Goal: Task Accomplishment & Management: Manage account settings

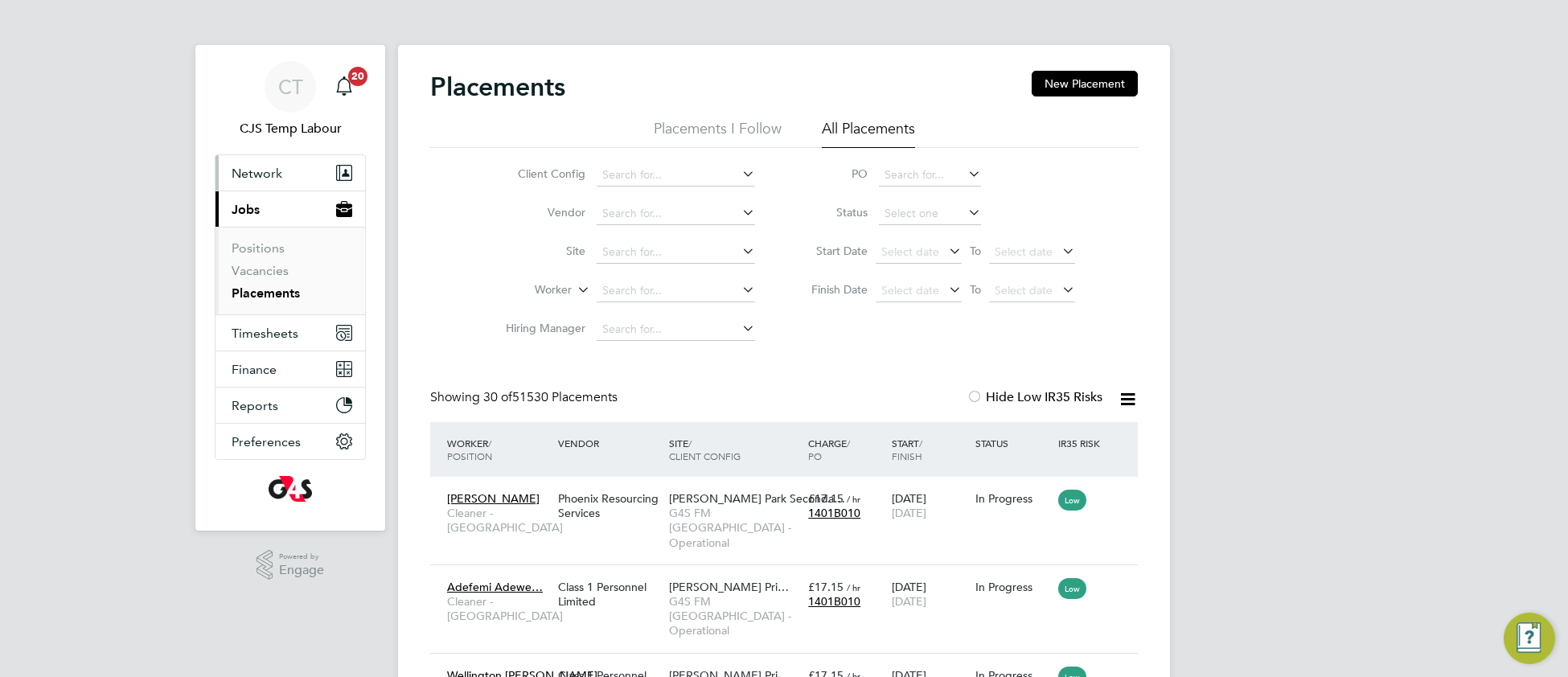
click at [266, 174] on span "Network" at bounding box center [257, 173] width 50 height 15
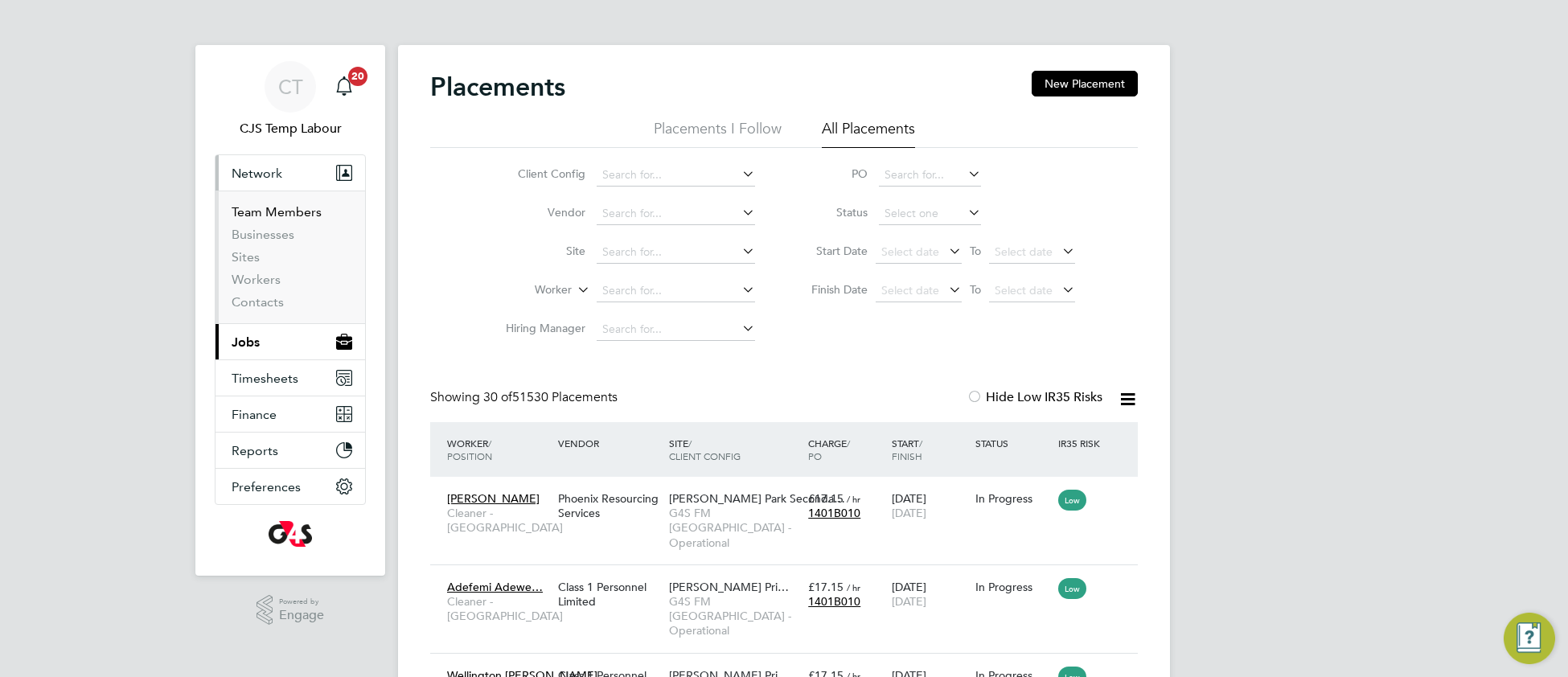
click at [260, 215] on link "Team Members" at bounding box center [277, 212] width 90 height 15
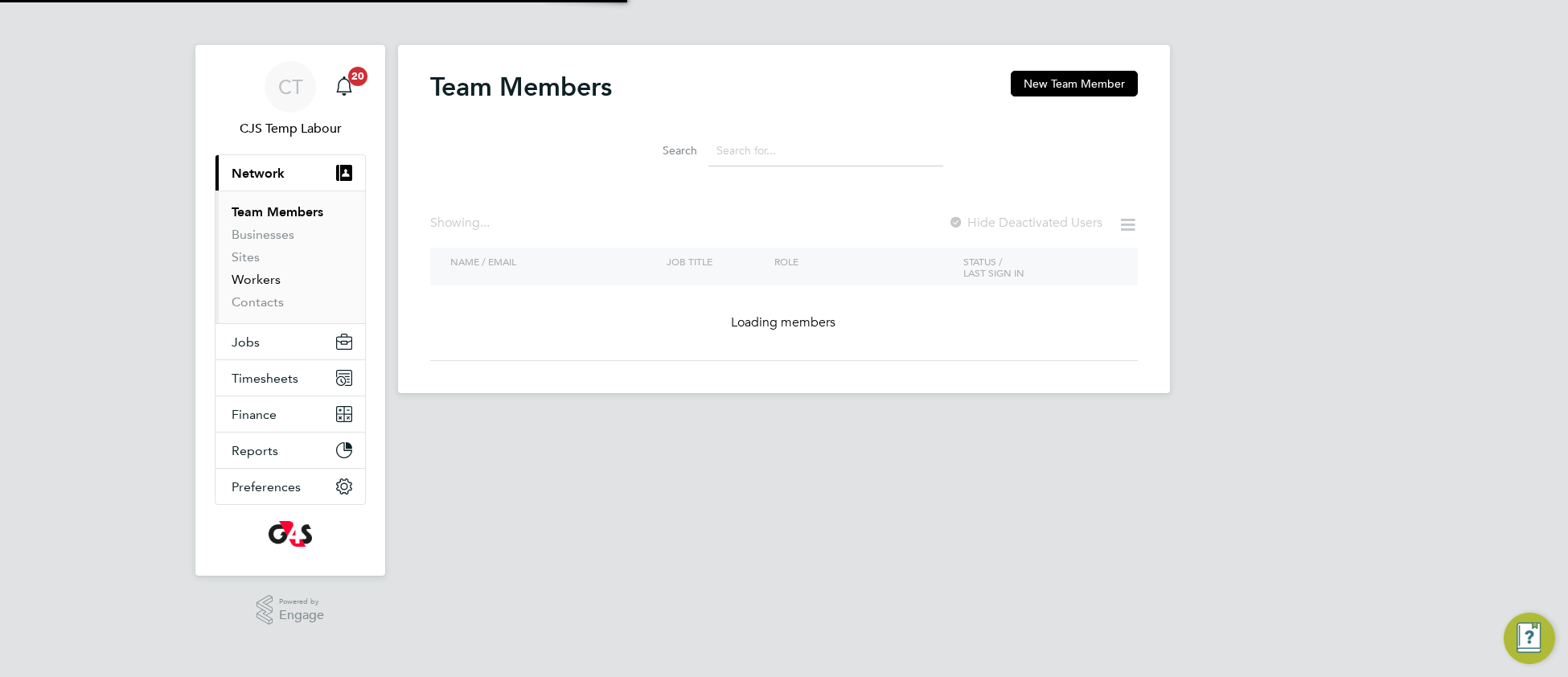
click at [258, 283] on link "Workers" at bounding box center [256, 279] width 49 height 15
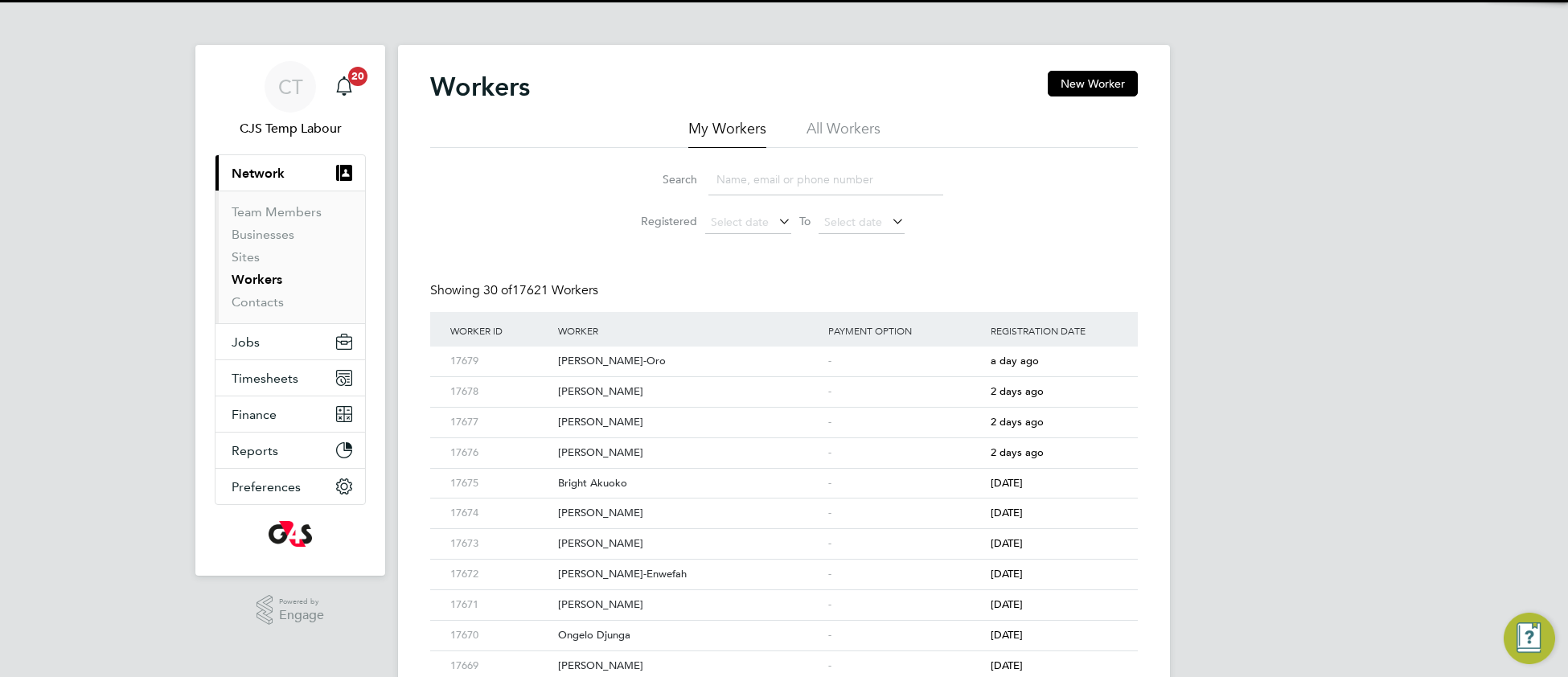
click at [850, 128] on li "All Workers" at bounding box center [843, 133] width 74 height 29
click at [778, 172] on input at bounding box center [825, 179] width 235 height 32
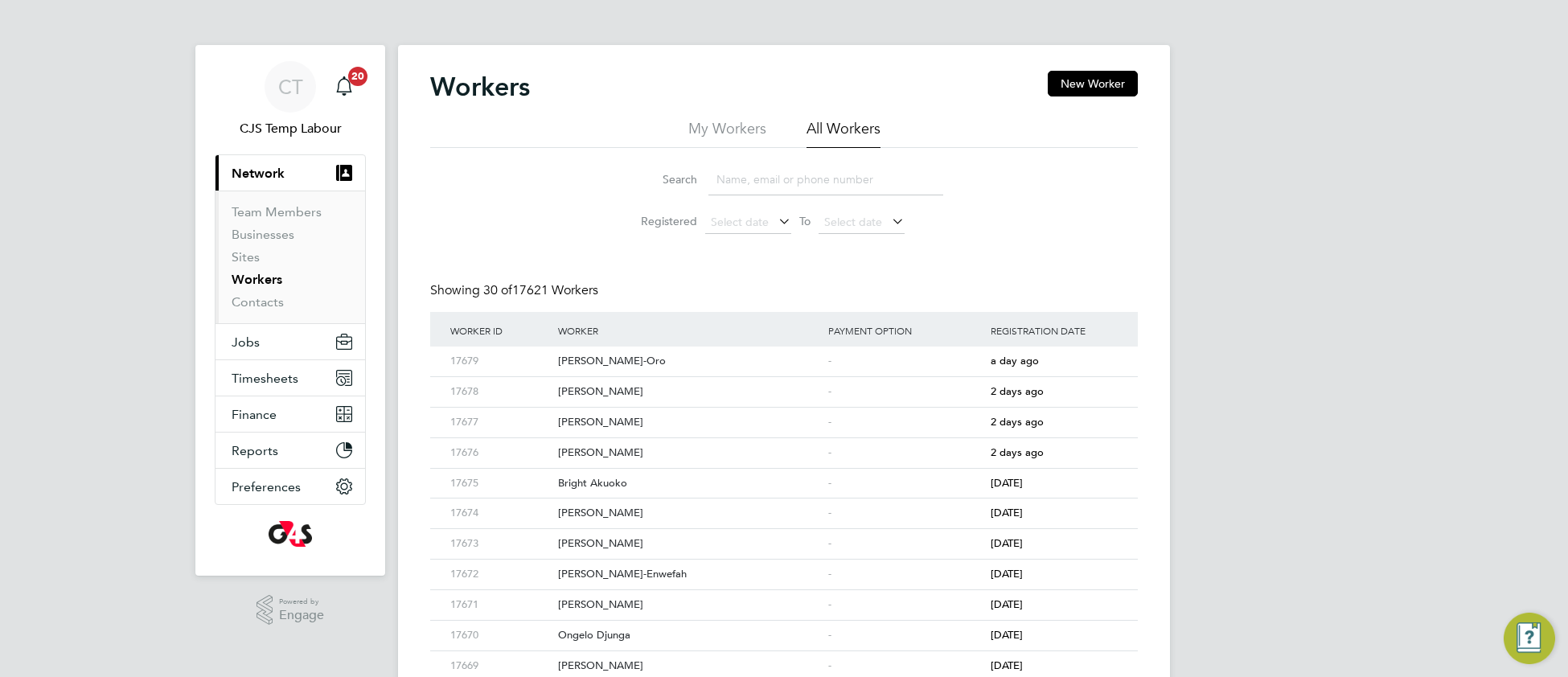
paste input "Paul Medway"
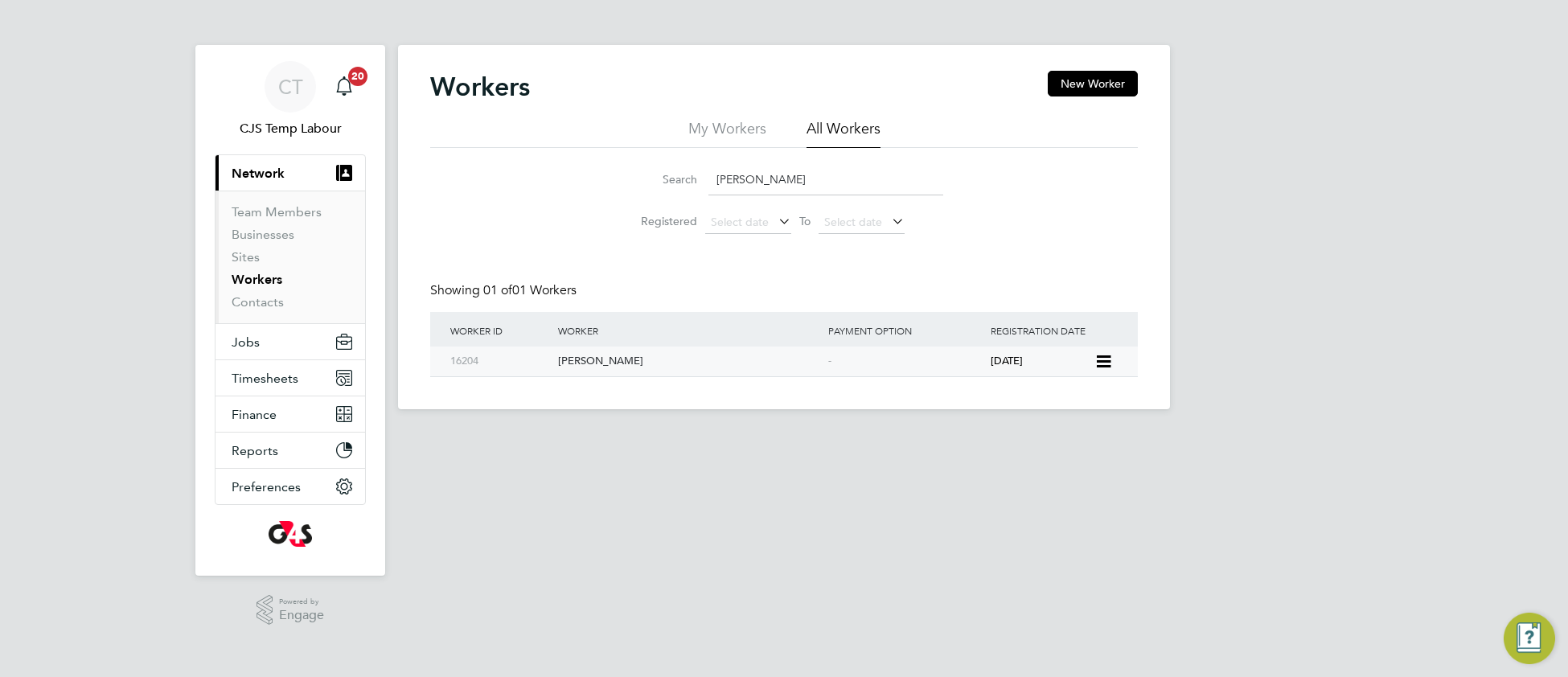
click at [615, 361] on div "Paul Medway" at bounding box center [689, 361] width 270 height 30
drag, startPoint x: 801, startPoint y: 178, endPoint x: 703, endPoint y: 186, distance: 98.3
click at [703, 186] on div "Search Paul Medway" at bounding box center [783, 179] width 318 height 32
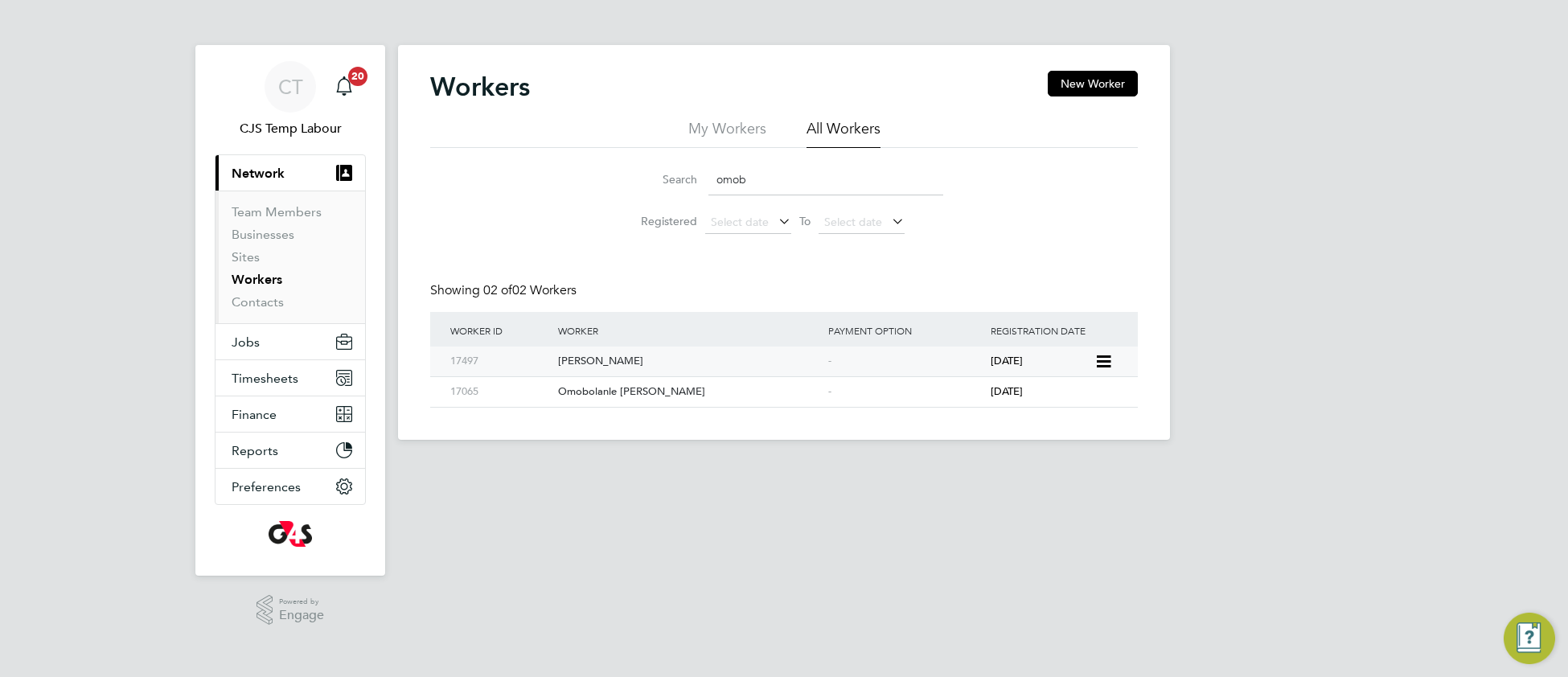
click at [641, 363] on div "Omobolaji Oginni-Yusuff" at bounding box center [689, 361] width 270 height 30
drag, startPoint x: 728, startPoint y: 184, endPoint x: 707, endPoint y: 188, distance: 21.4
click at [707, 188] on div "Search omob" at bounding box center [783, 179] width 318 height 32
paste input "Olushola Oguntola"
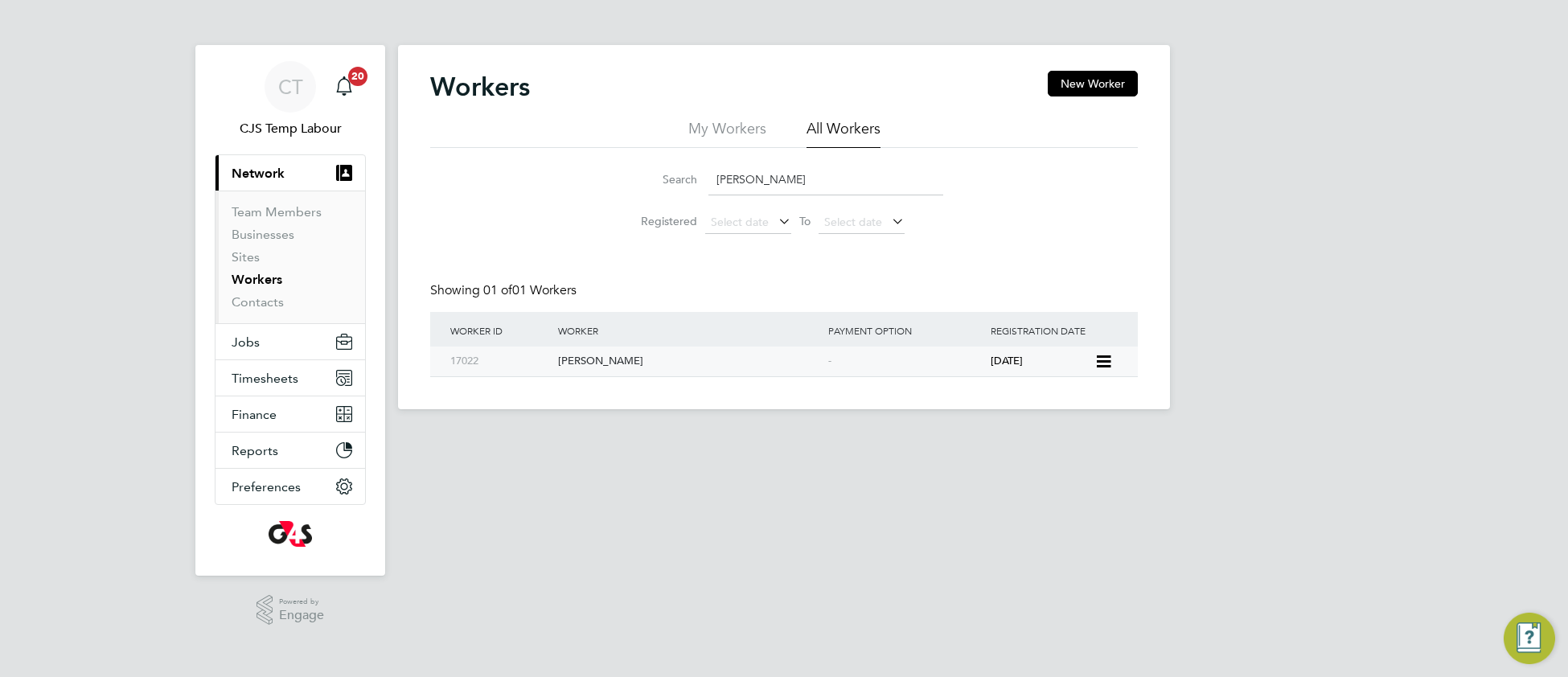
click at [620, 370] on div "Olushola Oguntola" at bounding box center [689, 361] width 270 height 30
click at [601, 356] on div "Olushola Oguntola" at bounding box center [689, 361] width 270 height 30
drag, startPoint x: 833, startPoint y: 178, endPoint x: 712, endPoint y: 208, distance: 124.7
click at [711, 208] on ul "Search Olushola Oguntola Registered Select date To Select date" at bounding box center [784, 198] width 359 height 86
paste input "amide Elemide"
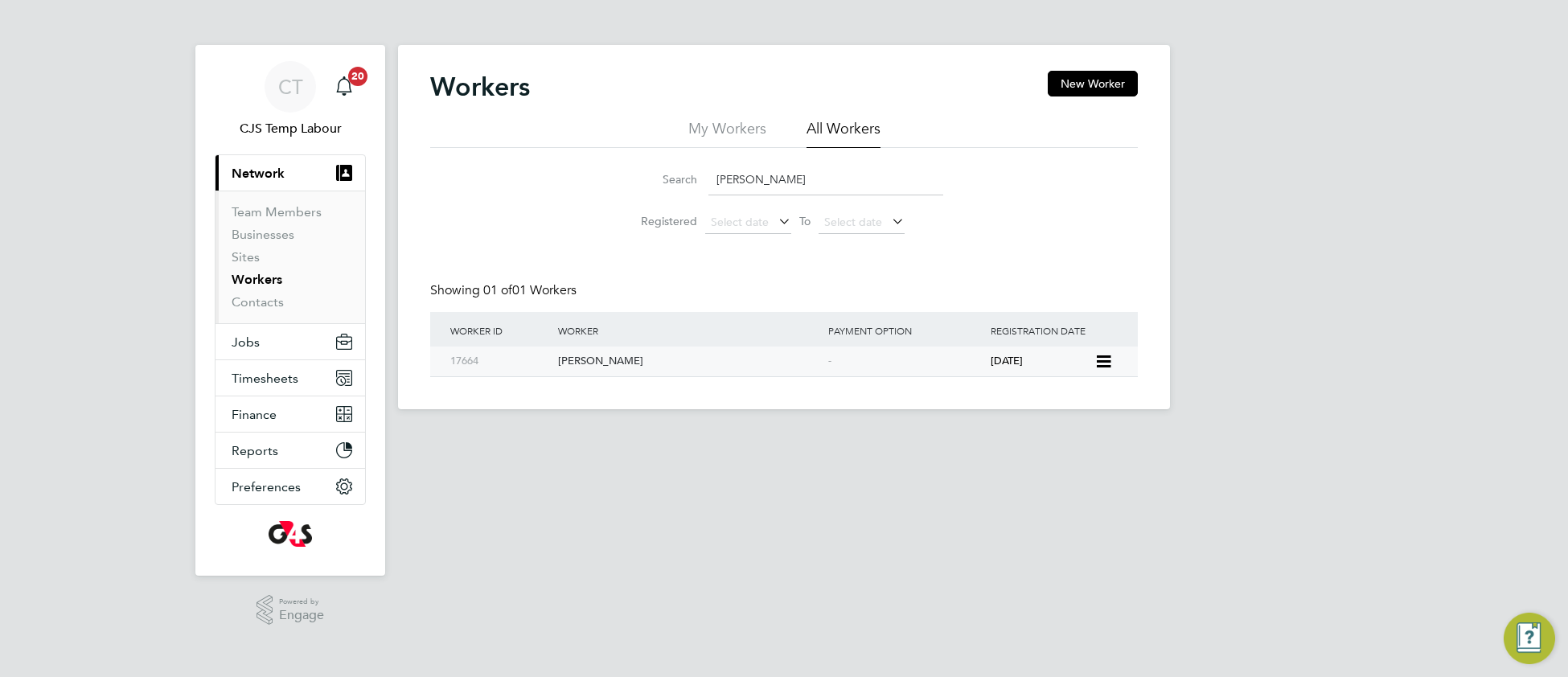
click at [616, 371] on div "Olamide Elemide" at bounding box center [689, 361] width 270 height 30
drag, startPoint x: 810, startPoint y: 171, endPoint x: 692, endPoint y: 196, distance: 120.6
click at [692, 196] on li "Search Olamide Elemide" at bounding box center [784, 179] width 359 height 48
paste input "Nelson Martins"
click at [603, 365] on div "Nelson Martins" at bounding box center [689, 361] width 270 height 30
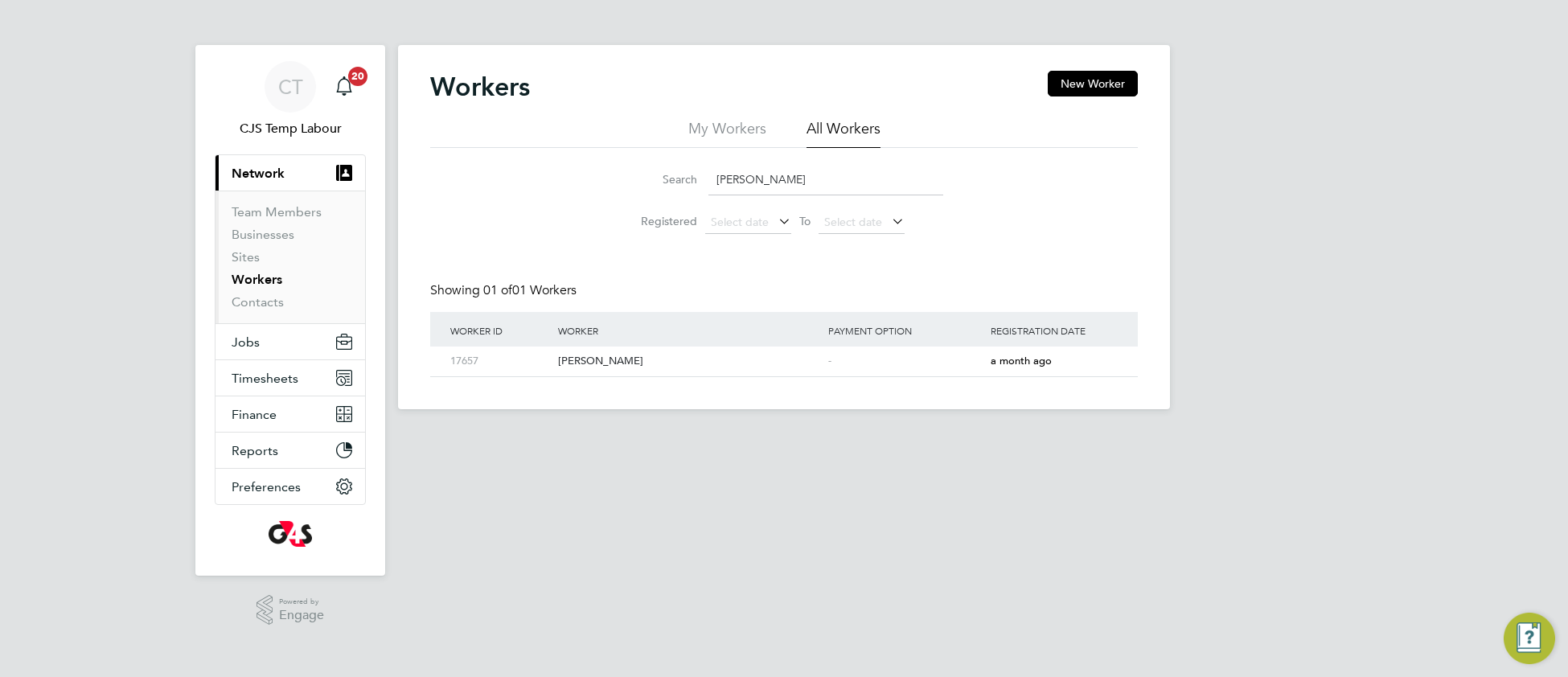
drag, startPoint x: 808, startPoint y: 176, endPoint x: 703, endPoint y: 197, distance: 107.1
click at [703, 197] on li "Search Nelson Martins" at bounding box center [784, 179] width 359 height 48
paste input "athanael Osborne"
click at [629, 365] on div "Nathanael Osborne" at bounding box center [689, 361] width 270 height 30
drag, startPoint x: 839, startPoint y: 180, endPoint x: 712, endPoint y: 199, distance: 128.4
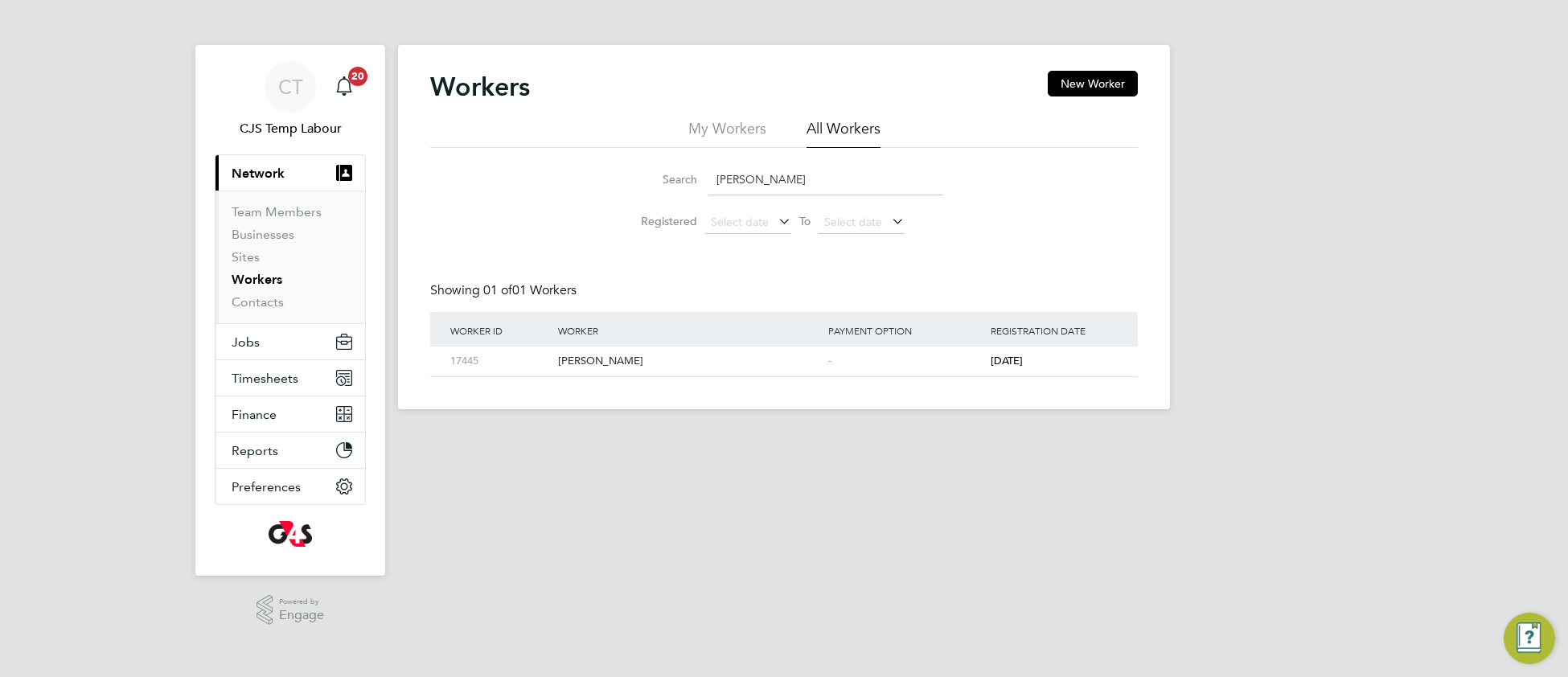
click at [712, 199] on li "Search Nathanael Osborne" at bounding box center [784, 179] width 359 height 48
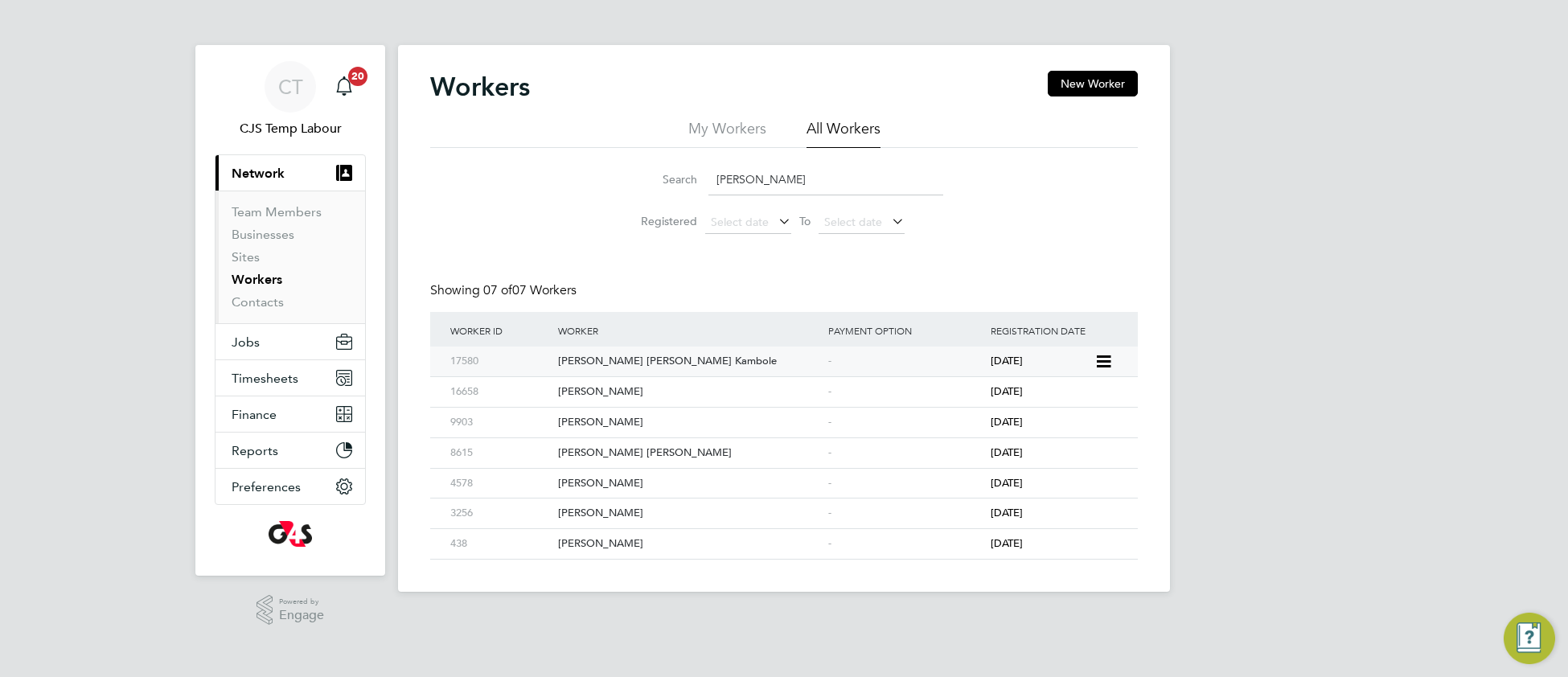
click at [687, 354] on div "Natalia Helena Chissano Kambole" at bounding box center [689, 361] width 270 height 30
drag, startPoint x: 783, startPoint y: 178, endPoint x: 706, endPoint y: 183, distance: 77.2
click at [706, 178] on div "Search natalia" at bounding box center [783, 179] width 318 height 32
paste input "Nancy Konadu"
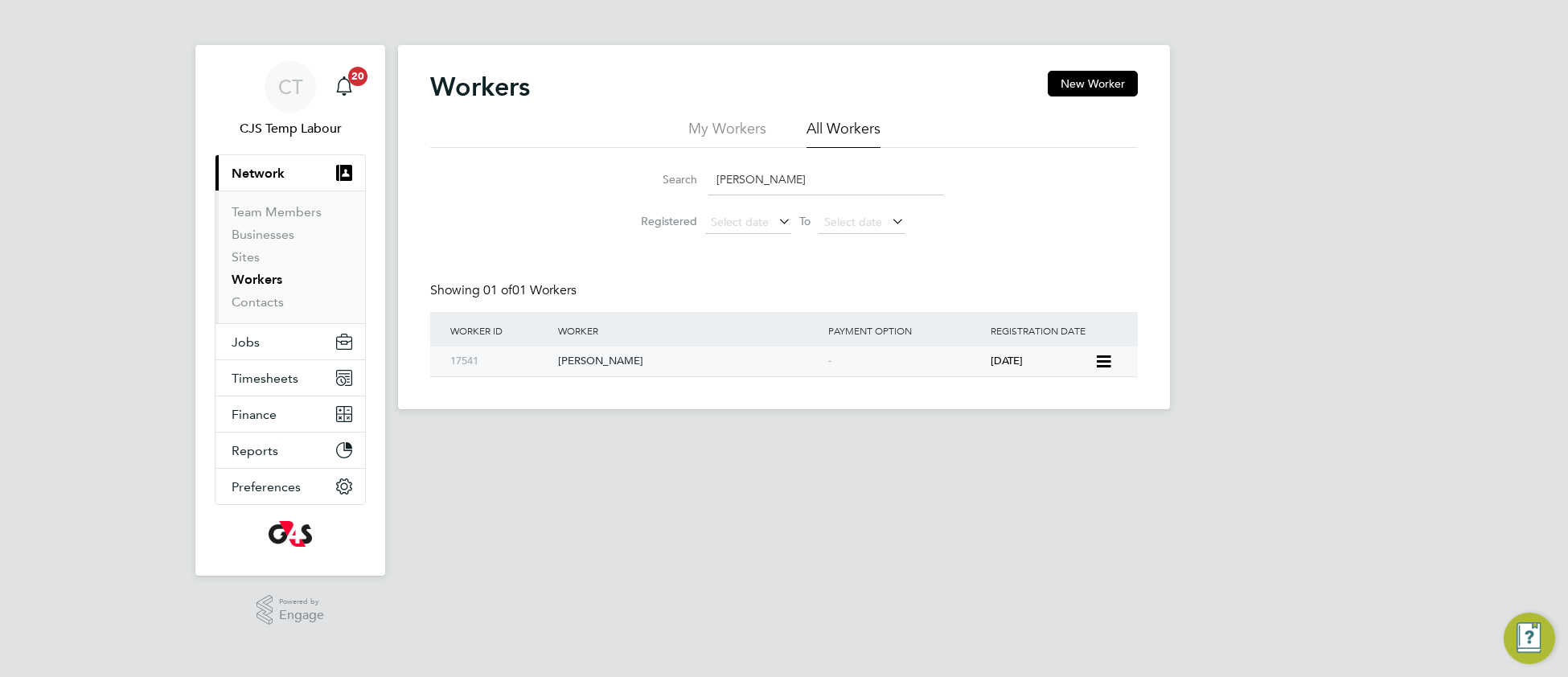
click at [607, 362] on div "Nancy Konadu" at bounding box center [689, 361] width 270 height 30
click at [614, 369] on div "Nancy Konadu" at bounding box center [689, 361] width 270 height 30
drag, startPoint x: 809, startPoint y: 177, endPoint x: 678, endPoint y: 183, distance: 131.1
click at [678, 183] on div "Search Nancy Konadu" at bounding box center [783, 179] width 318 height 32
paste input "Mustapha Sillah"
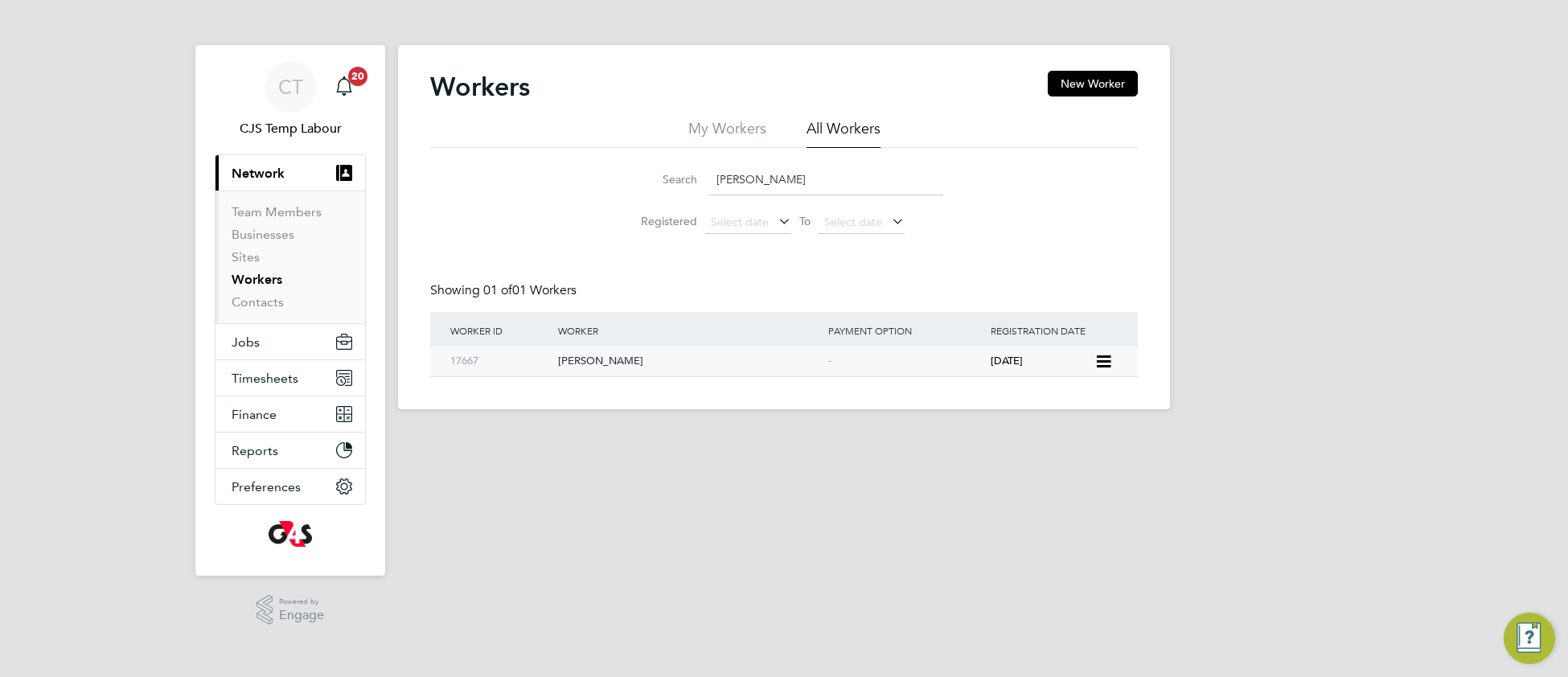
click at [593, 370] on div "Mustapha Sillah" at bounding box center [689, 361] width 270 height 30
click at [621, 355] on div "Mustapha Sillah" at bounding box center [689, 361] width 270 height 30
drag, startPoint x: 840, startPoint y: 176, endPoint x: 709, endPoint y: 183, distance: 131.2
click at [705, 180] on div "Search Mustapha Sillah" at bounding box center [783, 179] width 318 height 32
paste input "barak Ussenbai"
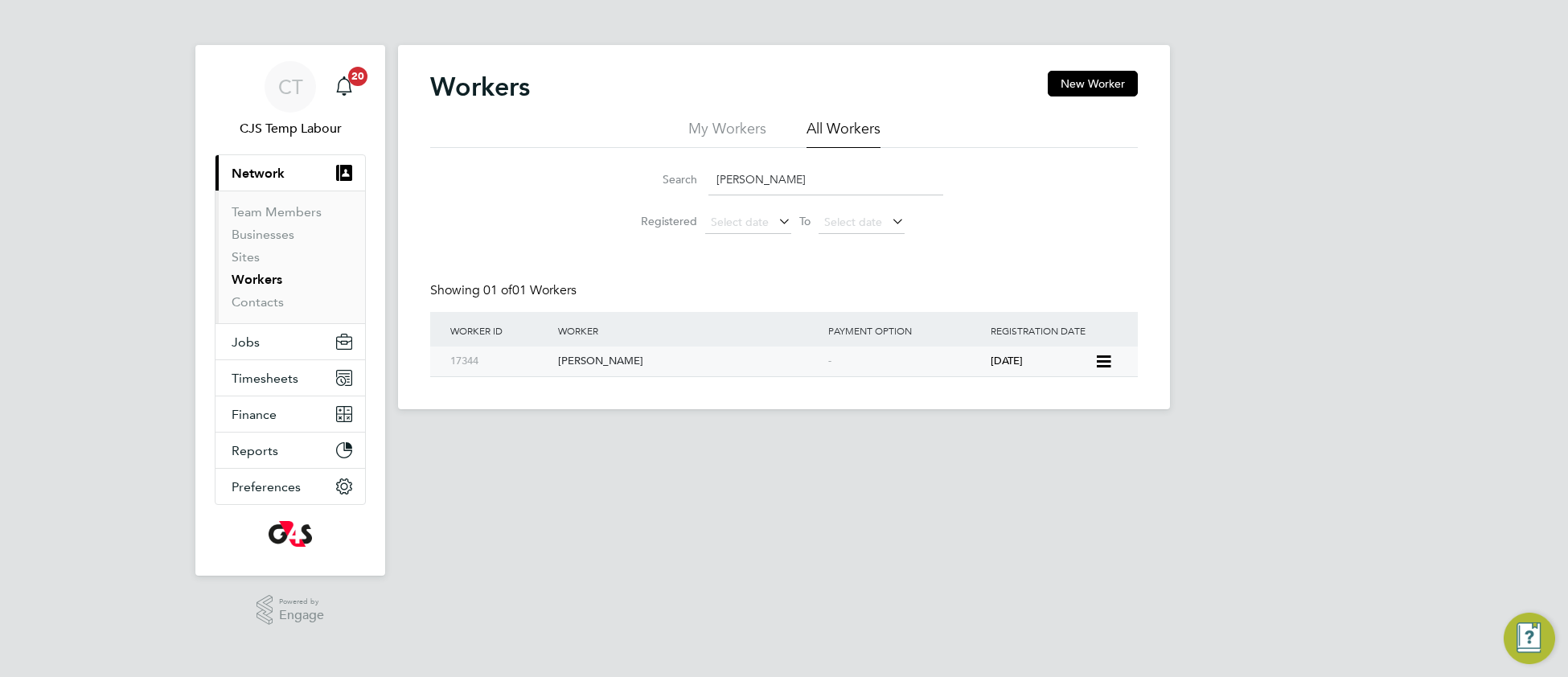
click at [624, 355] on div "Mubarak Ussenbai" at bounding box center [689, 361] width 270 height 30
drag, startPoint x: 818, startPoint y: 177, endPoint x: 710, endPoint y: 194, distance: 109.3
click at [710, 194] on input "Mubarak Ussenbai" at bounding box center [825, 179] width 235 height 32
paste input "orufa Omotayo Bakaare"
click at [643, 362] on div "Morufa Omotayo Bakaare" at bounding box center [689, 361] width 270 height 30
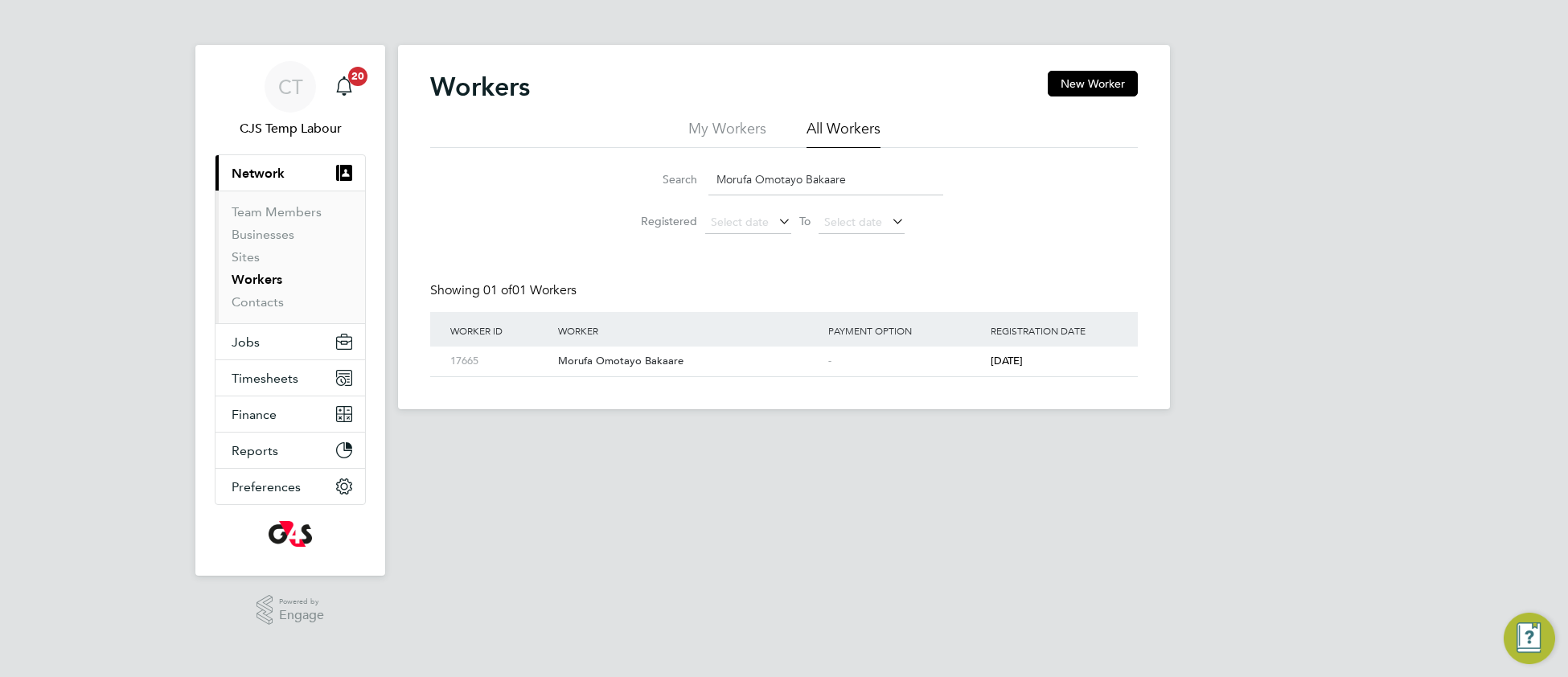
drag, startPoint x: 870, startPoint y: 176, endPoint x: 719, endPoint y: 191, distance: 151.7
click at [719, 191] on input "Morufa Omotayo Bakaare" at bounding box center [825, 179] width 235 height 32
paste input "axwell Afriyi"
click at [634, 354] on div "Maxwell Afriyie" at bounding box center [689, 361] width 270 height 30
drag, startPoint x: 825, startPoint y: 177, endPoint x: 668, endPoint y: 193, distance: 157.8
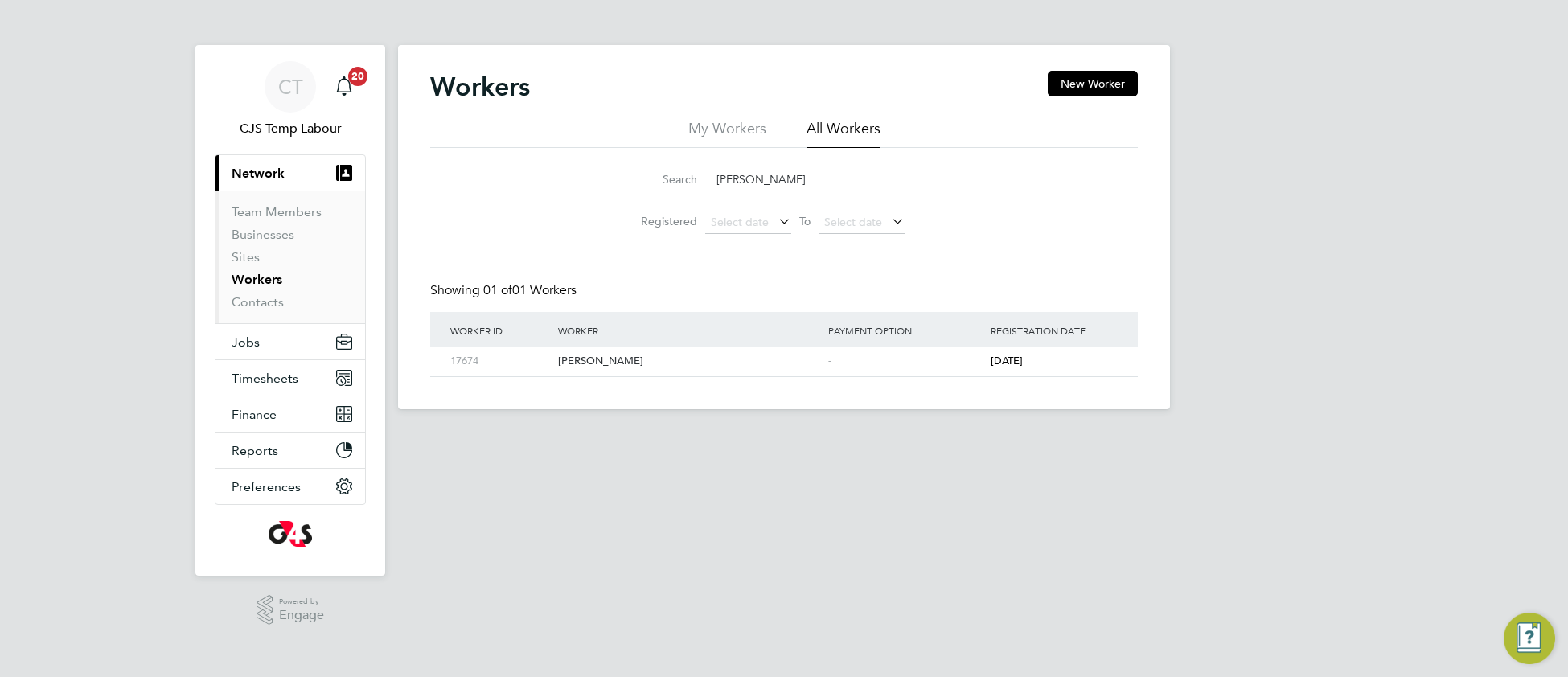
click at [668, 193] on div "Search Maxwell Afriyie" at bounding box center [783, 179] width 318 height 32
paste input "ria Mendes De Pina"
click at [639, 363] on div "Maria Mendes De Pina" at bounding box center [689, 361] width 270 height 30
drag, startPoint x: 849, startPoint y: 179, endPoint x: 703, endPoint y: 180, distance: 146.0
click at [703, 176] on div "Search Maria Mendes De Pina" at bounding box center [783, 179] width 318 height 32
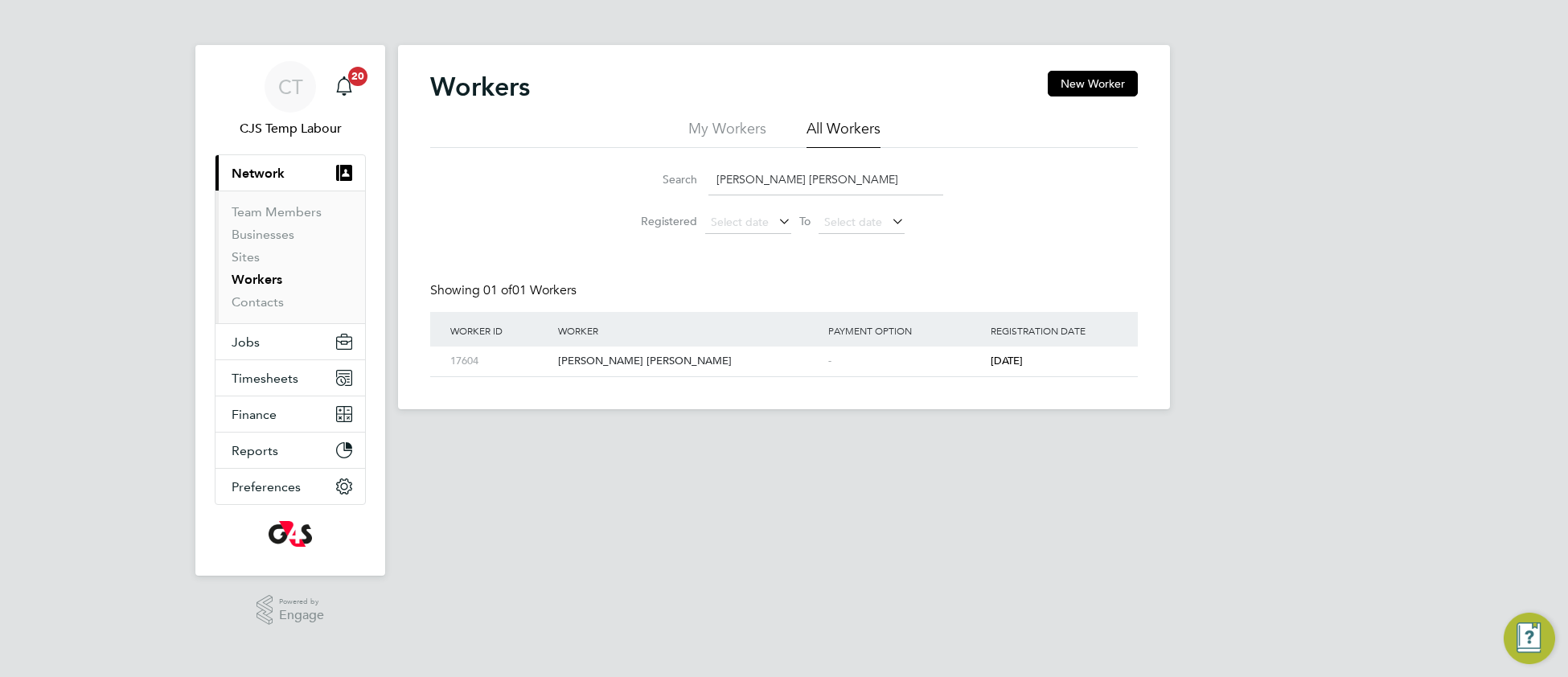
paste input "had Hussein"
click at [632, 365] on div "Mahad Hussein" at bounding box center [689, 361] width 270 height 30
drag, startPoint x: 830, startPoint y: 177, endPoint x: 694, endPoint y: 201, distance: 138.1
click at [694, 201] on li "Search Mahad Hussein" at bounding box center [784, 179] width 359 height 48
paste input "Loveth Ewubareh"
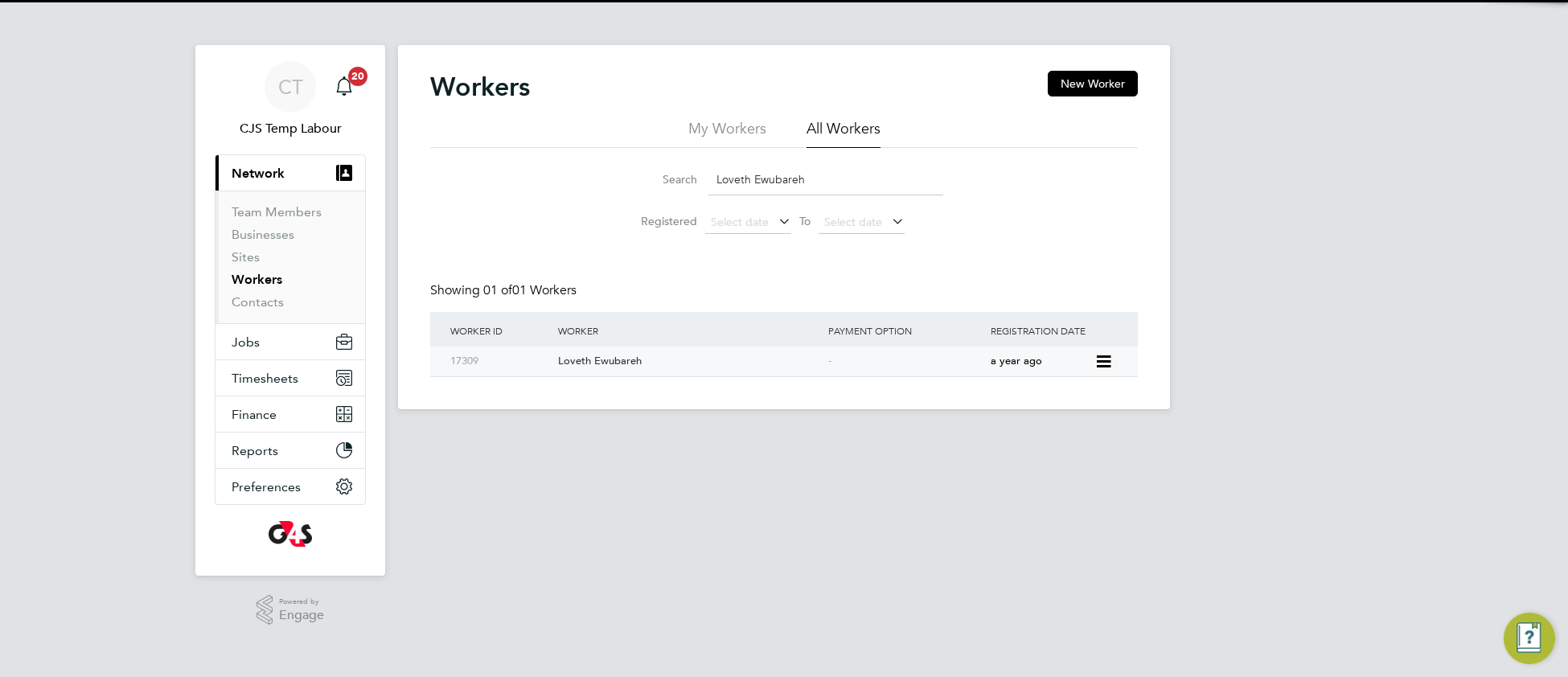
click at [602, 362] on div "Loveth Ewubareh" at bounding box center [689, 361] width 270 height 30
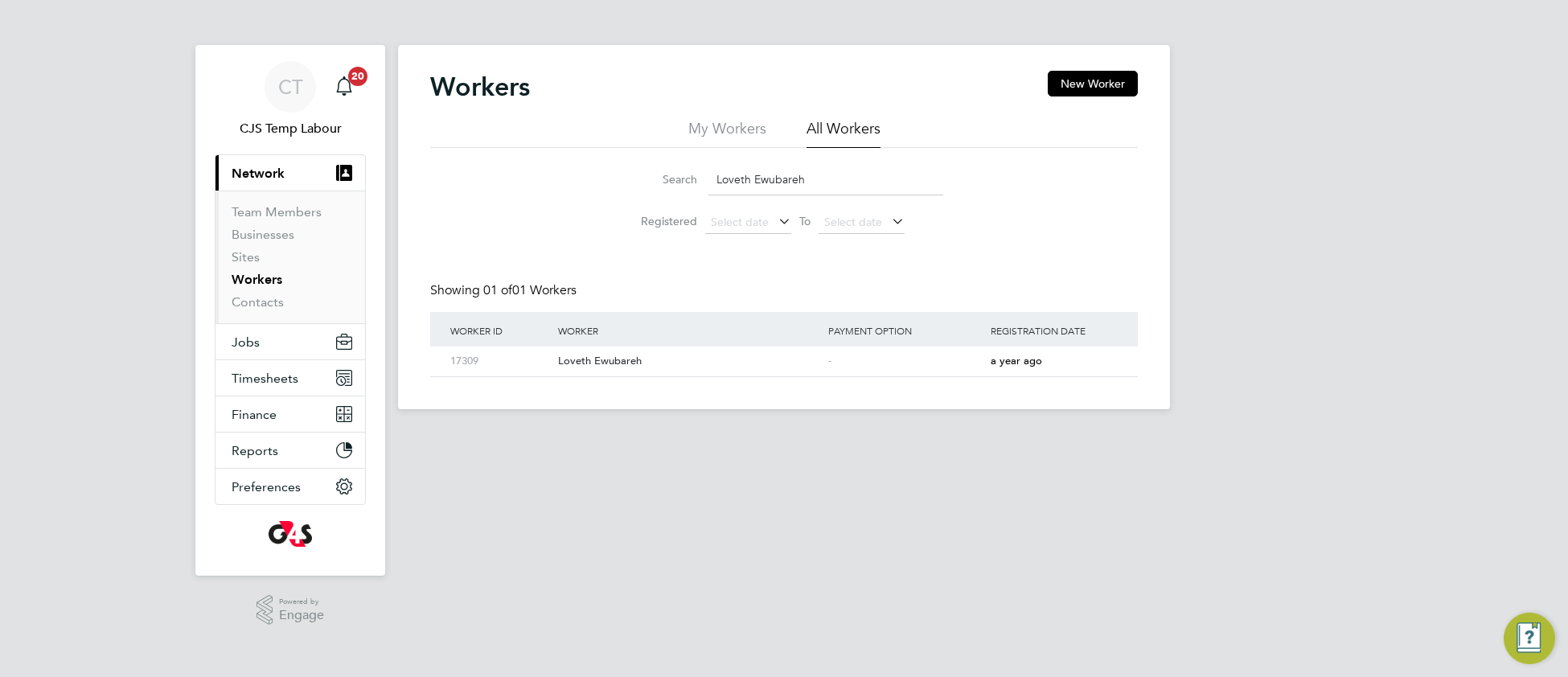
drag, startPoint x: 816, startPoint y: 178, endPoint x: 676, endPoint y: 178, distance: 140.0
click at [676, 178] on div "Search Loveth Ewubareh" at bounding box center [783, 179] width 318 height 32
paste input "Kingsley Amala"
click at [587, 365] on div "Kingsley Amala" at bounding box center [689, 361] width 270 height 30
drag, startPoint x: 820, startPoint y: 179, endPoint x: 684, endPoint y: 172, distance: 136.2
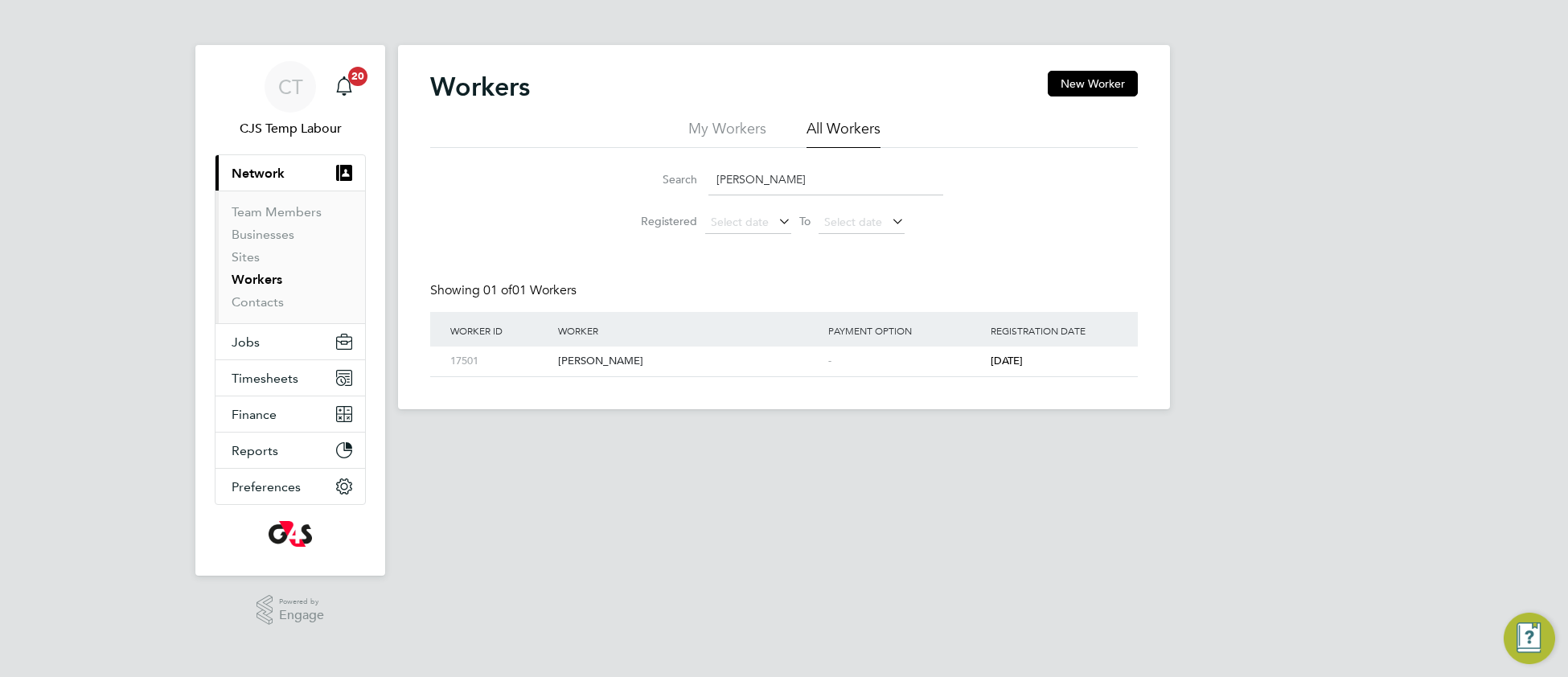
click at [684, 172] on div "Search Kingsley Amala" at bounding box center [783, 179] width 318 height 32
paste input "alu Okorie"
click at [586, 357] on div "Kalu Okorie" at bounding box center [689, 361] width 270 height 30
drag, startPoint x: 800, startPoint y: 176, endPoint x: 712, endPoint y: 197, distance: 90.5
click at [712, 197] on li "Search Kalu Okorie" at bounding box center [784, 179] width 359 height 48
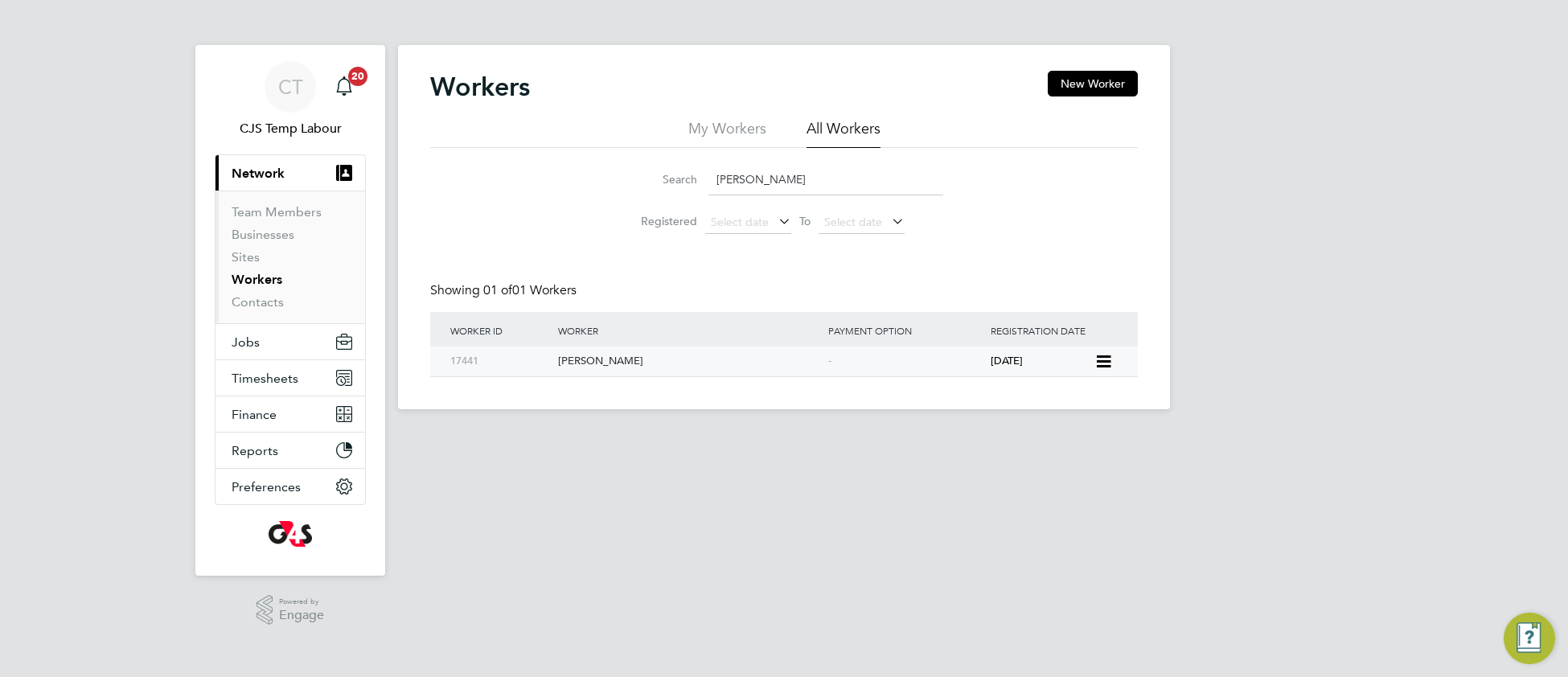
click at [650, 366] on div "Kalin Kirov" at bounding box center [689, 361] width 270 height 30
drag, startPoint x: 758, startPoint y: 176, endPoint x: 707, endPoint y: 185, distance: 51.8
click at [707, 185] on div "Search kalin" at bounding box center [783, 179] width 318 height 32
paste input "Andrew Hydes"
click at [676, 352] on div "Andrew Hydes" at bounding box center [689, 361] width 270 height 30
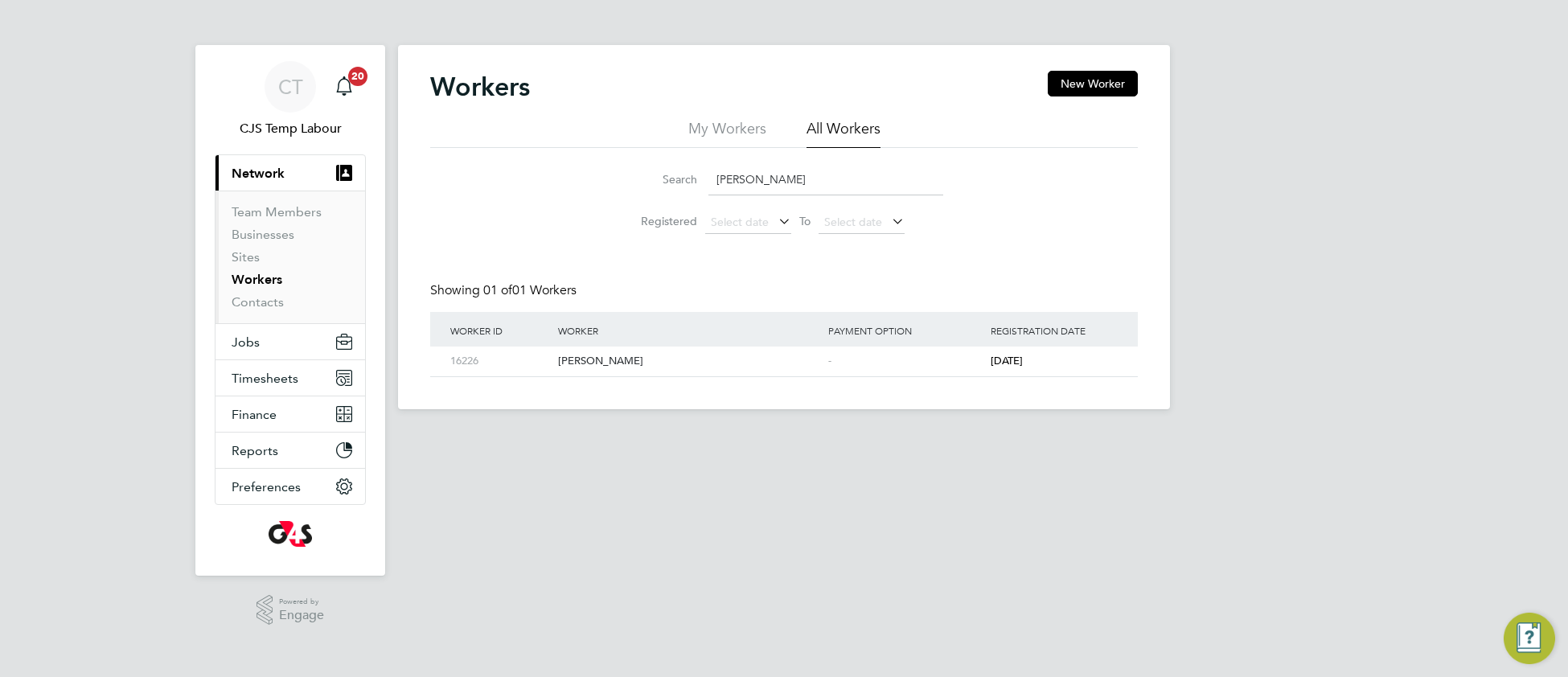
drag, startPoint x: 805, startPoint y: 176, endPoint x: 704, endPoint y: 171, distance: 101.1
click at [704, 171] on div "Search Andrew Hydes" at bounding box center [783, 179] width 318 height 32
paste input "y Scargill"
click at [630, 358] on div "Andy Scargill" at bounding box center [689, 361] width 270 height 30
drag, startPoint x: 803, startPoint y: 171, endPoint x: 715, endPoint y: 191, distance: 90.2
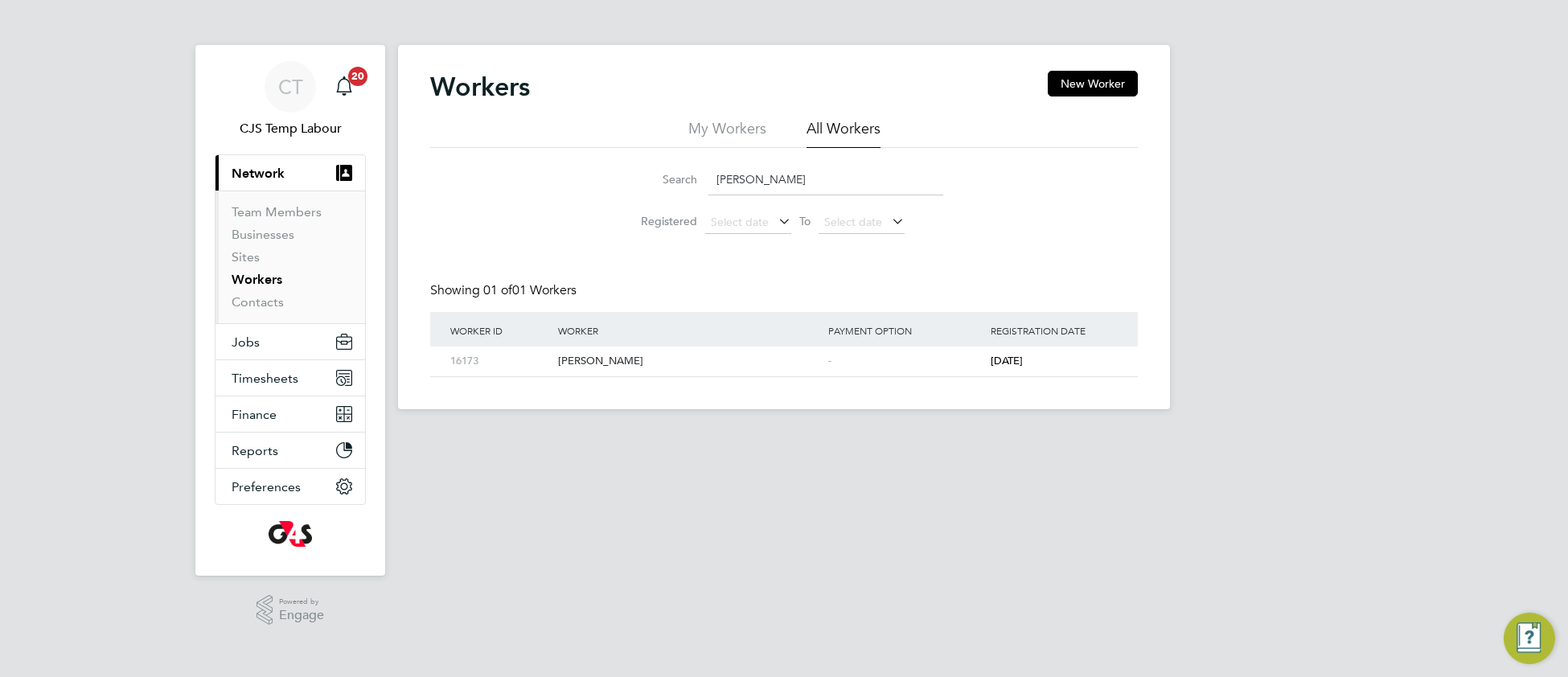
click at [715, 191] on input "Andy Scargill" at bounding box center [825, 179] width 235 height 32
paste input "thony Barrett"
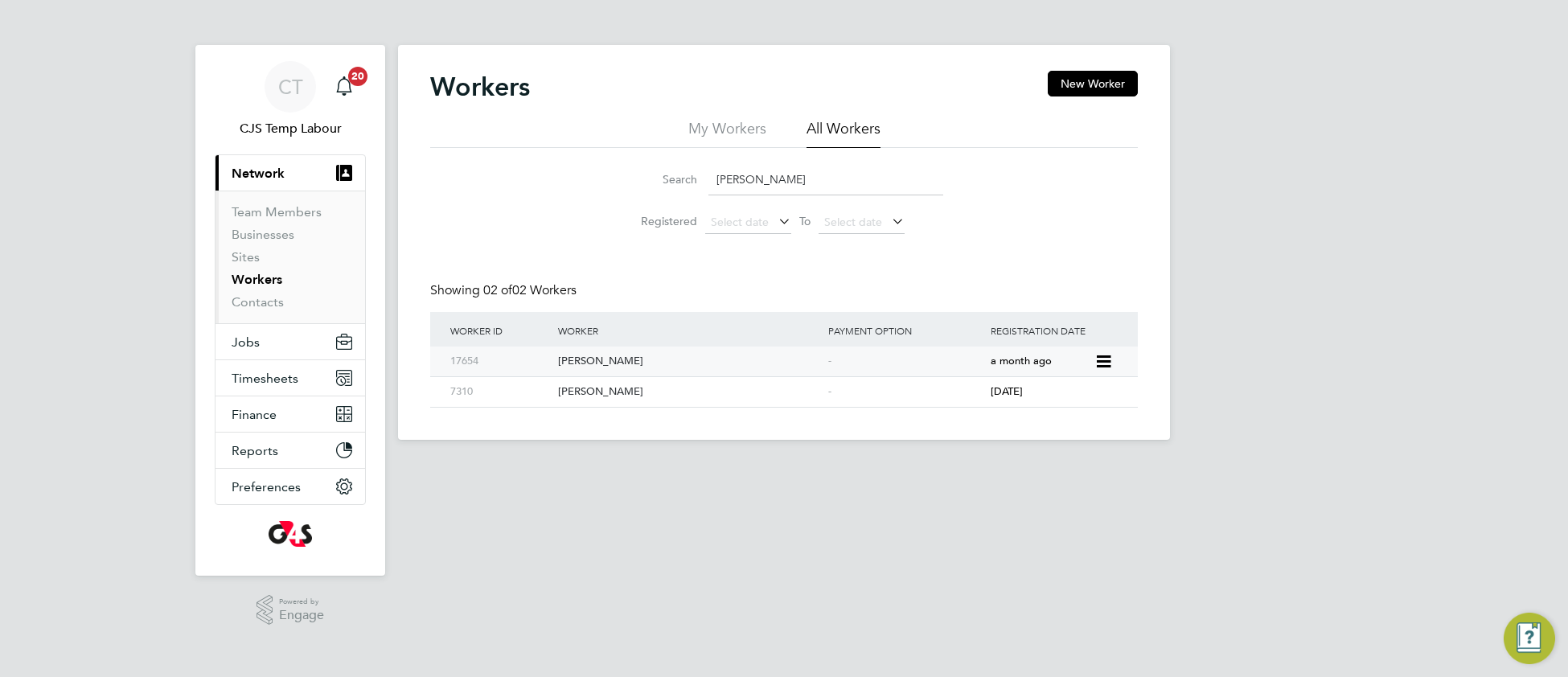
click at [649, 363] on div "Anthony Barrett" at bounding box center [689, 361] width 270 height 30
drag, startPoint x: 834, startPoint y: 175, endPoint x: 690, endPoint y: 188, distance: 144.6
click at [690, 188] on div "Search Anthony Barrett" at bounding box center [783, 179] width 318 height 32
paste input "yoola Olamide Aina"
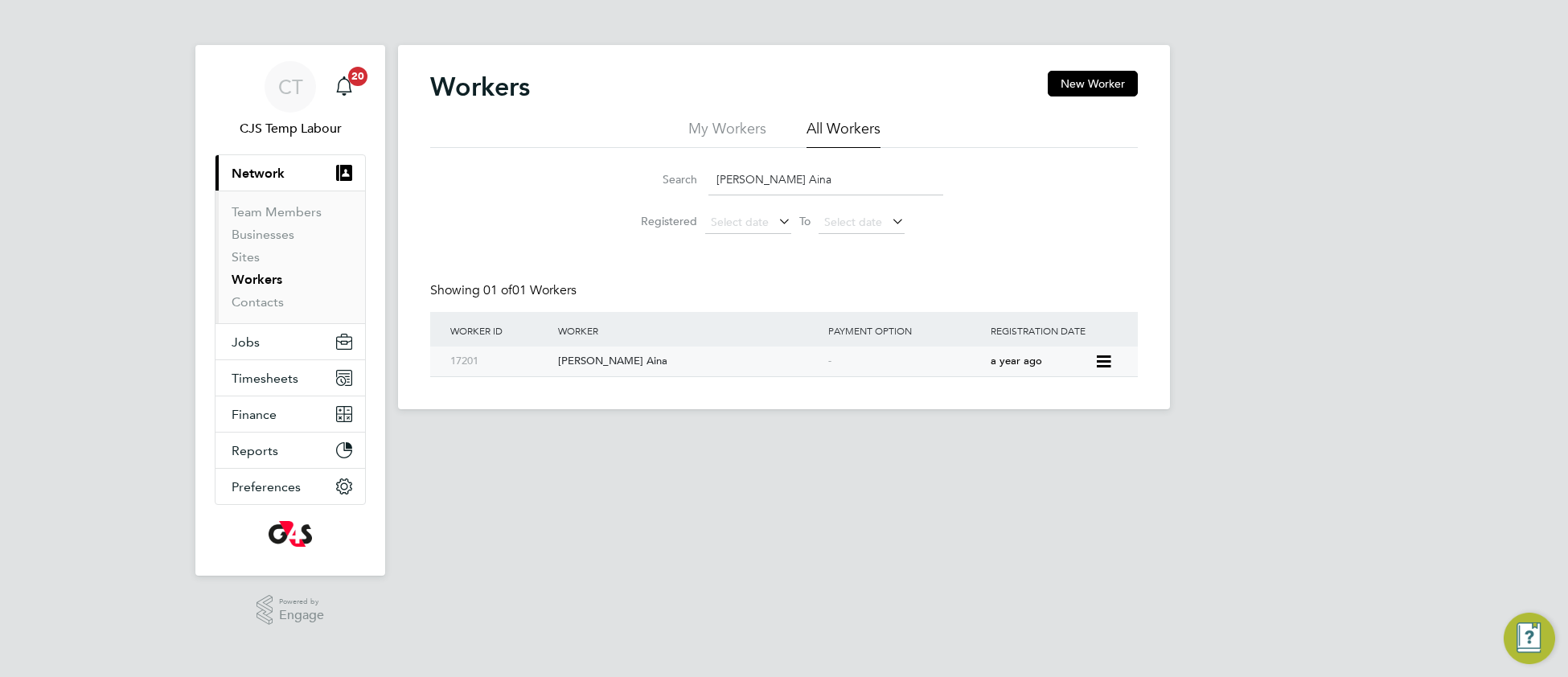
click at [632, 366] on div "Ayoola Olamide Aina" at bounding box center [689, 361] width 270 height 30
drag, startPoint x: 833, startPoint y: 175, endPoint x: 713, endPoint y: 188, distance: 120.7
click at [713, 188] on input "Ayoola Olamide Aina" at bounding box center [825, 179] width 235 height 32
paste input "Billy Green"
click at [623, 359] on div "Billy Green" at bounding box center [689, 361] width 270 height 30
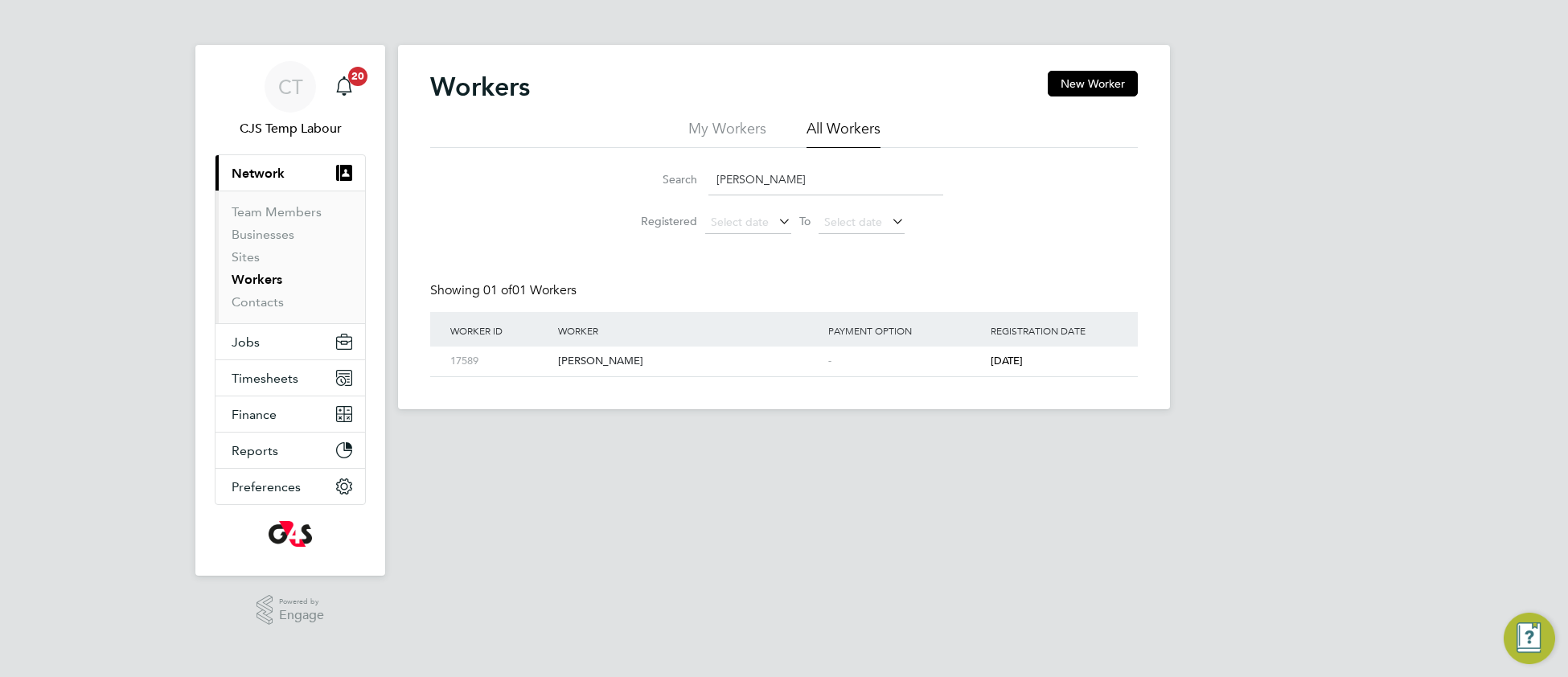
drag, startPoint x: 786, startPoint y: 177, endPoint x: 701, endPoint y: 204, distance: 89.2
click at [698, 201] on li "Search Billy Green" at bounding box center [784, 179] width 359 height 48
paste input "runila Kolpira"
click at [762, 370] on div "Brunila Kolpira" at bounding box center [689, 361] width 270 height 30
drag, startPoint x: 821, startPoint y: 181, endPoint x: 661, endPoint y: 201, distance: 161.2
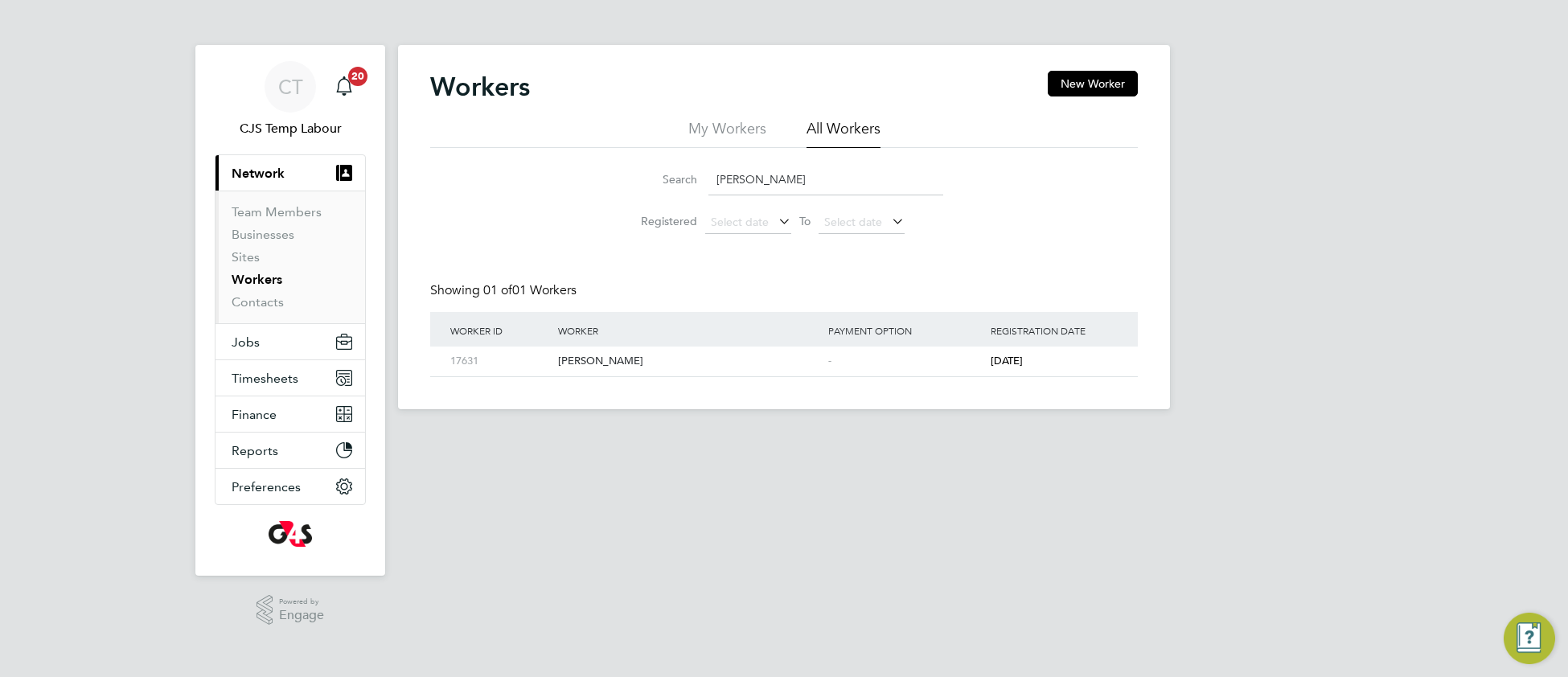
click at [661, 201] on li "Search Brunila Kolpira" at bounding box center [784, 179] width 359 height 48
paste input "Christopher Blanch"
click at [762, 363] on div "Christopher Blanch" at bounding box center [689, 361] width 270 height 30
drag, startPoint x: 843, startPoint y: 181, endPoint x: 712, endPoint y: 186, distance: 131.1
click at [712, 186] on input "Christopher Blanch" at bounding box center [825, 179] width 235 height 32
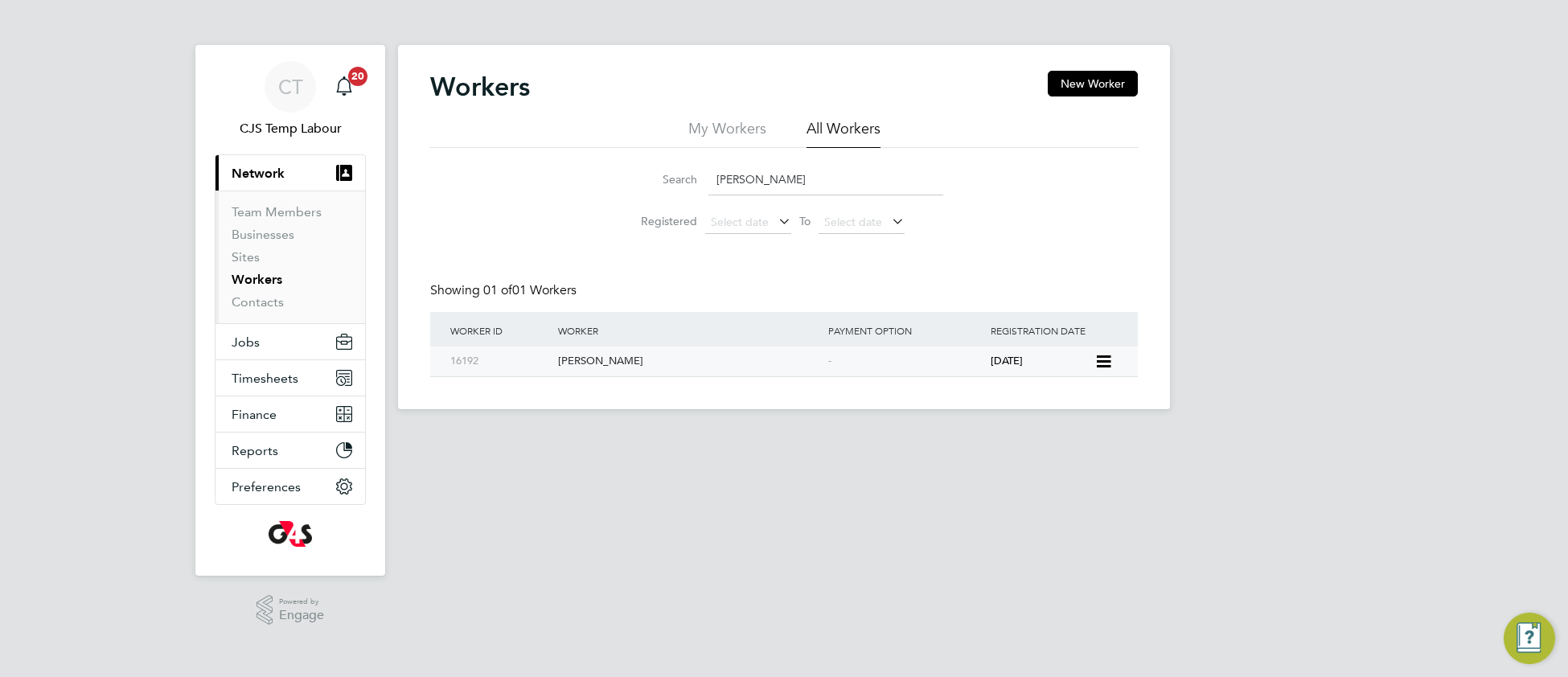
click at [651, 357] on div "Colin Green" at bounding box center [689, 361] width 270 height 30
drag, startPoint x: 797, startPoint y: 176, endPoint x: 716, endPoint y: 185, distance: 81.5
click at [716, 185] on input "colin green" at bounding box center [825, 179] width 235 height 32
paste input "Daniel Ehis Okojie"
click at [749, 370] on div "Daniel Ehis Okojie" at bounding box center [689, 361] width 270 height 30
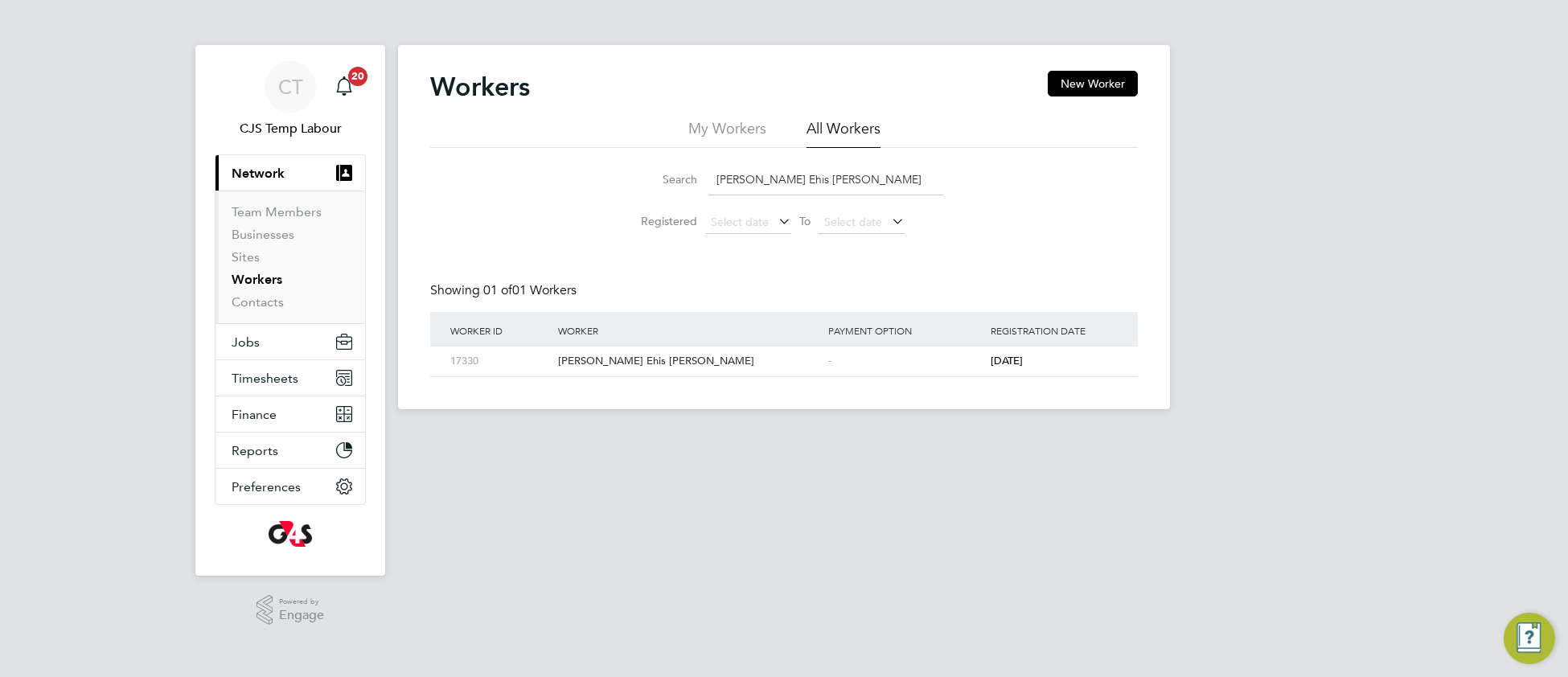
drag, startPoint x: 856, startPoint y: 178, endPoint x: 697, endPoint y: 174, distance: 159.1
click at [697, 174] on div "Search Daniel Ehis Okojie" at bounding box center [783, 179] width 318 height 32
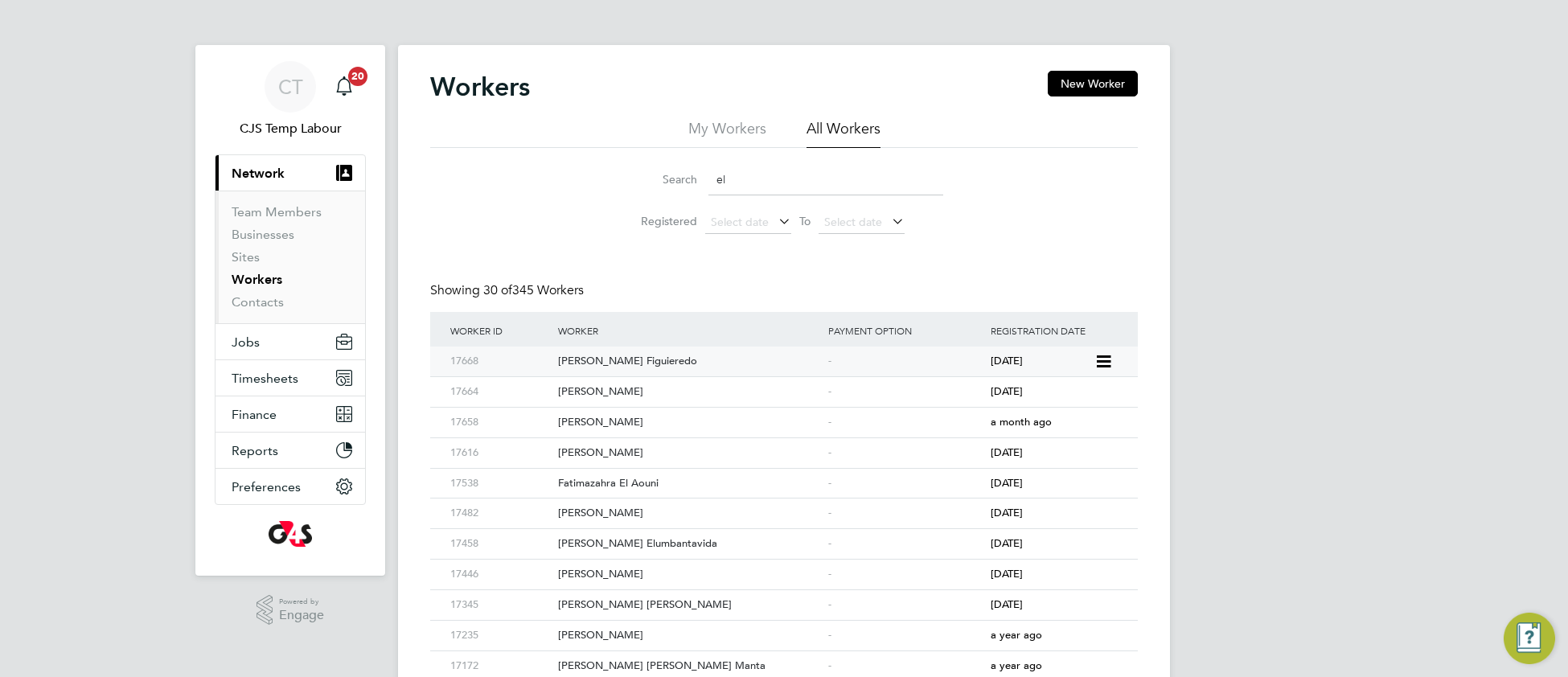
click at [661, 371] on div "Elisinia Marques Figuieredo" at bounding box center [689, 361] width 270 height 30
drag, startPoint x: 735, startPoint y: 169, endPoint x: 716, endPoint y: 176, distance: 20.2
click at [715, 176] on input "el" at bounding box center [825, 179] width 235 height 32
paste input "Enoh Okokoyo"
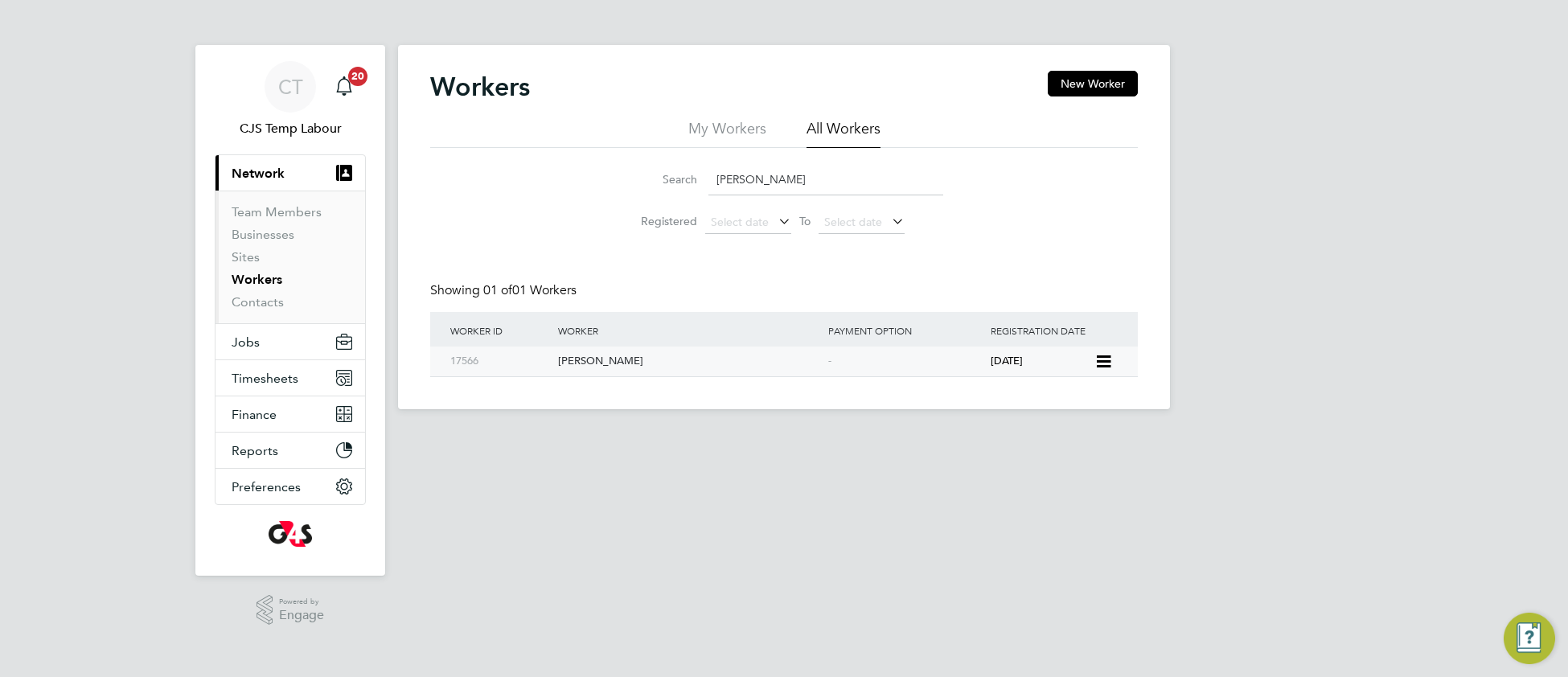
click at [690, 362] on div "Enoh Okokoyo" at bounding box center [689, 361] width 270 height 30
drag, startPoint x: 808, startPoint y: 178, endPoint x: 720, endPoint y: 185, distance: 88.3
click at [720, 185] on input "Enoh Okokoyo" at bounding box center [825, 179] width 235 height 32
paste input "Faisal Noor"
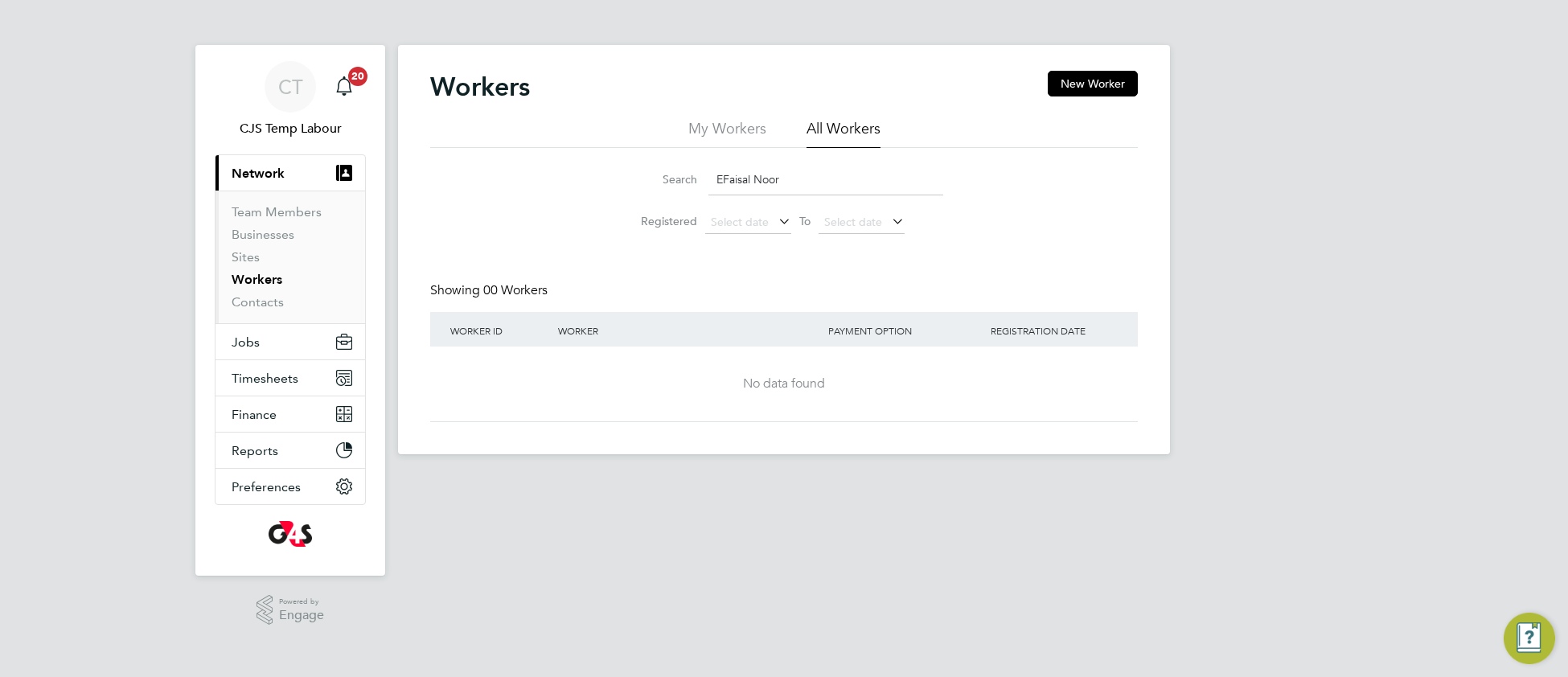
drag, startPoint x: 722, startPoint y: 178, endPoint x: 809, endPoint y: 176, distance: 87.0
click at [725, 178] on input "EFaisal Noor" at bounding box center [825, 179] width 235 height 32
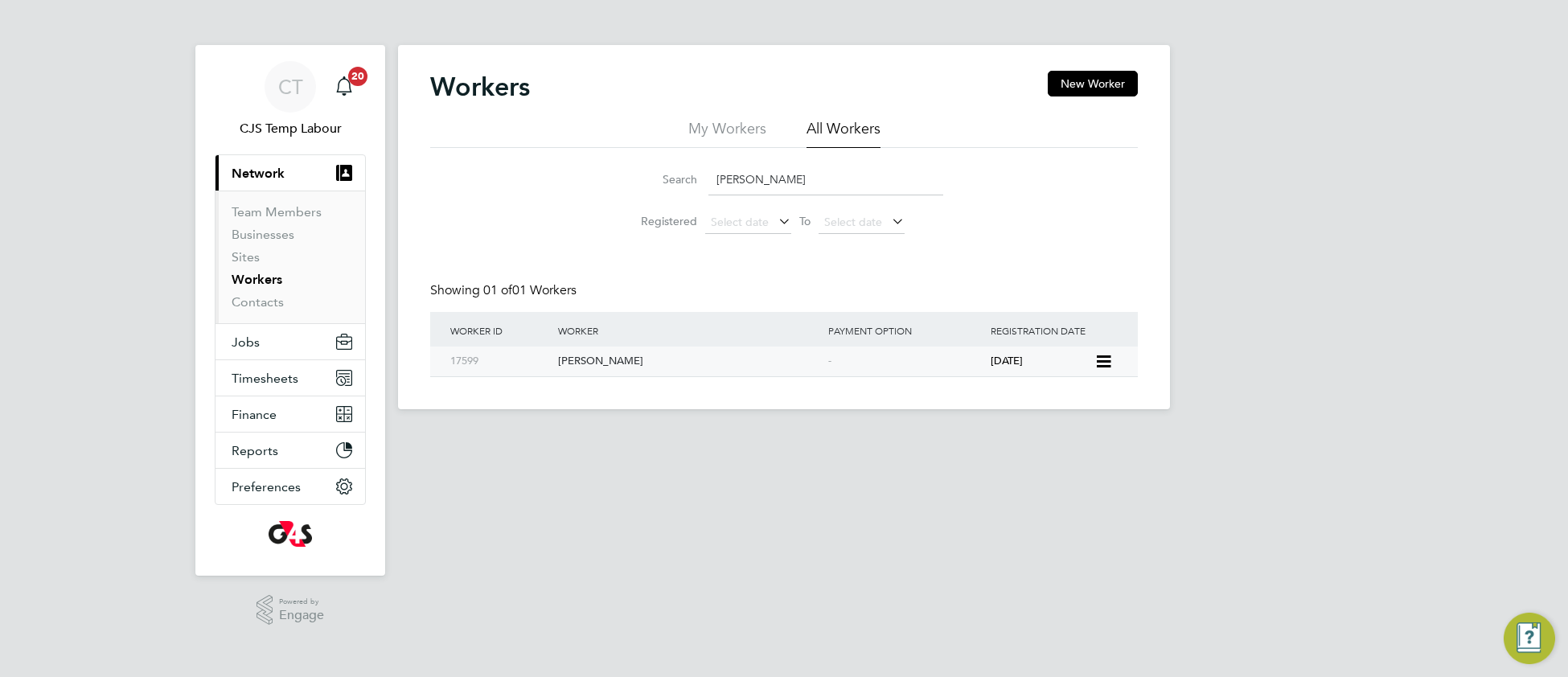
click at [641, 361] on div "Faisal Noor" at bounding box center [689, 361] width 270 height 30
drag, startPoint x: 795, startPoint y: 182, endPoint x: 715, endPoint y: 183, distance: 80.0
click at [715, 183] on input "Faisal Noor" at bounding box center [825, 179] width 235 height 32
paste input "nta Djitte"
click at [588, 362] on div "Fanta Djitte" at bounding box center [689, 361] width 270 height 30
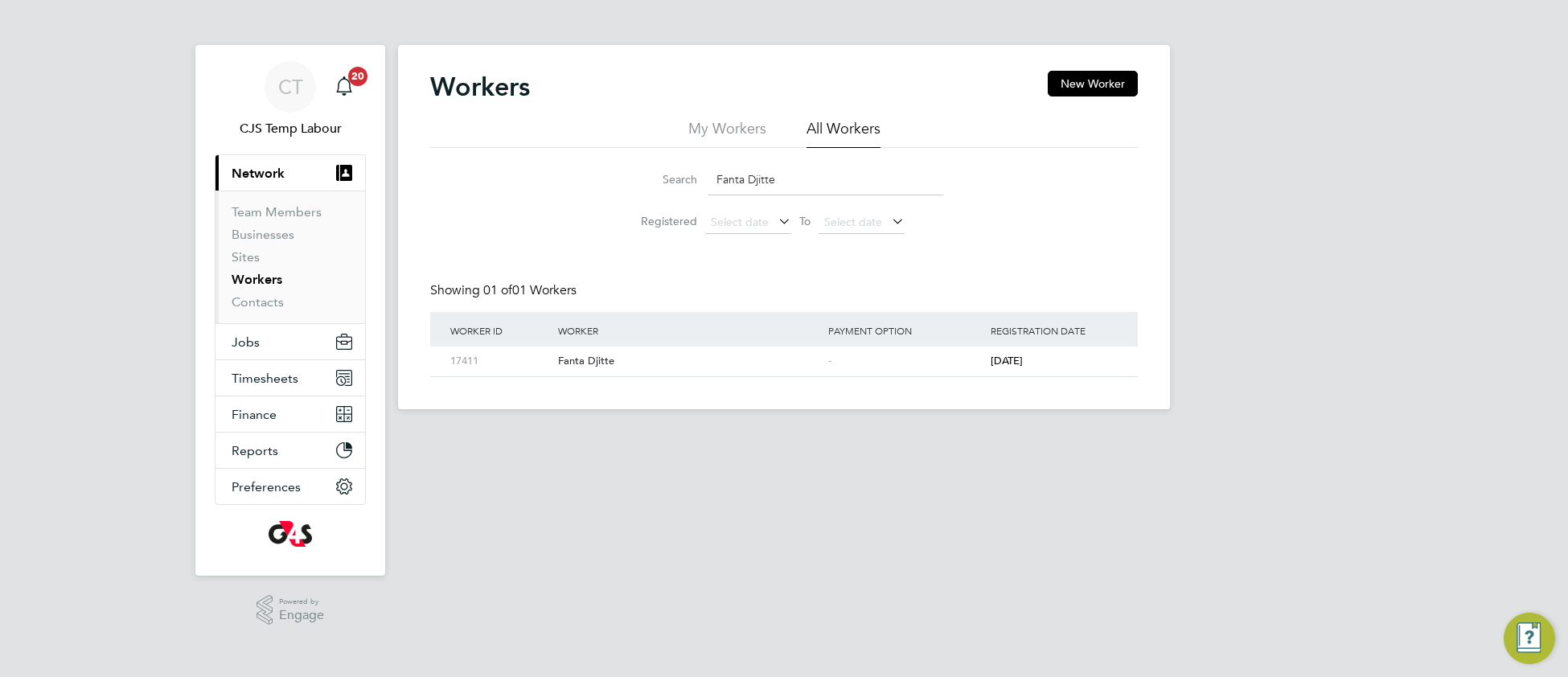
drag, startPoint x: 782, startPoint y: 182, endPoint x: 691, endPoint y: 188, distance: 91.2
click at [691, 188] on div "Search Fanta Djitte" at bounding box center [783, 179] width 318 height 32
paste input "rancis Akinsehinwa"
click at [633, 362] on div "Francis Akinsehinwa" at bounding box center [689, 361] width 270 height 30
drag, startPoint x: 834, startPoint y: 181, endPoint x: 698, endPoint y: 192, distance: 136.4
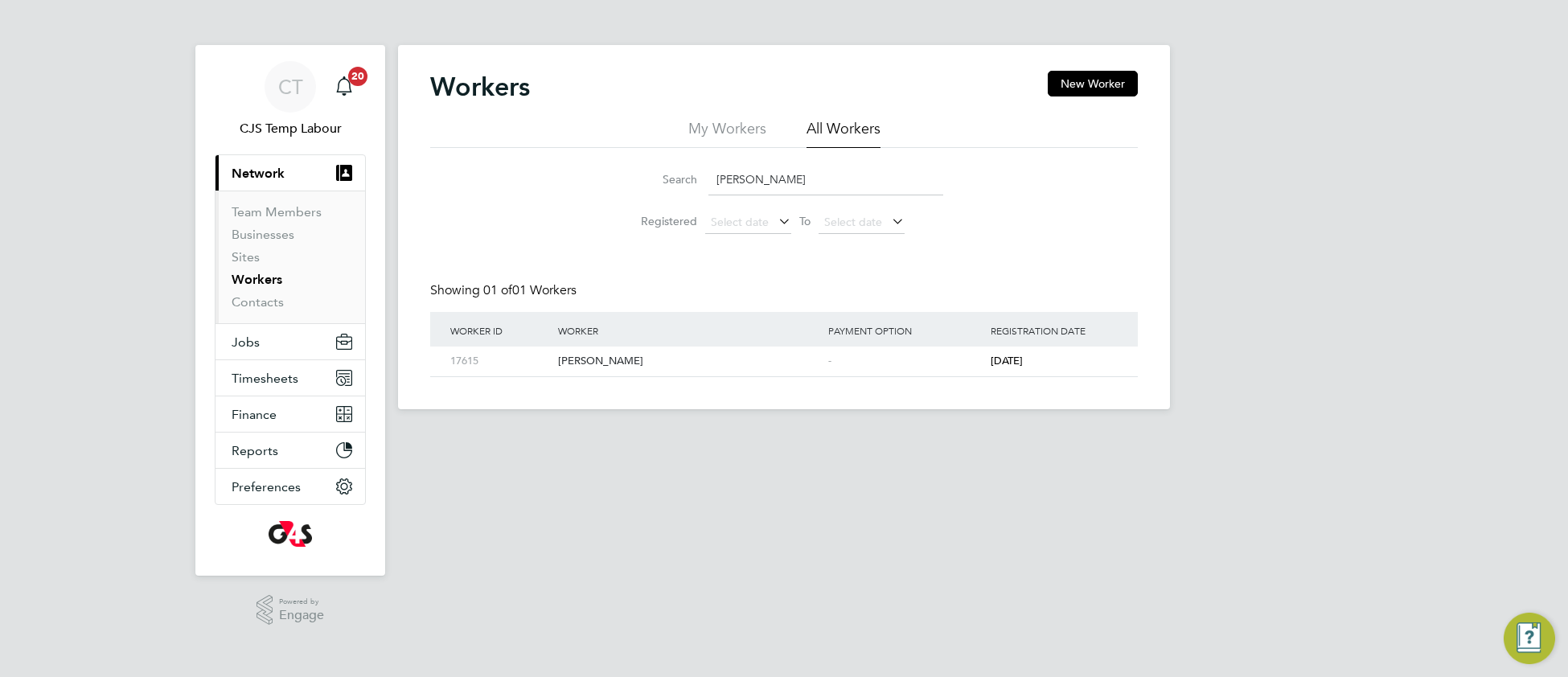
click at [698, 192] on div "Search Francis Akinsehinwa" at bounding box center [783, 179] width 318 height 32
paste input "Georgie Kempster"
click at [624, 362] on div "Georgie Kempster" at bounding box center [689, 361] width 270 height 30
drag, startPoint x: 832, startPoint y: 176, endPoint x: 691, endPoint y: 185, distance: 141.3
click at [691, 185] on div "Search Georgie Kempster" at bounding box center [783, 179] width 318 height 32
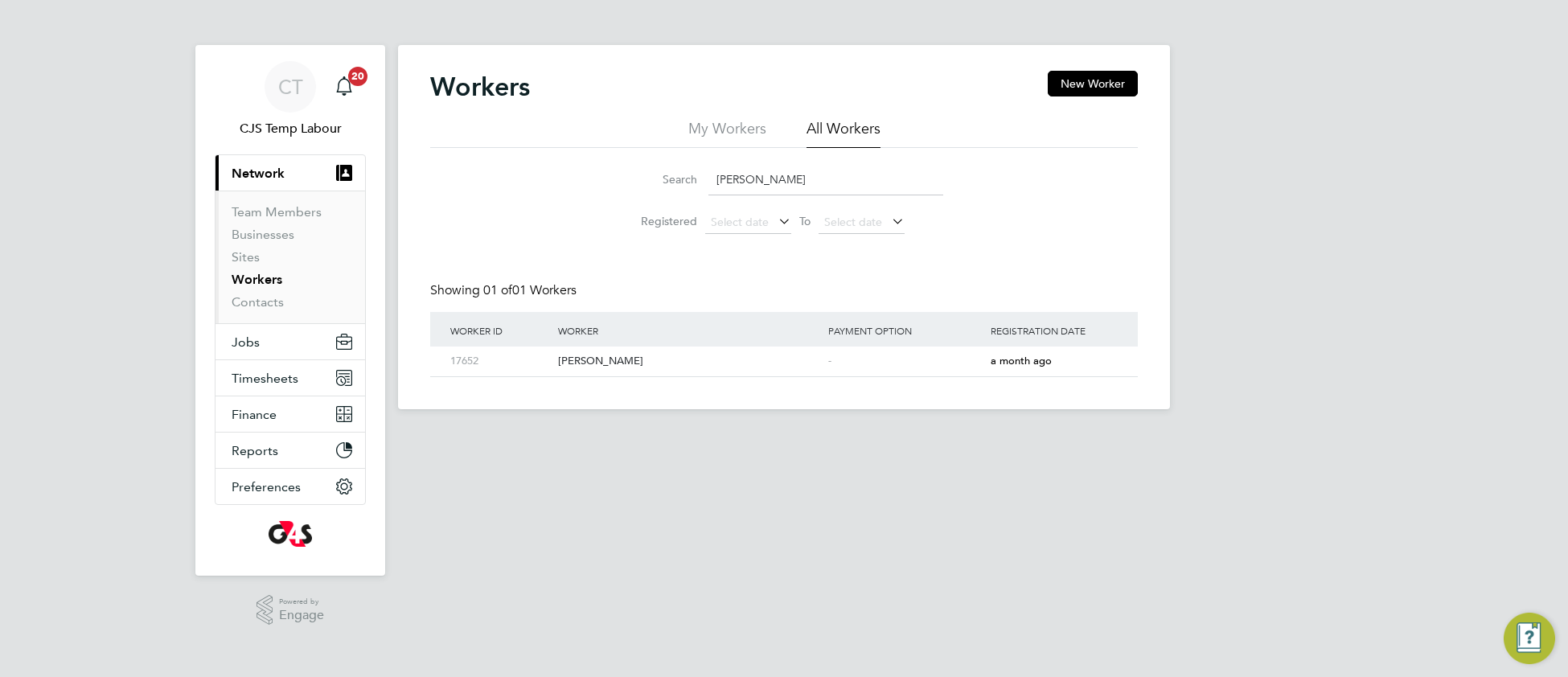
paste input "Hayadali Awaleh"
click at [667, 356] on div "Hayadali Awaleh" at bounding box center [689, 361] width 270 height 30
drag, startPoint x: 848, startPoint y: 179, endPoint x: 702, endPoint y: 189, distance: 146.3
click at [702, 189] on div "Search Hayadali Awaleh" at bounding box center [783, 179] width 318 height 32
paste input "Ifeoma Nkemehule"
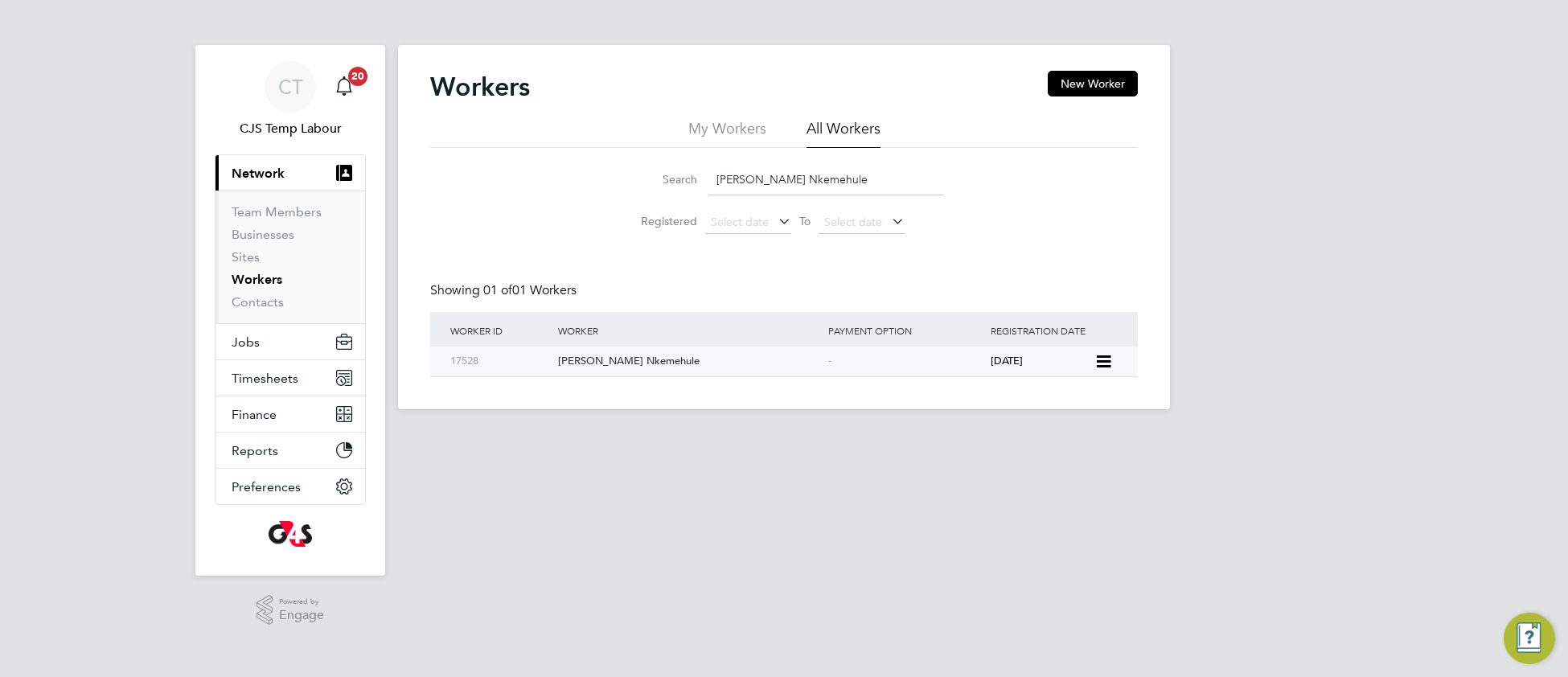
click at [811, 366] on div "Ifeoma Nkemehule" at bounding box center [689, 361] width 270 height 30
drag, startPoint x: 857, startPoint y: 178, endPoint x: 638, endPoint y: 233, distance: 225.8
click at [638, 233] on ul "Search Ifeoma Nkemehule Registered Select date To Select date" at bounding box center [784, 198] width 359 height 86
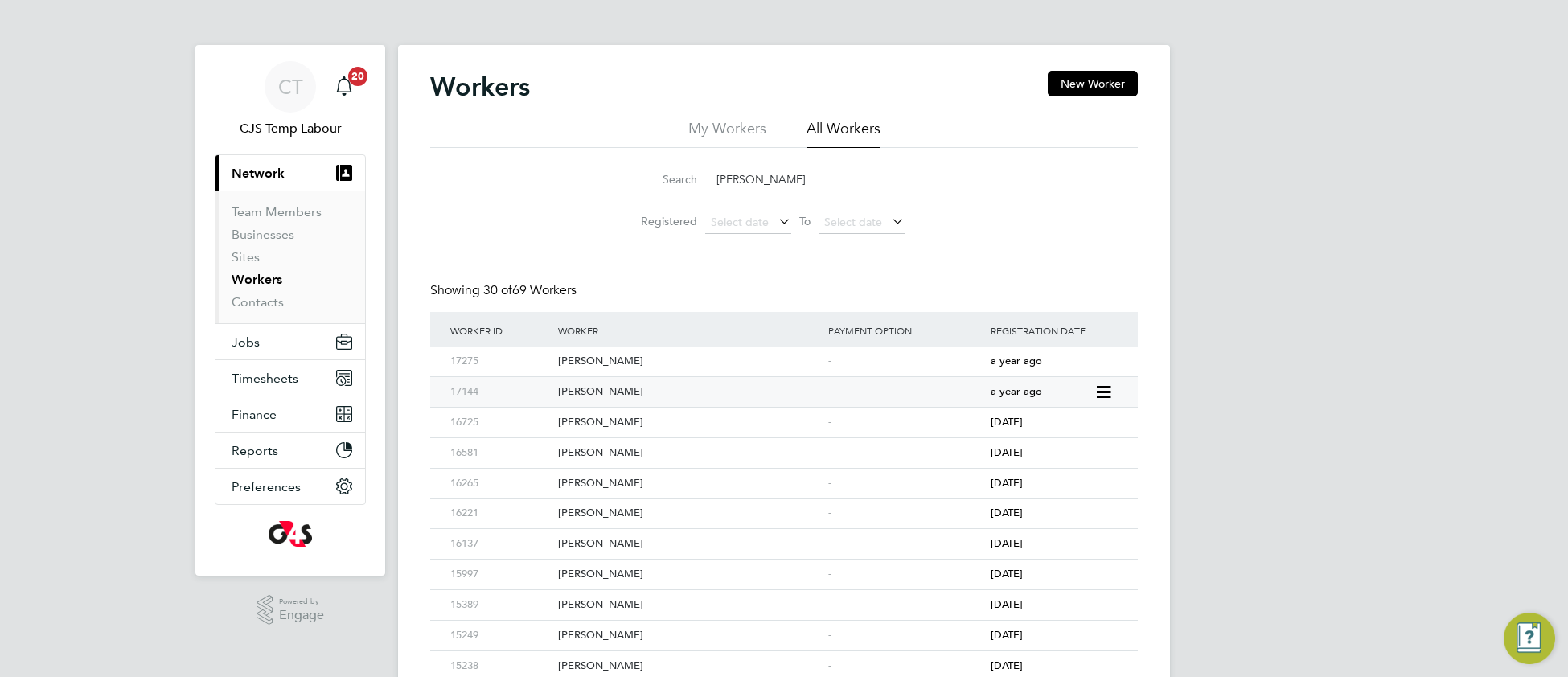
click at [706, 398] on div "Jane Martial" at bounding box center [689, 391] width 270 height 30
drag, startPoint x: 748, startPoint y: 180, endPoint x: 688, endPoint y: 190, distance: 60.8
click at [688, 190] on div "Search jane" at bounding box center [783, 179] width 318 height 32
click at [654, 361] on div "Jayne Bushell" at bounding box center [689, 361] width 270 height 30
drag, startPoint x: 752, startPoint y: 183, endPoint x: 698, endPoint y: 183, distance: 54.0
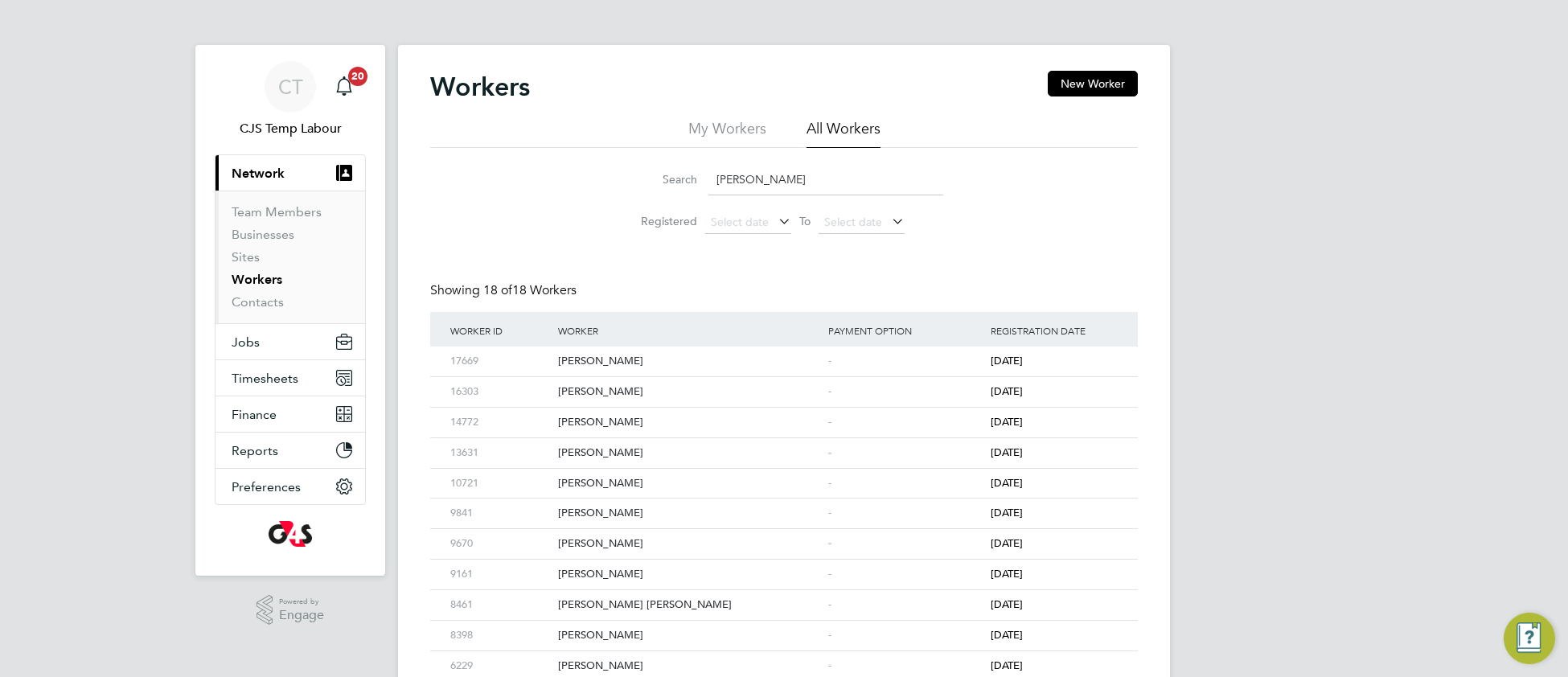
click at [698, 183] on div "Search Jayne" at bounding box center [783, 179] width 318 height 32
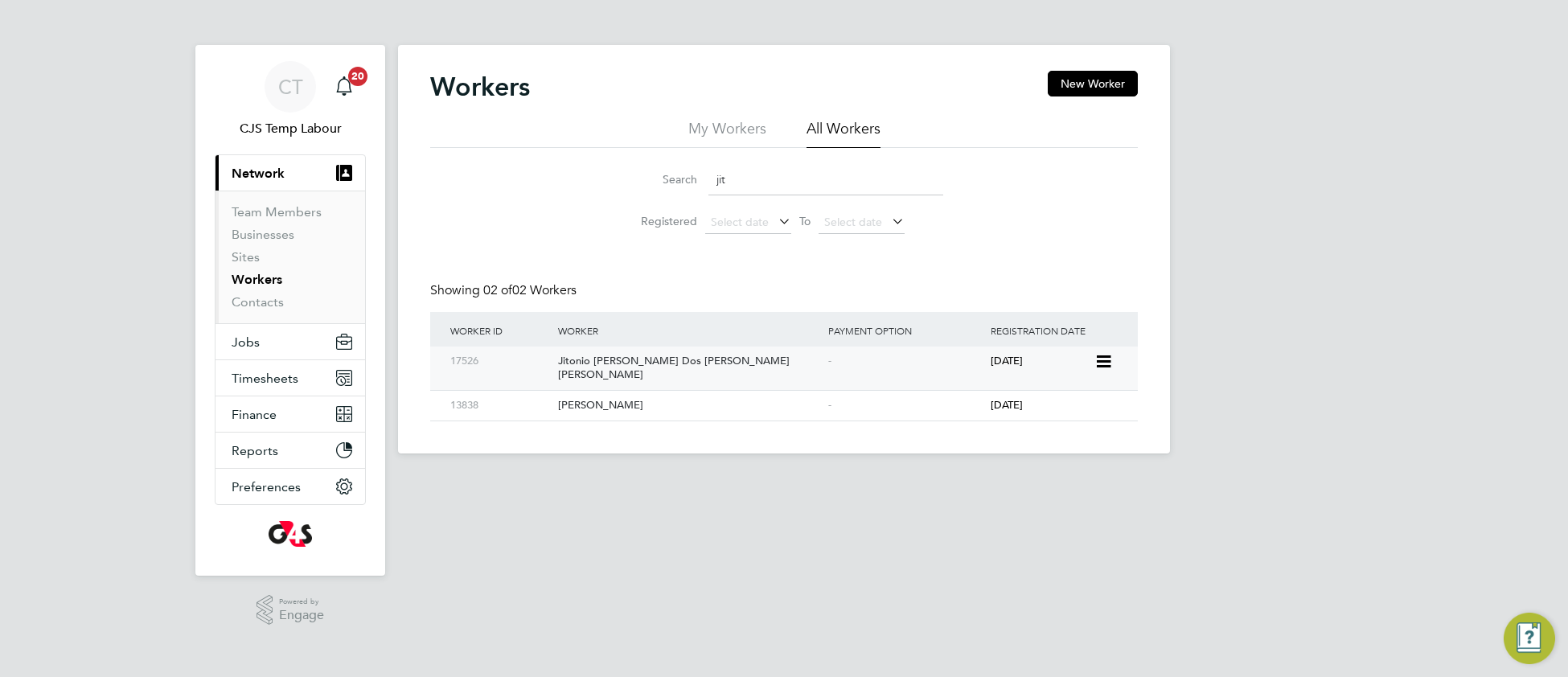
click at [714, 365] on div "Jitonio Augusto Dos Reis Da Silva" at bounding box center [689, 369] width 270 height 43
drag, startPoint x: 762, startPoint y: 178, endPoint x: 706, endPoint y: 173, distance: 56.2
click at [706, 173] on div "Search jit" at bounding box center [783, 179] width 318 height 32
paste input "Justice Kofi Afordofe"
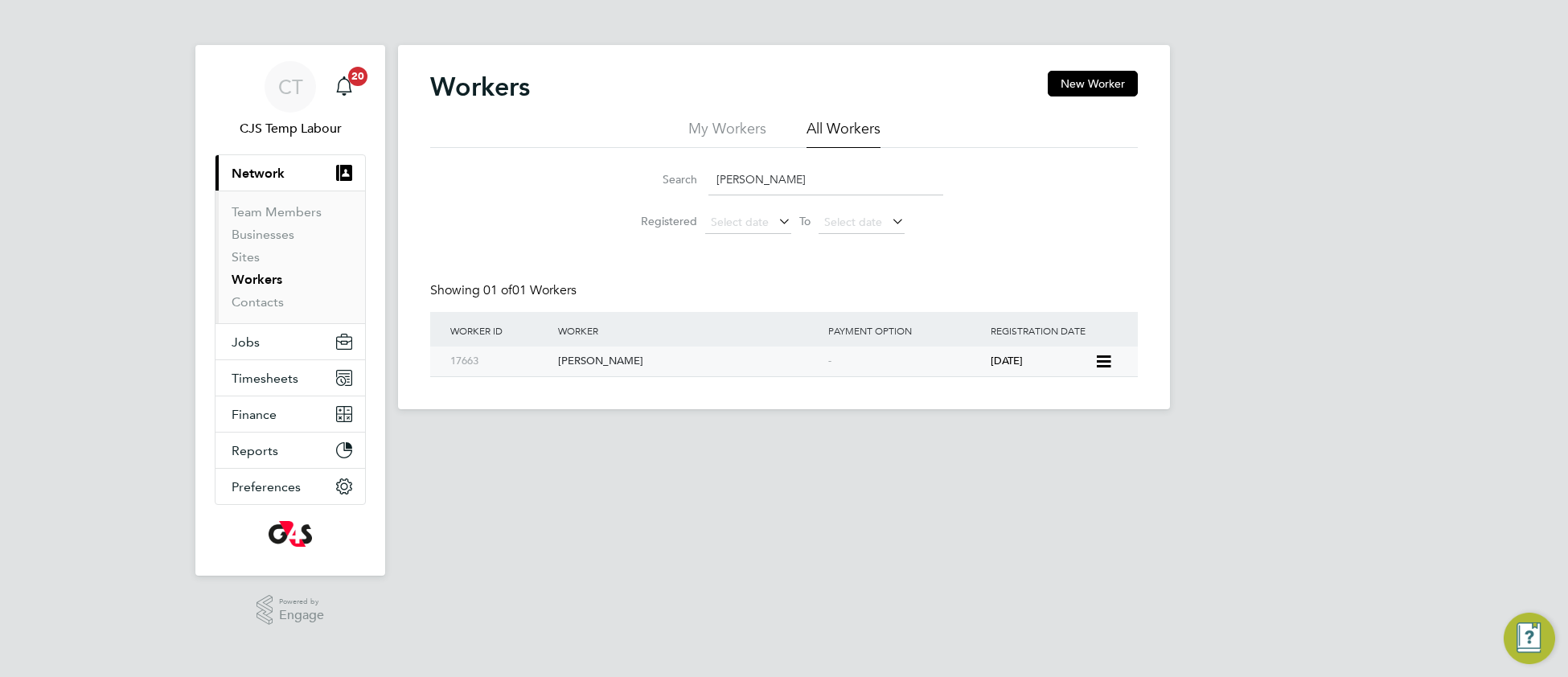
click at [692, 365] on div "Justice Kofi Afordofe" at bounding box center [689, 361] width 270 height 30
drag, startPoint x: 834, startPoint y: 177, endPoint x: 674, endPoint y: 176, distance: 160.0
click at [674, 176] on div "Search Justice Kofi Afordofe" at bounding box center [783, 179] width 318 height 32
paste input "William Foord"
click at [601, 364] on div "William Foord" at bounding box center [689, 361] width 270 height 30
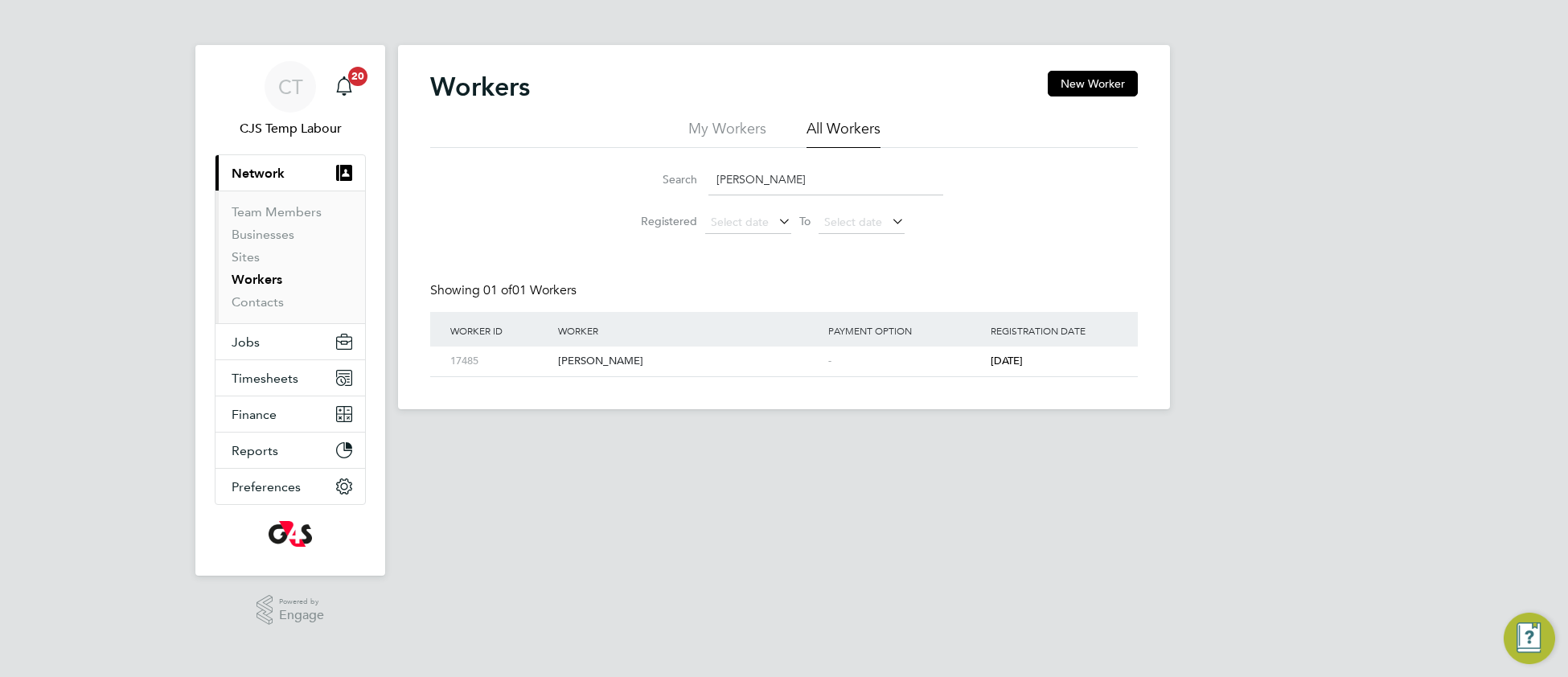
drag, startPoint x: 822, startPoint y: 181, endPoint x: 710, endPoint y: 190, distance: 112.4
click at [710, 190] on input "William Foord" at bounding box center [825, 179] width 235 height 32
paste input "Temitope Oyedele"
click at [695, 368] on div "Temitope Oyedele" at bounding box center [689, 361] width 270 height 30
drag, startPoint x: 839, startPoint y: 183, endPoint x: 688, endPoint y: 197, distance: 151.6
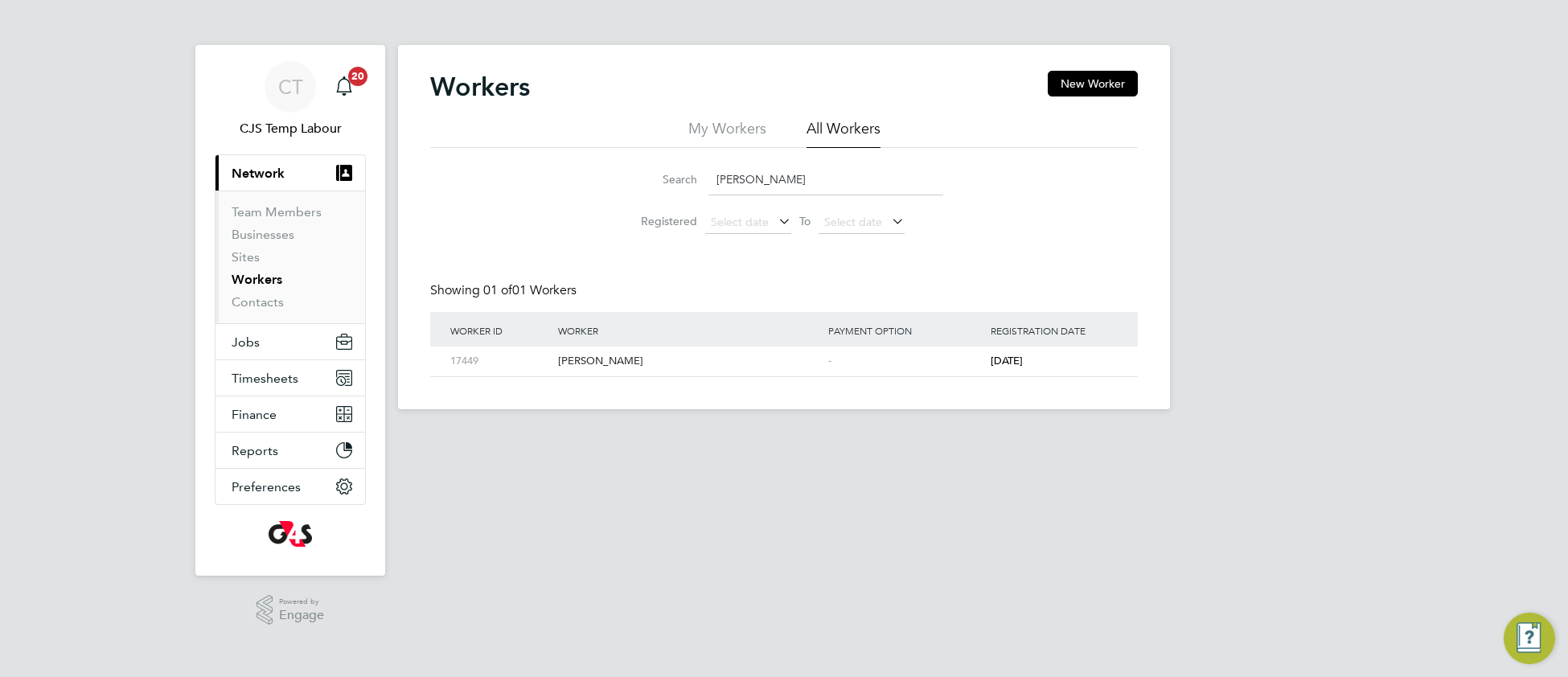
click at [688, 197] on li "Search Temitope Oyedele" at bounding box center [784, 179] width 359 height 48
paste input "Sophia Asar"
type input "Sophia Asare"
click at [697, 362] on div "Sophia Asare" at bounding box center [689, 361] width 270 height 30
click at [242, 343] on span "Jobs" at bounding box center [245, 342] width 28 height 15
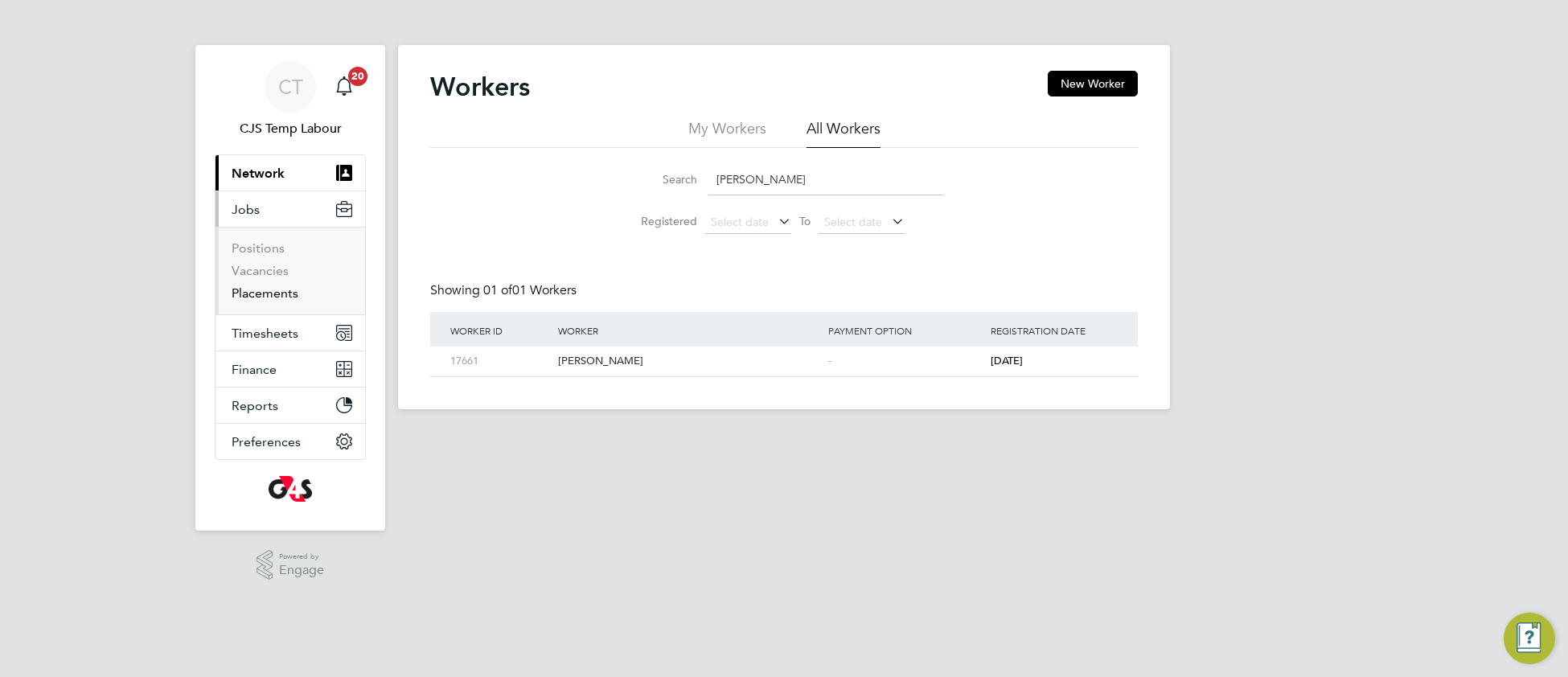
click at [267, 294] on link "Placements" at bounding box center [265, 293] width 67 height 15
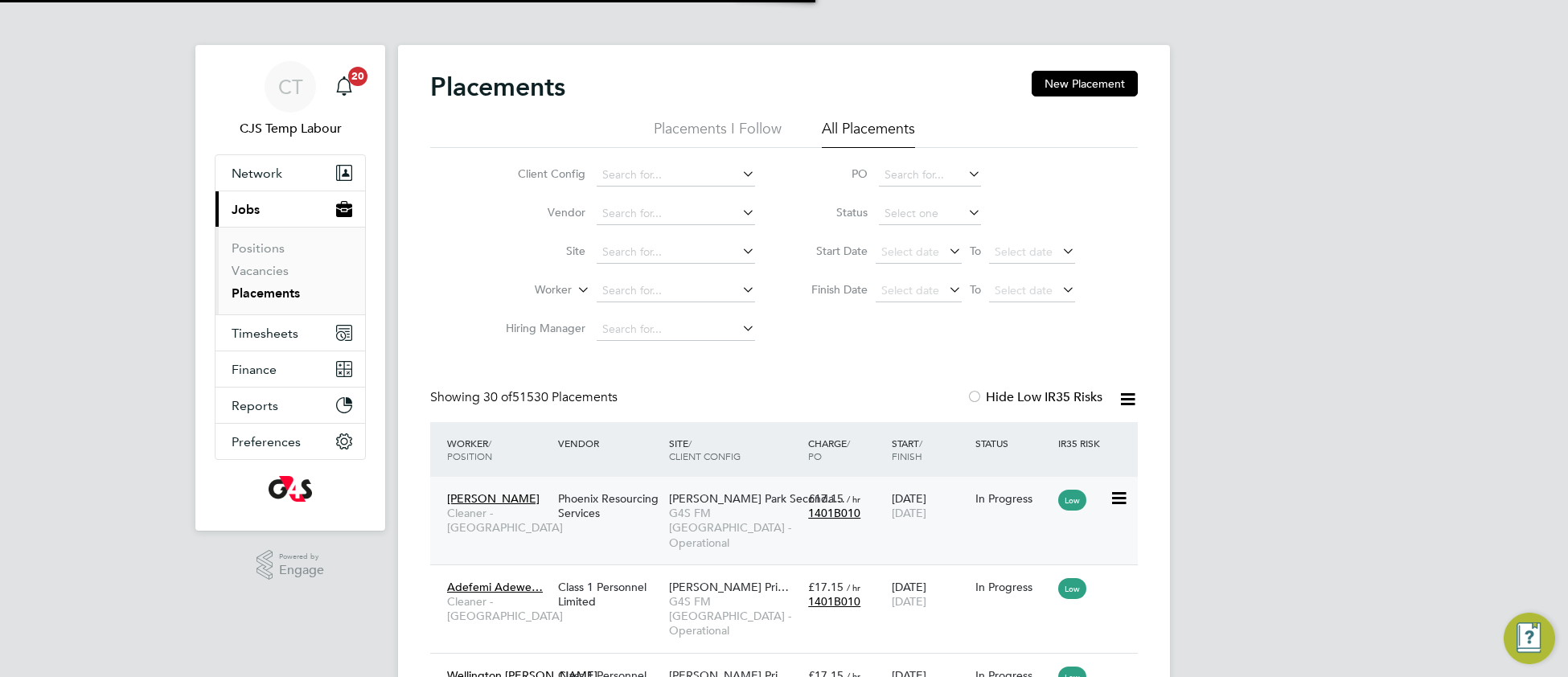
scroll to position [60, 138]
click at [747, 512] on span "G4S FM Tower Hamlets - Operational" at bounding box center [734, 527] width 131 height 44
click at [256, 178] on span "Network" at bounding box center [257, 173] width 50 height 15
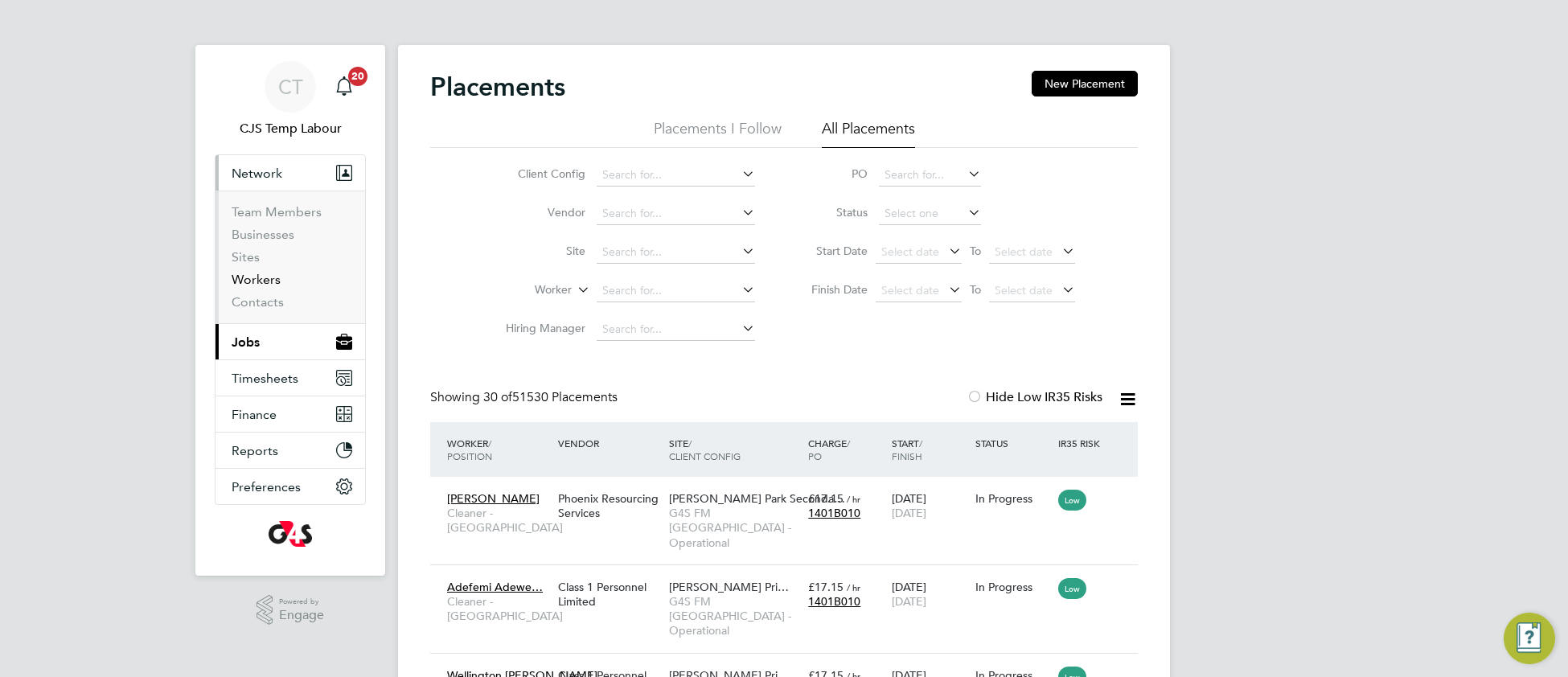
click at [257, 280] on link "Workers" at bounding box center [256, 279] width 49 height 15
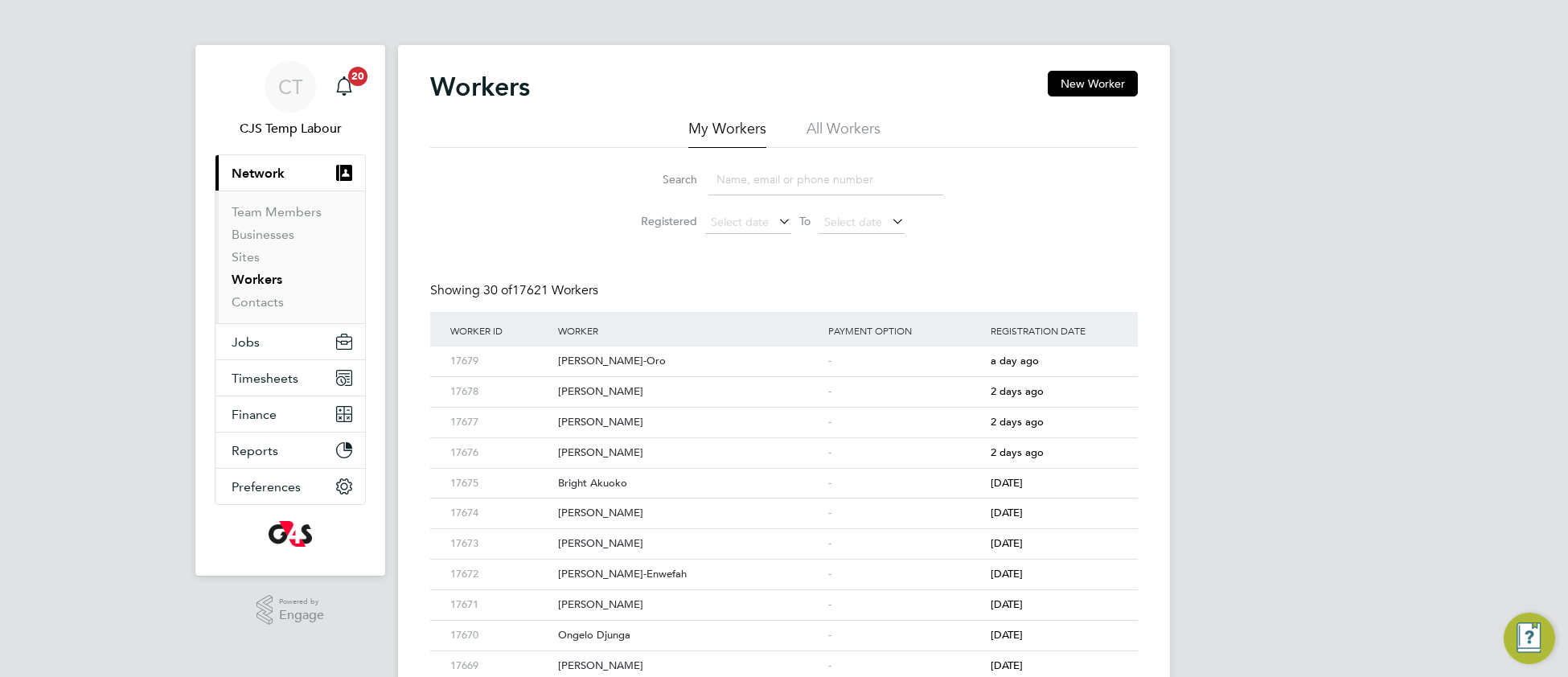
click at [845, 123] on li "All Workers" at bounding box center [843, 133] width 74 height 29
click at [756, 188] on input at bounding box center [825, 179] width 235 height 32
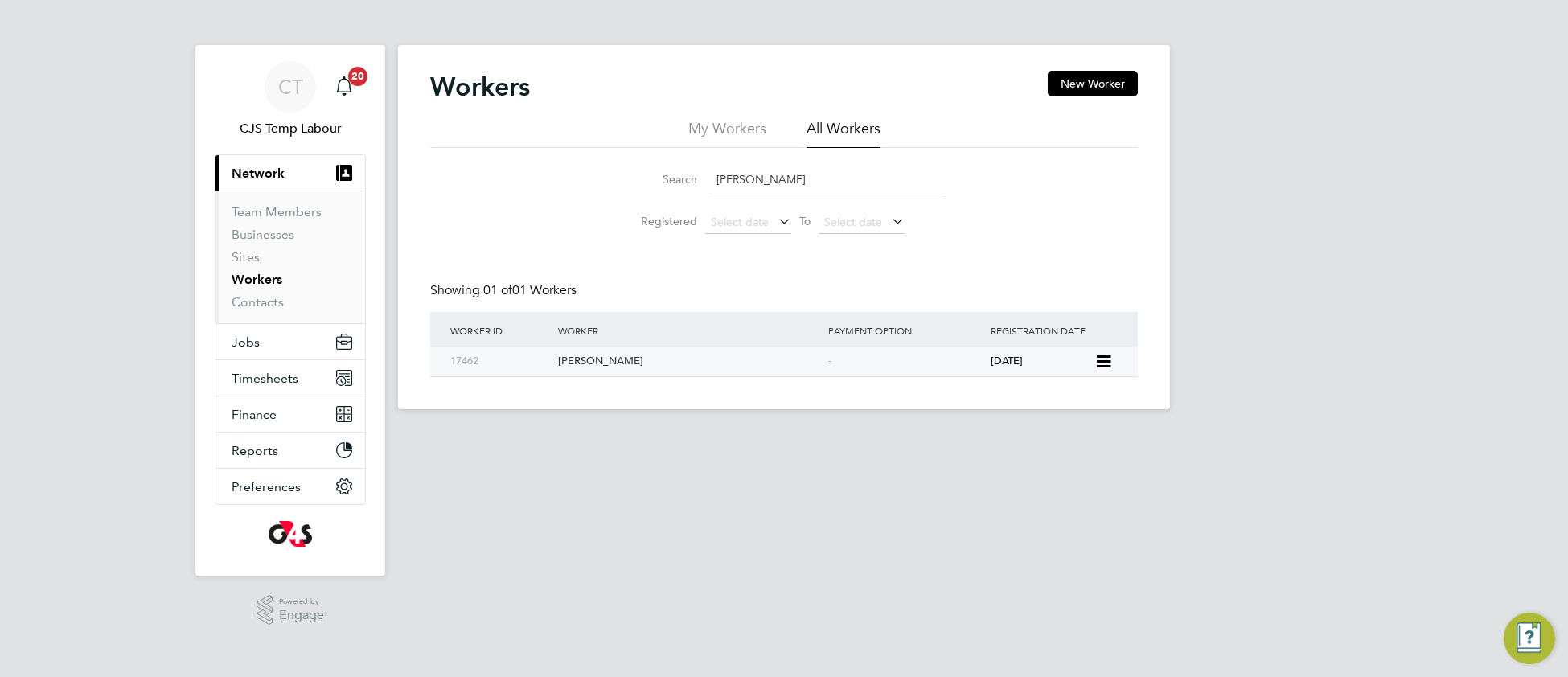
click at [602, 361] on div "Scott Eagle" at bounding box center [689, 361] width 270 height 30
drag, startPoint x: 792, startPoint y: 184, endPoint x: 712, endPoint y: 198, distance: 81.2
click at [712, 198] on li "Search scott eag" at bounding box center [784, 179] width 359 height 48
paste input "Ruta Laurincikaite"
click at [690, 365] on div "Ruta Laurincikaite" at bounding box center [689, 361] width 270 height 30
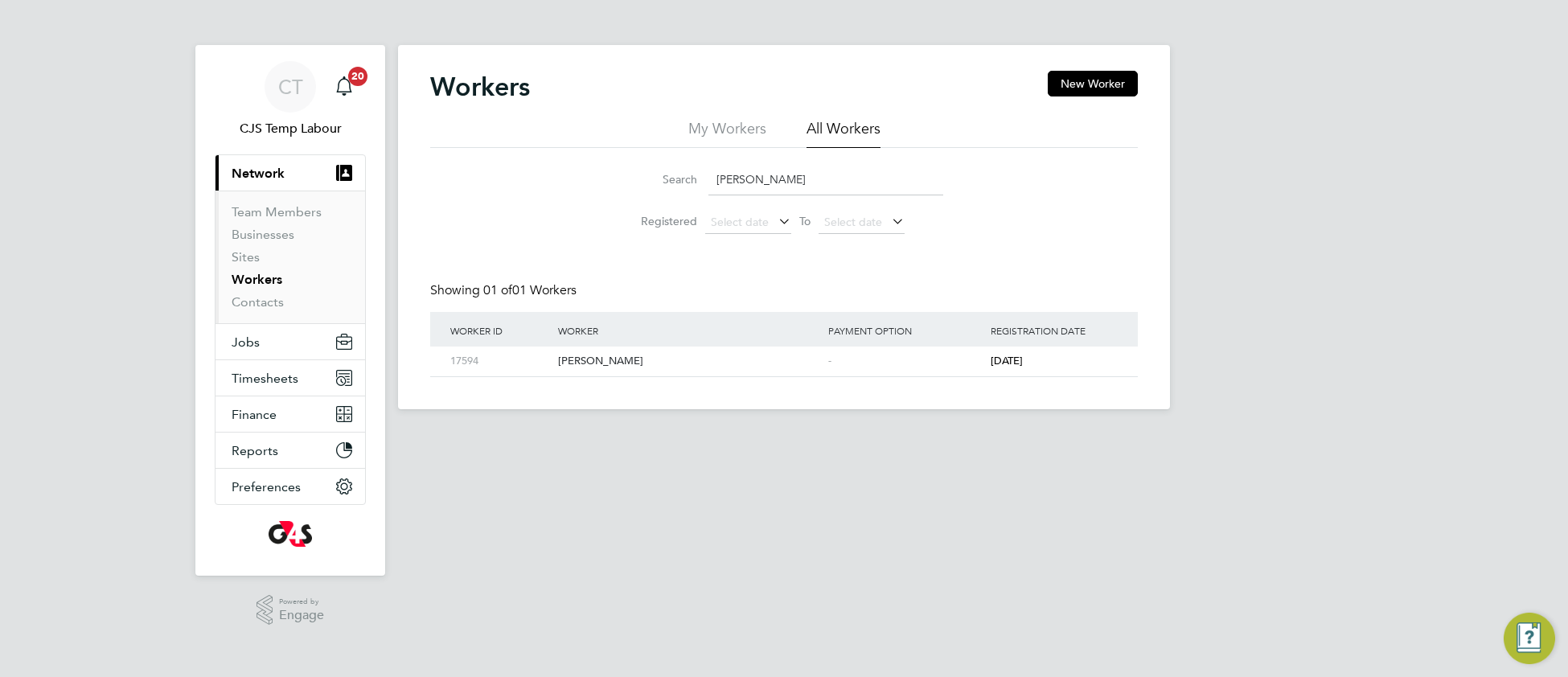
drag, startPoint x: 826, startPoint y: 183, endPoint x: 678, endPoint y: 189, distance: 148.1
click at [678, 189] on div "Search Ruta Laurincikaite" at bounding box center [783, 179] width 318 height 32
paste input "enata Gurung"
click at [676, 360] on div "Renata Gurung" at bounding box center [689, 361] width 270 height 30
drag, startPoint x: 836, startPoint y: 178, endPoint x: 676, endPoint y: 191, distance: 160.5
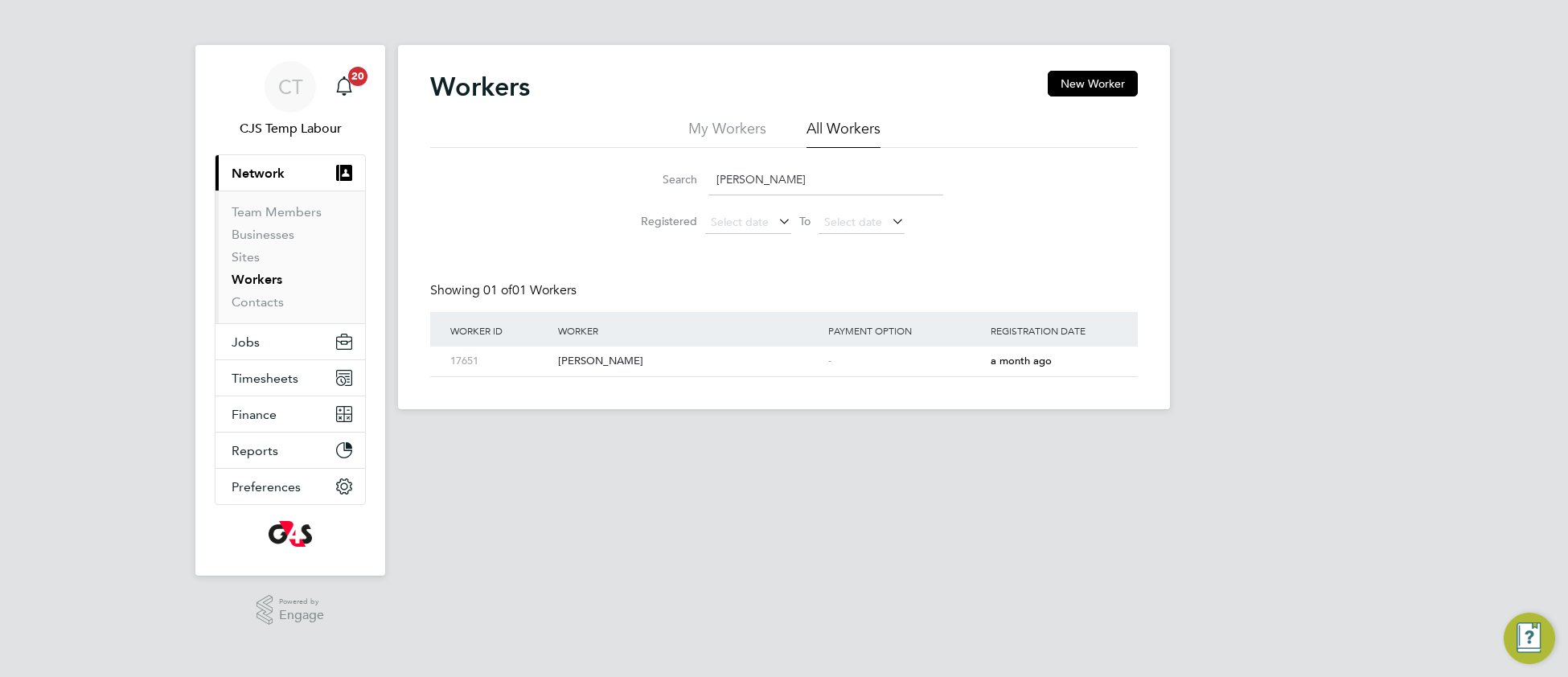
click at [676, 191] on div "Search Renata Gurung" at bounding box center [783, 179] width 318 height 32
paste input "aihana Nikben"
click at [803, 364] on div "Raihana Nikben" at bounding box center [689, 361] width 270 height 30
drag, startPoint x: 816, startPoint y: 173, endPoint x: 697, endPoint y: 186, distance: 119.7
click at [697, 186] on div "Search Raihana Nikben" at bounding box center [783, 179] width 318 height 32
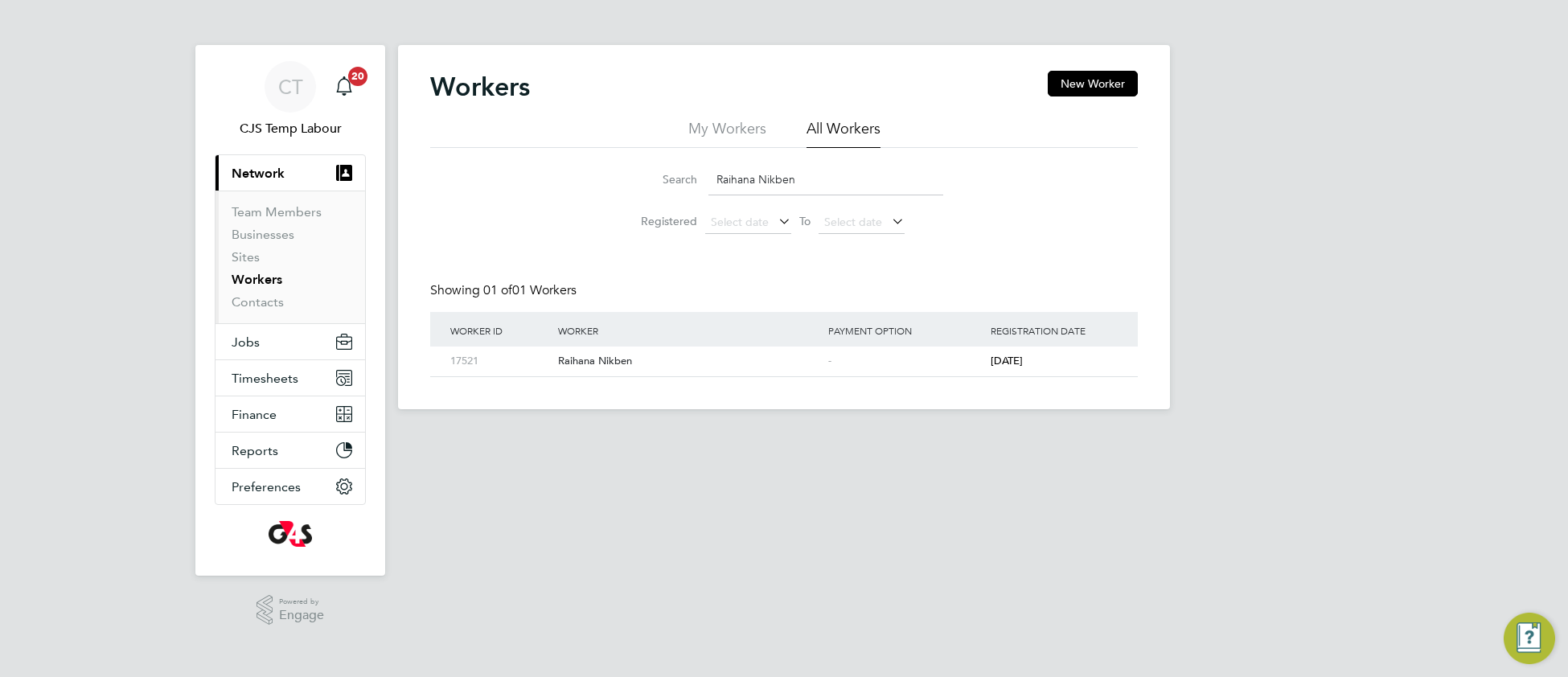
paste input "hma Mohamed Dugow"
click at [634, 361] on div "Rahma Mohamed Dugow" at bounding box center [689, 361] width 270 height 30
drag, startPoint x: 853, startPoint y: 178, endPoint x: 713, endPoint y: 183, distance: 140.1
click at [713, 183] on input "Rahma Mohamed Dugow" at bounding box center [825, 179] width 235 height 32
drag, startPoint x: 870, startPoint y: 182, endPoint x: 723, endPoint y: 201, distance: 148.2
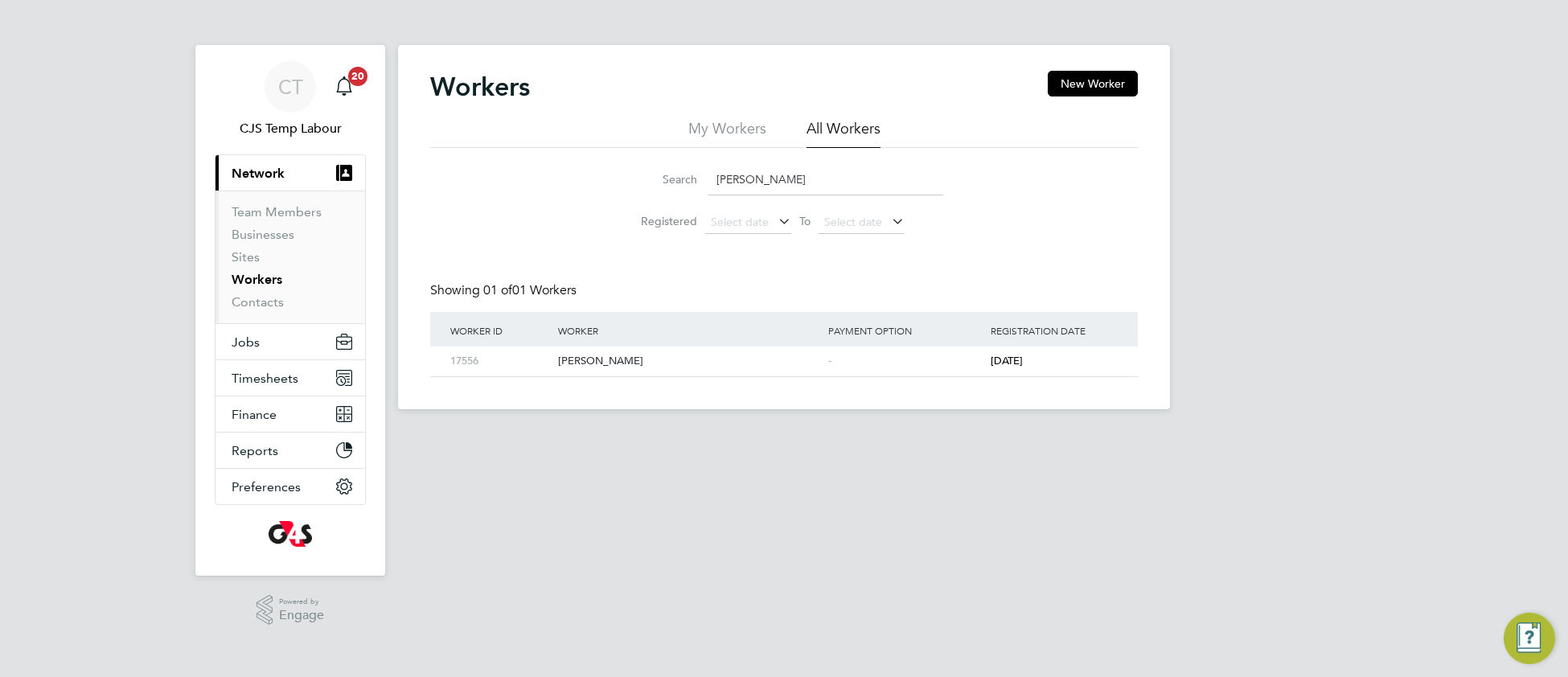
click at [723, 201] on li "Search Rahma Mohamed Dugow" at bounding box center [784, 179] width 359 height 48
click at [865, 178] on input "Rahma Mohamed Dugow" at bounding box center [825, 179] width 235 height 32
click at [769, 177] on input "Rahma Mohamed Dugow" at bounding box center [825, 179] width 235 height 32
drag, startPoint x: 870, startPoint y: 177, endPoint x: 713, endPoint y: 190, distance: 157.5
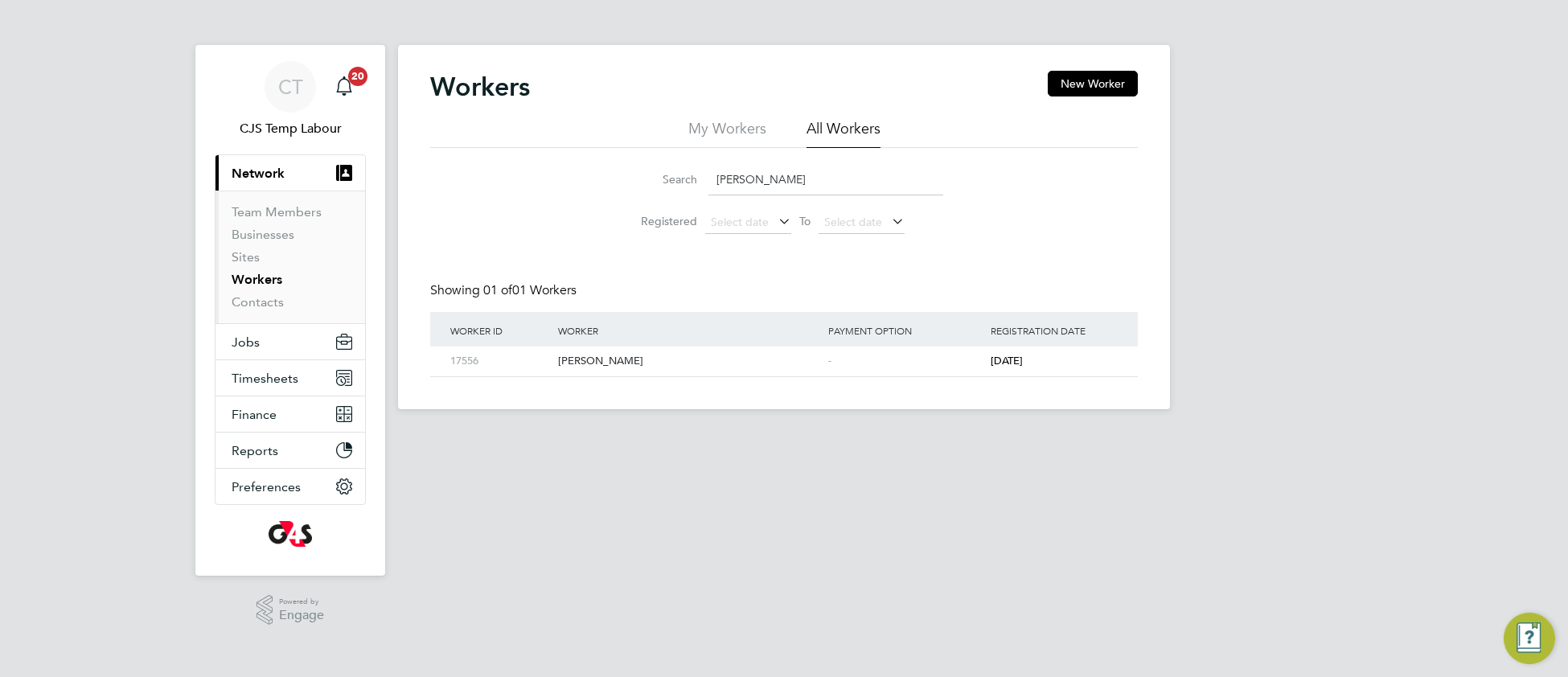
click at [713, 190] on input "Rahma Mohamed Dugow" at bounding box center [825, 179] width 235 height 32
paste input "Abokar"
click at [670, 360] on div "Rahma Abokar" at bounding box center [689, 361] width 270 height 30
drag, startPoint x: 800, startPoint y: 175, endPoint x: 705, endPoint y: 193, distance: 96.7
click at [705, 192] on div "Search Rahma Abokar" at bounding box center [783, 179] width 318 height 32
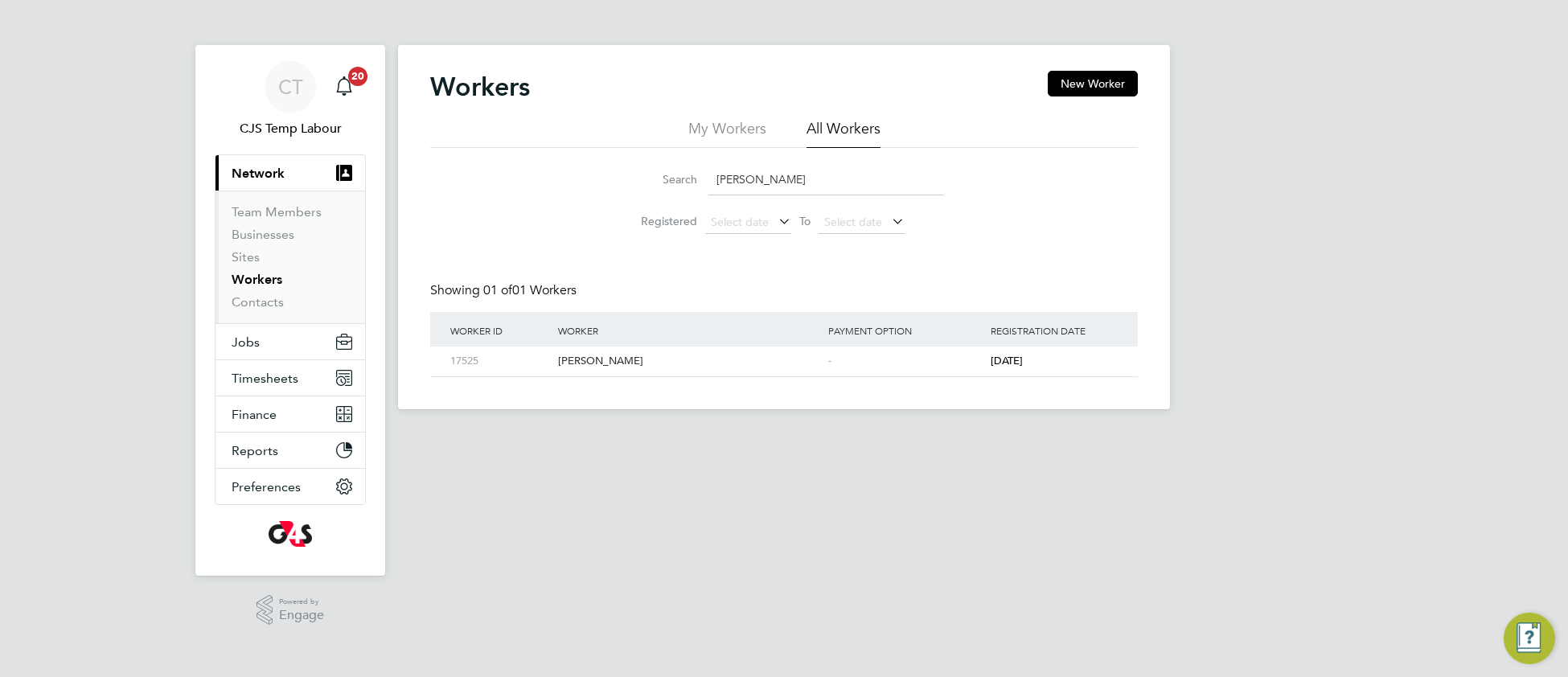
paste input "Qowiyat Lawal"
click at [617, 365] on div "Qowiyat Lawal" at bounding box center [689, 361] width 270 height 30
drag, startPoint x: 804, startPoint y: 181, endPoint x: 690, endPoint y: 192, distance: 114.5
click at [690, 192] on div "Search Qowiyat Lawal" at bounding box center [783, 179] width 318 height 32
click at [641, 361] on div "Peddy Osariemen Obiwemen" at bounding box center [689, 361] width 270 height 30
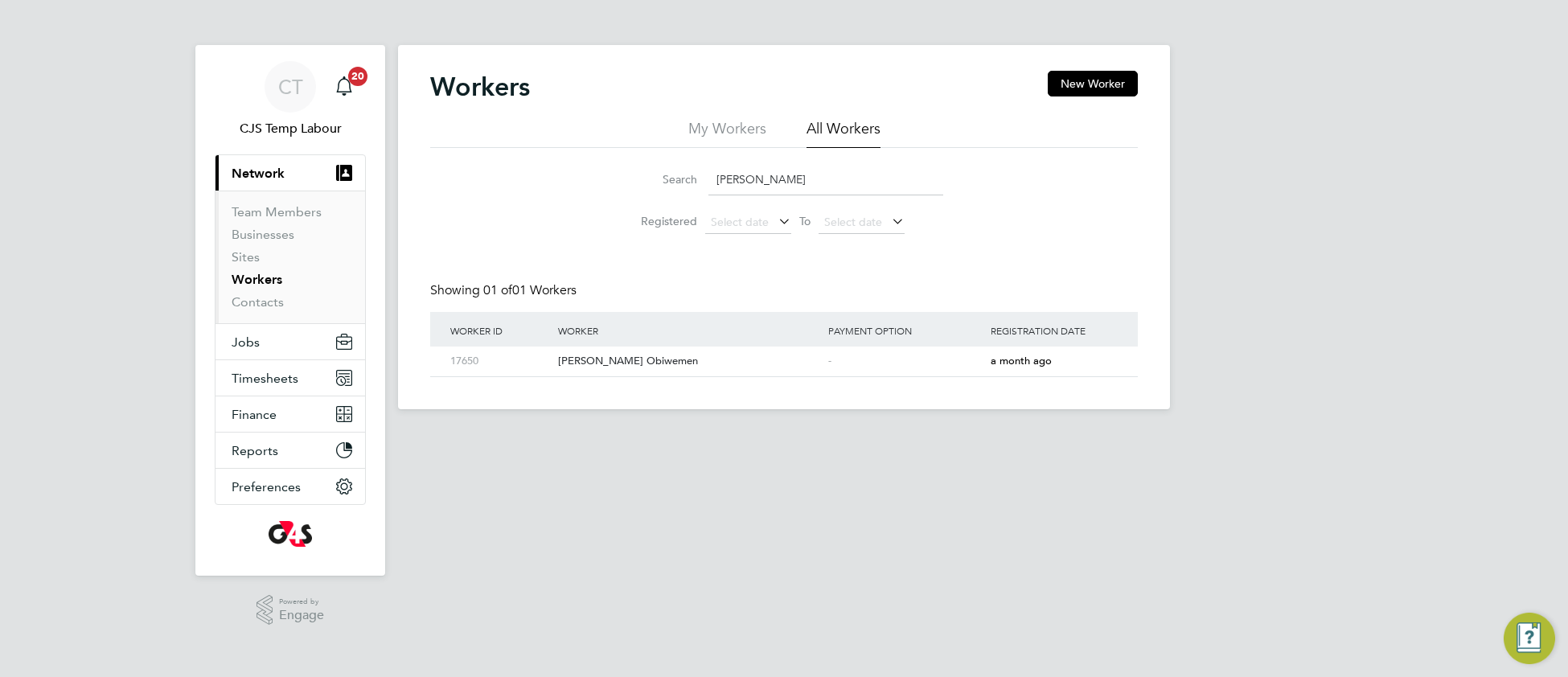
drag, startPoint x: 784, startPoint y: 180, endPoint x: 714, endPoint y: 196, distance: 71.8
click at [714, 196] on li "Search peddy" at bounding box center [784, 179] width 359 height 48
paste input "Paolina Kusaka"
click at [696, 370] on div "Paolina Kusaka" at bounding box center [689, 361] width 270 height 30
drag, startPoint x: 823, startPoint y: 171, endPoint x: 678, endPoint y: 174, distance: 145.0
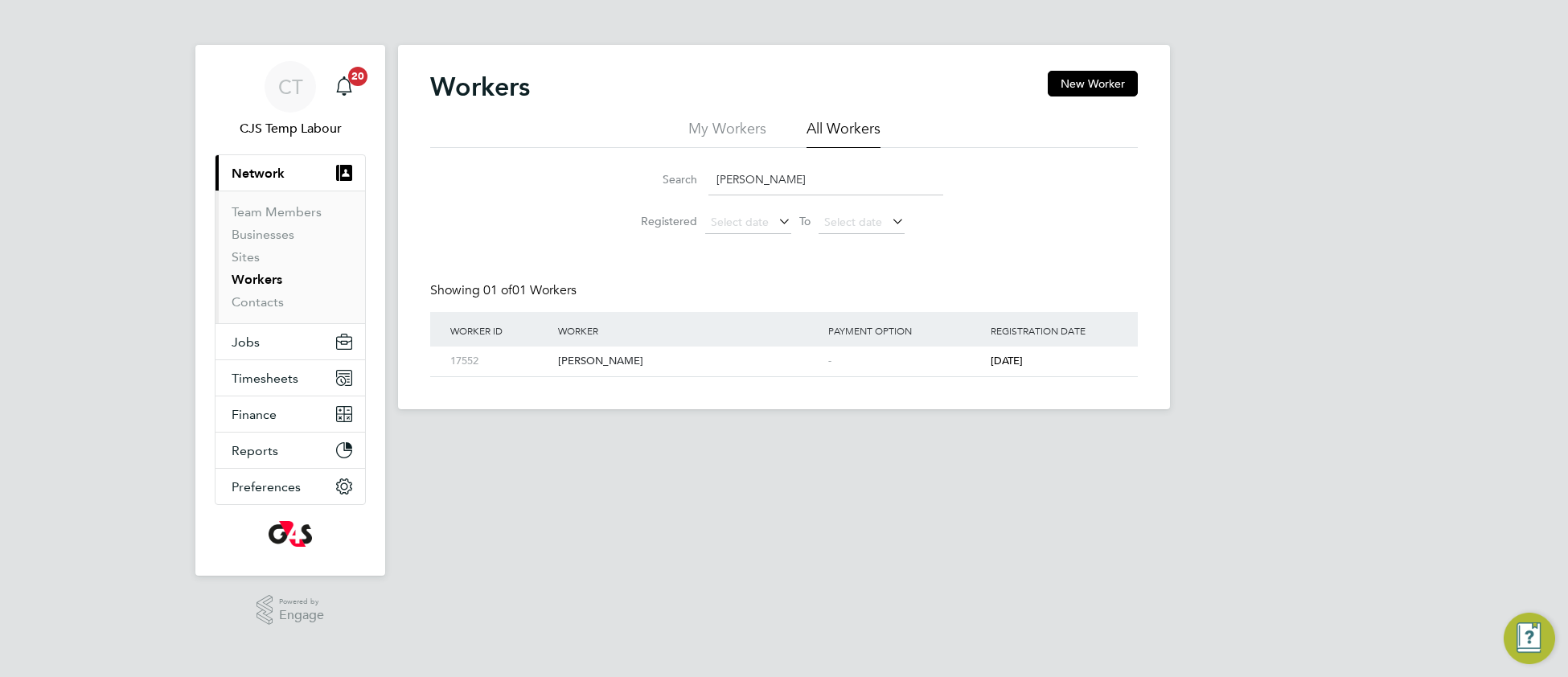
click at [678, 174] on div "Search Paolina Kusaka" at bounding box center [783, 179] width 318 height 32
paste input "Oumou Syll"
click at [773, 359] on div "Oumou Sylla" at bounding box center [689, 361] width 270 height 30
drag, startPoint x: 795, startPoint y: 176, endPoint x: 707, endPoint y: 167, distance: 88.5
click at [708, 167] on input "Oumou Sylla" at bounding box center [825, 179] width 235 height 32
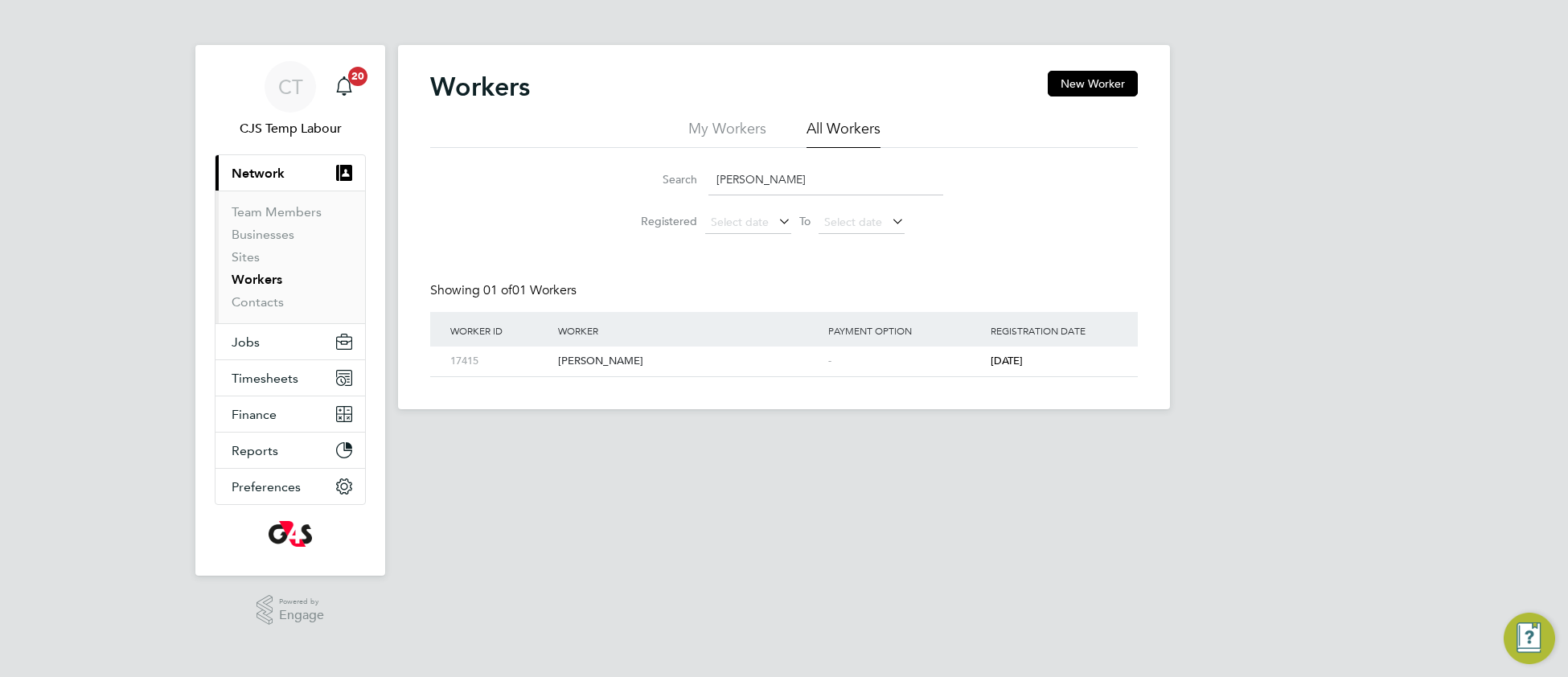
paste input "ngelo Djung"
click at [615, 362] on div "Ongelo Djunga" at bounding box center [689, 361] width 270 height 30
click at [272, 288] on link "Workers" at bounding box center [257, 279] width 50 height 15
drag, startPoint x: 804, startPoint y: 179, endPoint x: 713, endPoint y: 187, distance: 91.4
click at [713, 187] on input "Ongelo Djunga" at bounding box center [825, 179] width 235 height 32
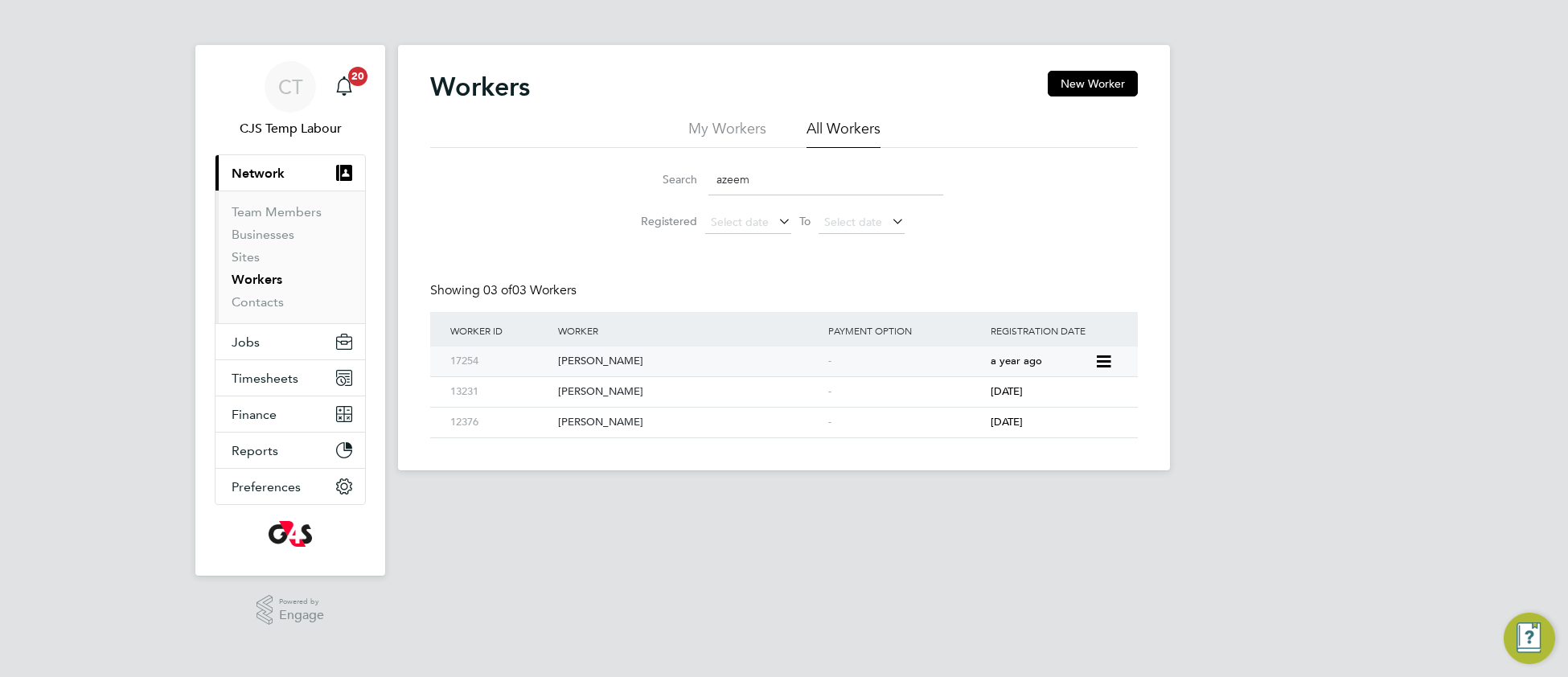
click at [663, 362] on div "Azeem Hussain" at bounding box center [689, 361] width 270 height 30
click at [579, 353] on div "Azeem Hussain" at bounding box center [689, 361] width 270 height 30
click at [730, 183] on input "azeem" at bounding box center [825, 179] width 235 height 32
click at [729, 183] on input "azeem" at bounding box center [825, 179] width 235 height 32
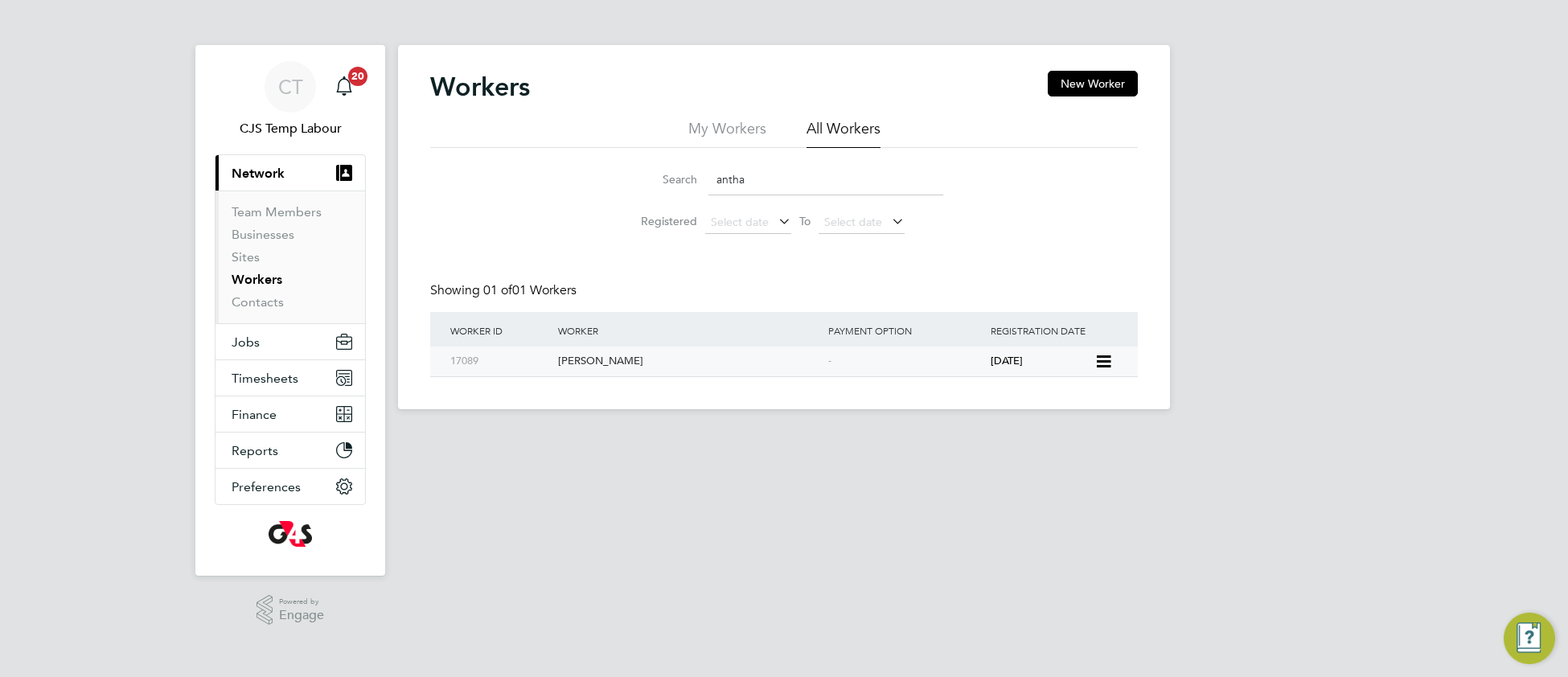
click at [597, 355] on div "Antha Momba" at bounding box center [689, 361] width 270 height 30
drag, startPoint x: 763, startPoint y: 180, endPoint x: 717, endPoint y: 182, distance: 46.0
click at [717, 182] on input "antha" at bounding box center [825, 179] width 235 height 32
paste input "[PERSON_NAME]"
type input "[PERSON_NAME]"
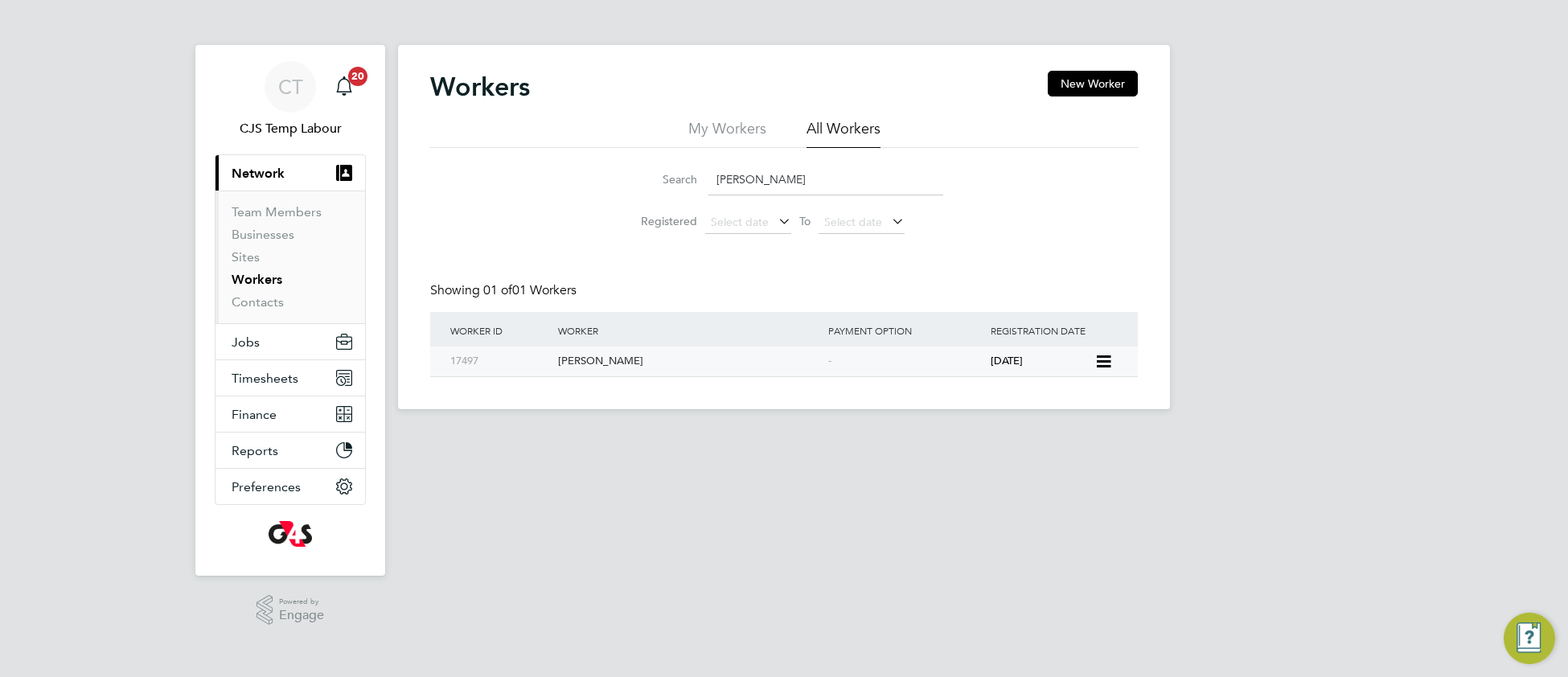
click at [643, 358] on div "[PERSON_NAME]" at bounding box center [689, 361] width 270 height 30
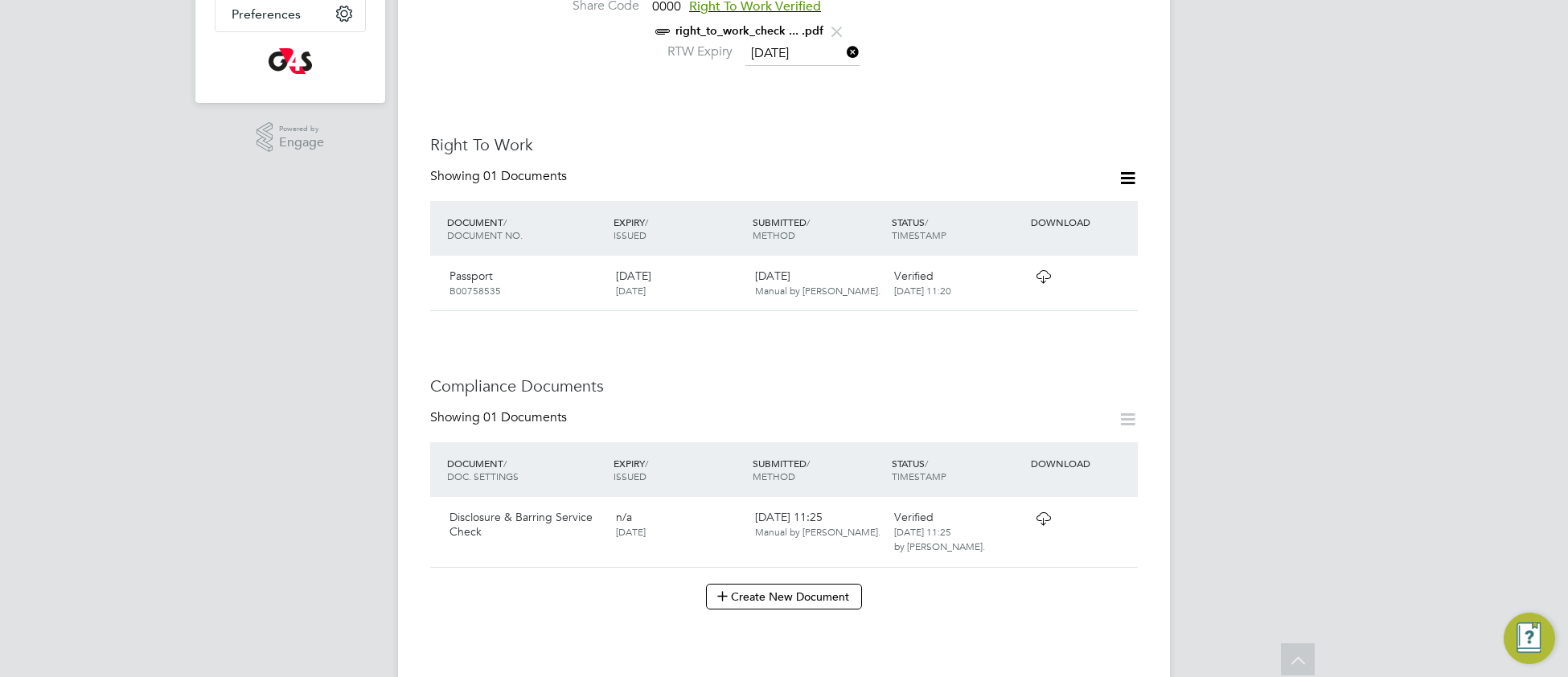
scroll to position [673, 0]
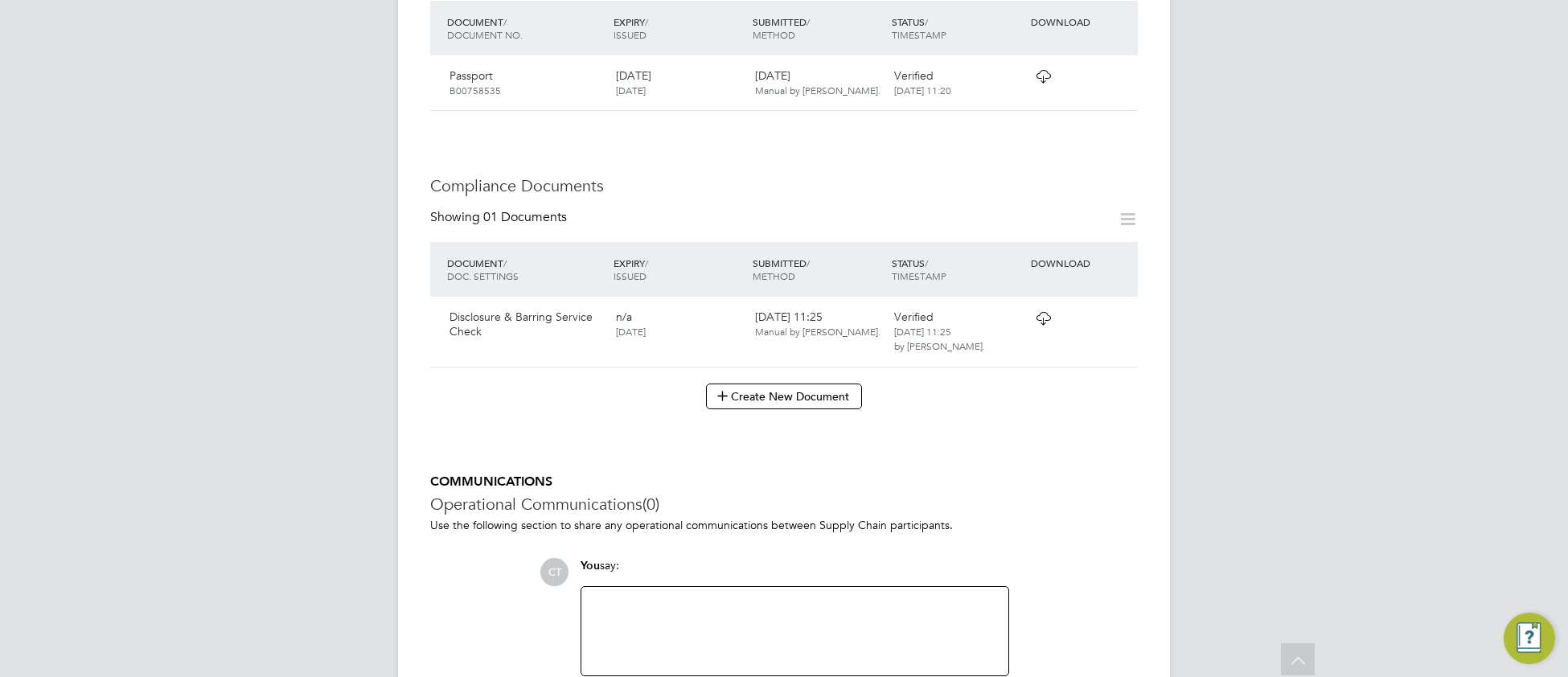
click at [1047, 317] on icon at bounding box center [1044, 318] width 20 height 13
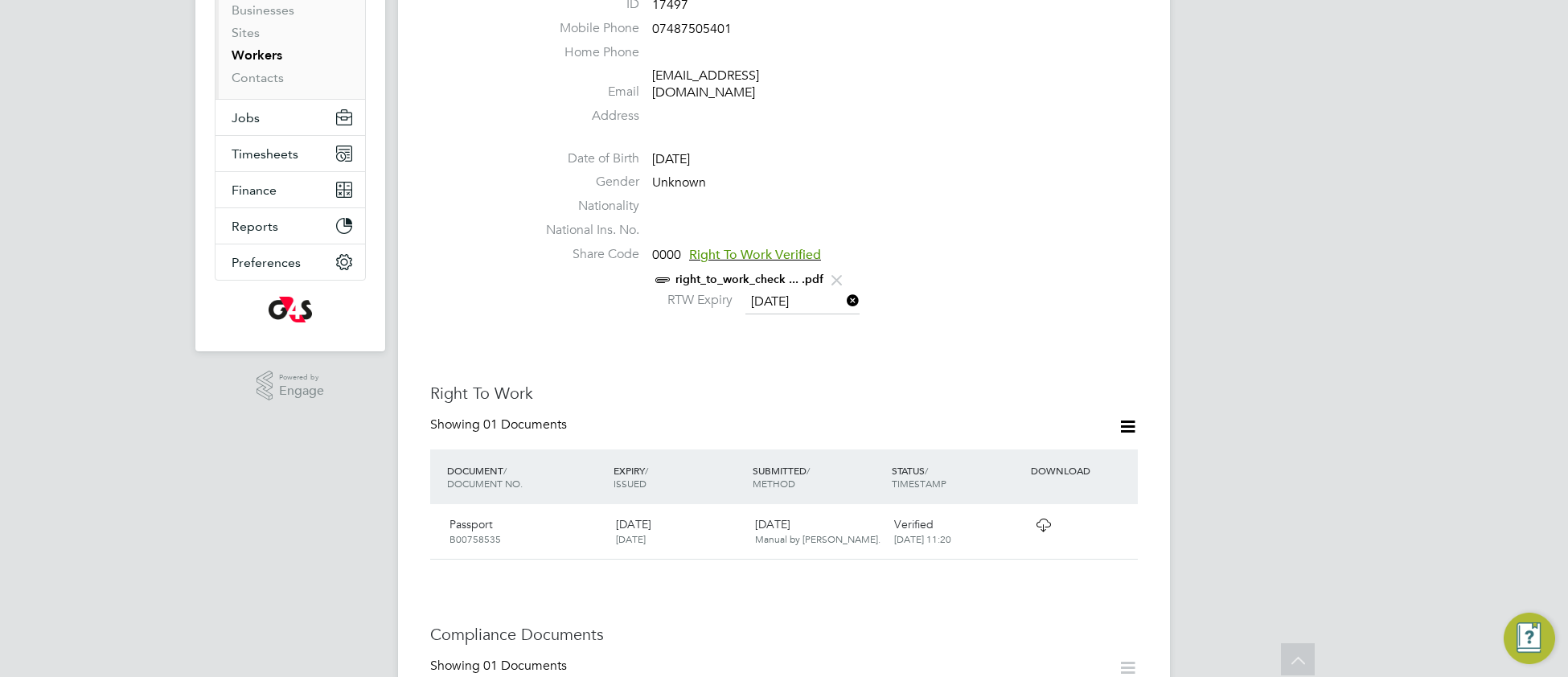
scroll to position [0, 0]
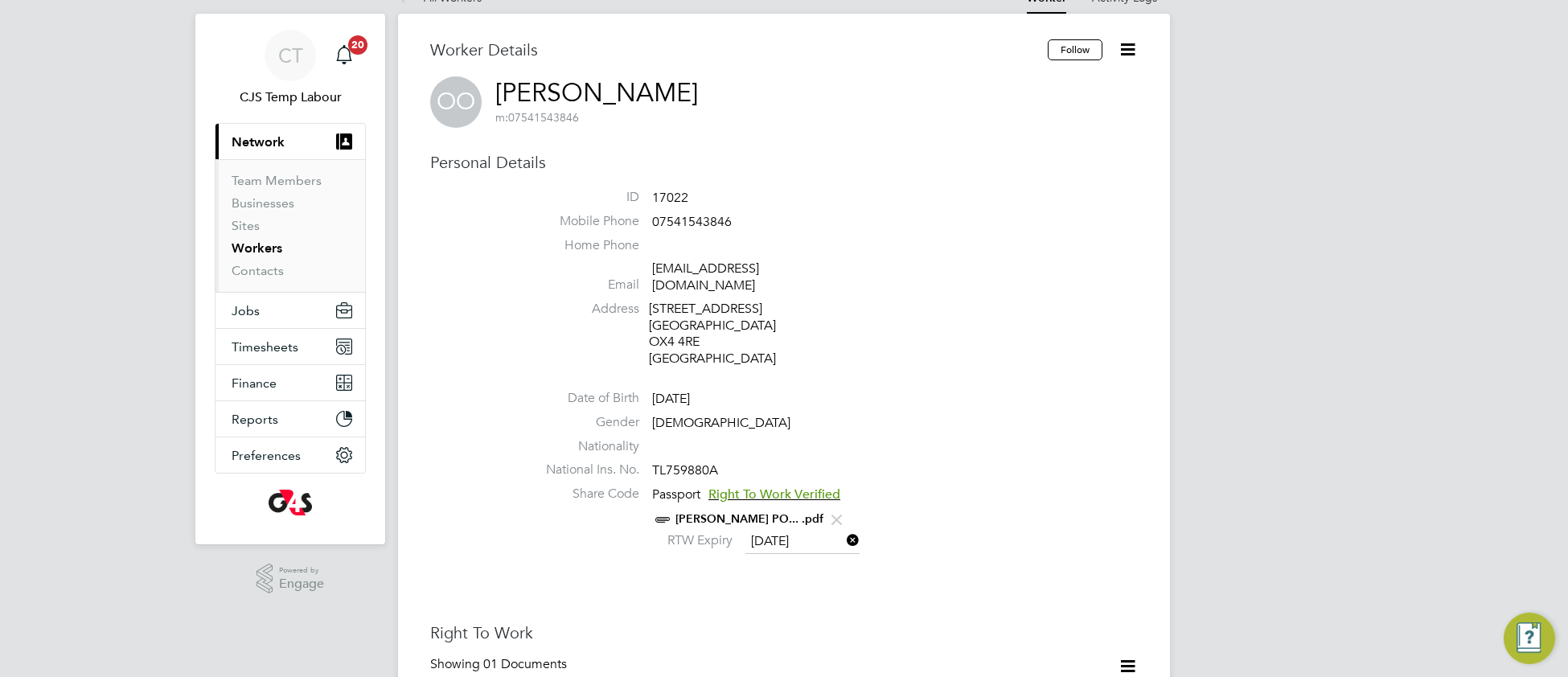
scroll to position [36, 0]
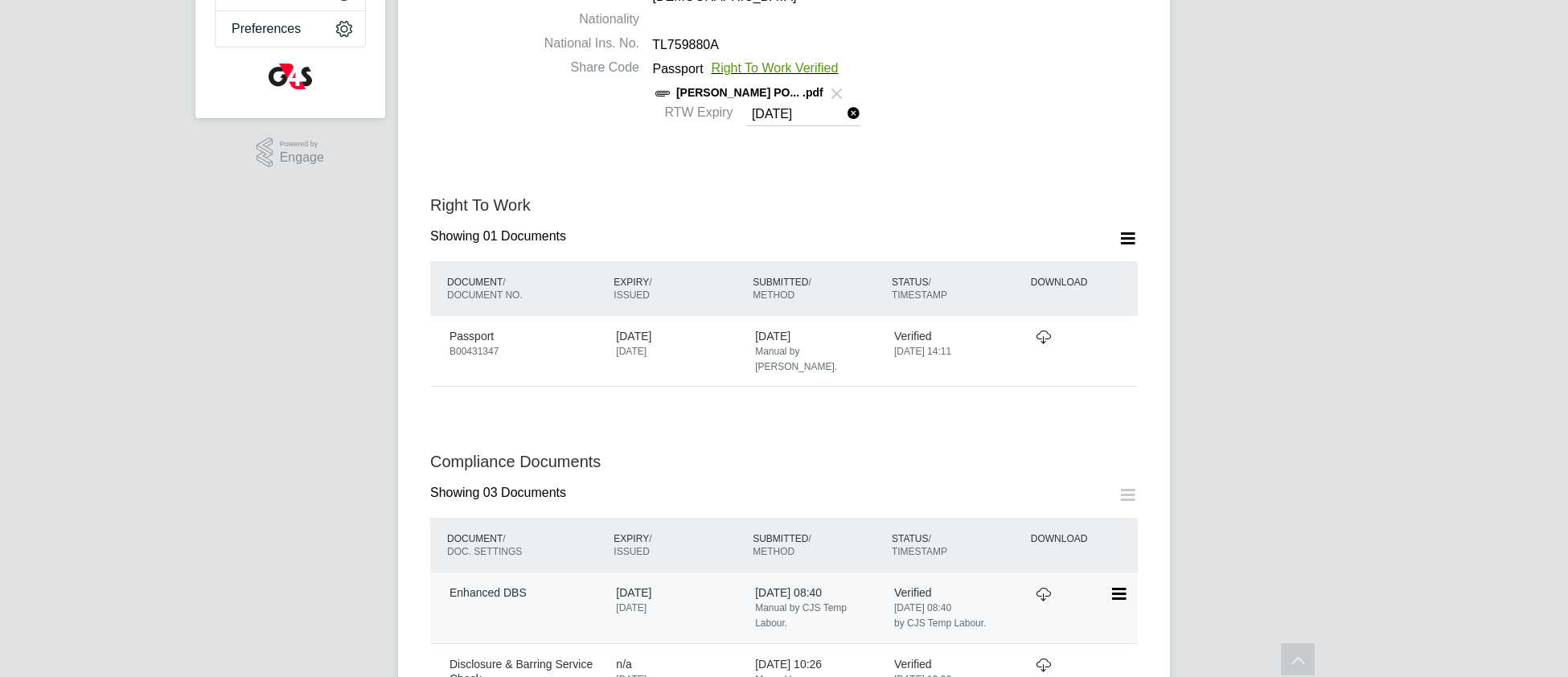
scroll to position [616, 0]
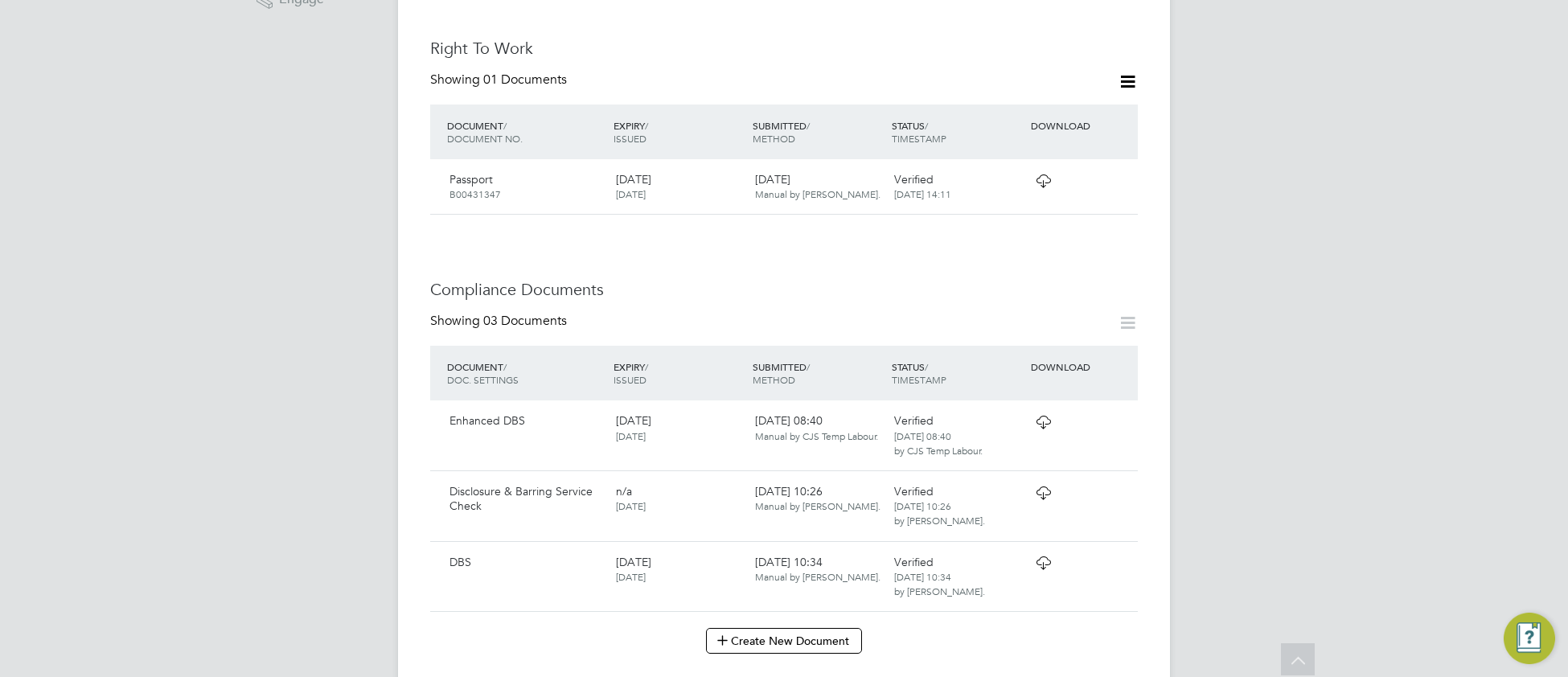
click at [1047, 570] on icon at bounding box center [1044, 563] width 20 height 13
click at [1044, 429] on icon at bounding box center [1044, 422] width 20 height 13
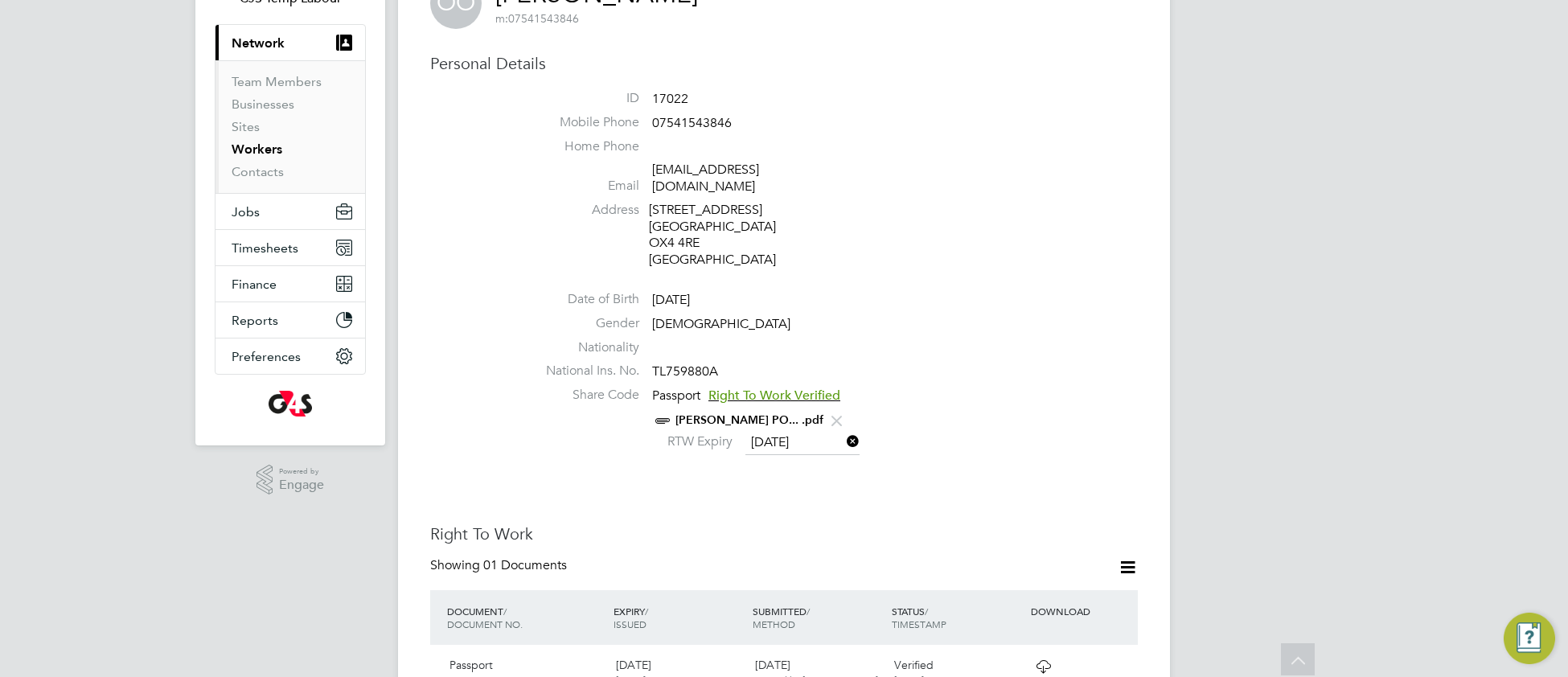
scroll to position [0, 0]
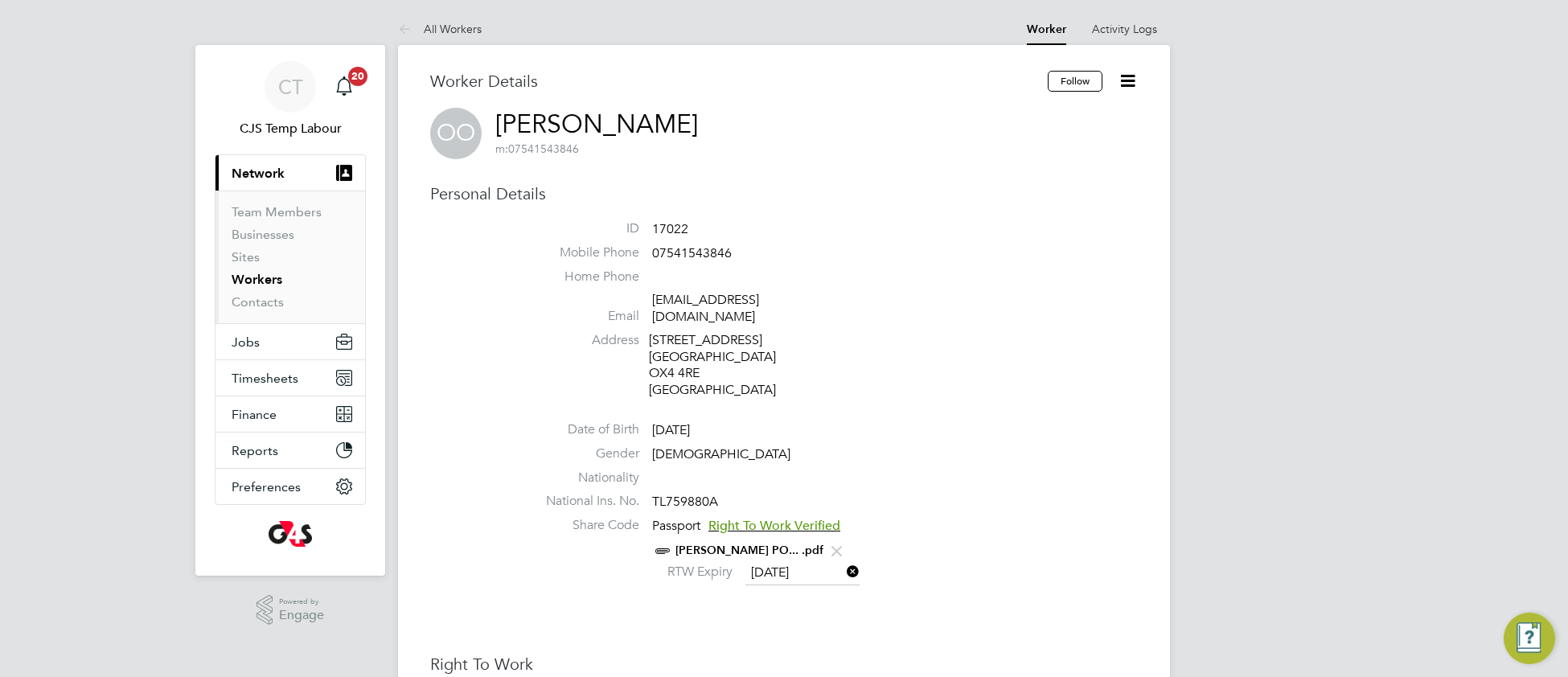
click at [266, 286] on link "Workers" at bounding box center [257, 279] width 50 height 15
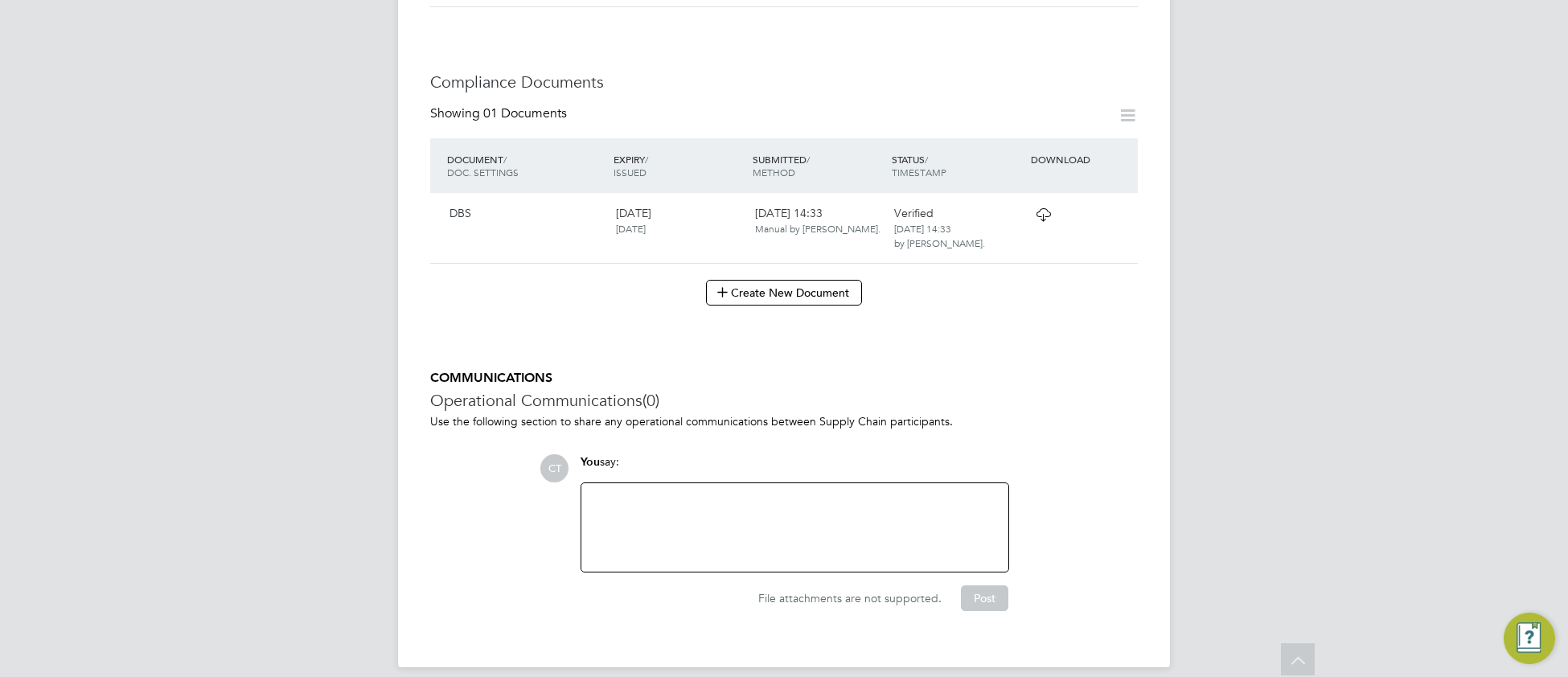
scroll to position [826, 0]
click at [1042, 206] on icon at bounding box center [1044, 212] width 20 height 13
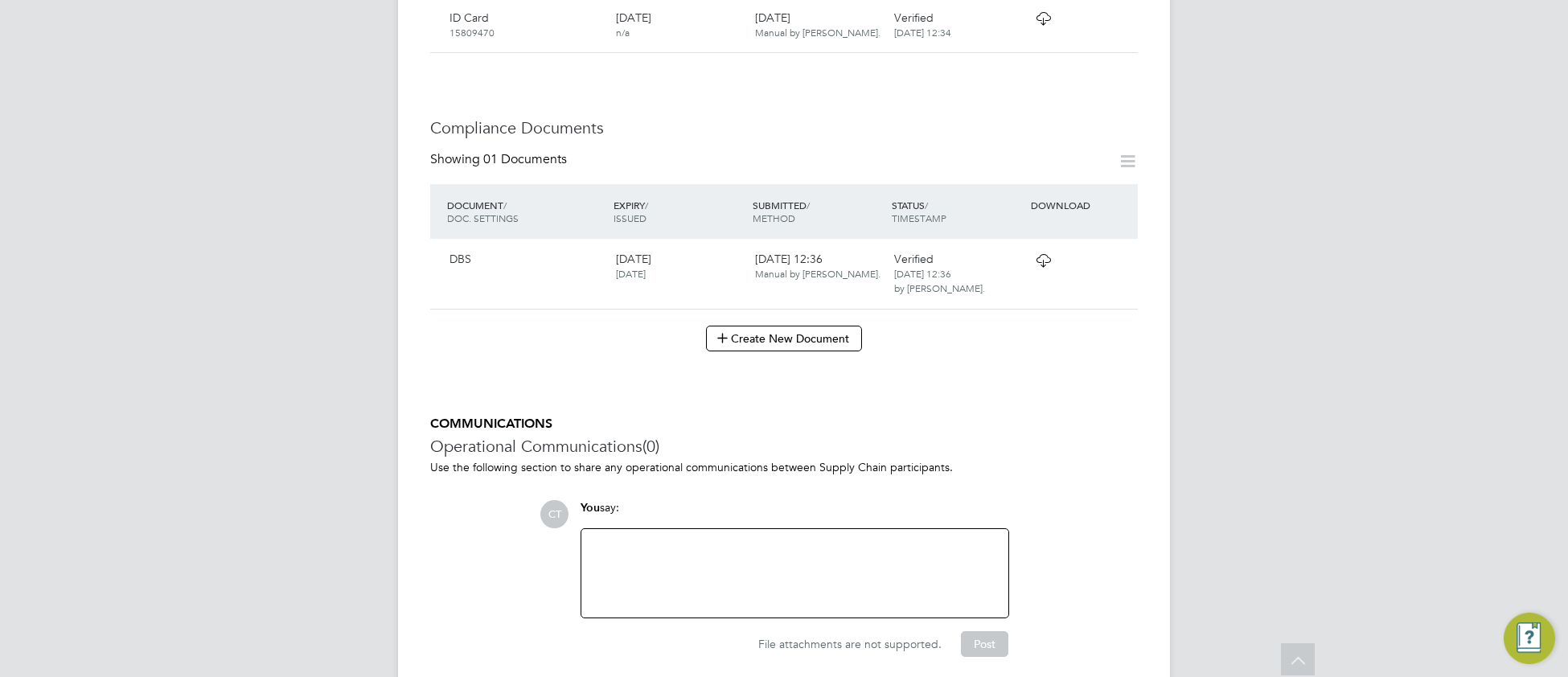
scroll to position [826, 0]
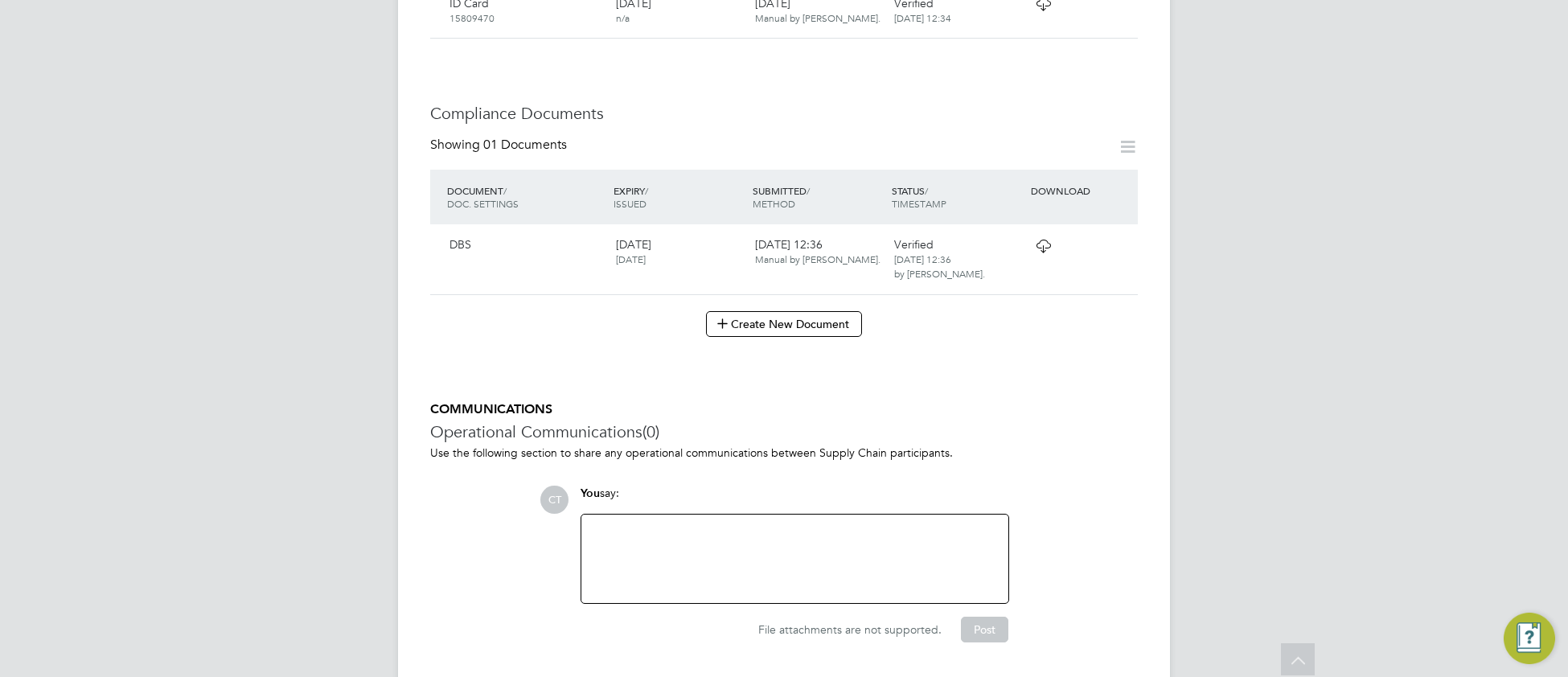
click at [1041, 240] on icon at bounding box center [1044, 246] width 20 height 13
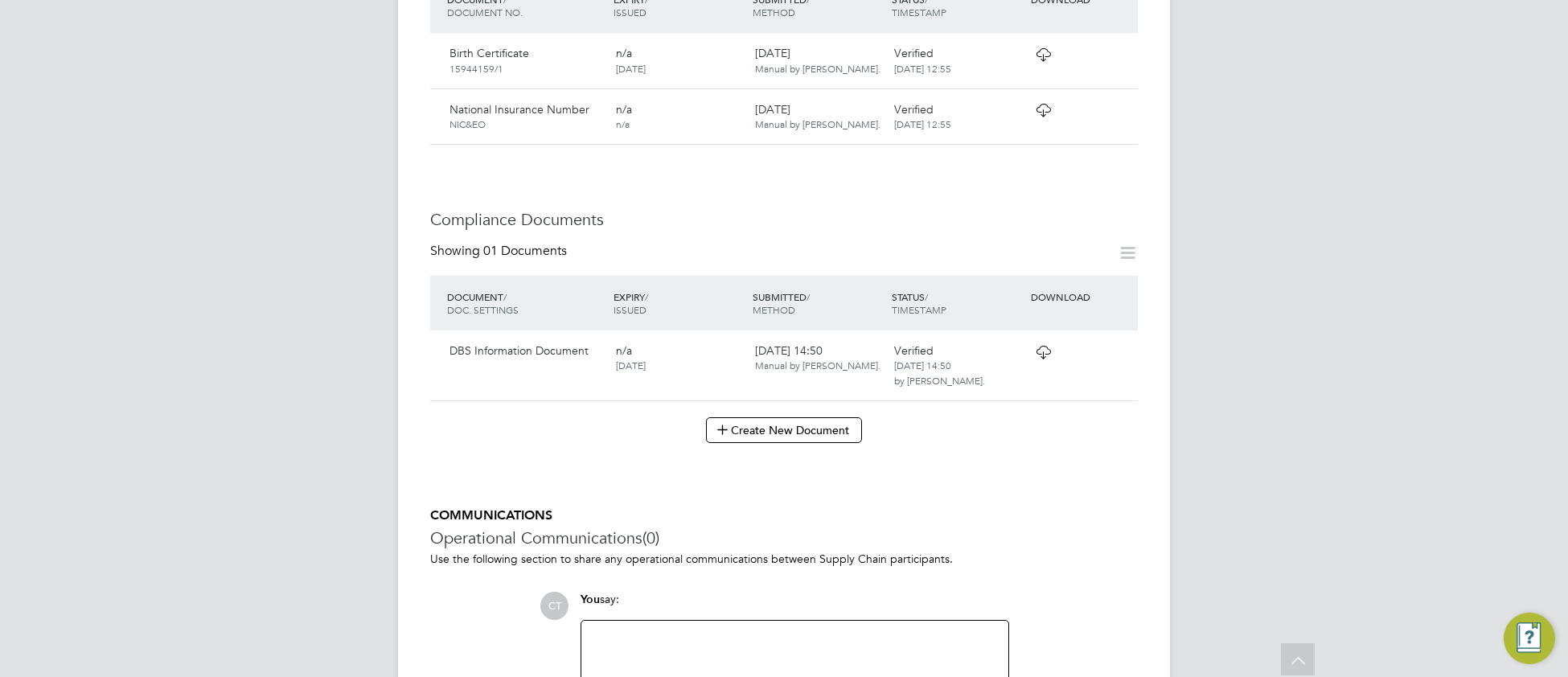
scroll to position [656, 0]
click at [1046, 343] on icon at bounding box center [1044, 349] width 20 height 13
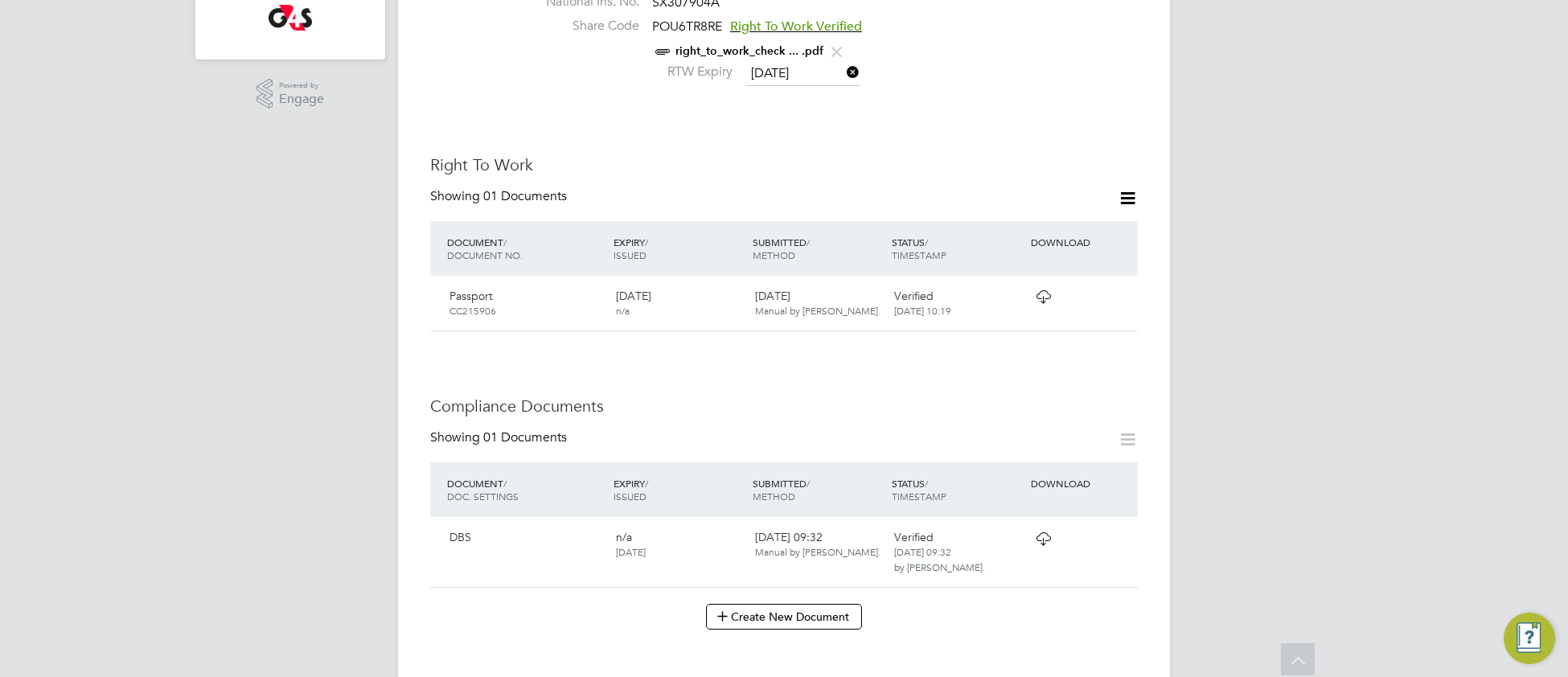
scroll to position [732, 0]
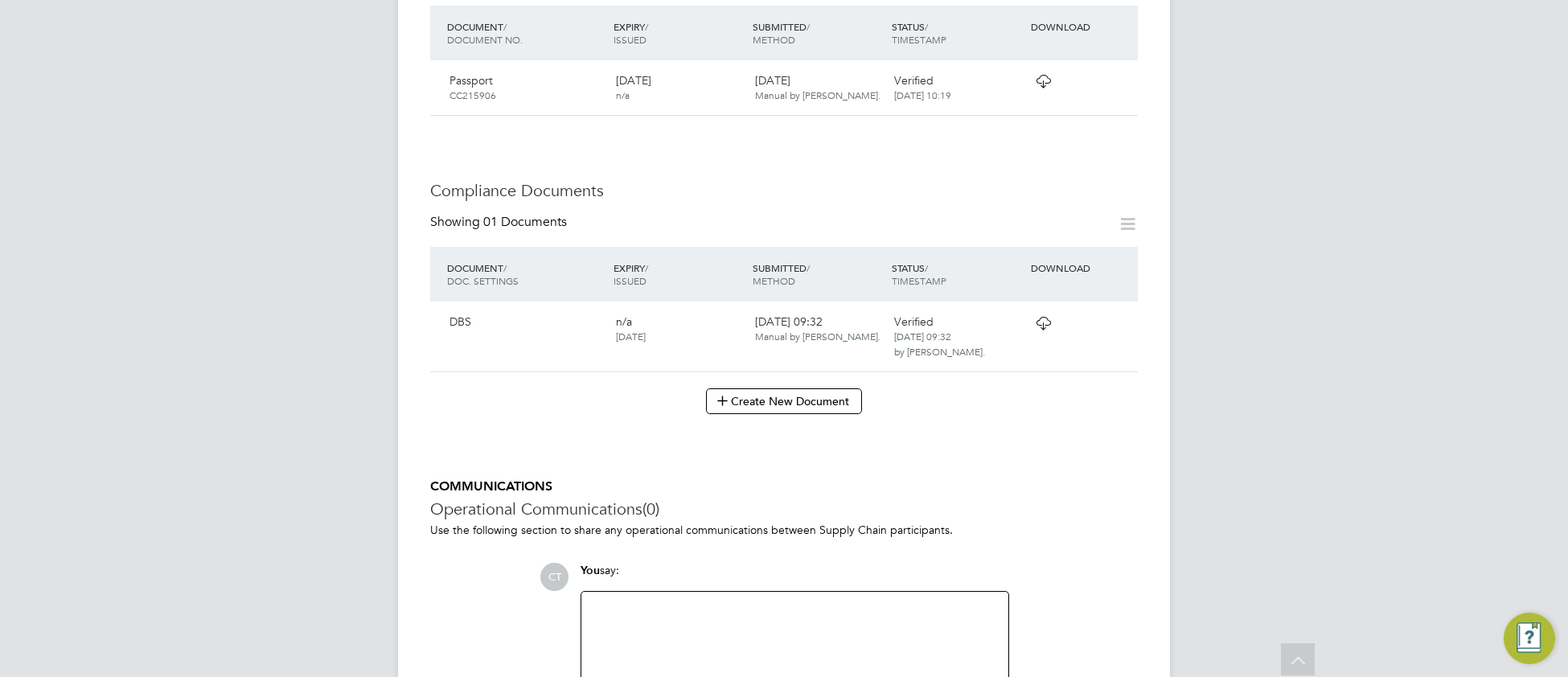
click at [1043, 325] on icon at bounding box center [1044, 324] width 20 height 13
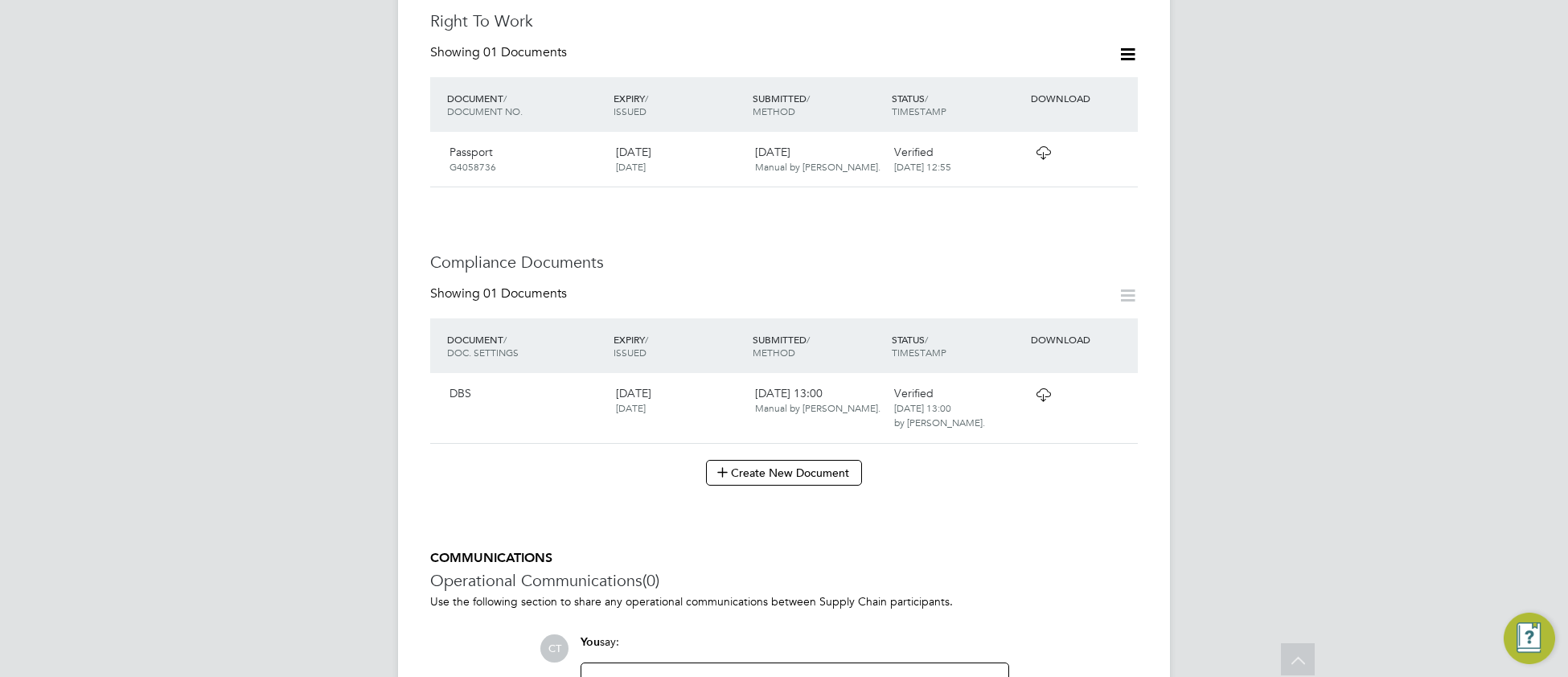
scroll to position [826, 0]
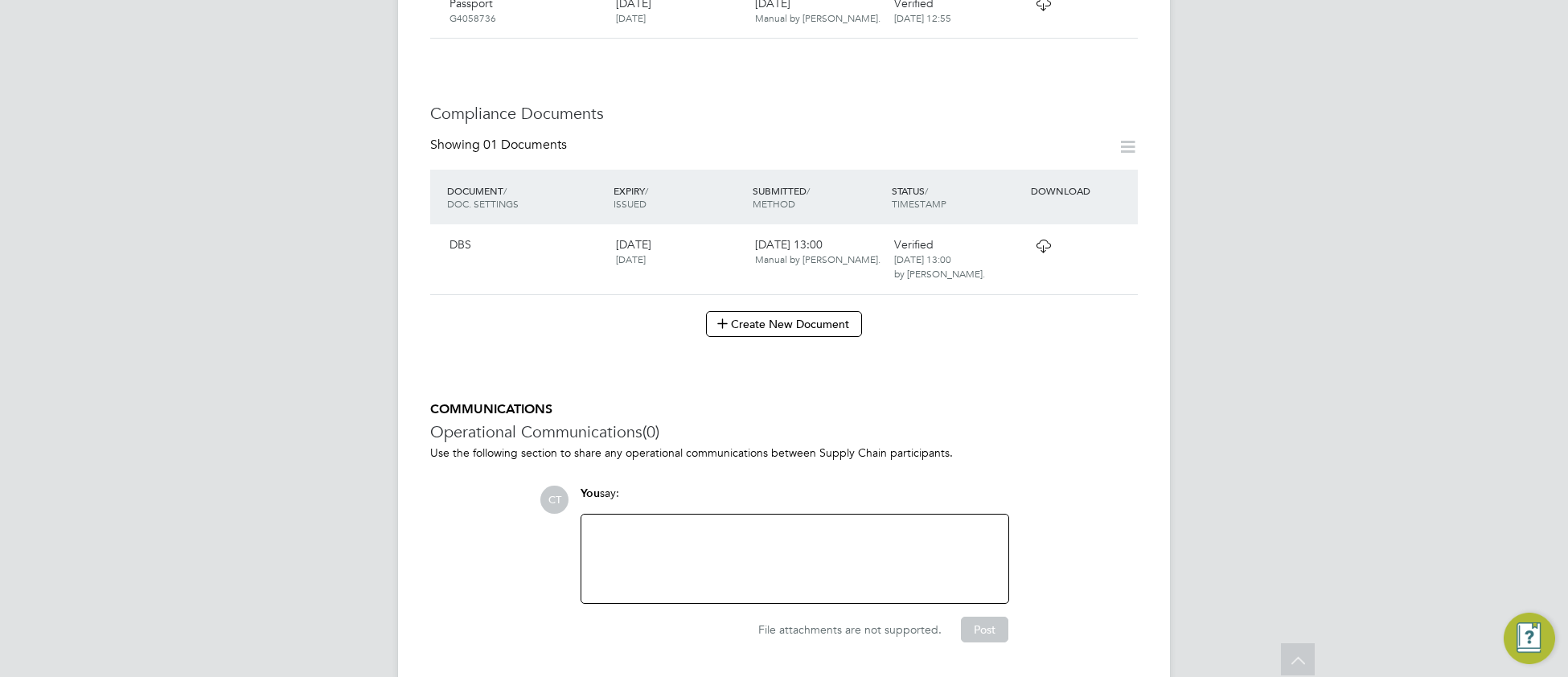
click at [1048, 240] on icon at bounding box center [1044, 246] width 20 height 13
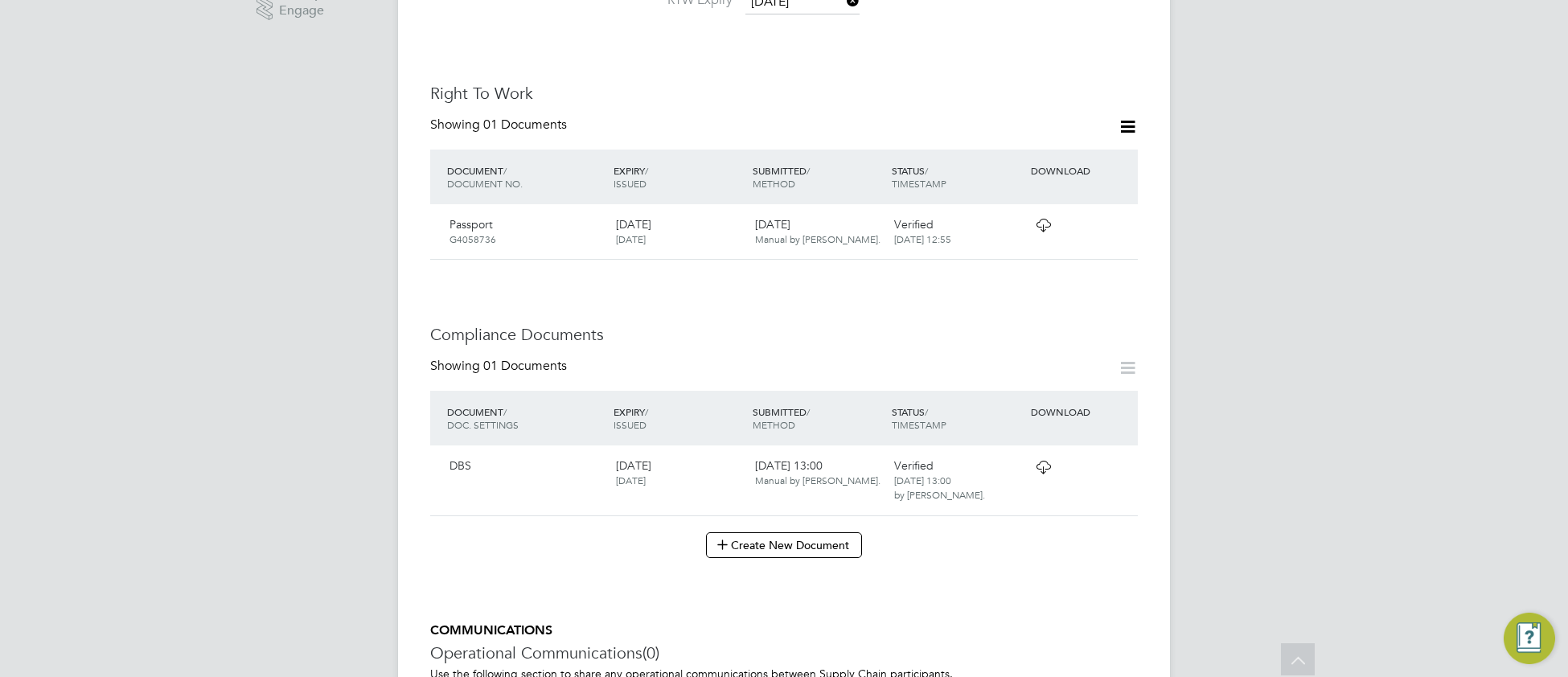
scroll to position [609, 0]
click at [1044, 456] on icon at bounding box center [1044, 462] width 20 height 13
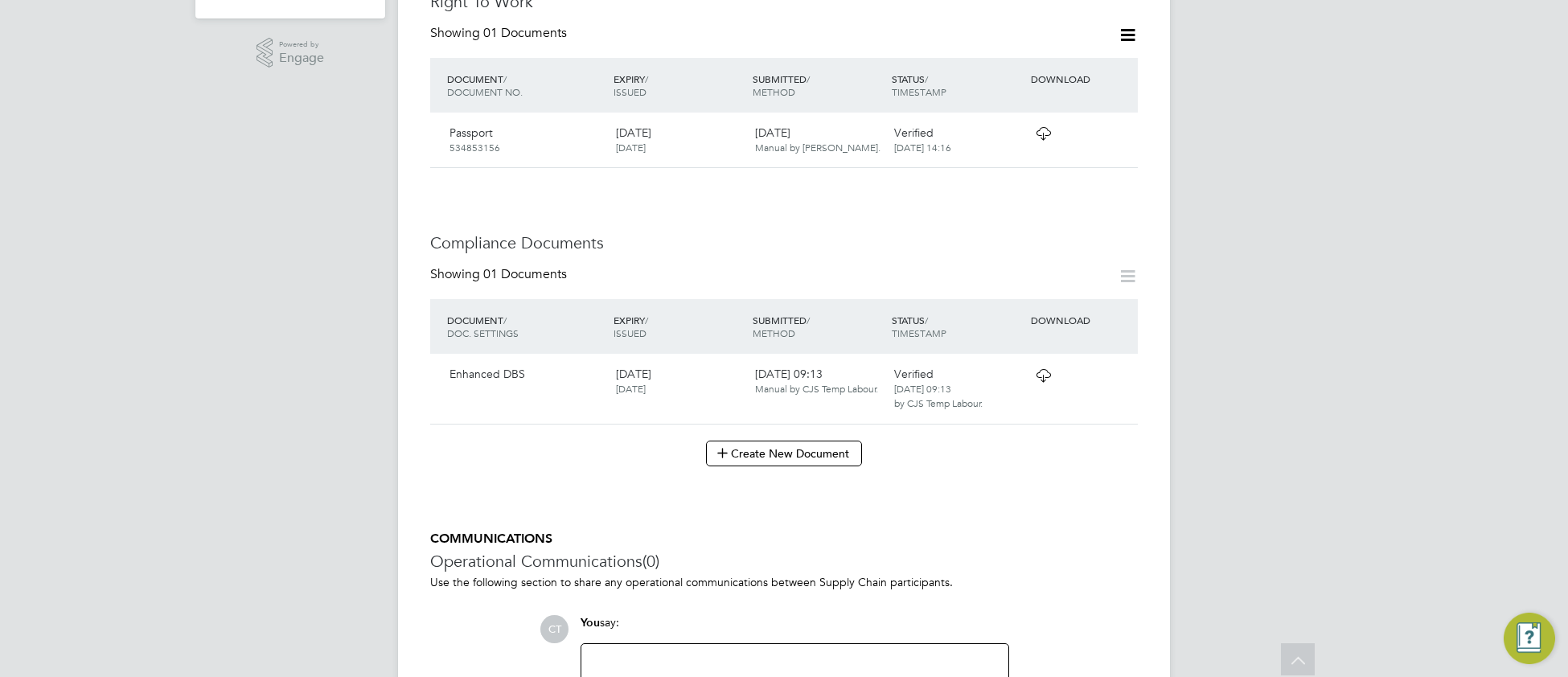
scroll to position [562, 0]
click at [1041, 365] on icon at bounding box center [1044, 371] width 20 height 13
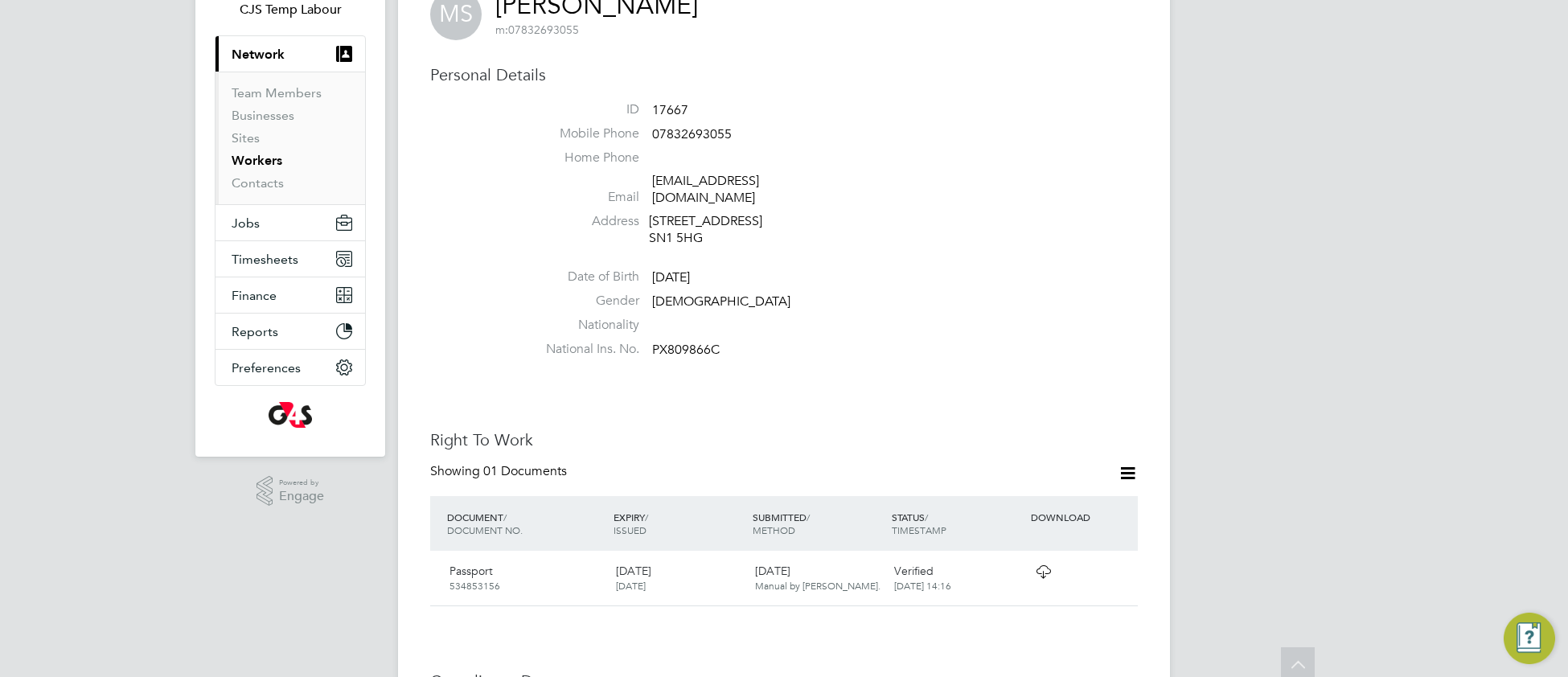
scroll to position [0, 0]
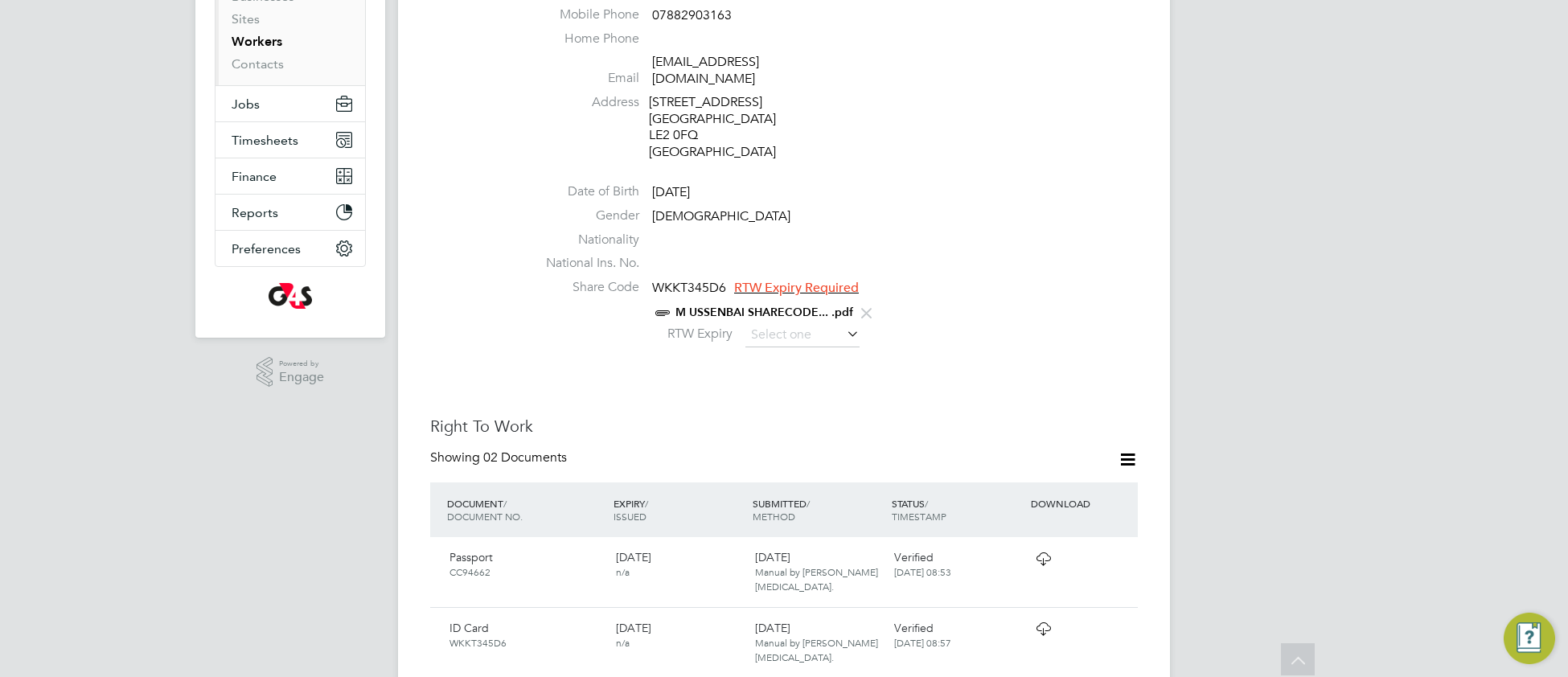
scroll to position [173, 0]
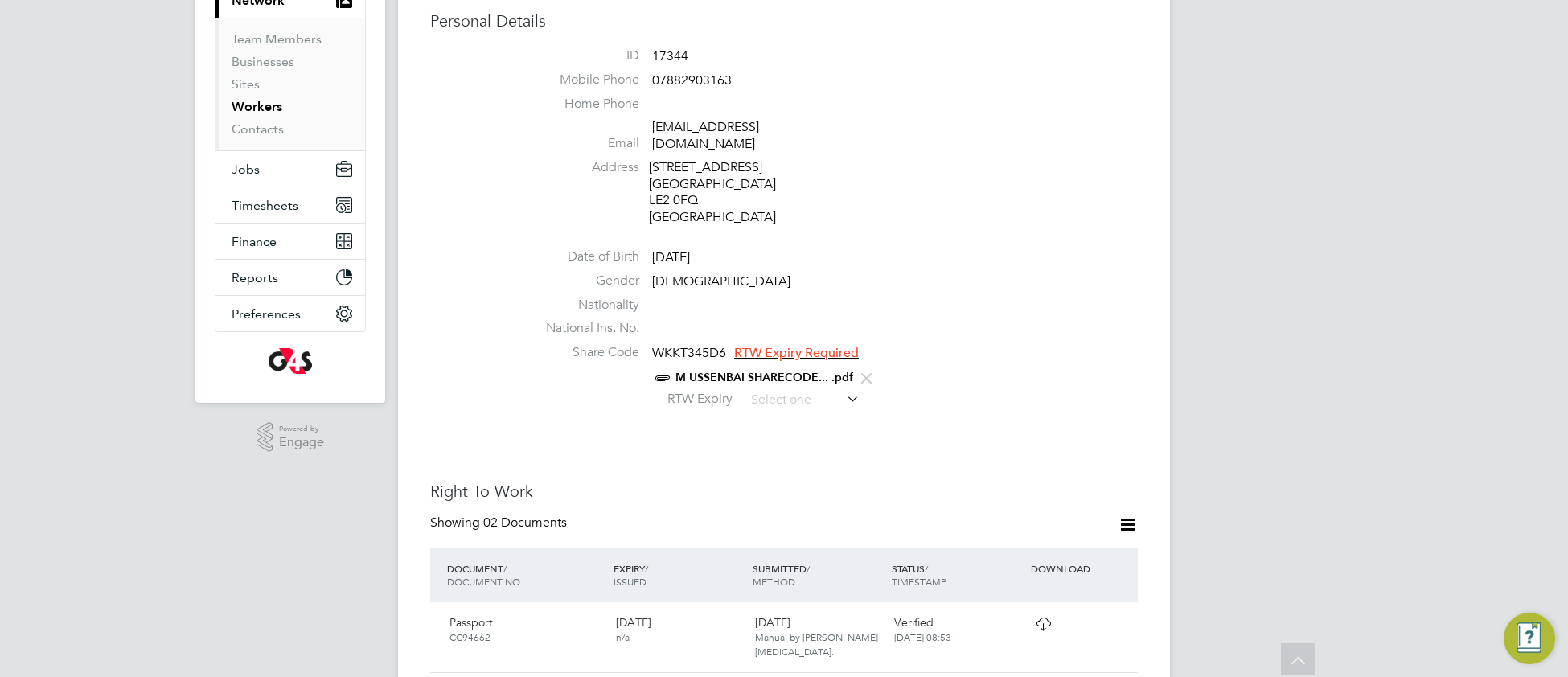
click at [757, 371] on link "M USSENBAI SHARECODE... .pdf" at bounding box center [764, 377] width 178 height 14
click at [776, 389] on input at bounding box center [802, 400] width 114 height 24
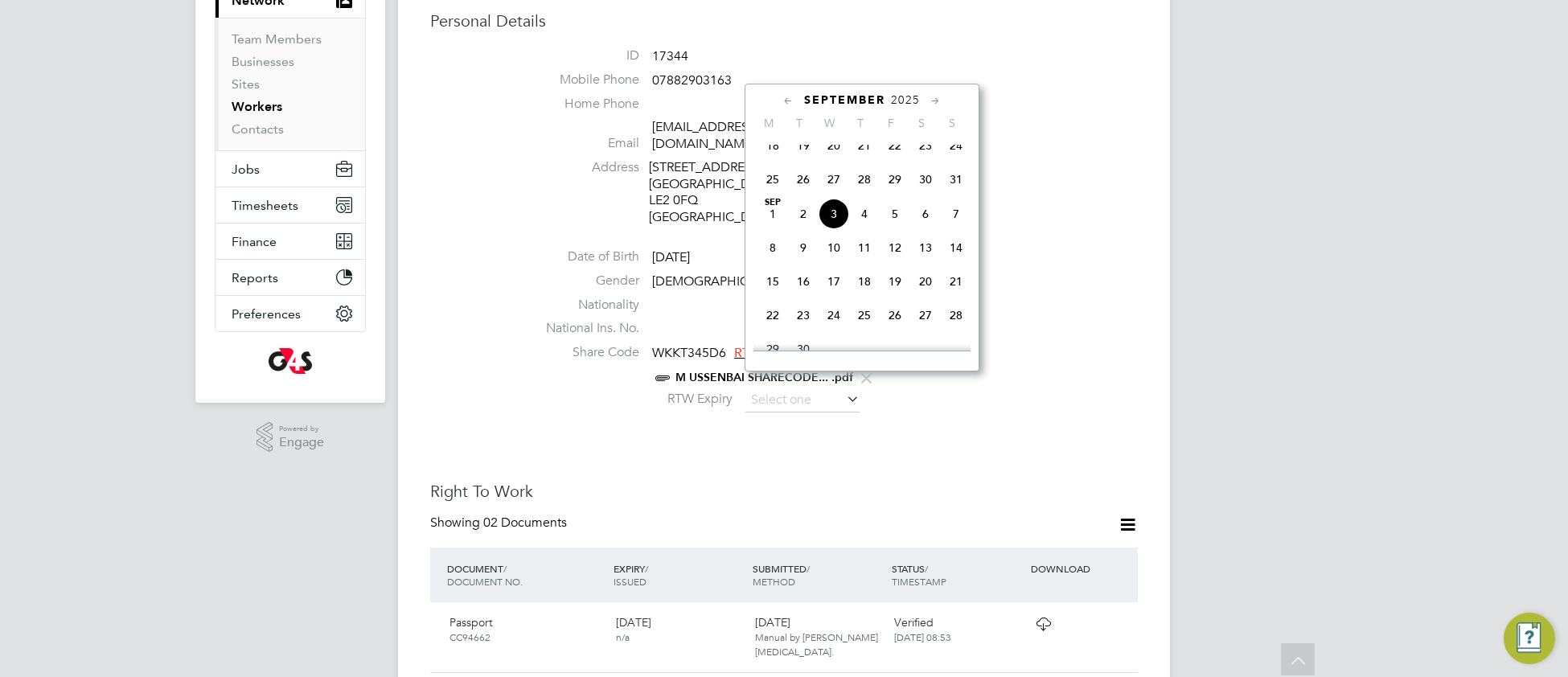
click at [906, 94] on span "2025" at bounding box center [906, 100] width 29 height 14
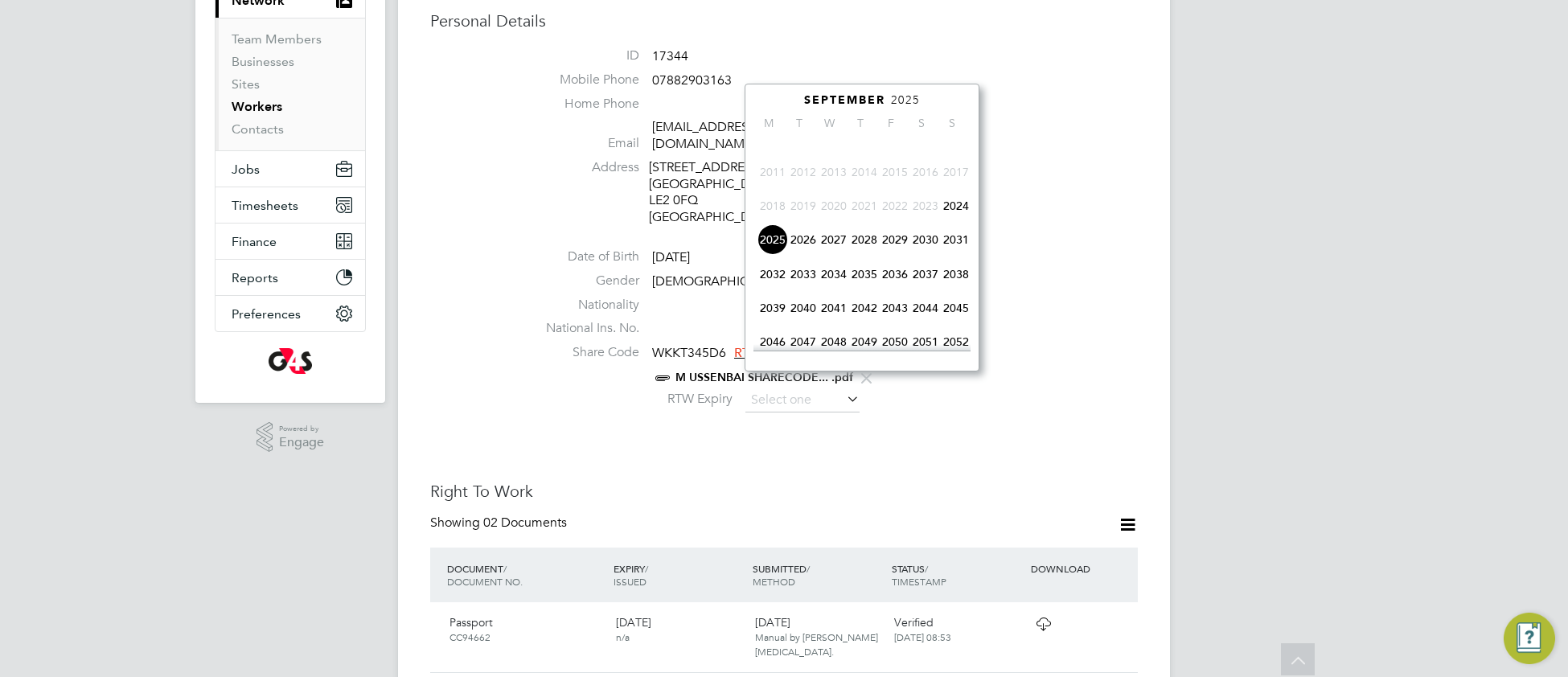
click at [804, 324] on span "2040" at bounding box center [803, 308] width 31 height 31
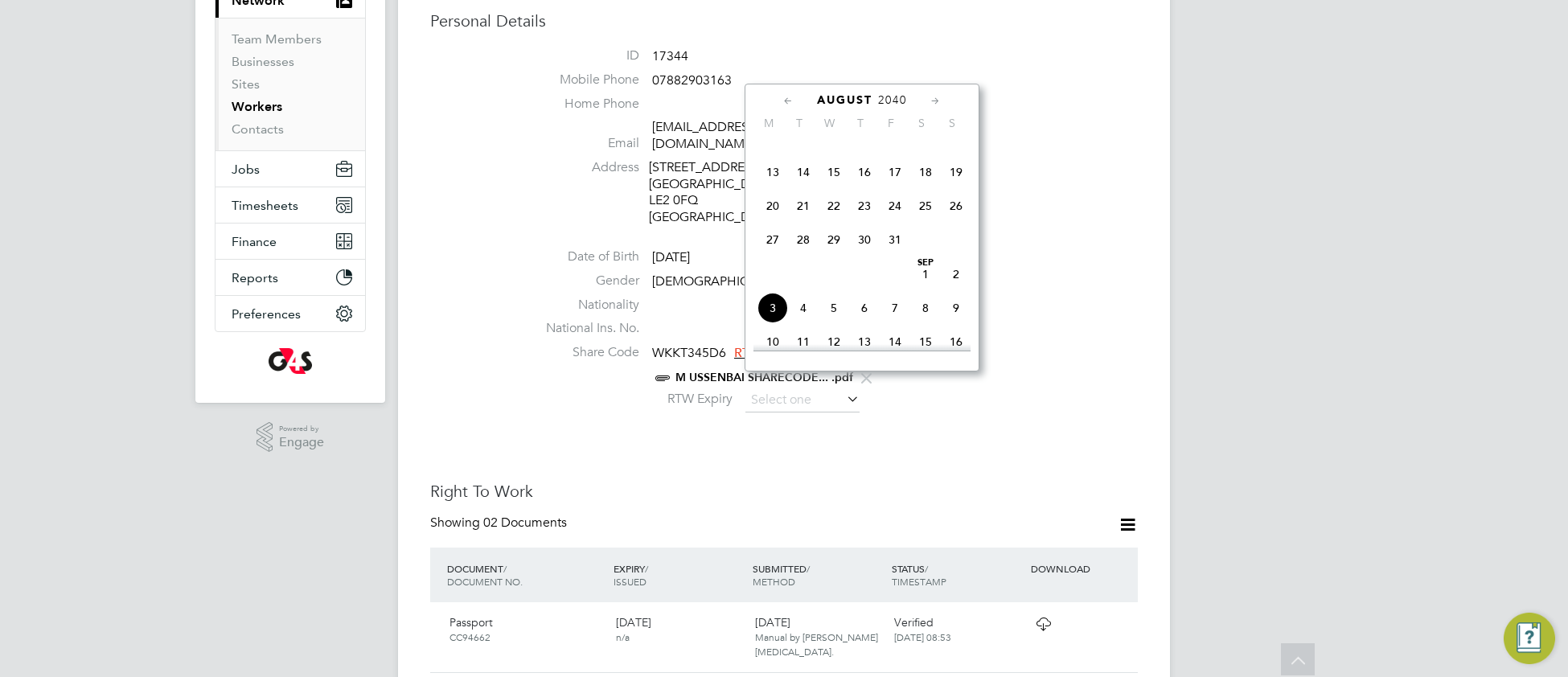
click at [777, 323] on span "3" at bounding box center [773, 308] width 31 height 31
type input "03 Sep 2040"
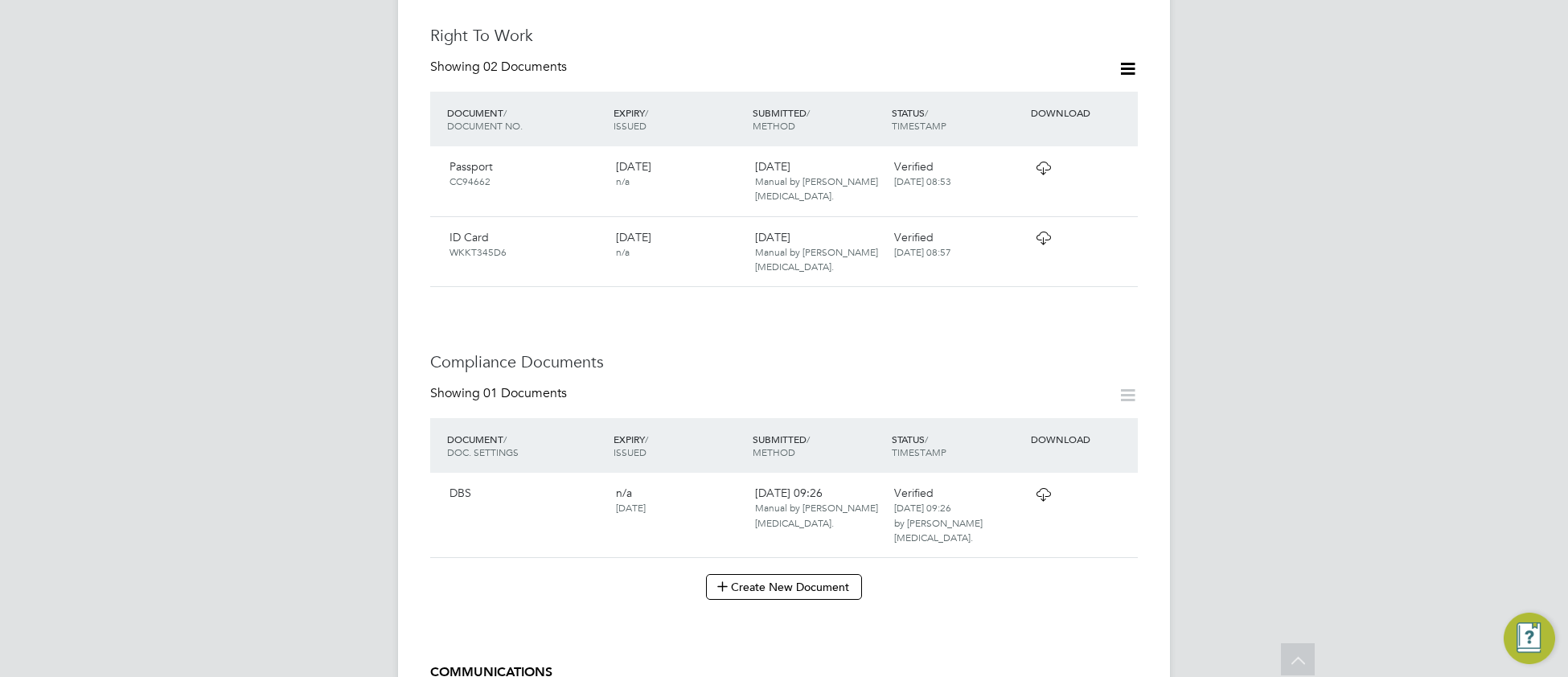
scroll to position [883, 0]
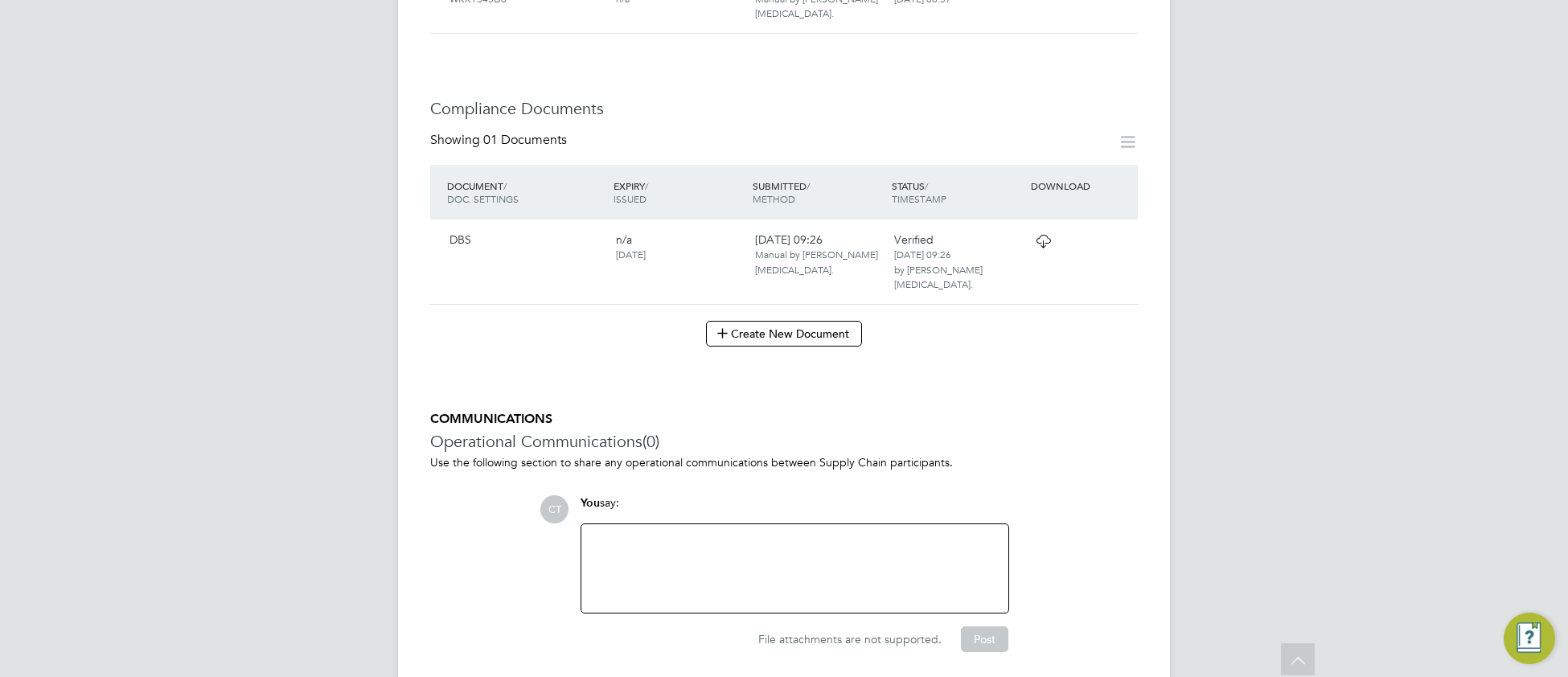
click at [1044, 235] on icon at bounding box center [1044, 242] width 20 height 13
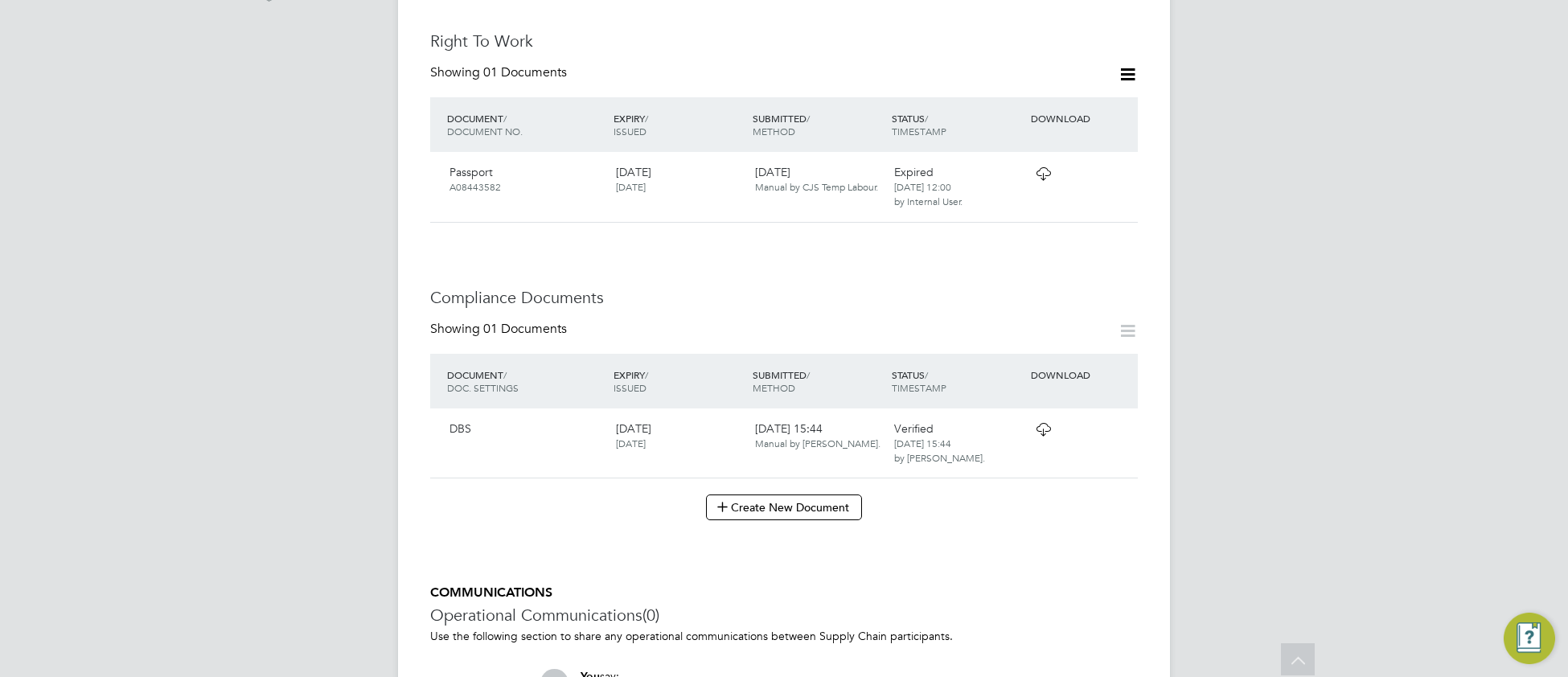
scroll to position [656, 0]
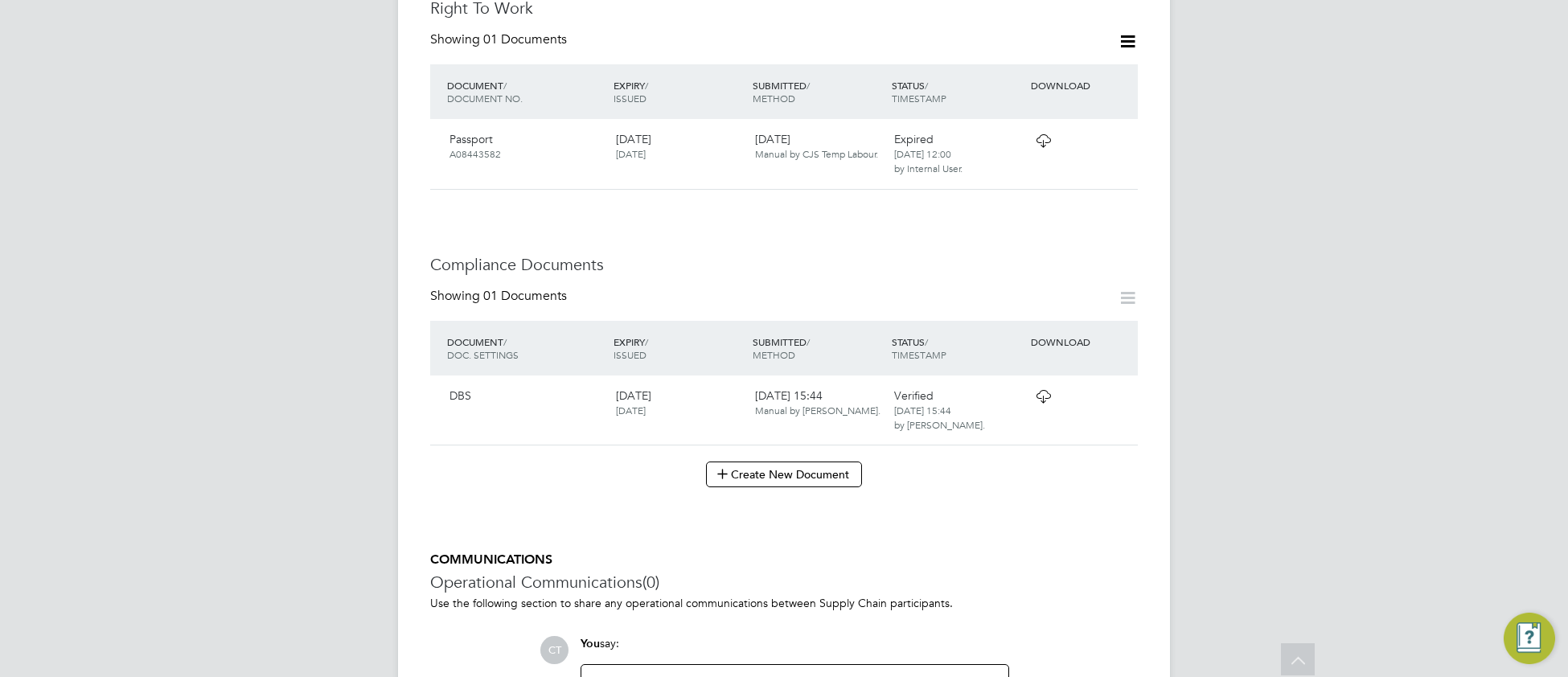
click at [1047, 390] on icon at bounding box center [1044, 397] width 20 height 13
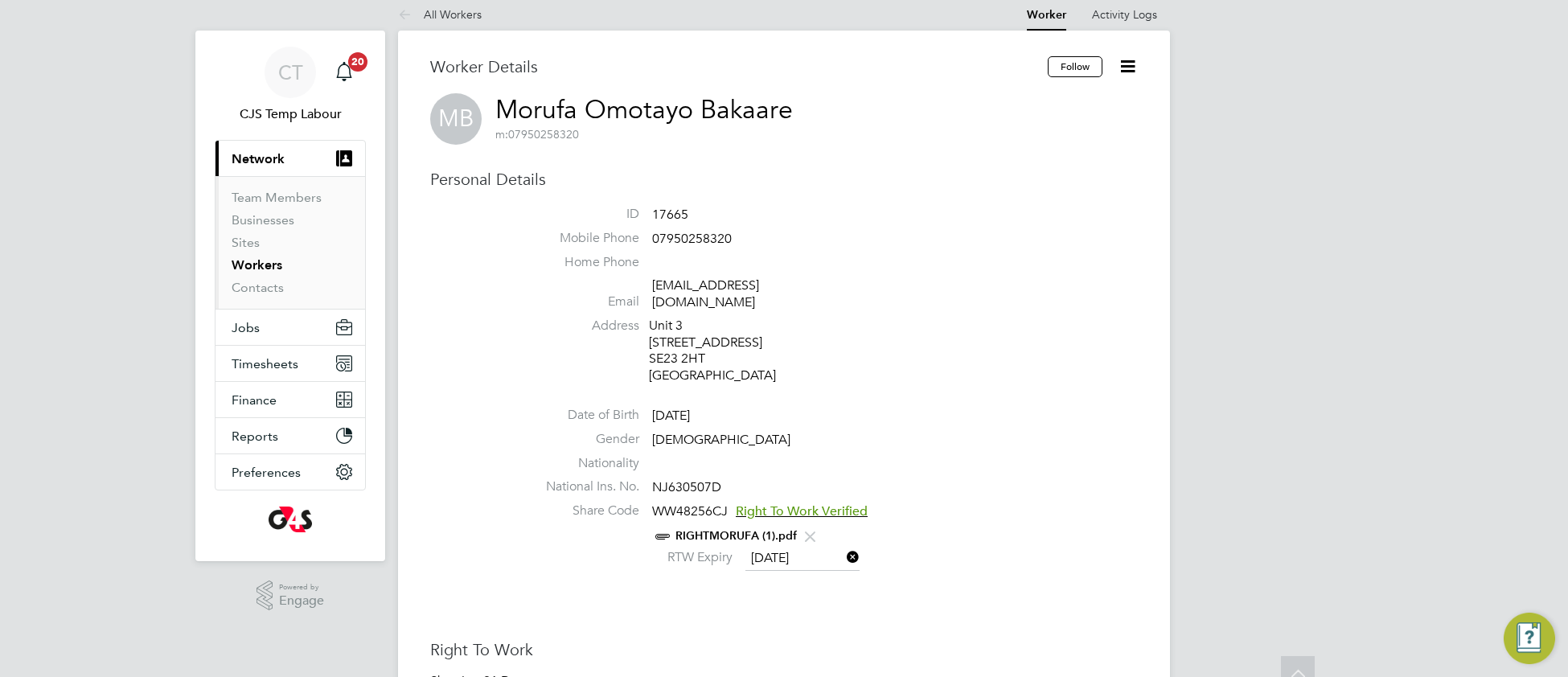
scroll to position [4, 0]
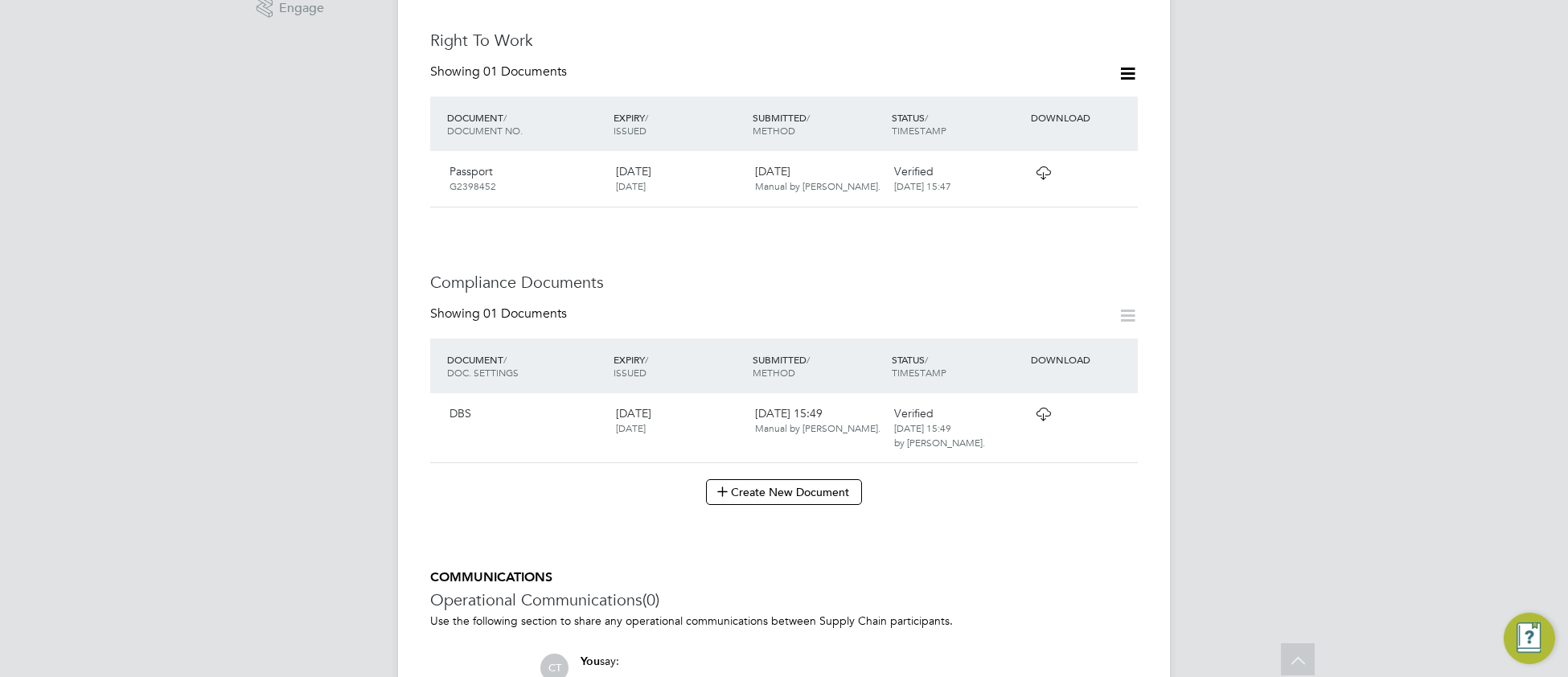
scroll to position [609, 0]
click at [1041, 406] on icon at bounding box center [1044, 412] width 20 height 13
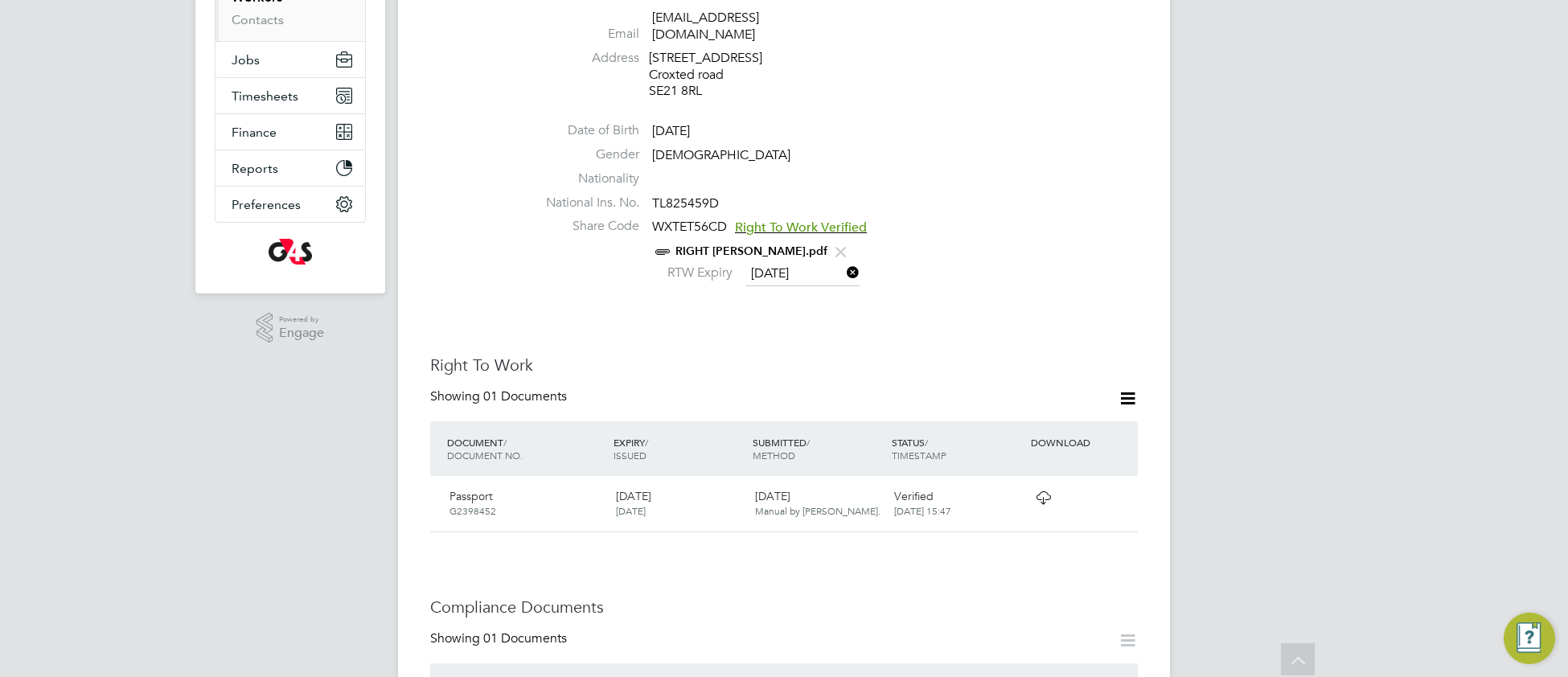
scroll to position [261, 0]
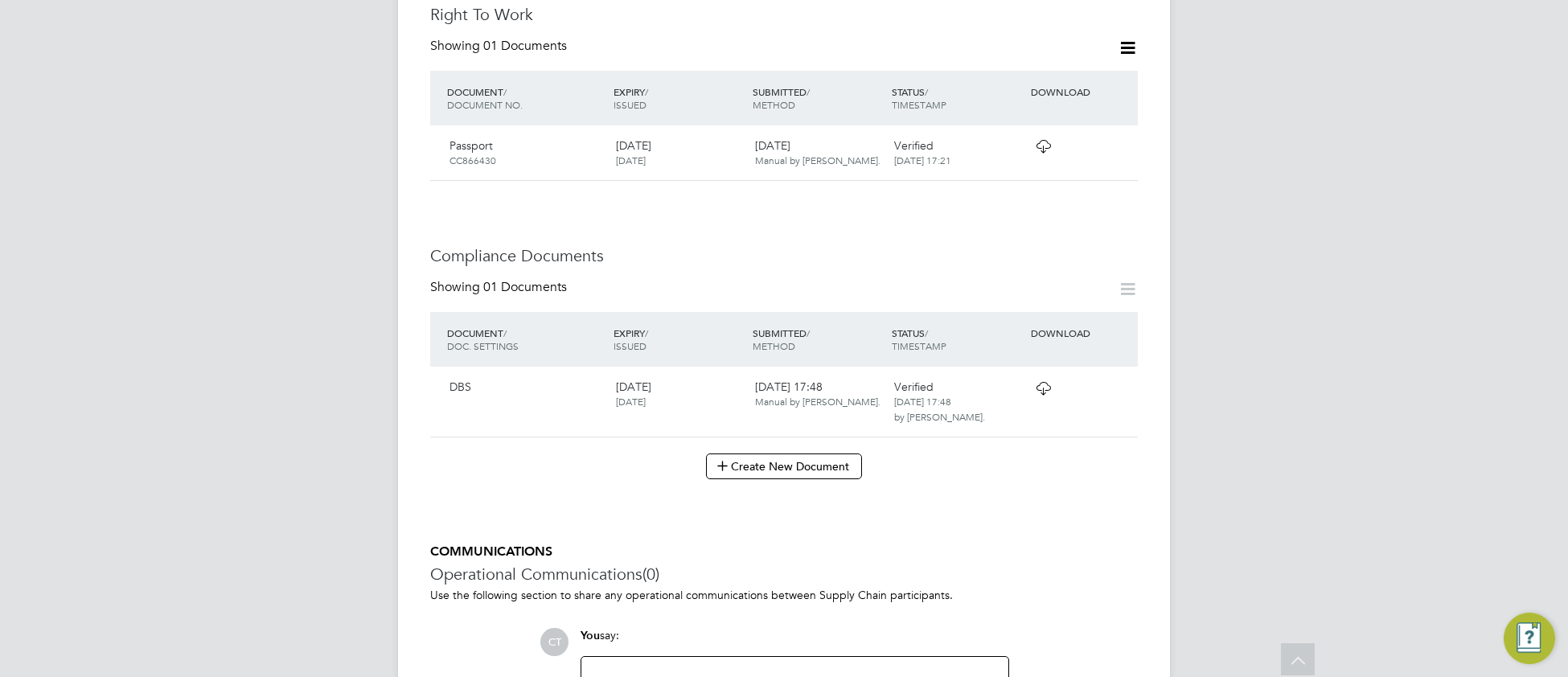
scroll to position [681, 0]
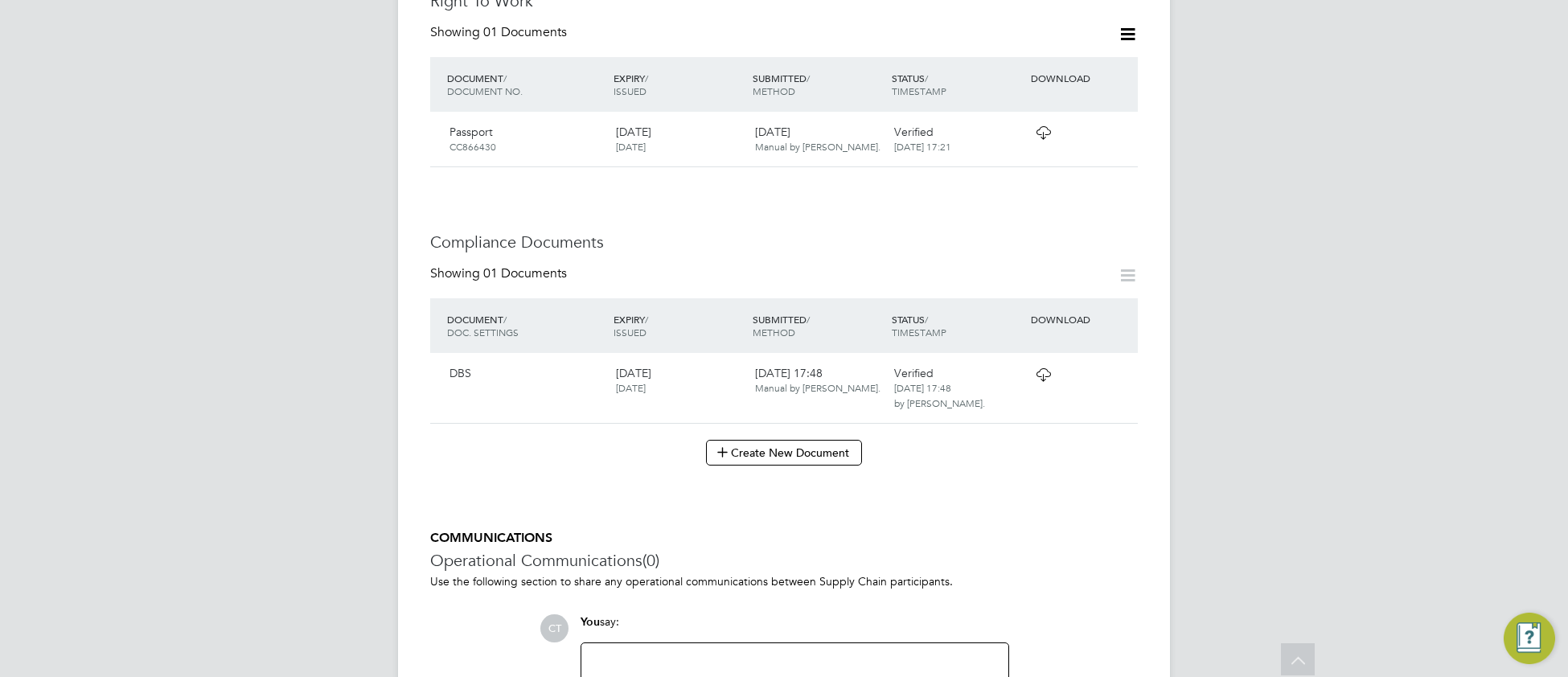
click at [1046, 369] on icon at bounding box center [1044, 375] width 20 height 13
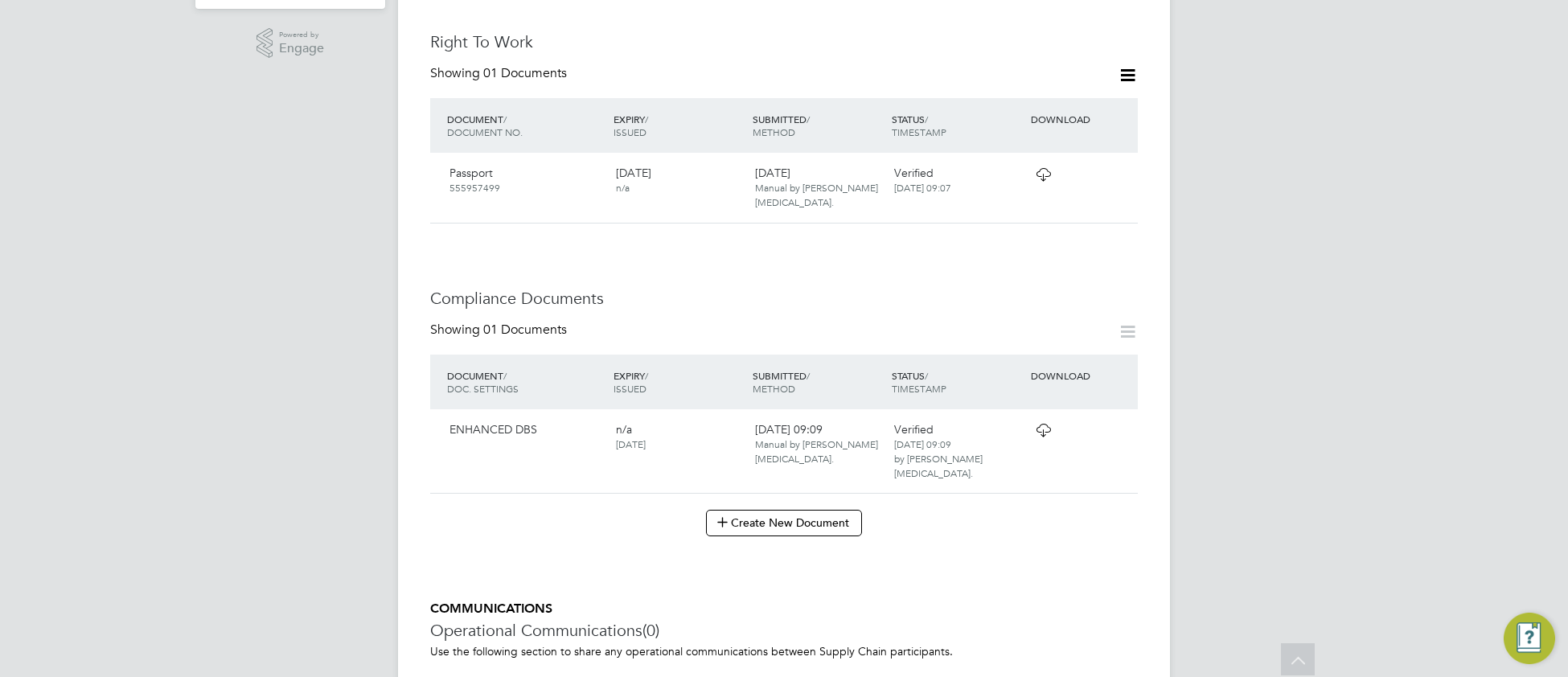
scroll to position [638, 0]
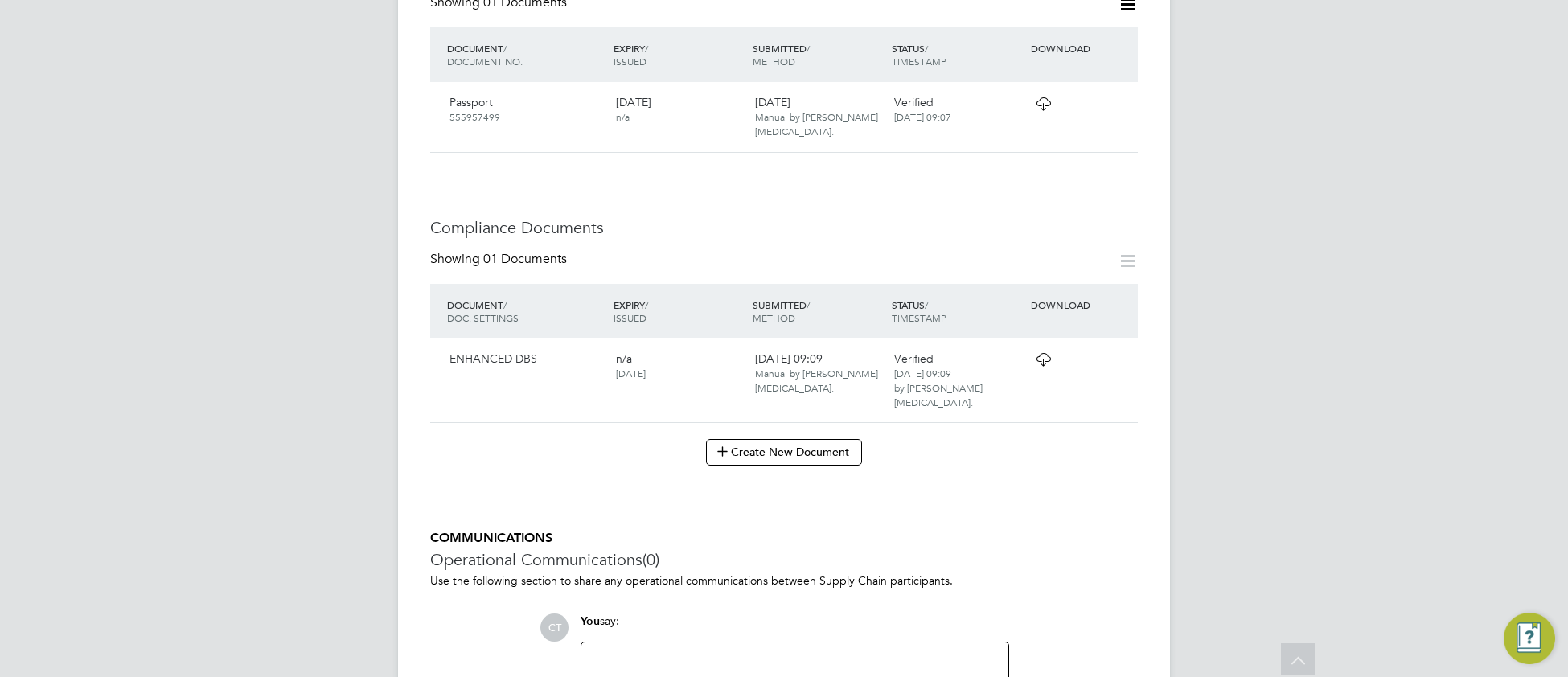
click at [1046, 353] on icon at bounding box center [1044, 360] width 20 height 13
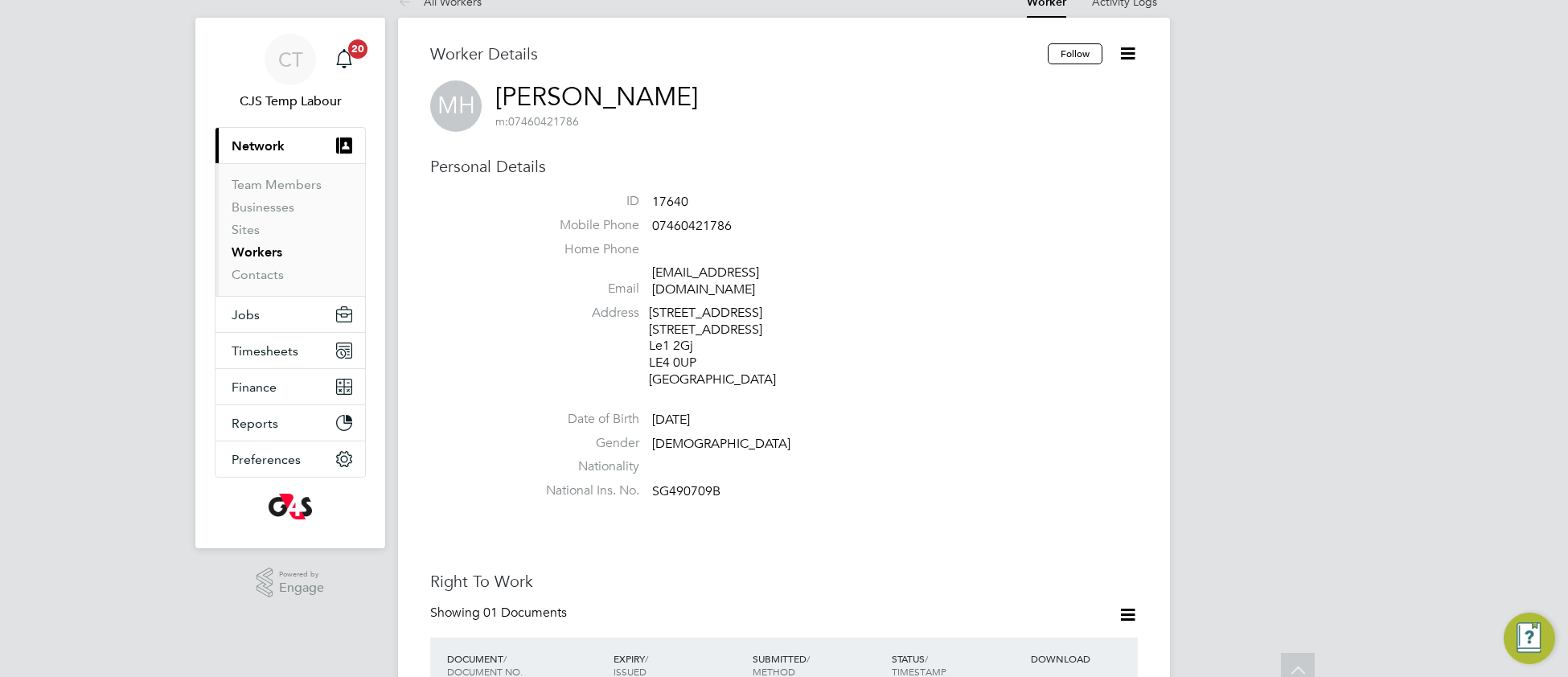
scroll to position [0, 0]
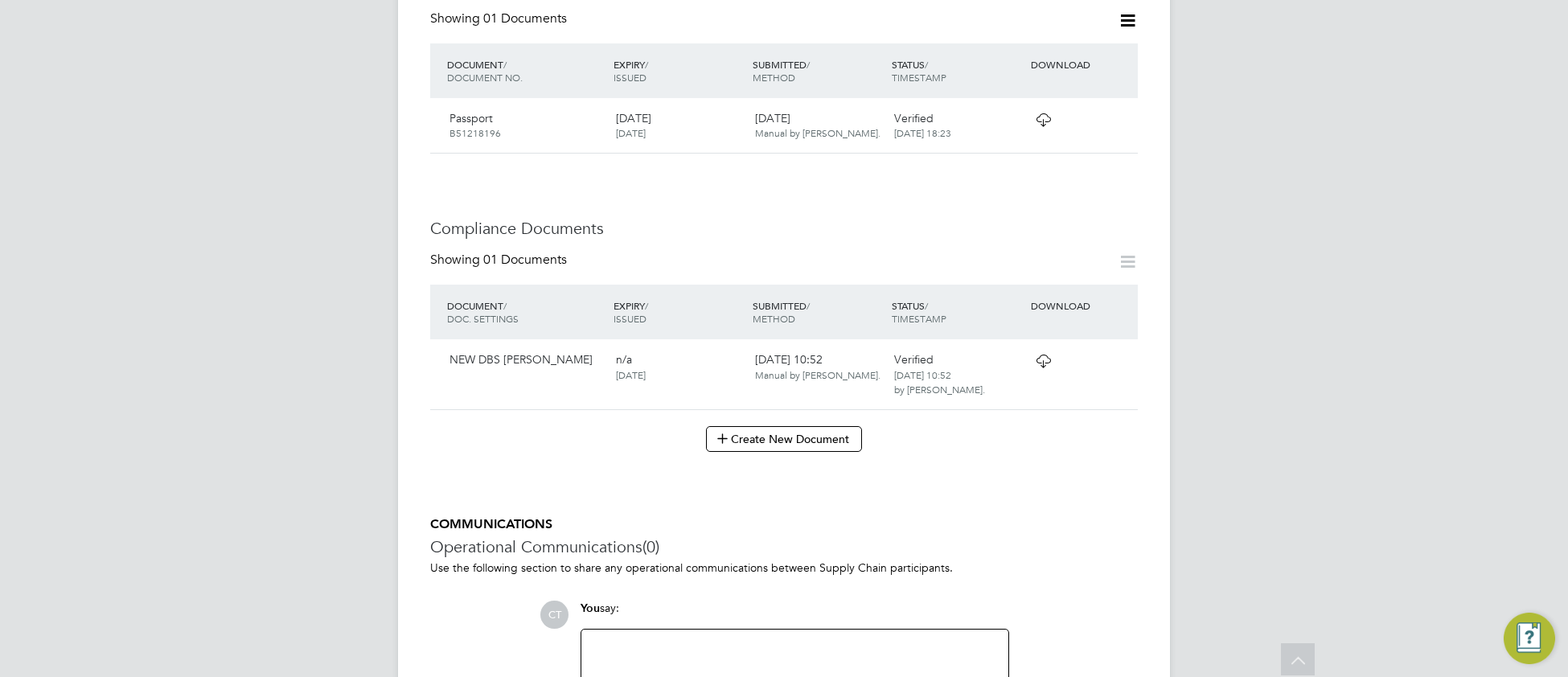
scroll to position [685, 0]
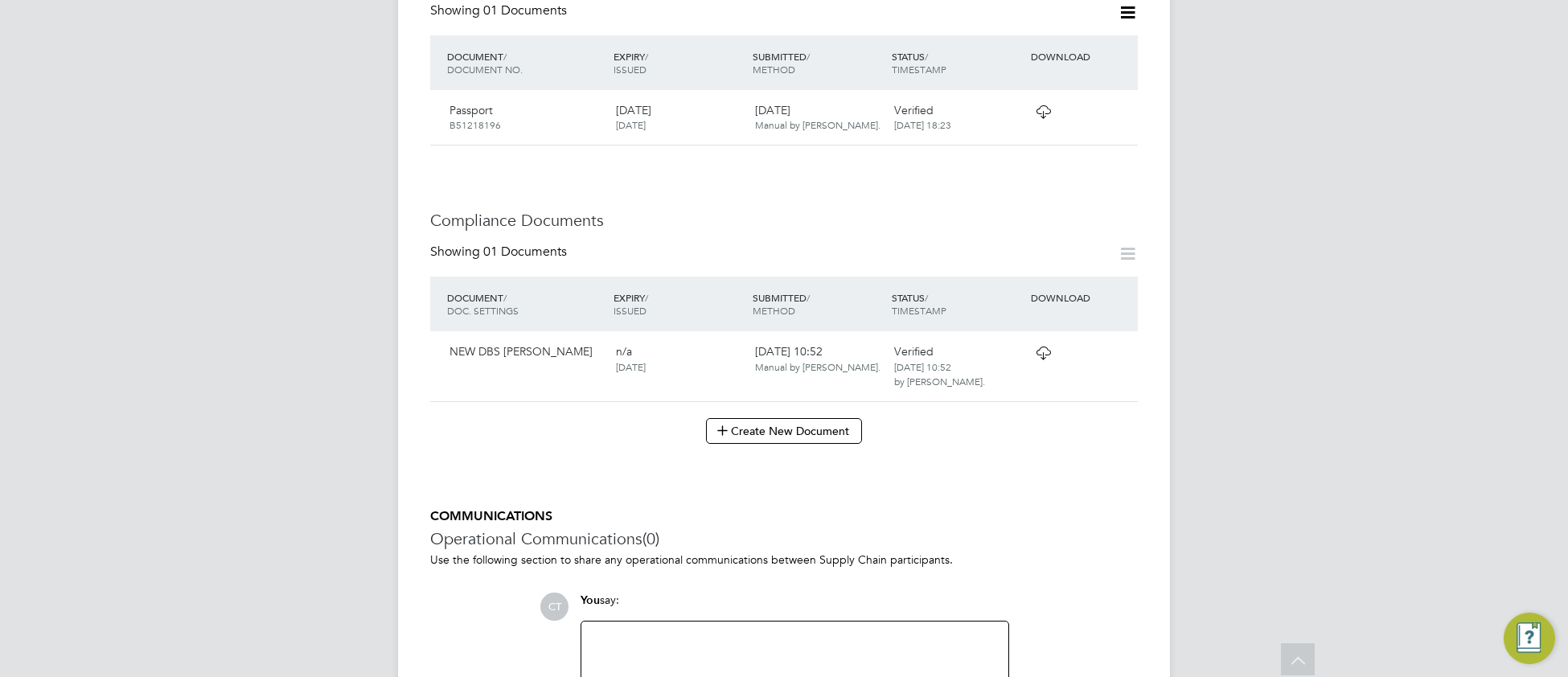
click at [1046, 355] on icon at bounding box center [1044, 353] width 20 height 13
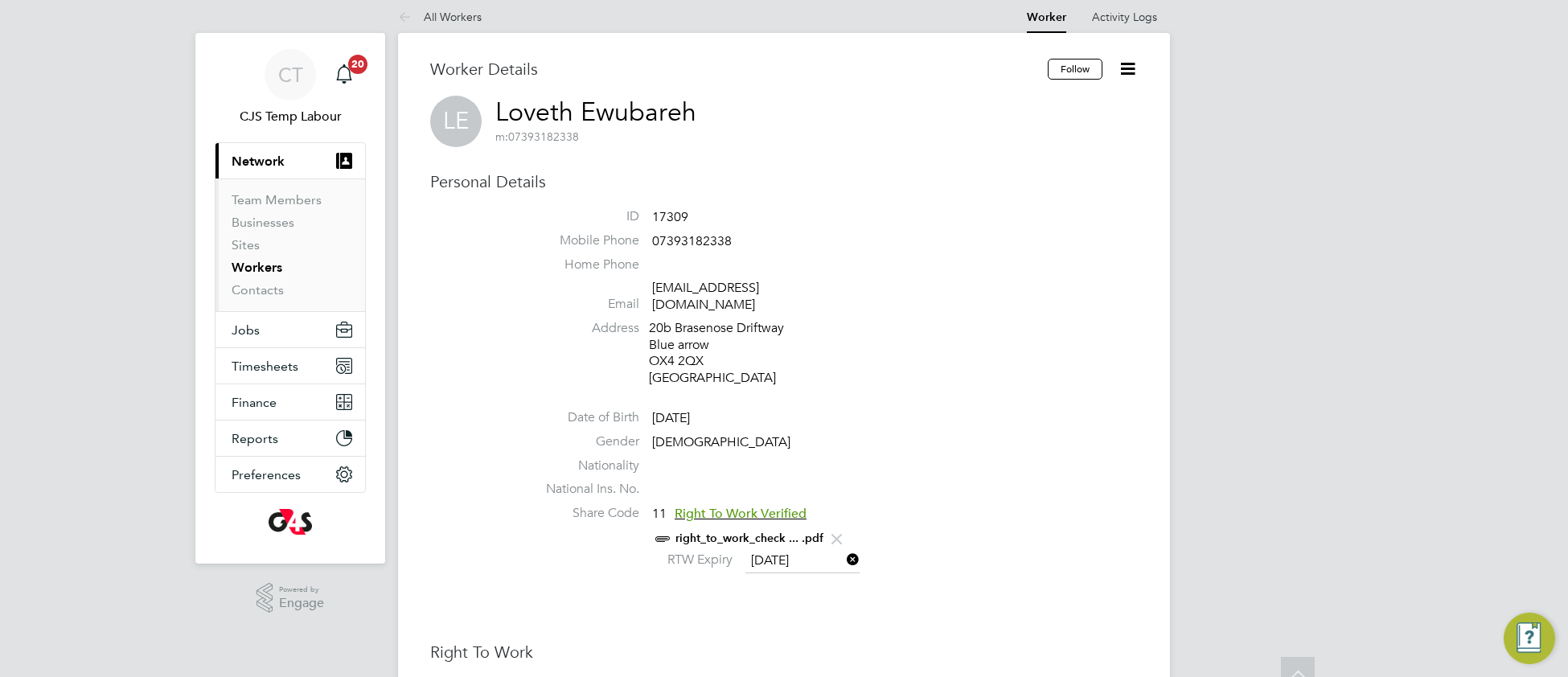
scroll to position [1, 0]
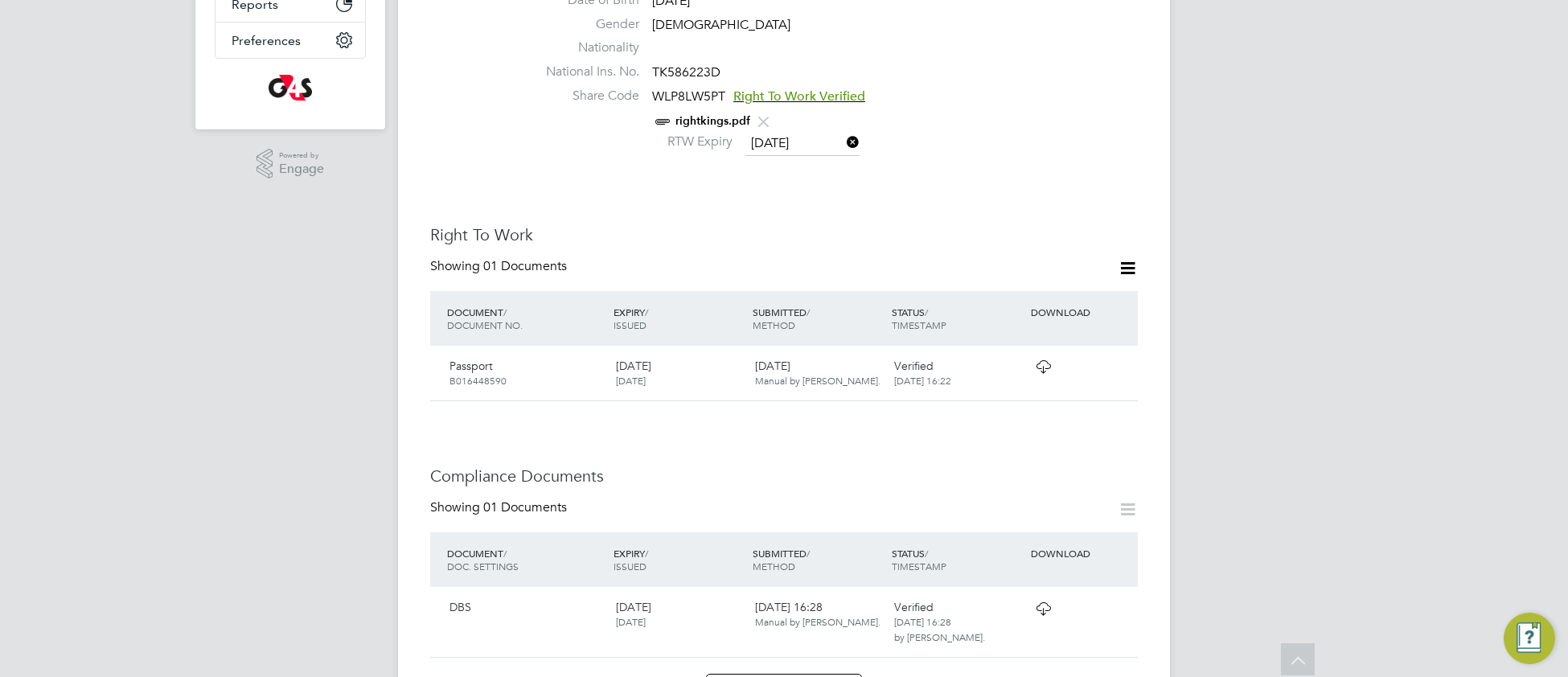
scroll to position [533, 0]
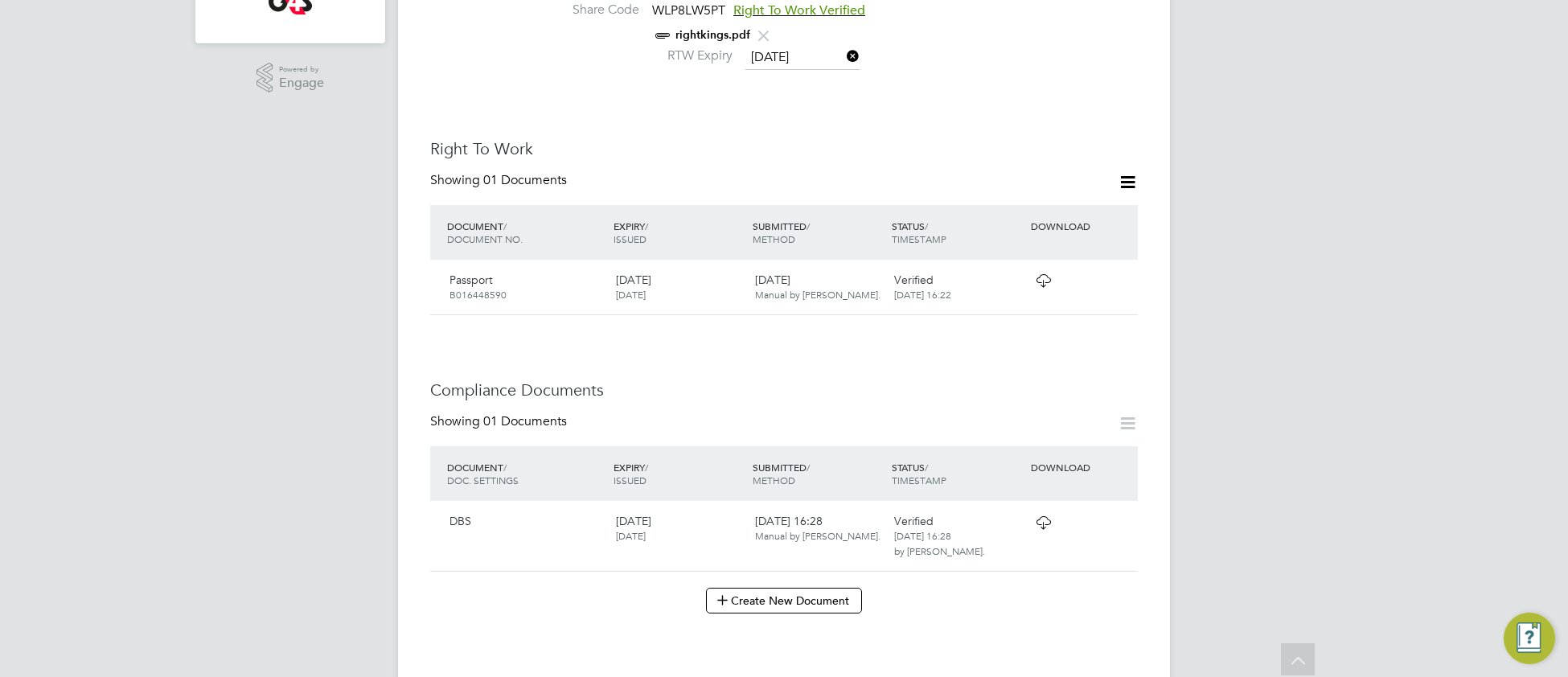
click at [1045, 517] on icon at bounding box center [1044, 523] width 20 height 13
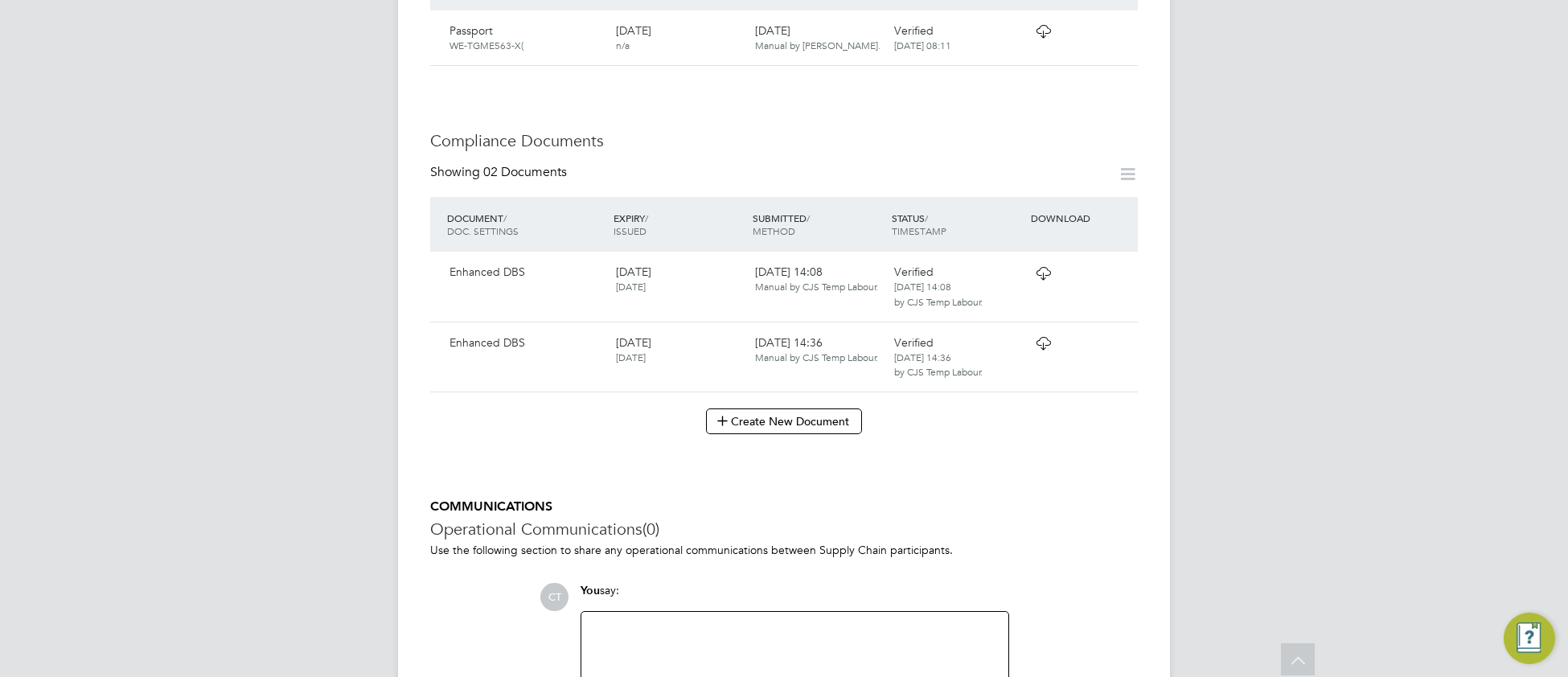
scroll to position [796, 0]
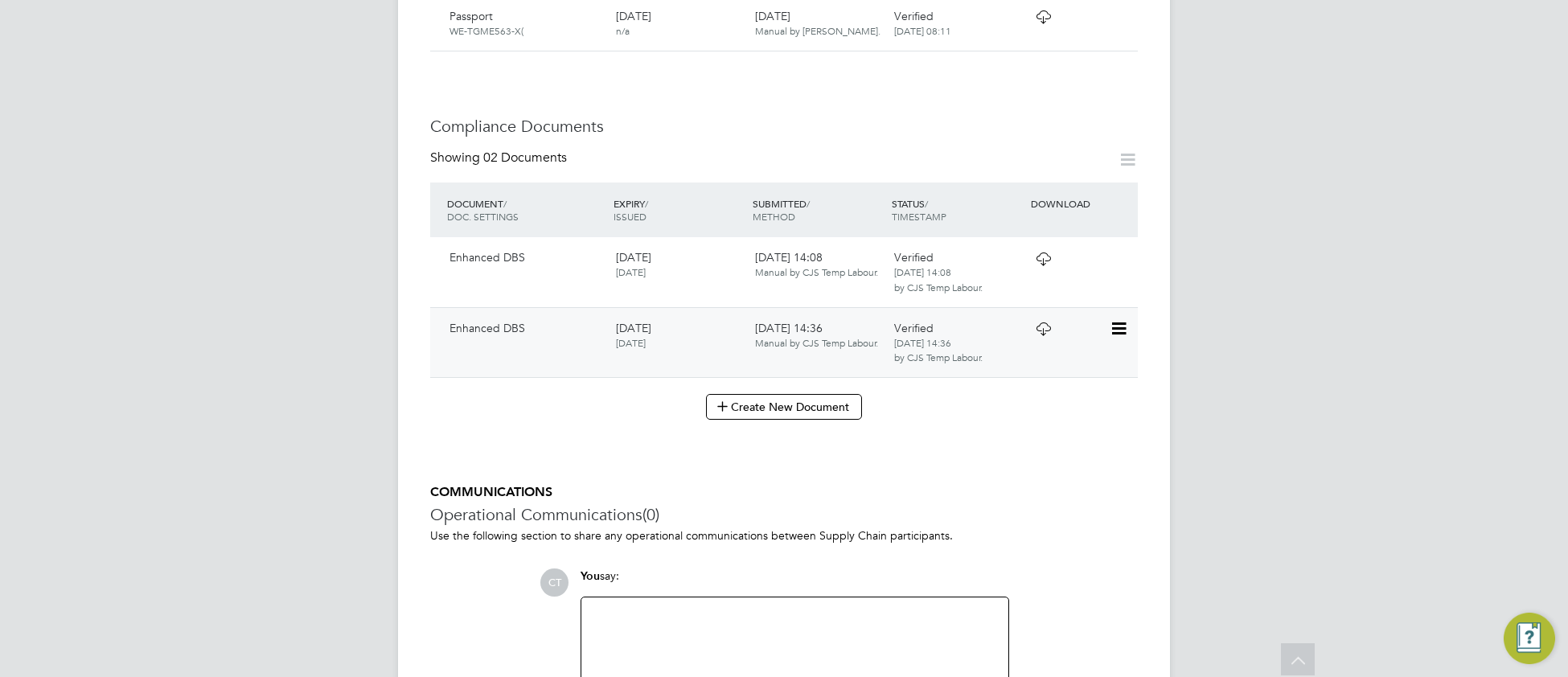
click at [1046, 323] on icon at bounding box center [1044, 329] width 20 height 13
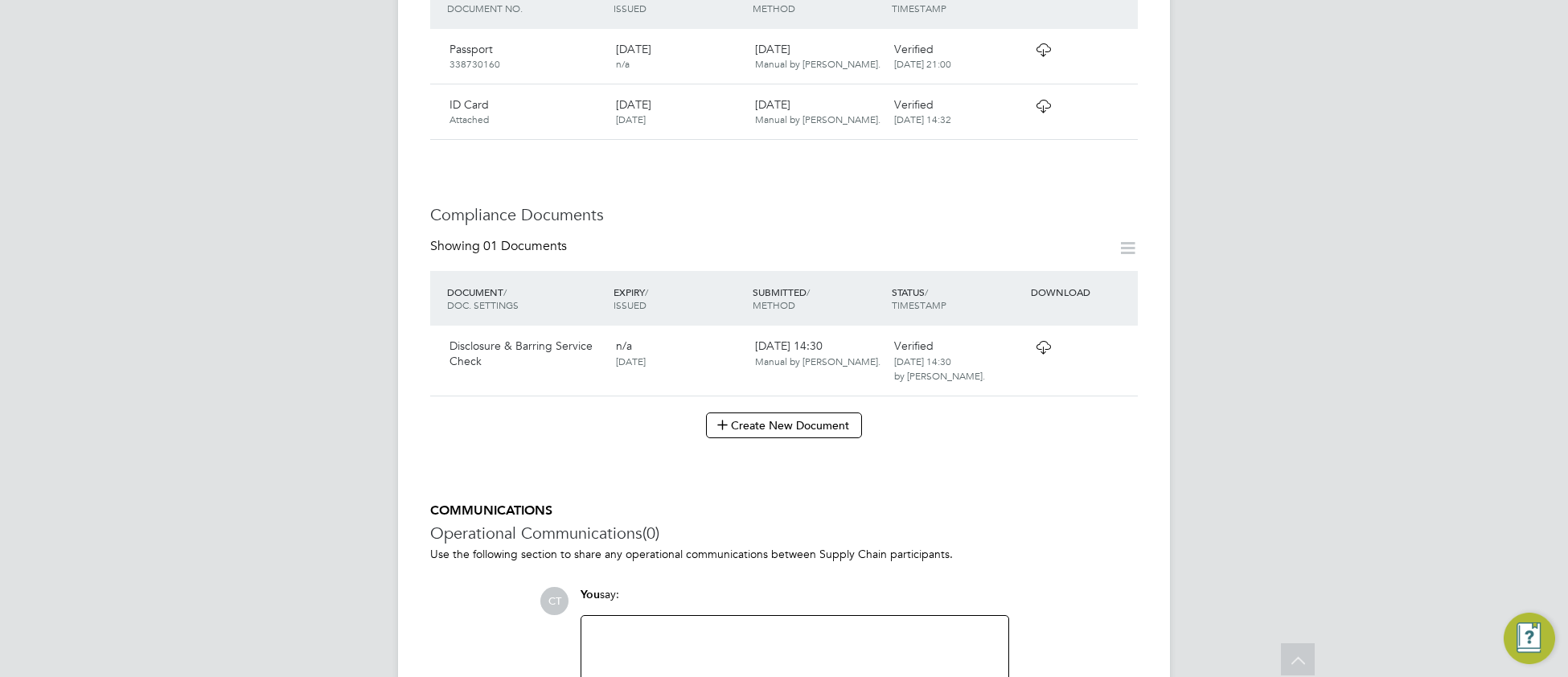
scroll to position [716, 0]
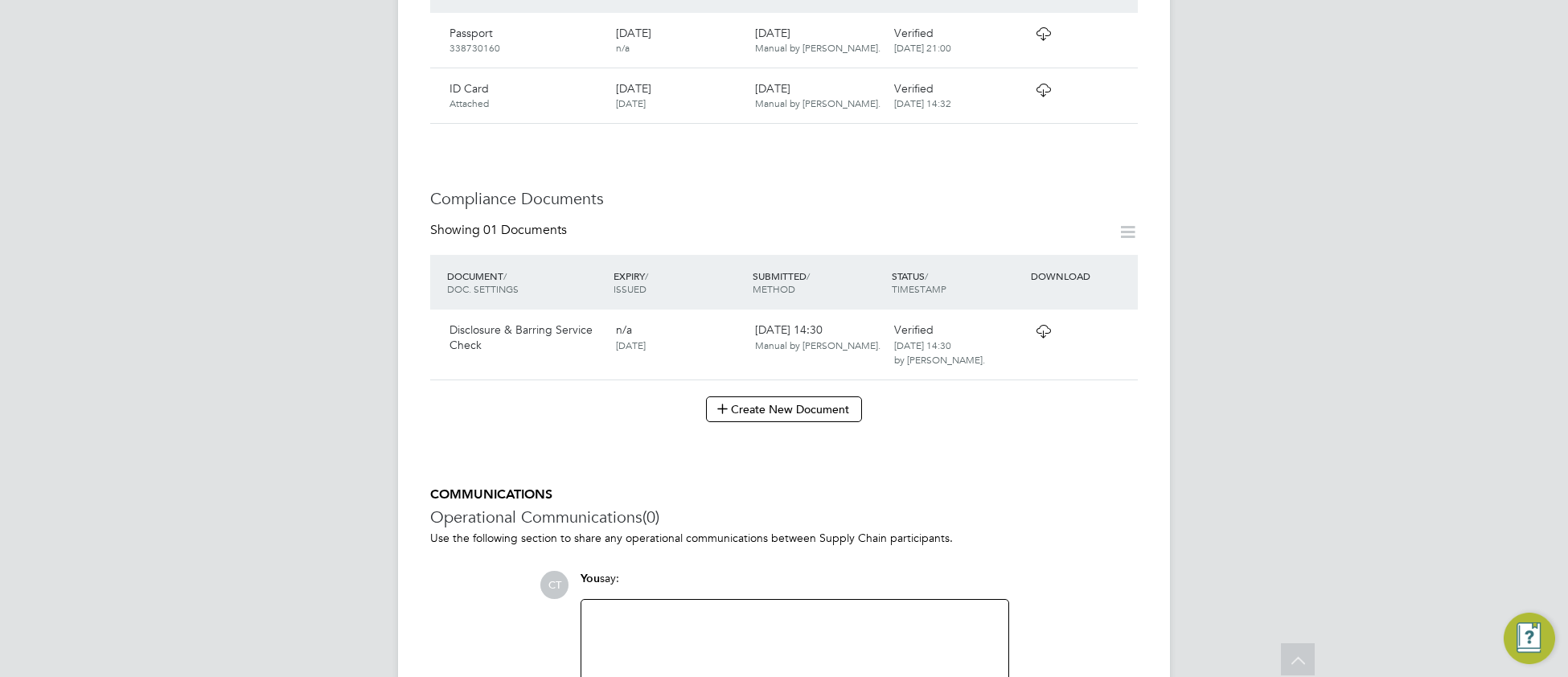
click at [1045, 338] on icon at bounding box center [1044, 331] width 20 height 13
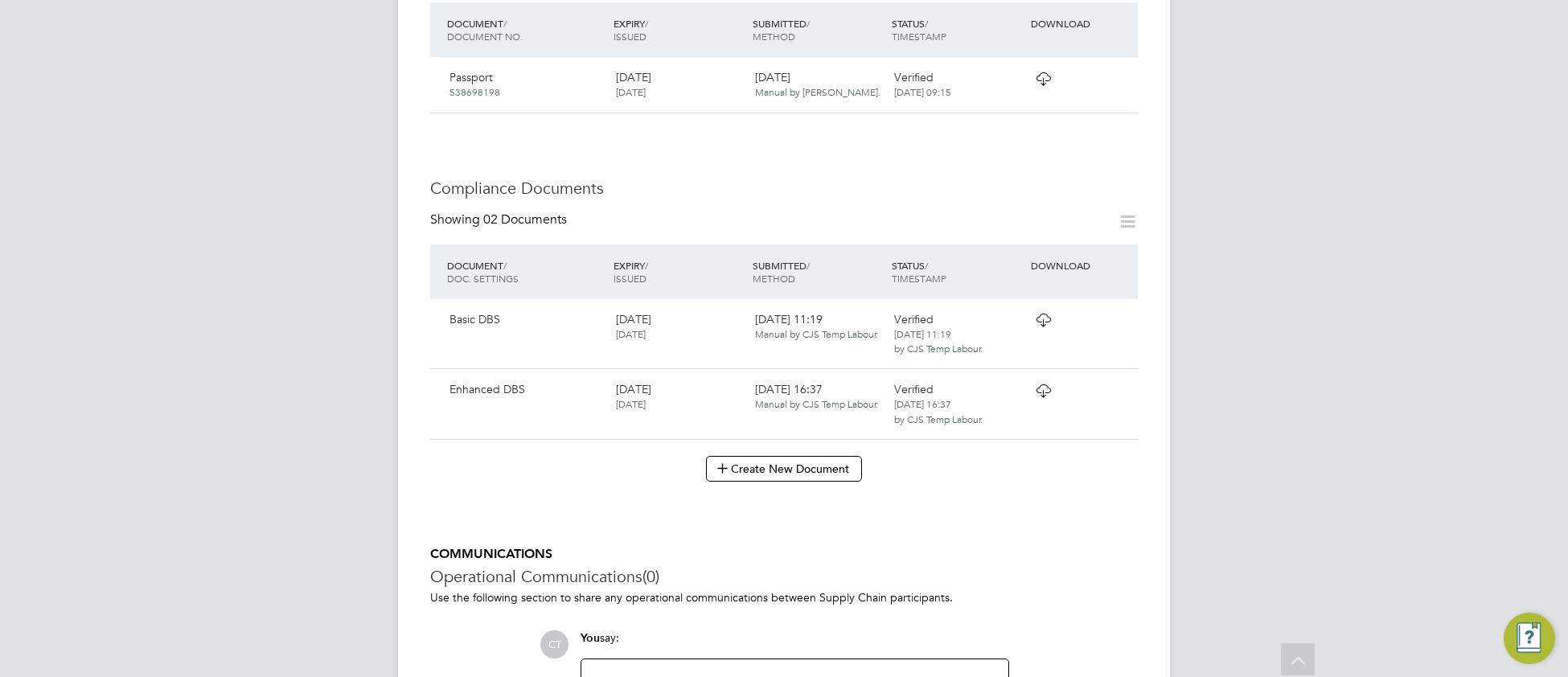
scroll to position [663, 0]
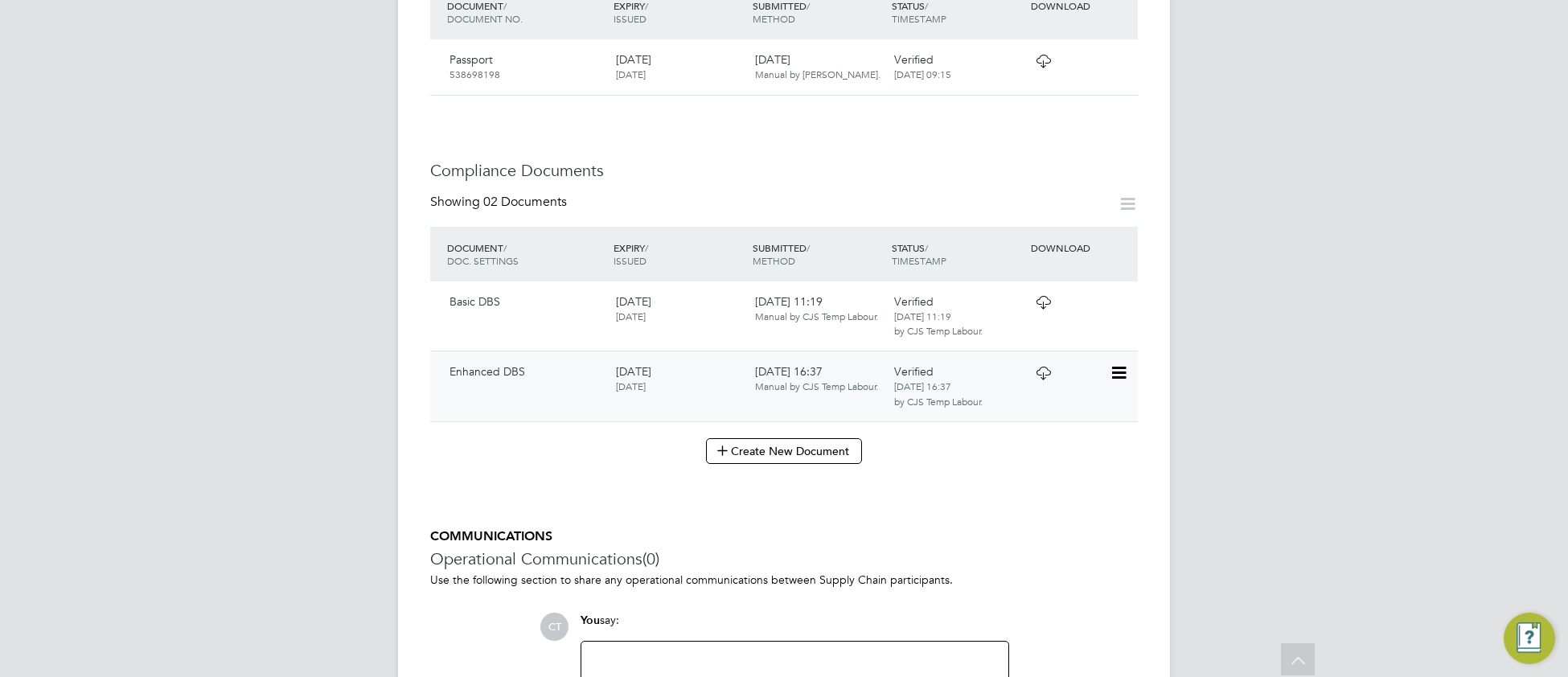
click at [1040, 367] on icon at bounding box center [1044, 373] width 20 height 13
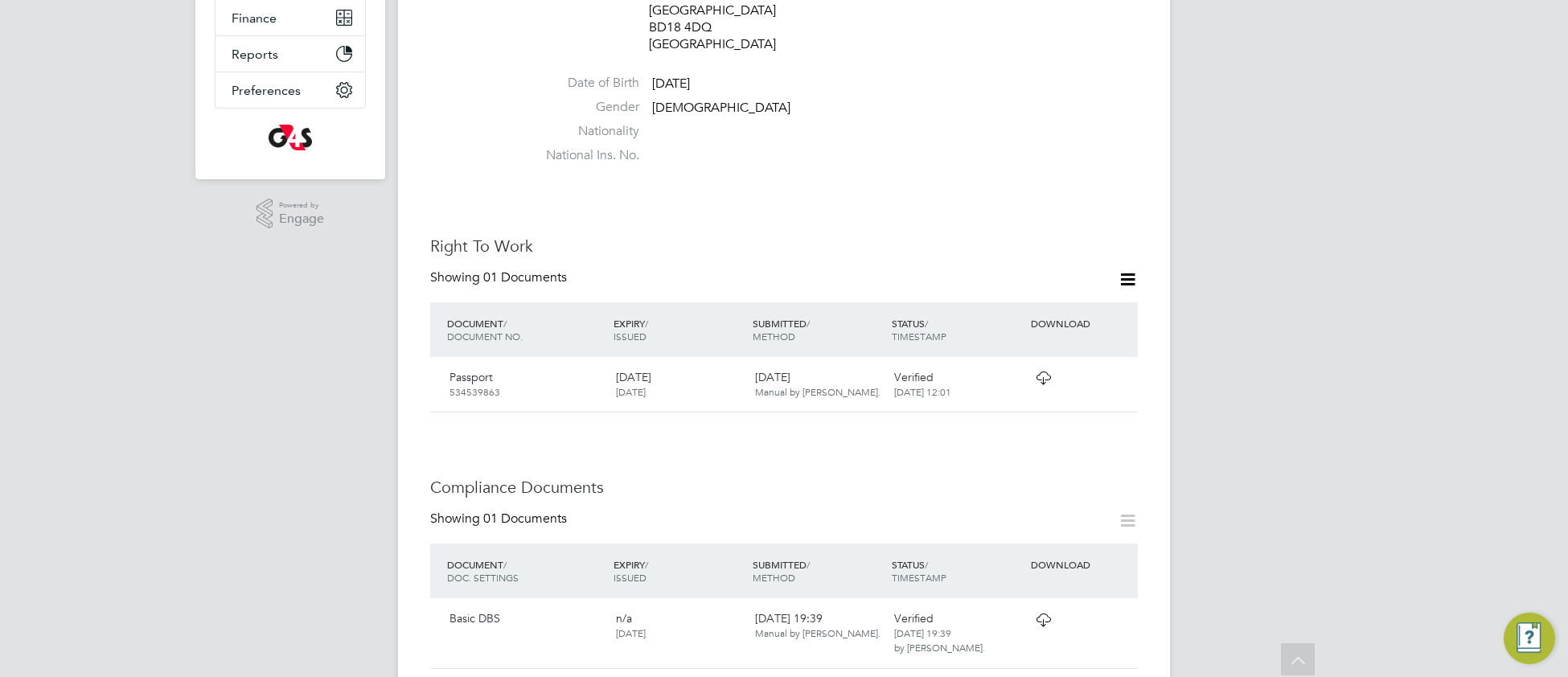
scroll to position [618, 0]
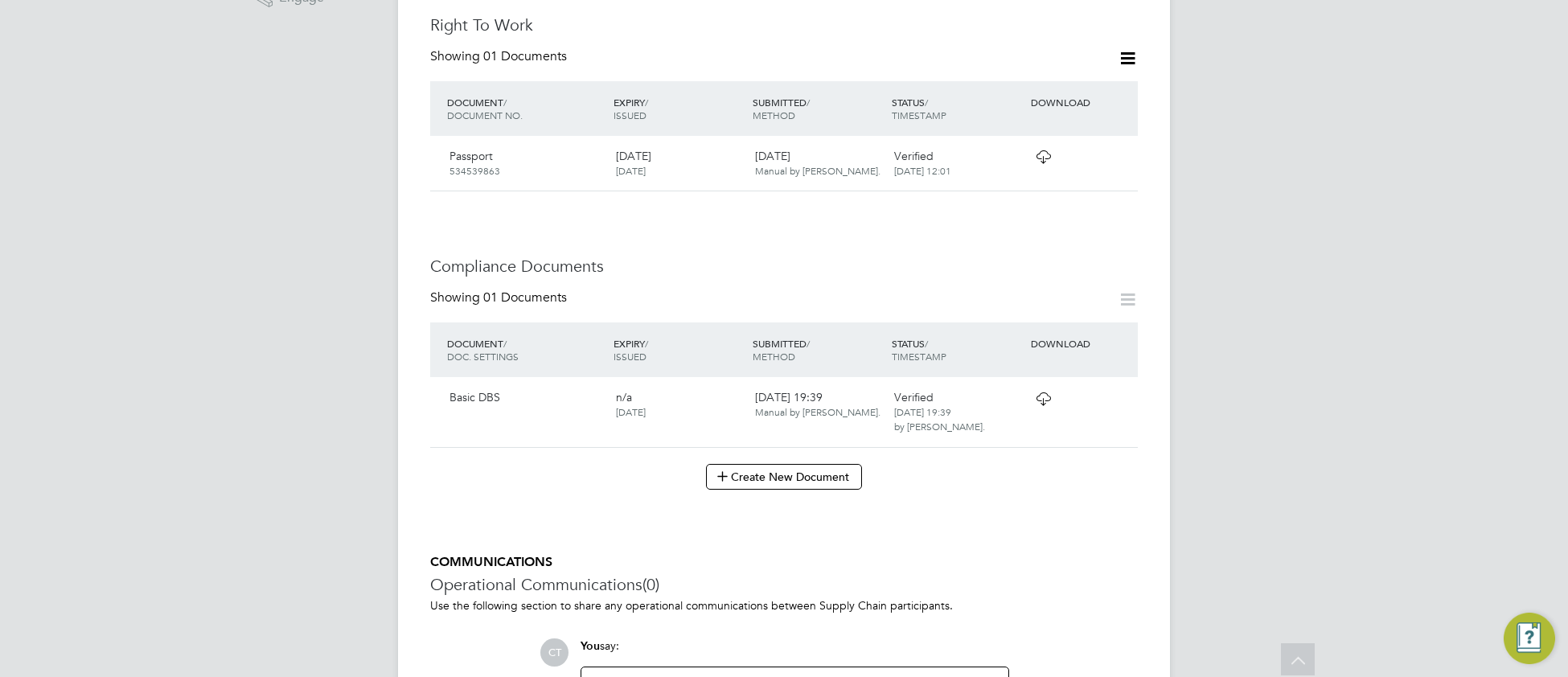
click at [1044, 392] on icon at bounding box center [1044, 398] width 20 height 13
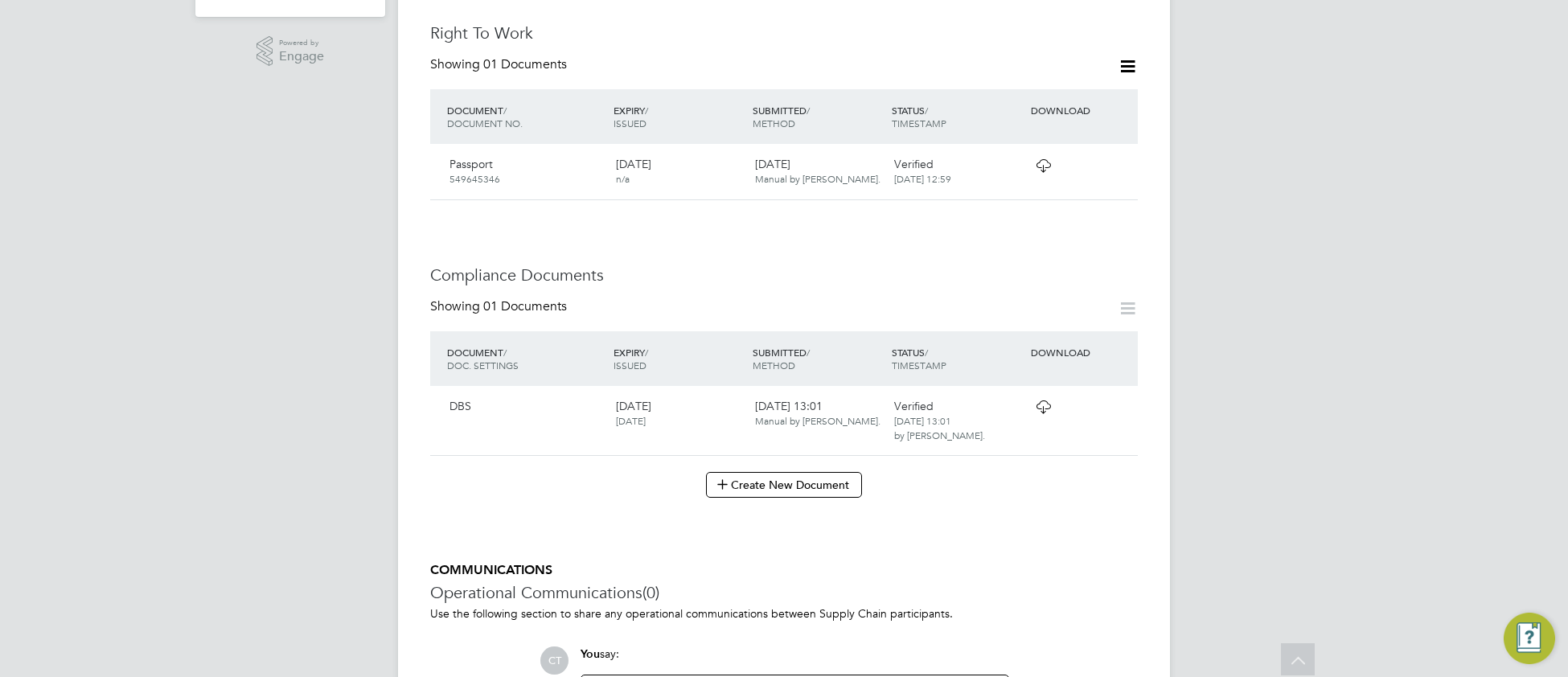
scroll to position [565, 0]
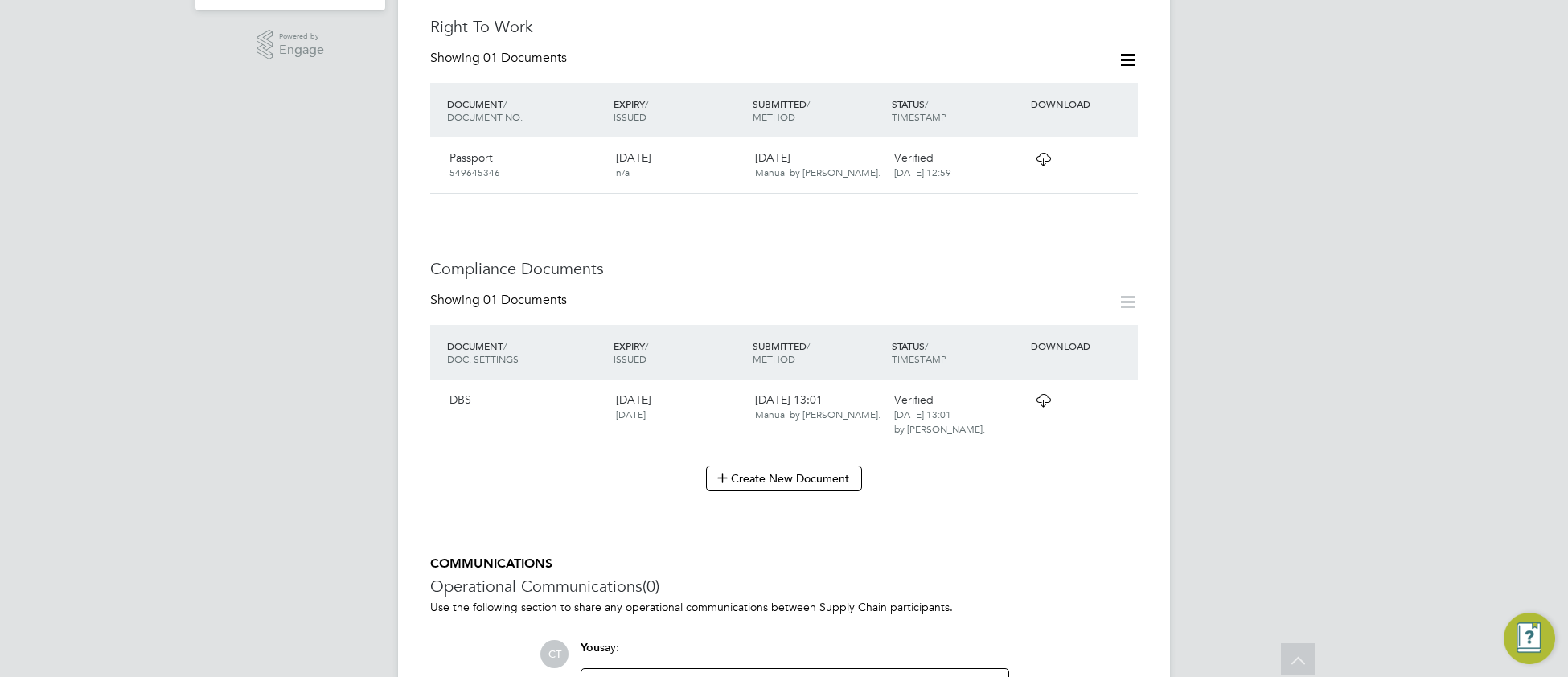
click at [1039, 394] on icon at bounding box center [1044, 400] width 20 height 13
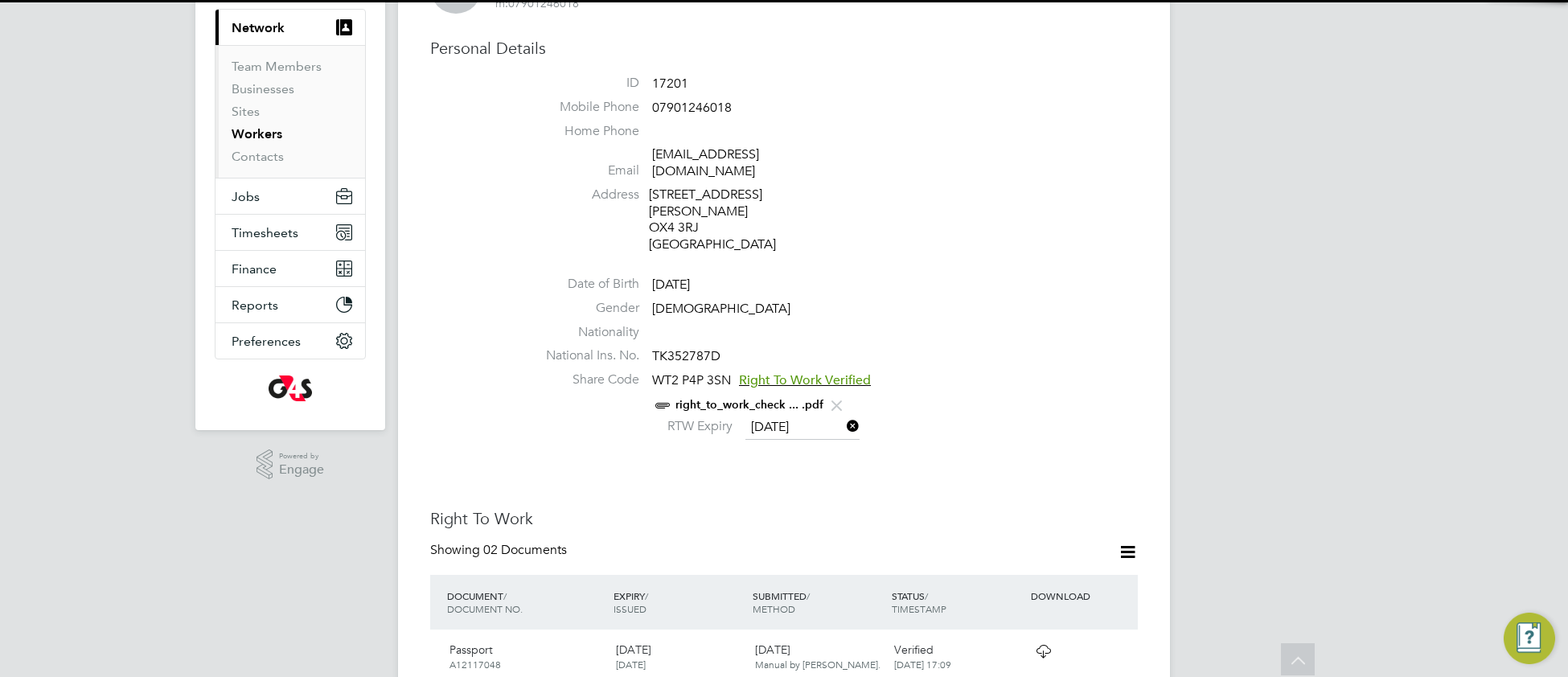
scroll to position [983, 0]
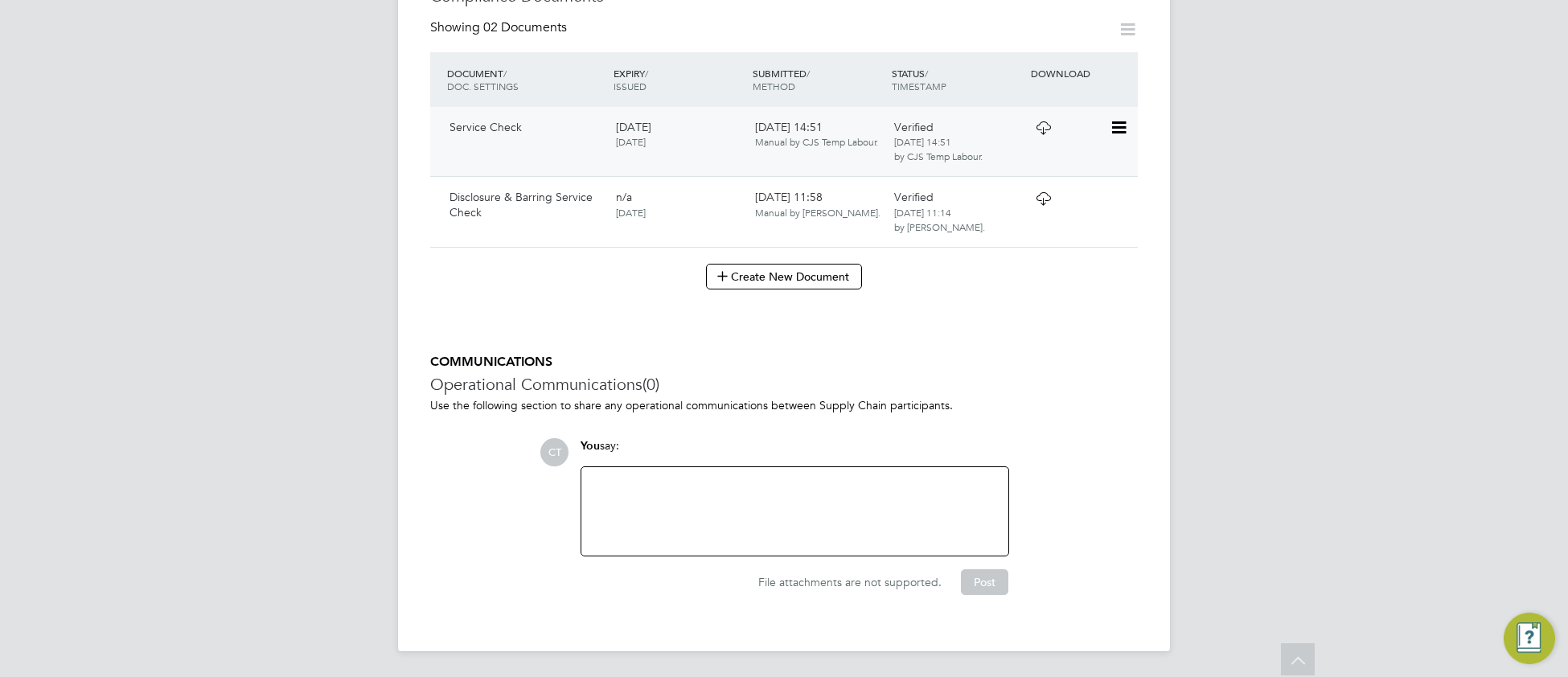
click at [1044, 125] on icon at bounding box center [1044, 128] width 20 height 13
click at [1041, 192] on icon at bounding box center [1044, 198] width 20 height 13
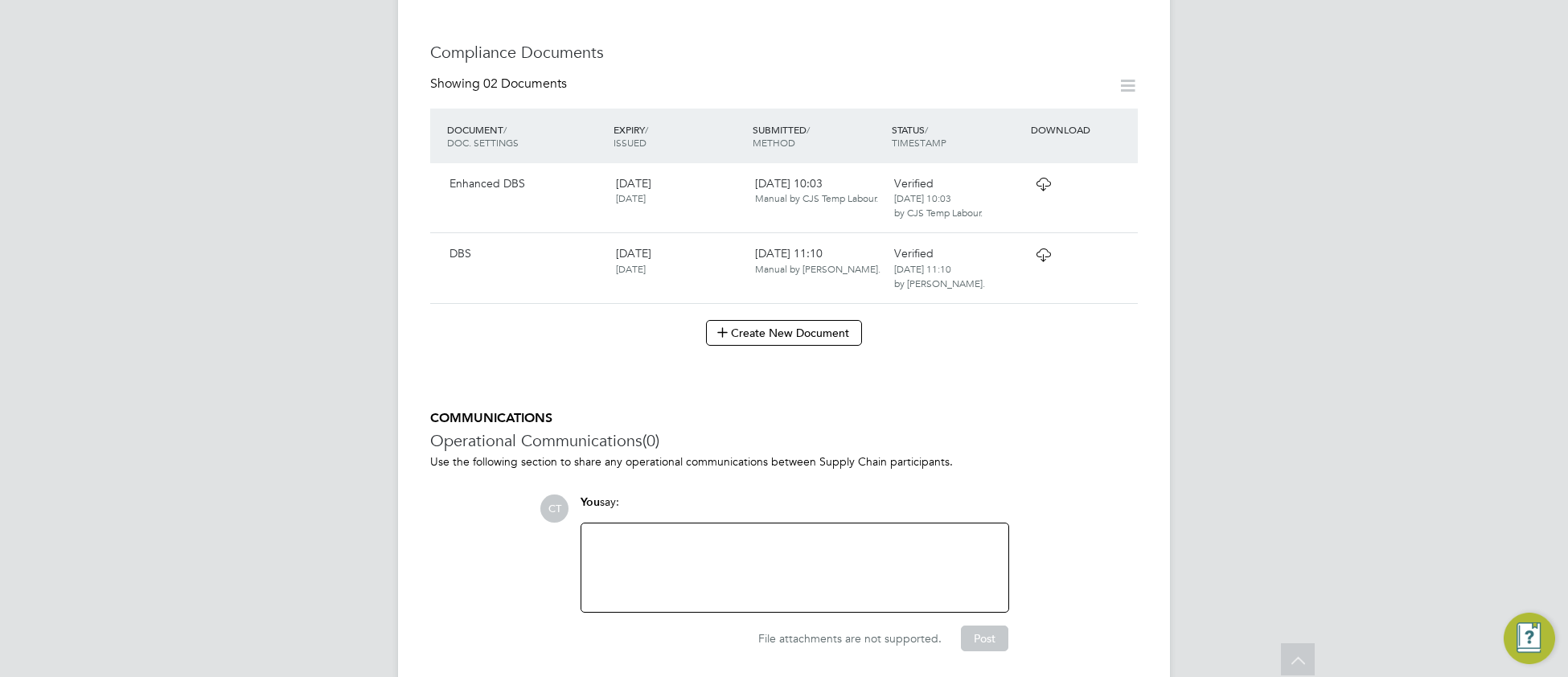
scroll to position [840, 0]
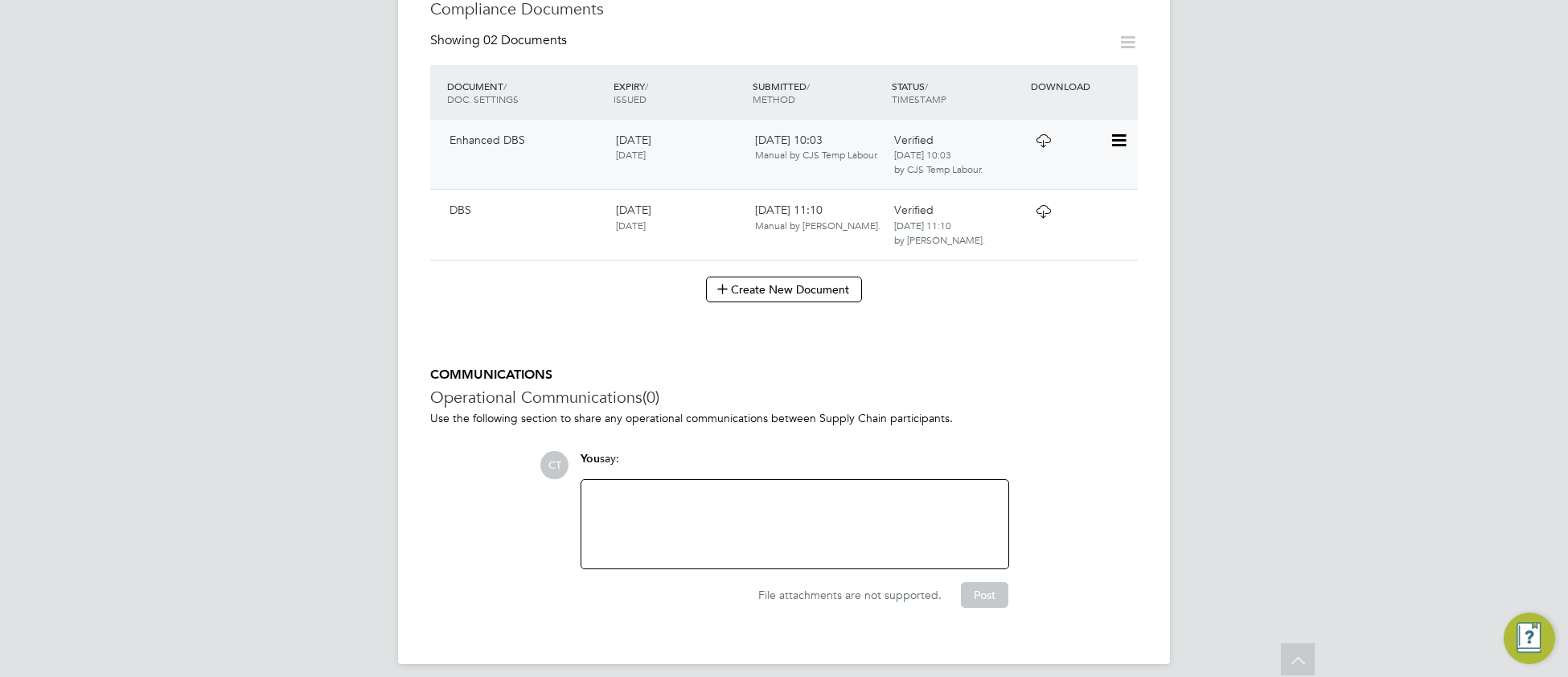
click at [1040, 134] on icon at bounding box center [1044, 141] width 20 height 13
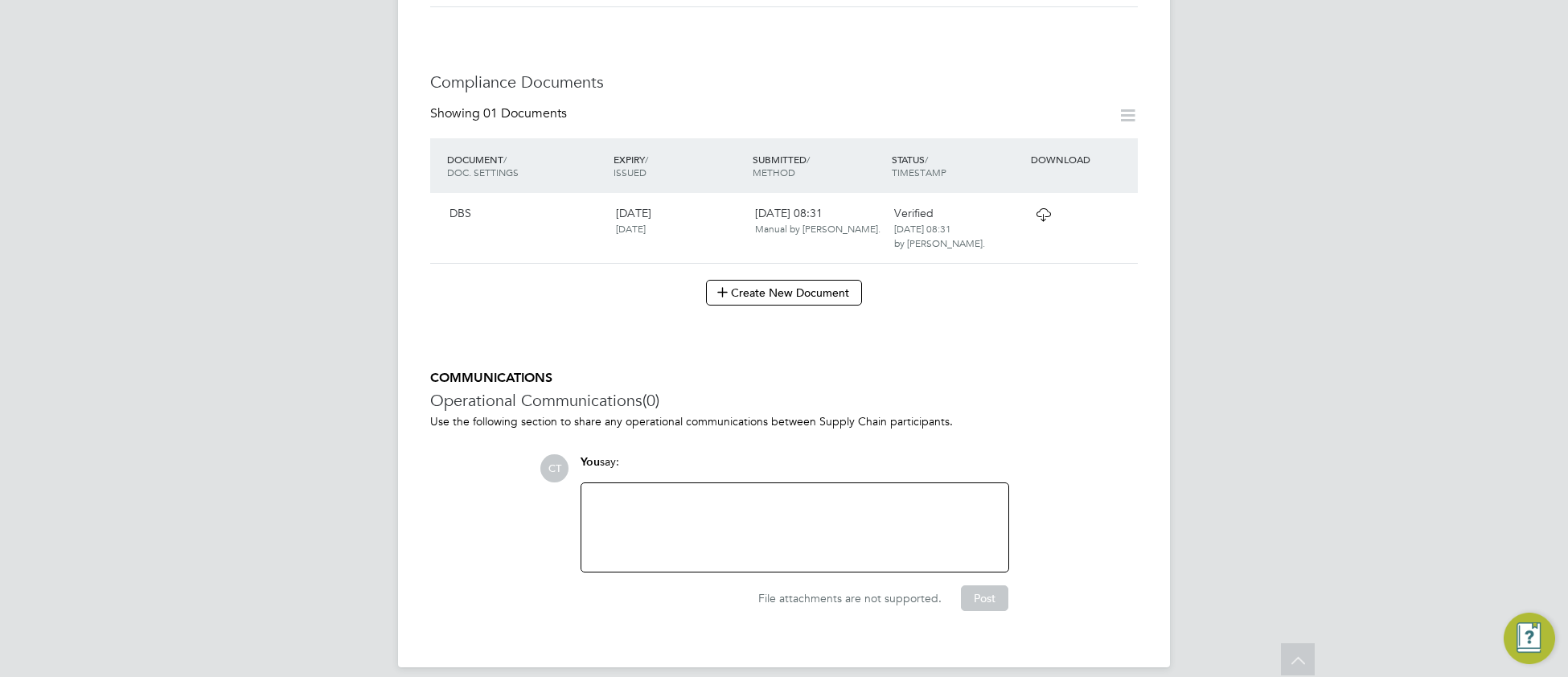
scroll to position [826, 0]
click at [1038, 206] on icon at bounding box center [1044, 212] width 20 height 13
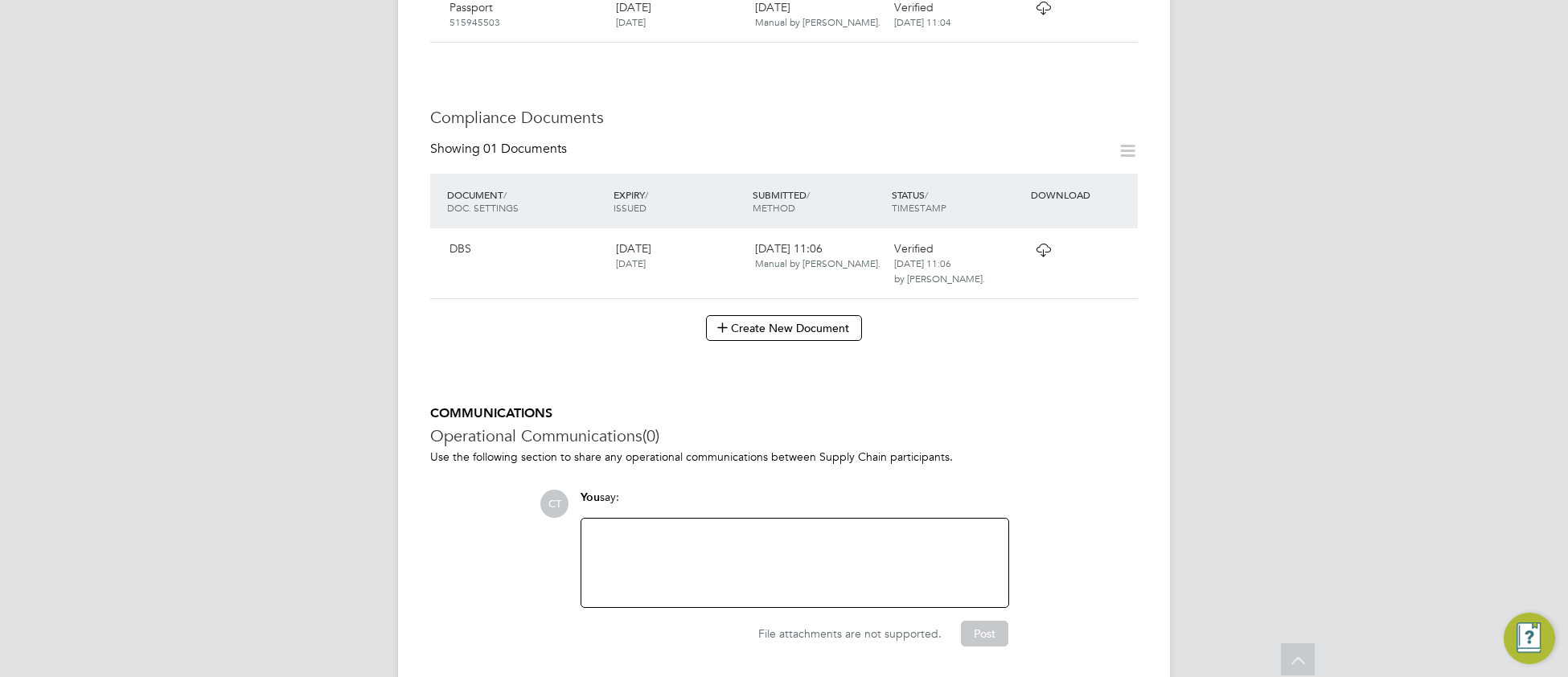
scroll to position [755, 0]
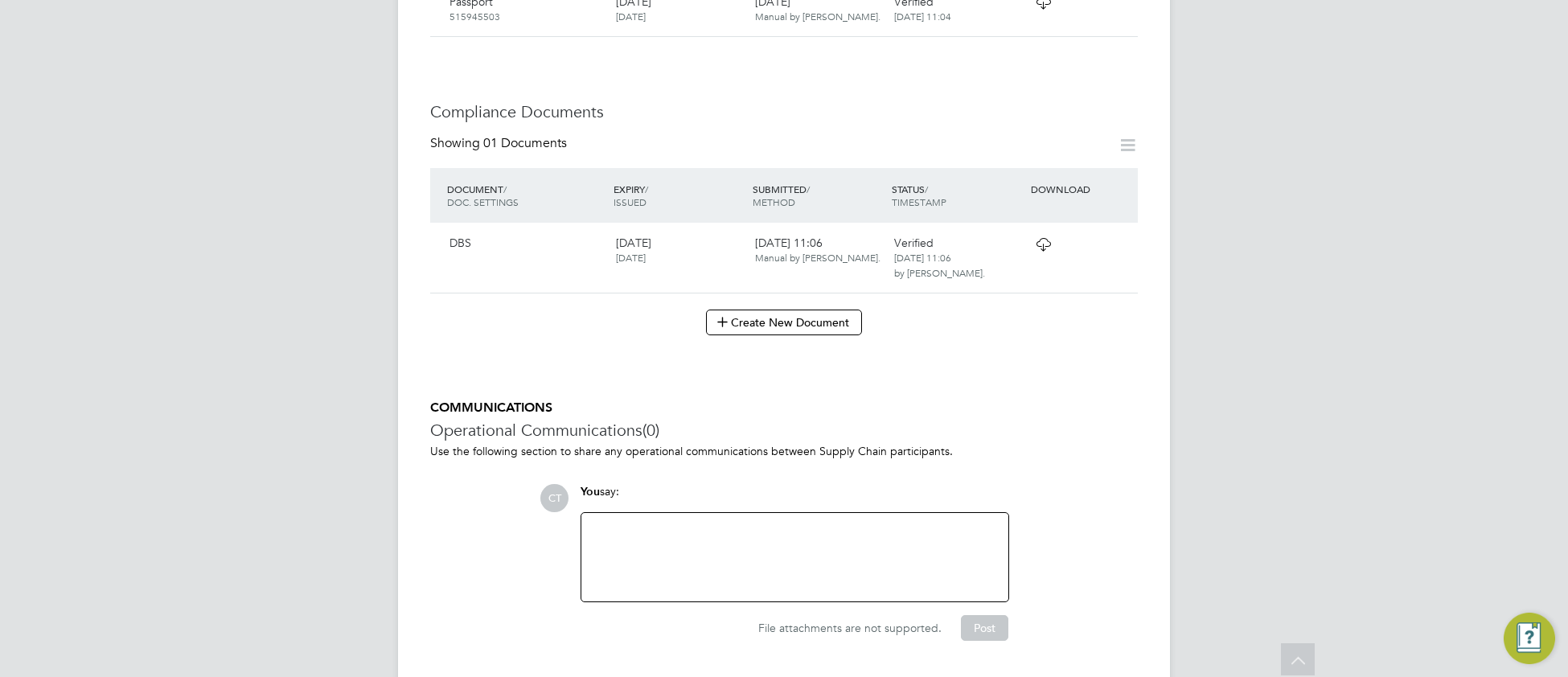
click at [1044, 238] on icon at bounding box center [1044, 244] width 20 height 13
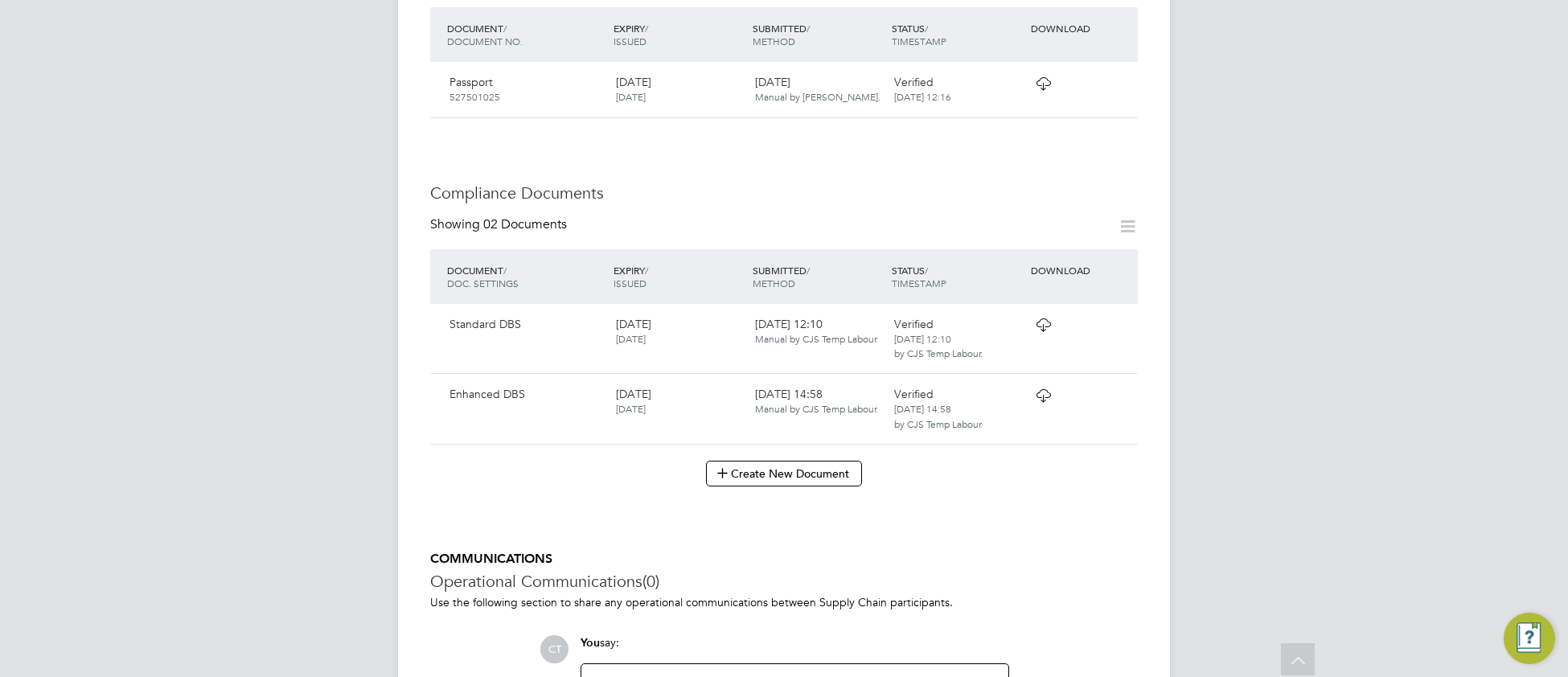
scroll to position [826, 0]
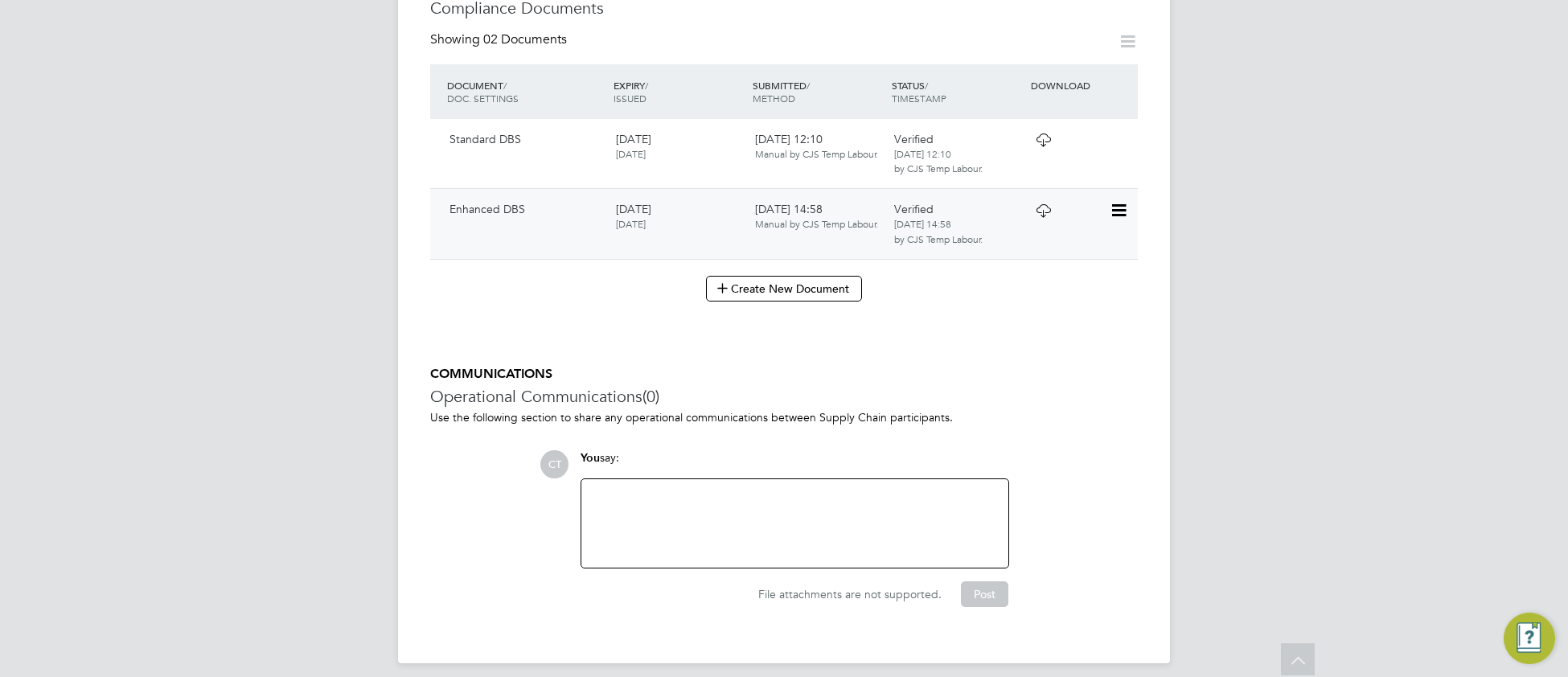
click at [1040, 205] on icon at bounding box center [1044, 211] width 20 height 13
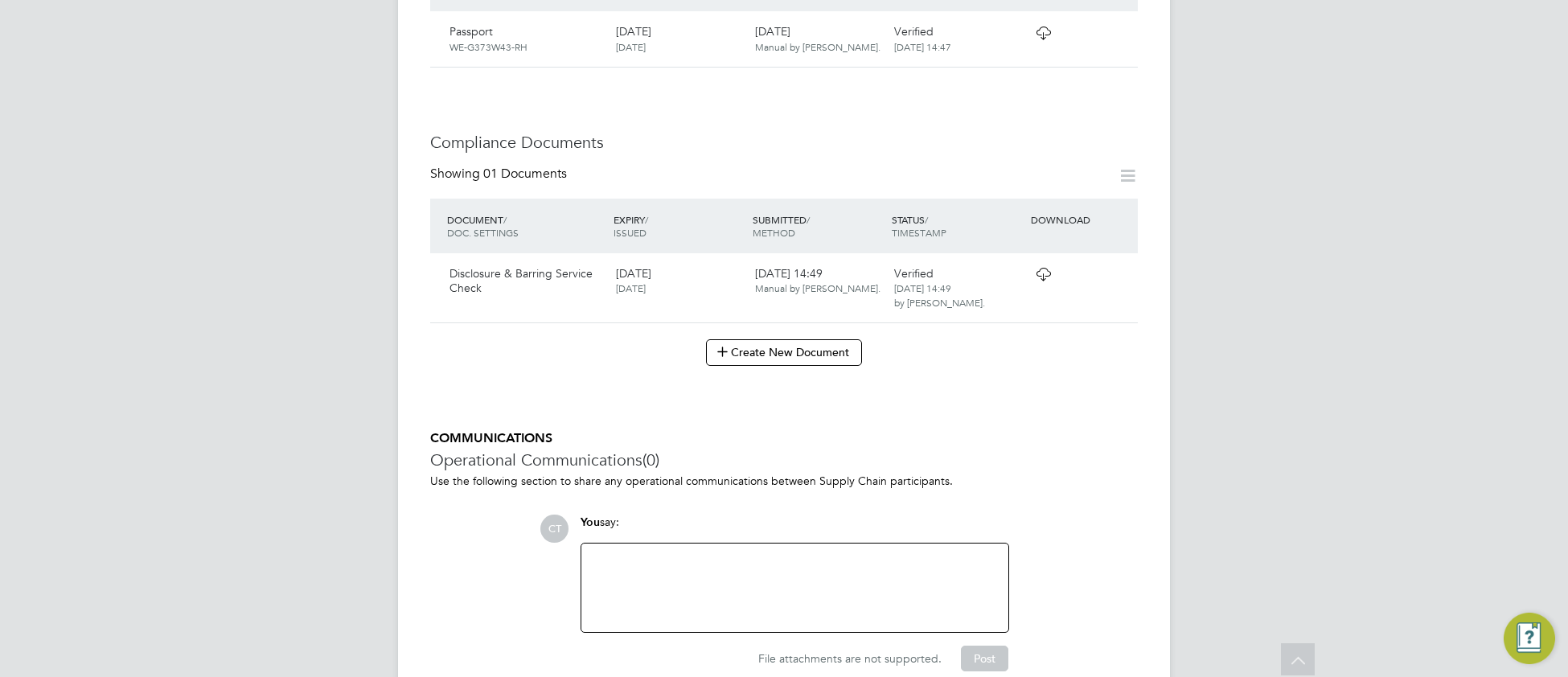
scroll to position [683, 0]
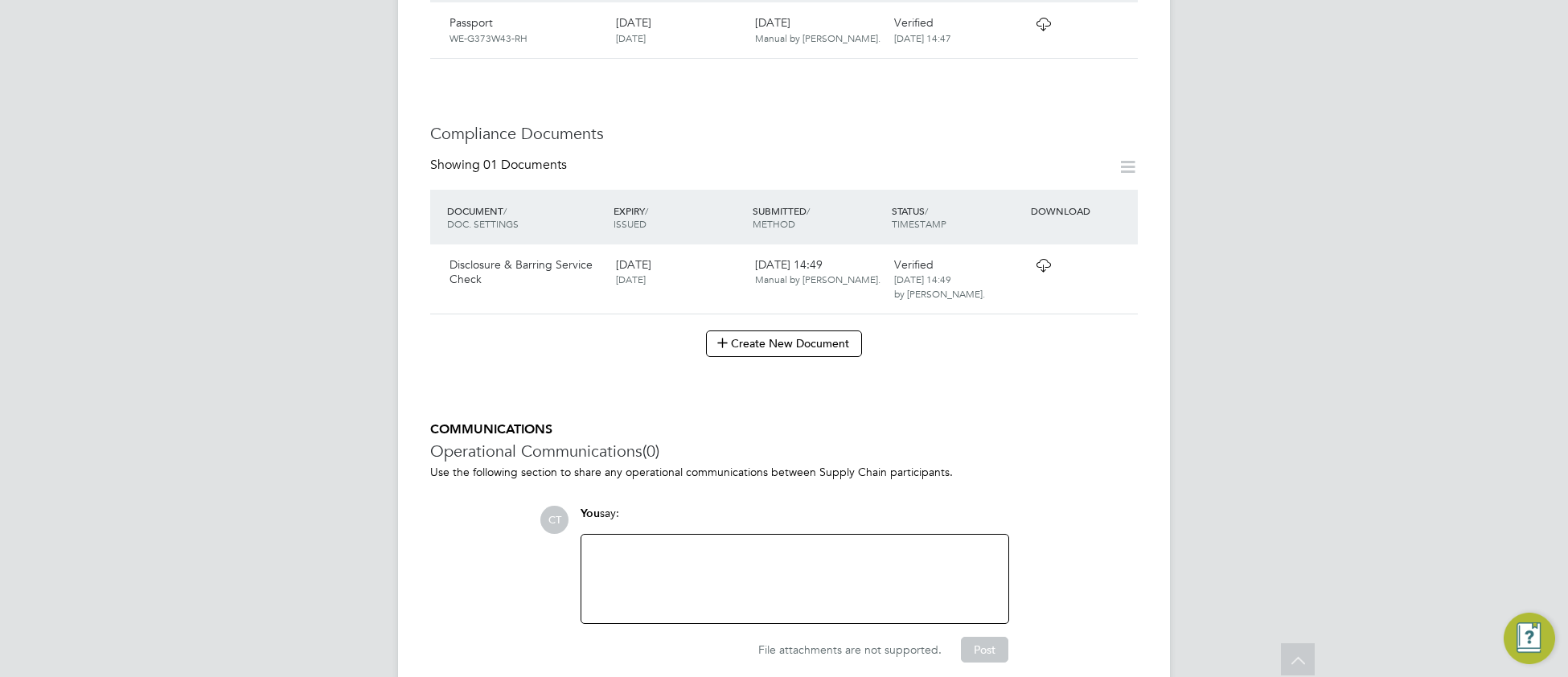
click at [1043, 259] on icon at bounding box center [1044, 265] width 20 height 13
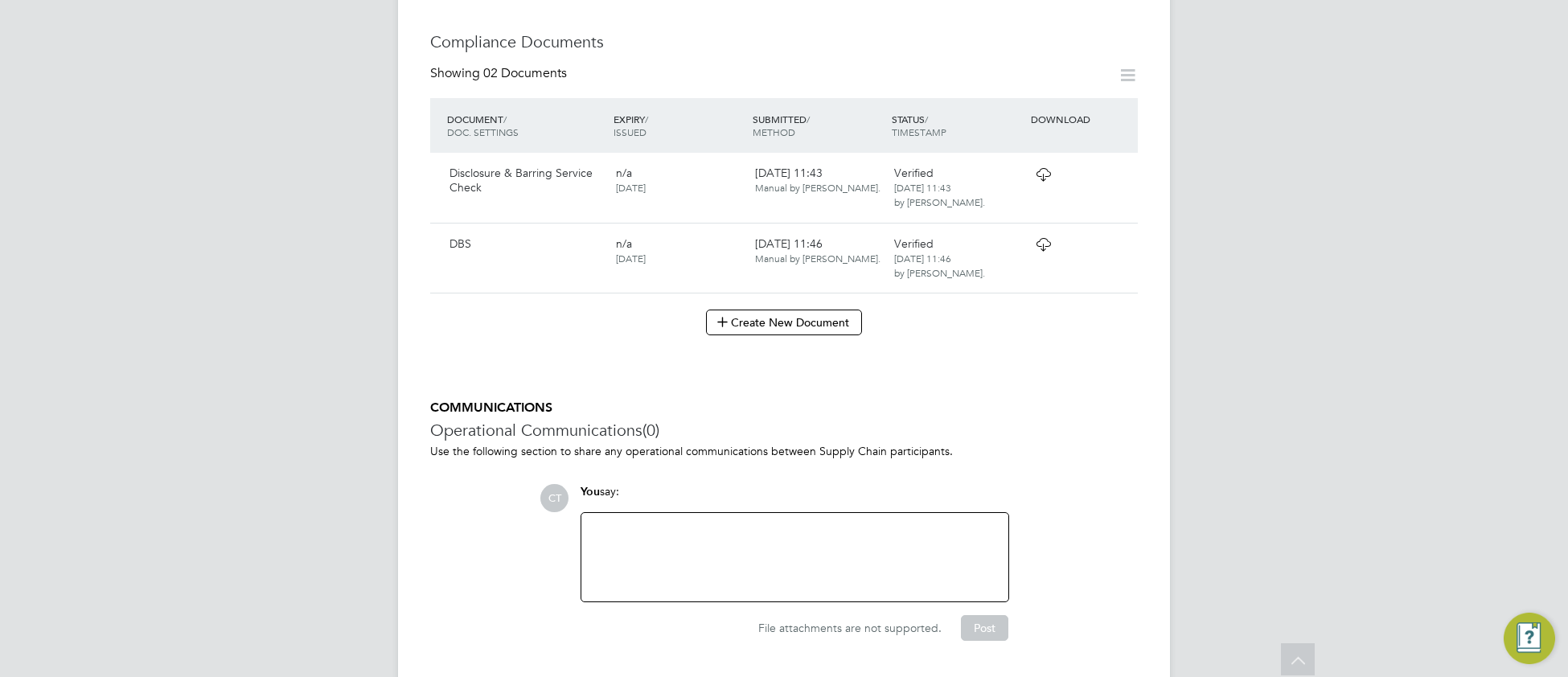
scroll to position [823, 0]
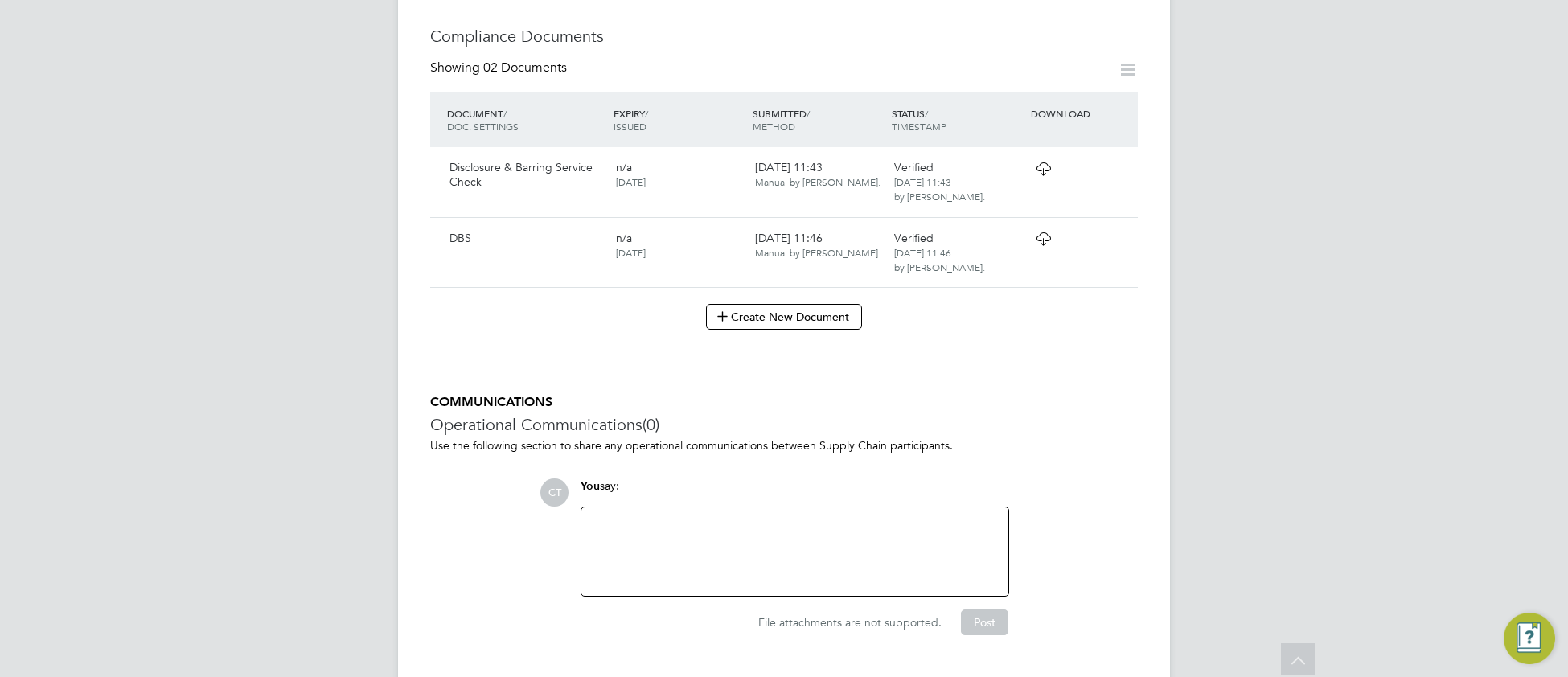
click at [1039, 239] on icon at bounding box center [1044, 239] width 20 height 13
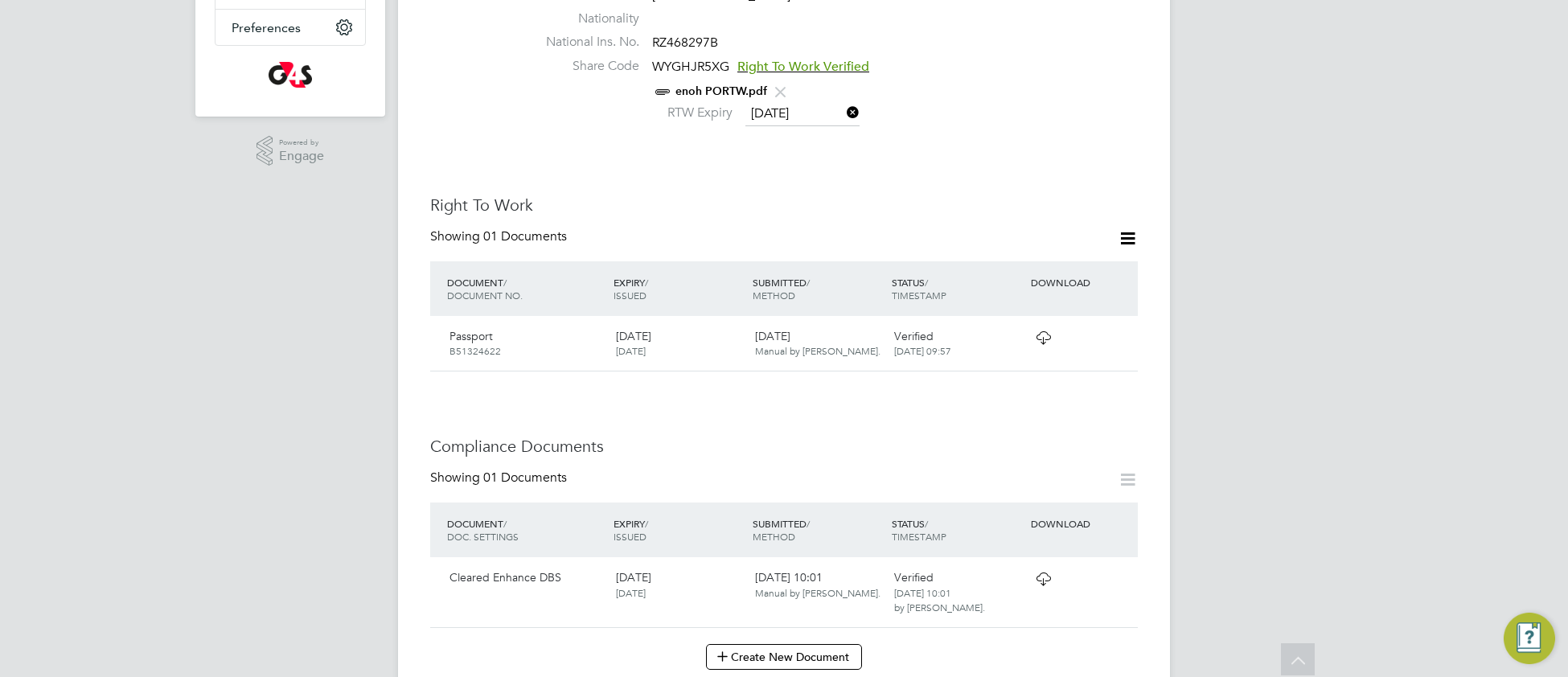
scroll to position [567, 0]
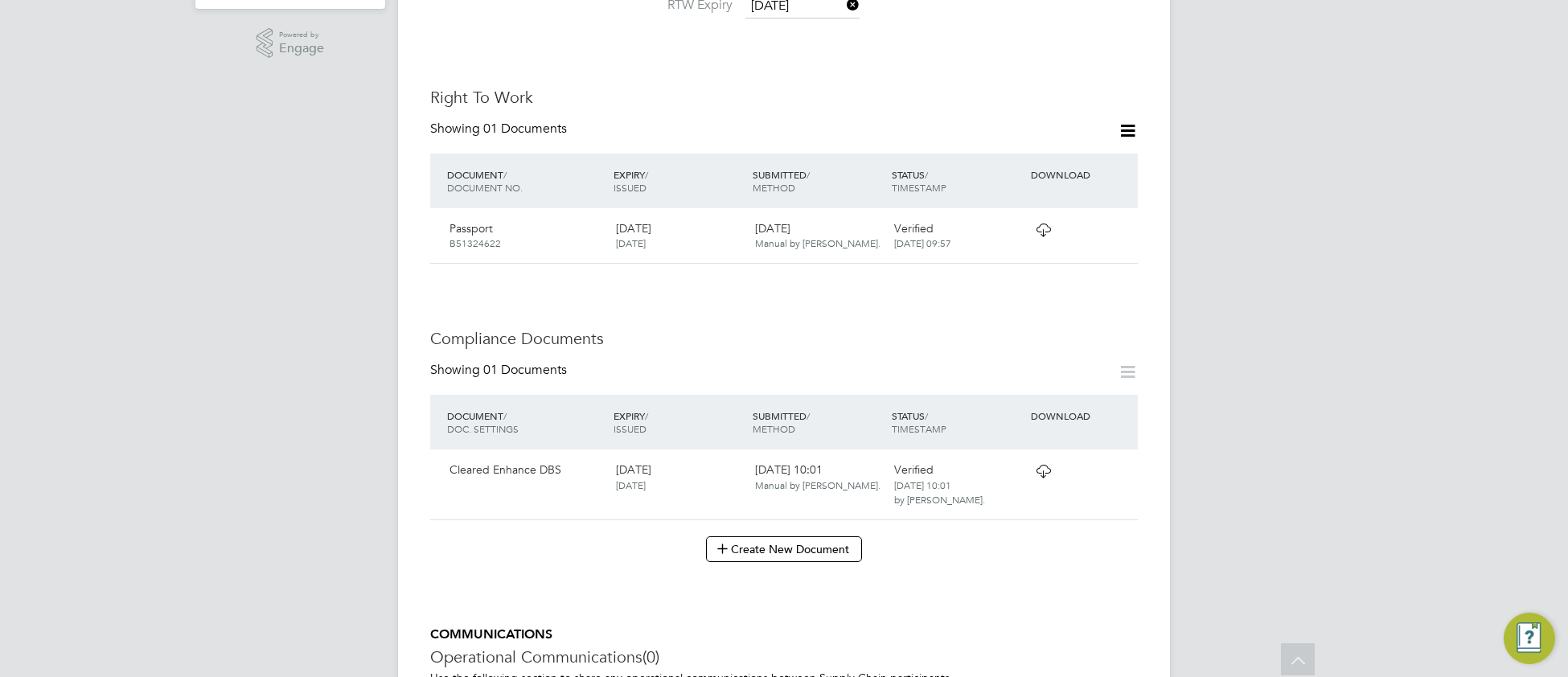
click at [1049, 478] on icon at bounding box center [1044, 471] width 20 height 13
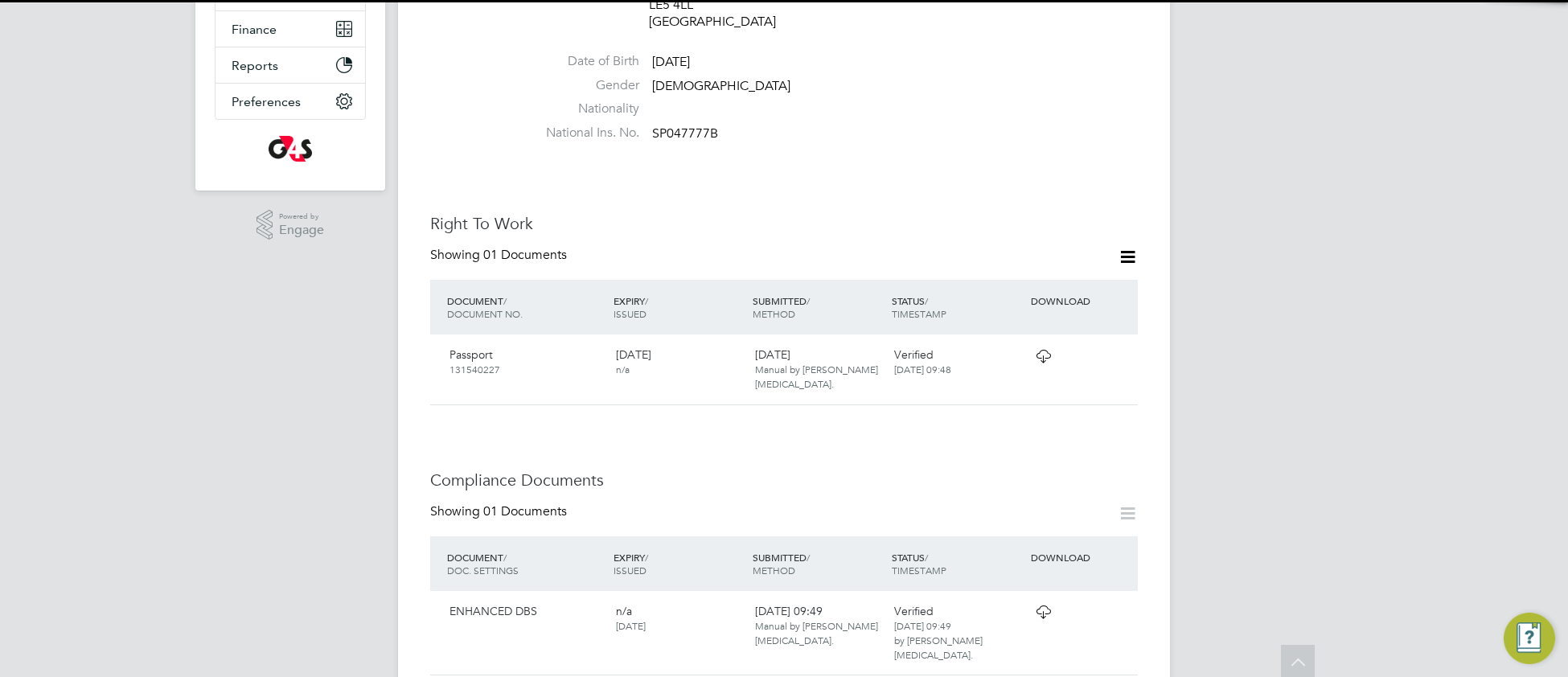
scroll to position [752, 0]
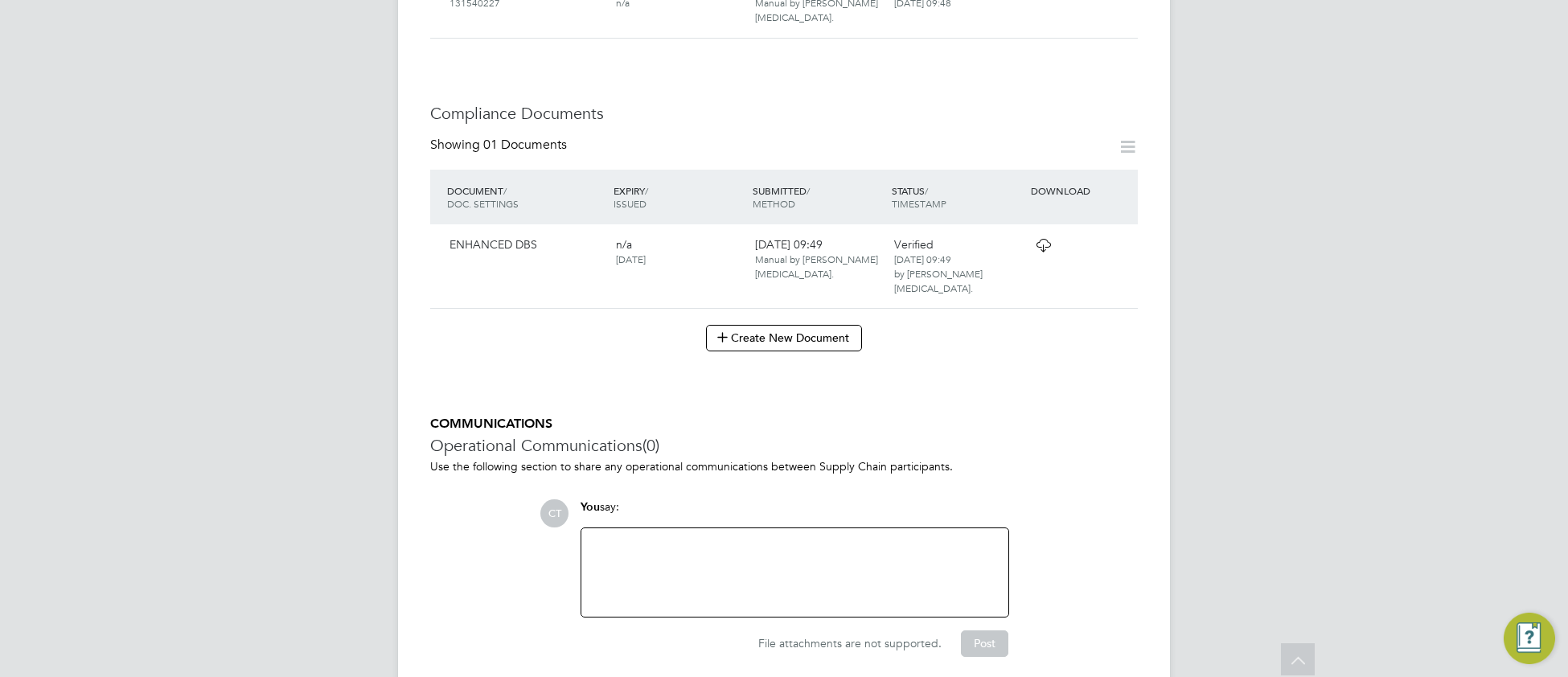
click at [1044, 239] on icon at bounding box center [1044, 245] width 20 height 13
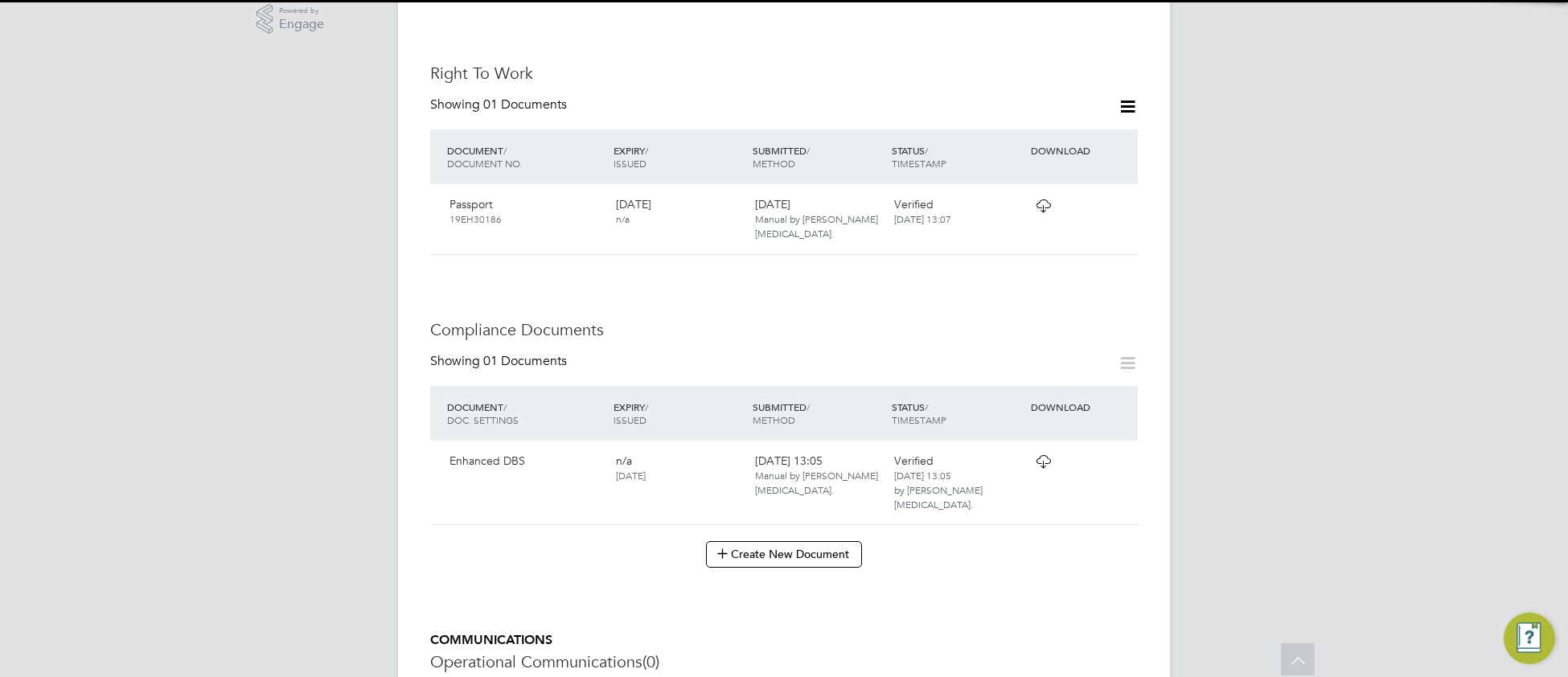
scroll to position [782, 0]
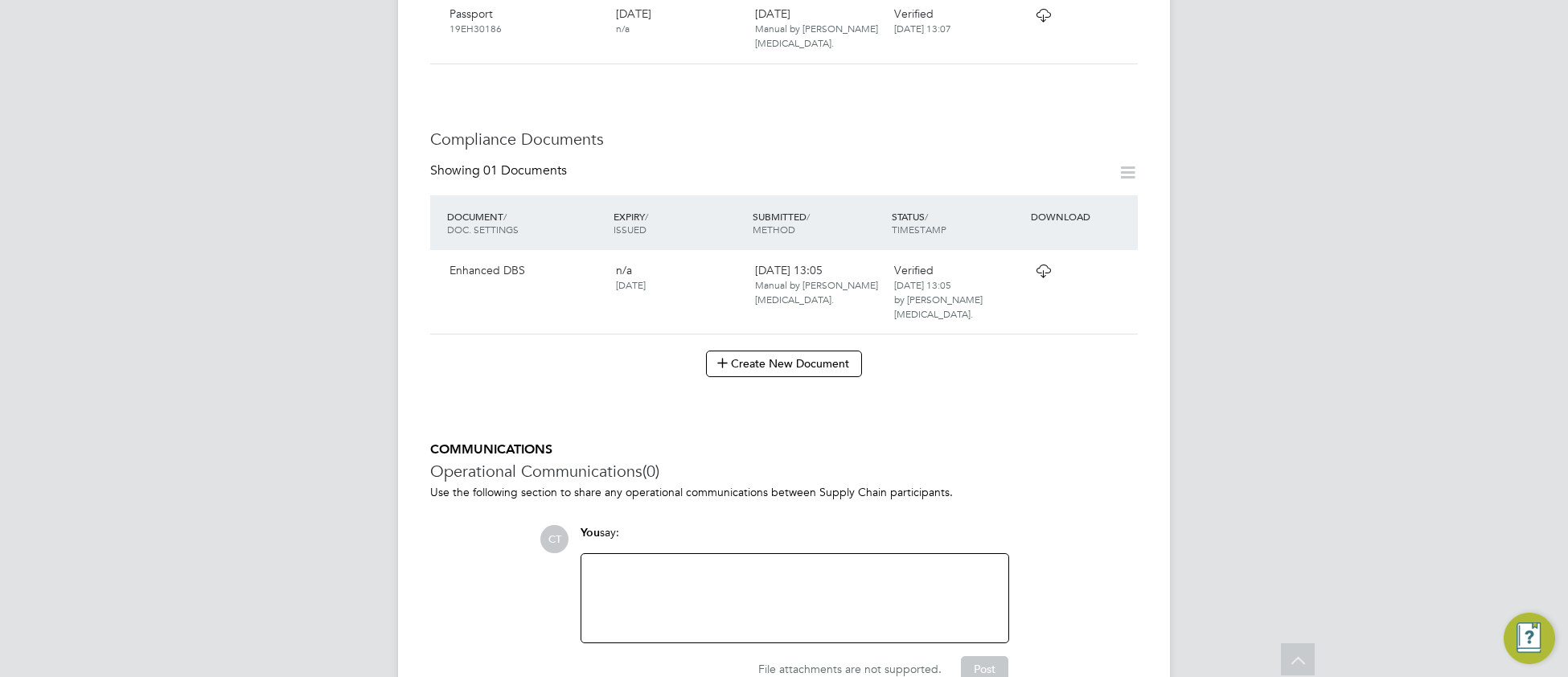
click at [1042, 265] on icon at bounding box center [1044, 271] width 20 height 13
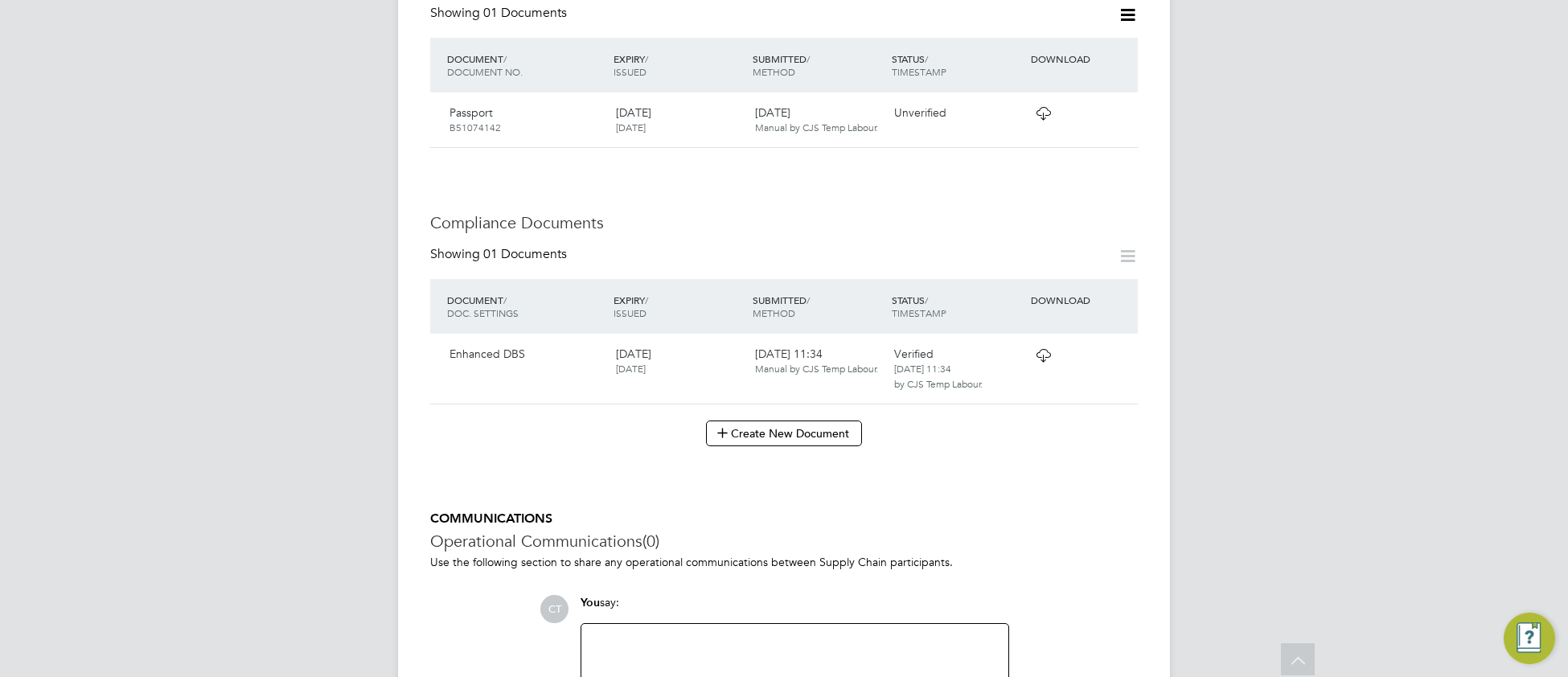
scroll to position [707, 0]
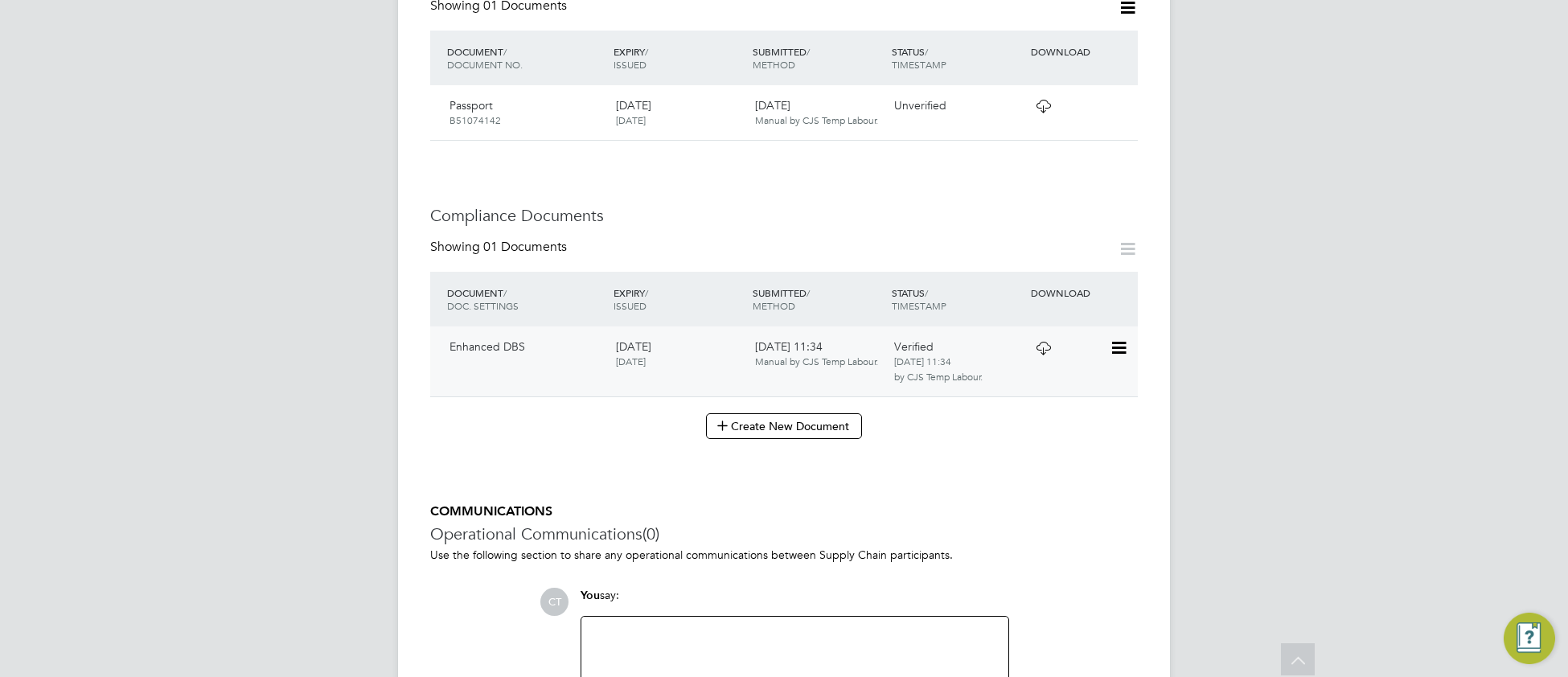
click at [1042, 342] on icon at bounding box center [1044, 348] width 20 height 13
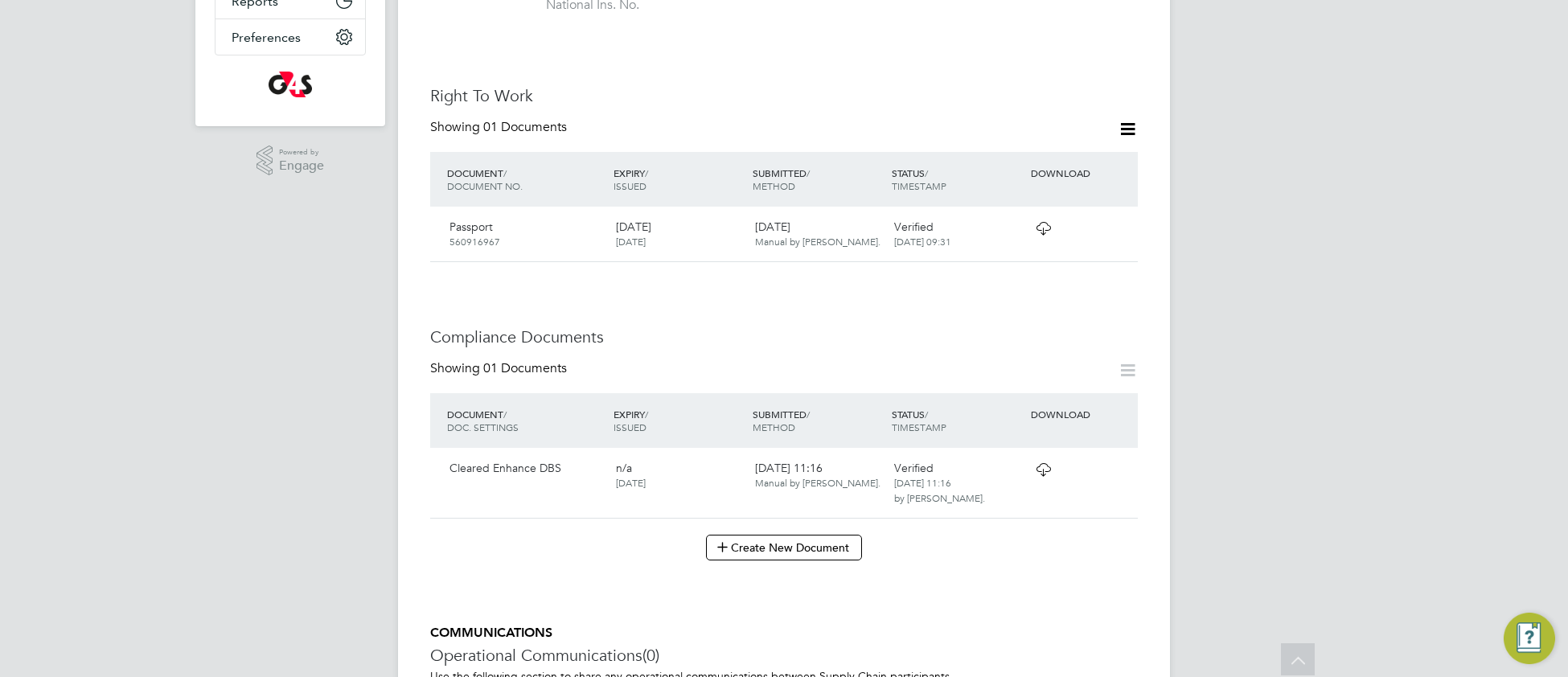
scroll to position [455, 0]
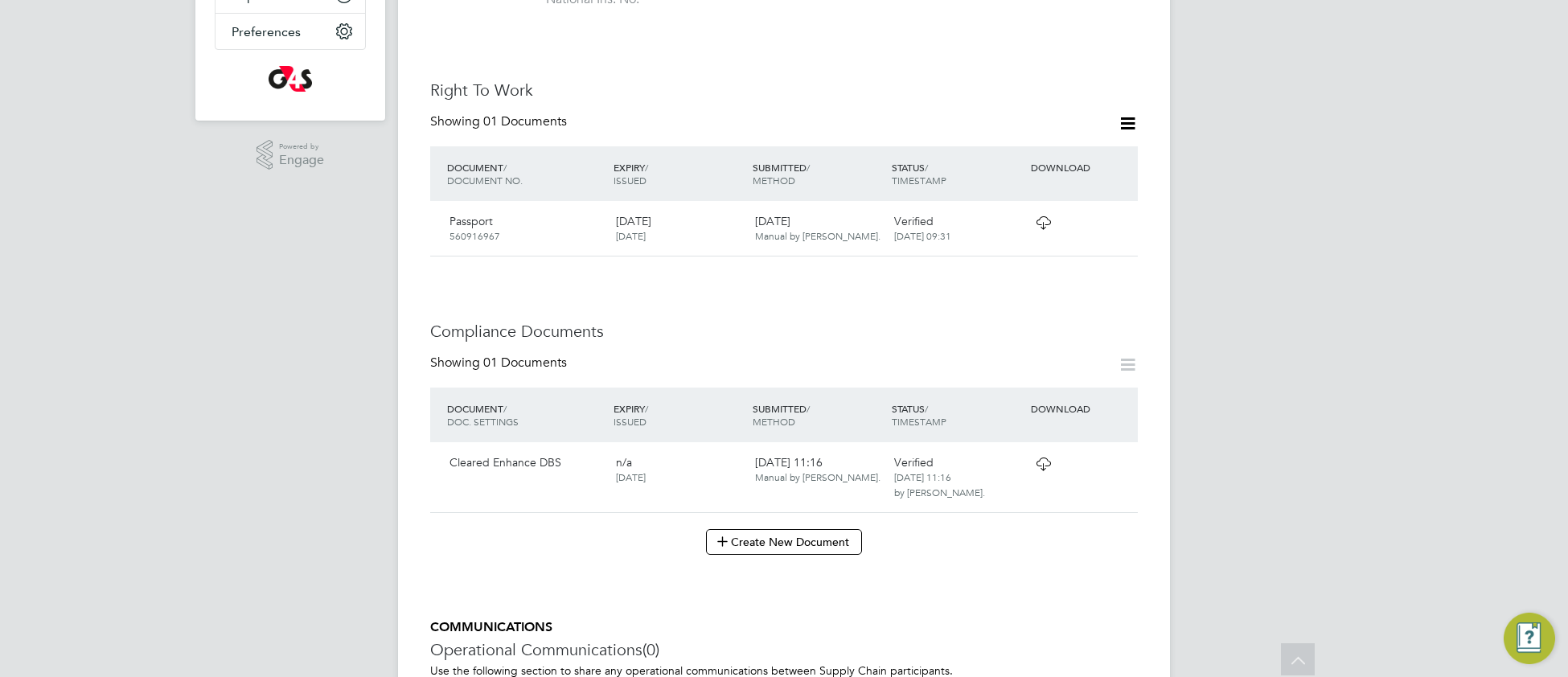
click at [1051, 458] on icon at bounding box center [1044, 464] width 20 height 13
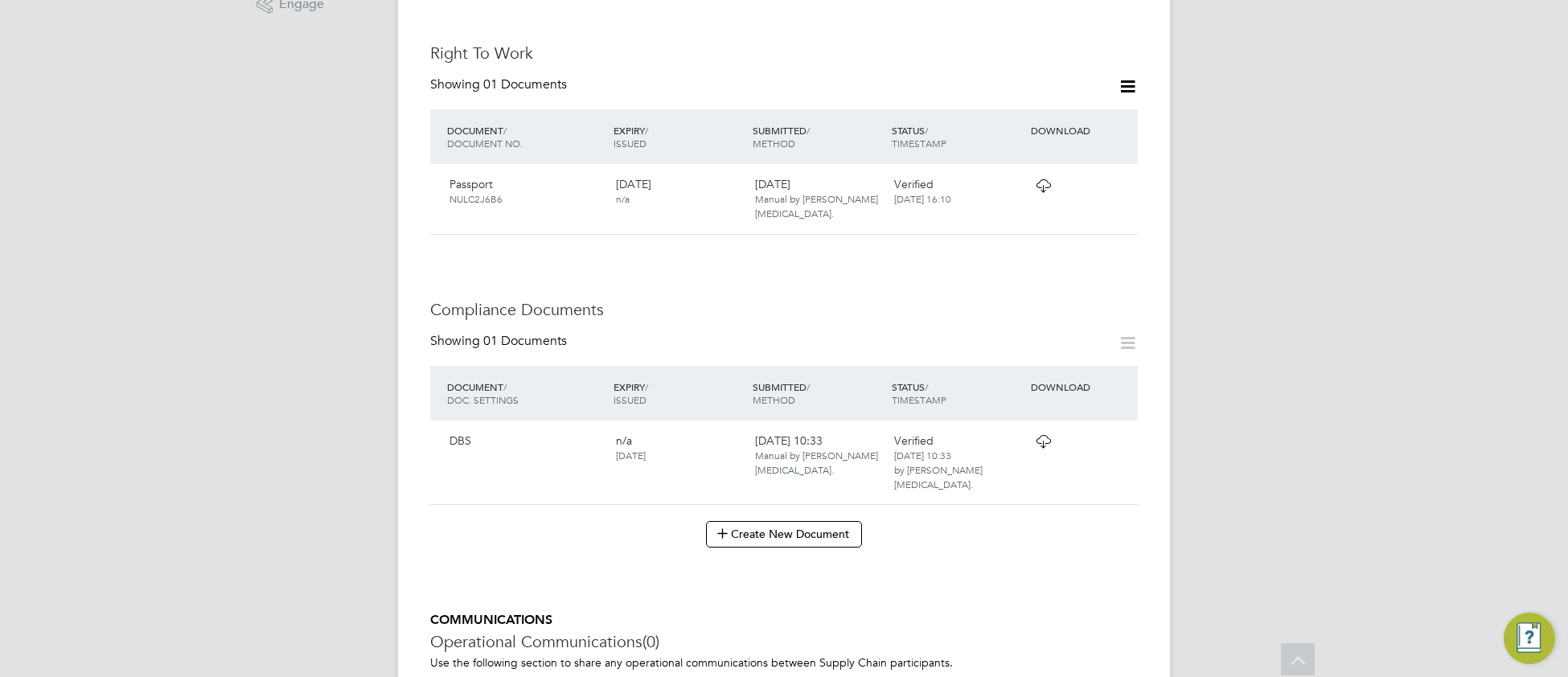
scroll to position [616, 0]
click at [1044, 430] on icon at bounding box center [1044, 436] width 20 height 13
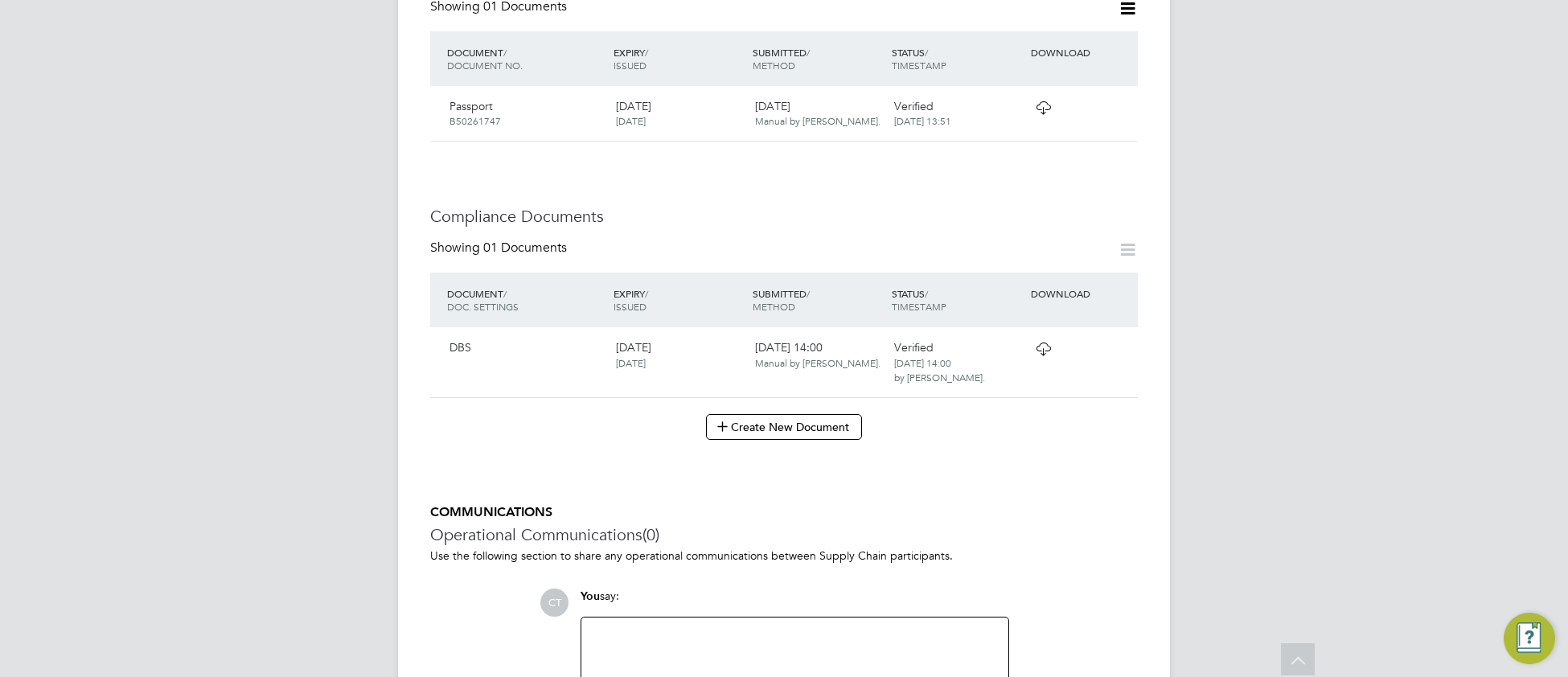
scroll to position [729, 0]
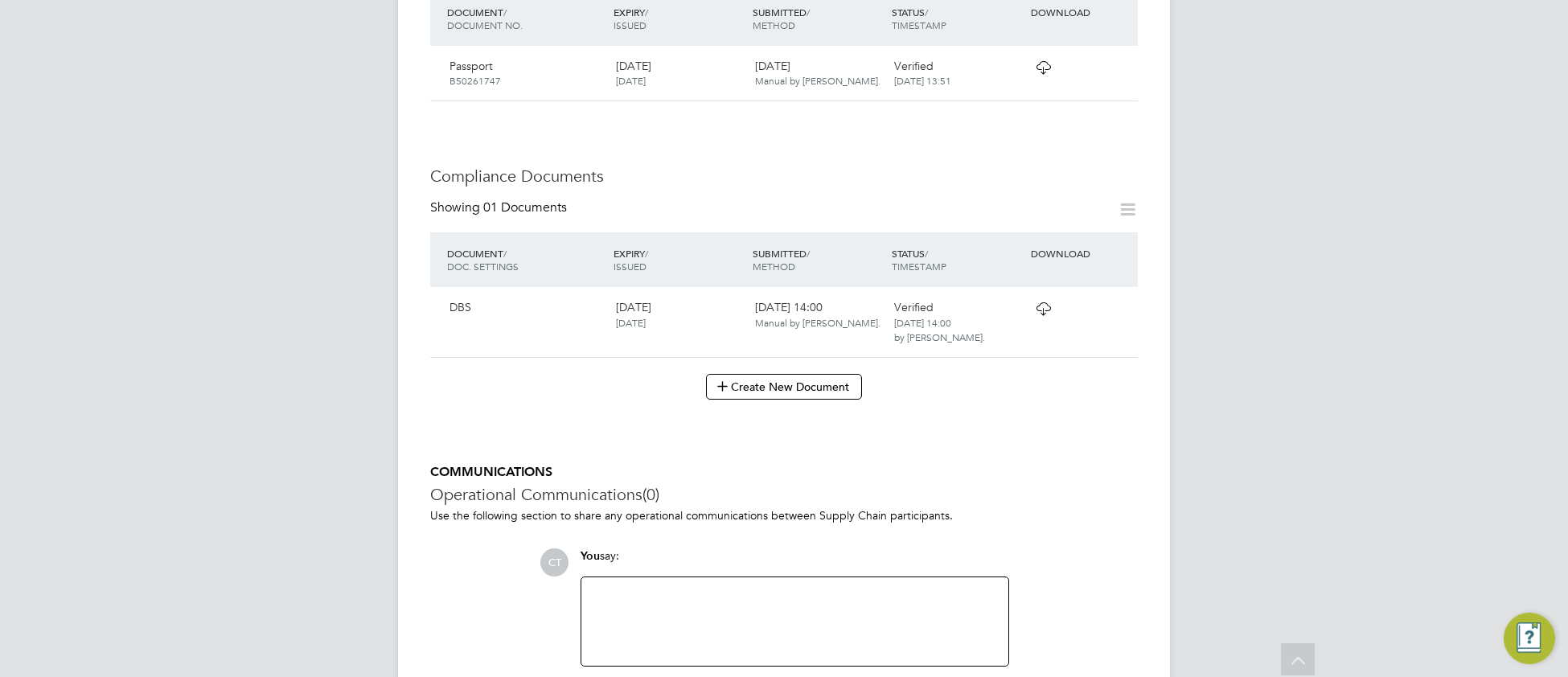
click at [1045, 302] on icon at bounding box center [1044, 308] width 20 height 13
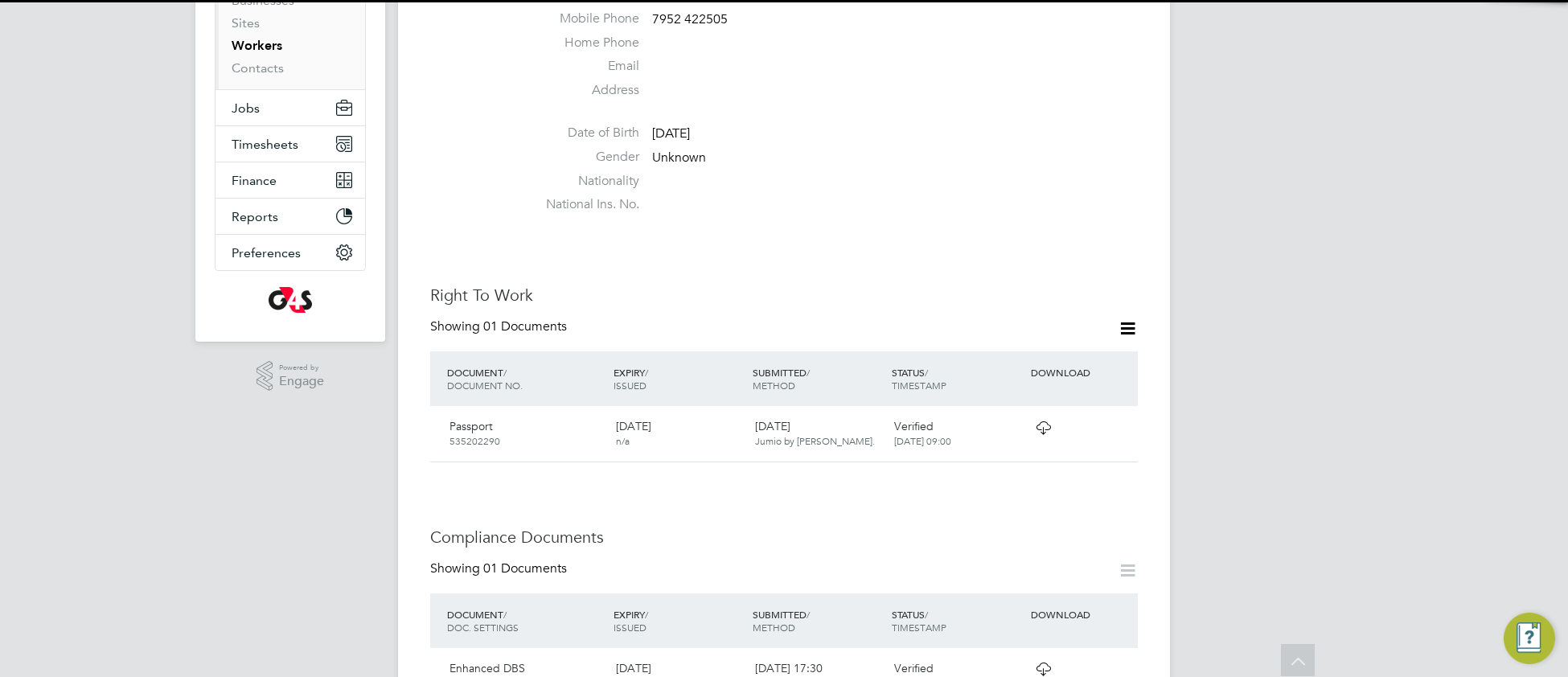
scroll to position [552, 0]
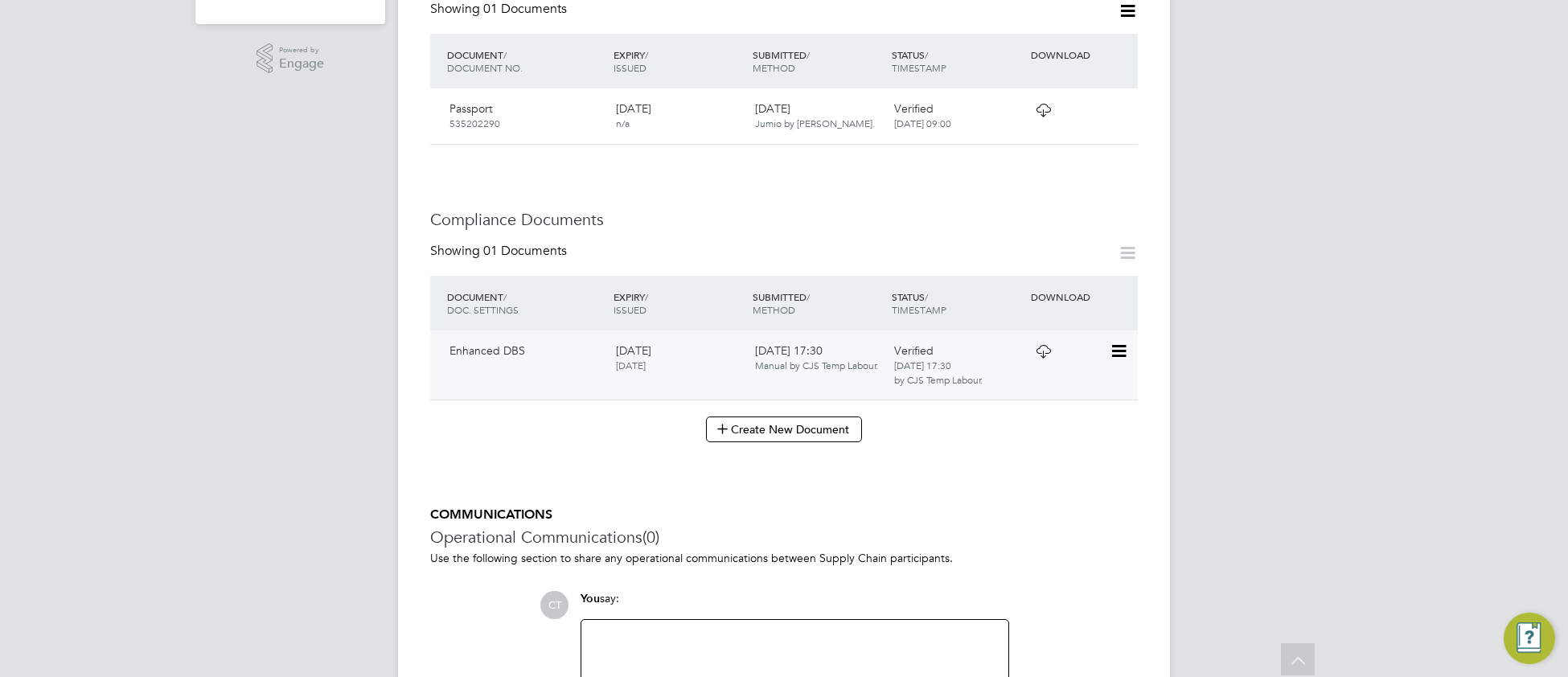
click at [1040, 354] on icon at bounding box center [1044, 352] width 20 height 13
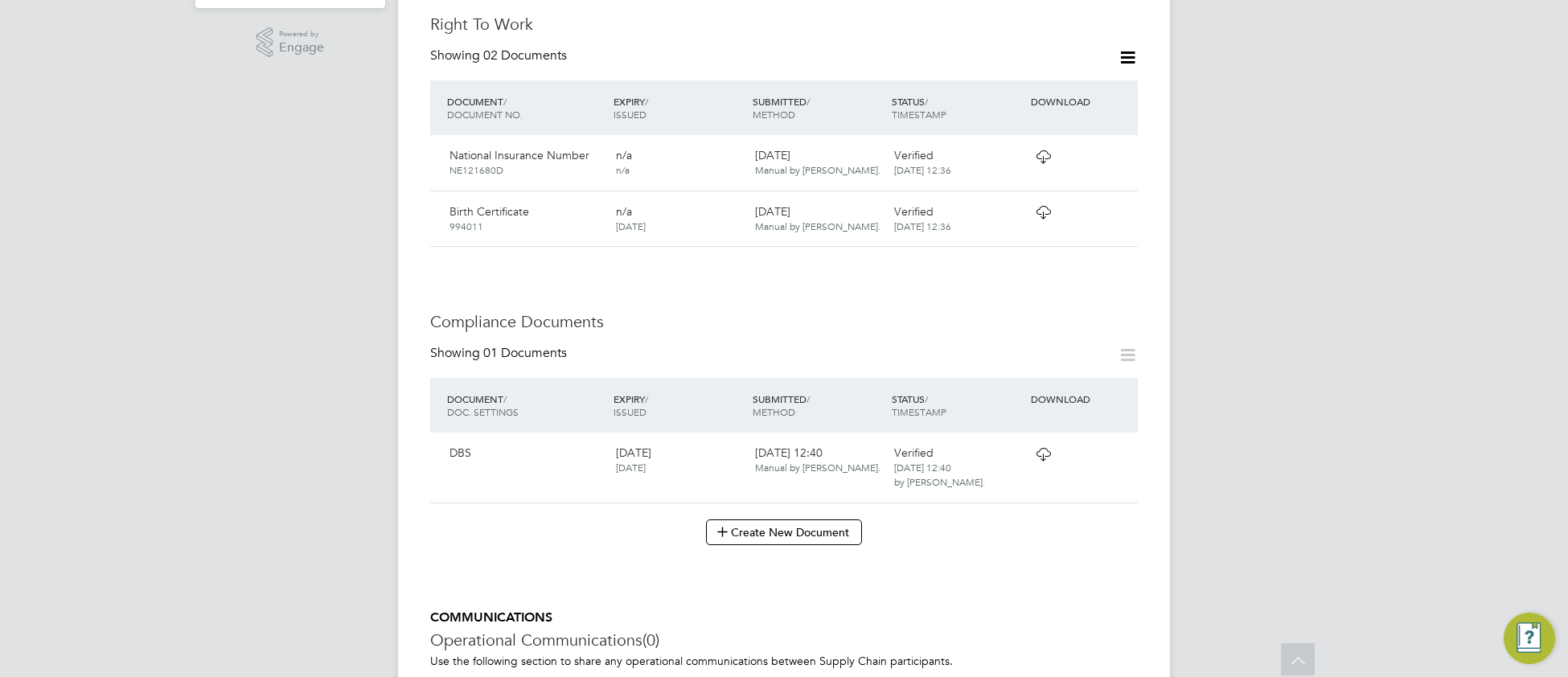
scroll to position [590, 0]
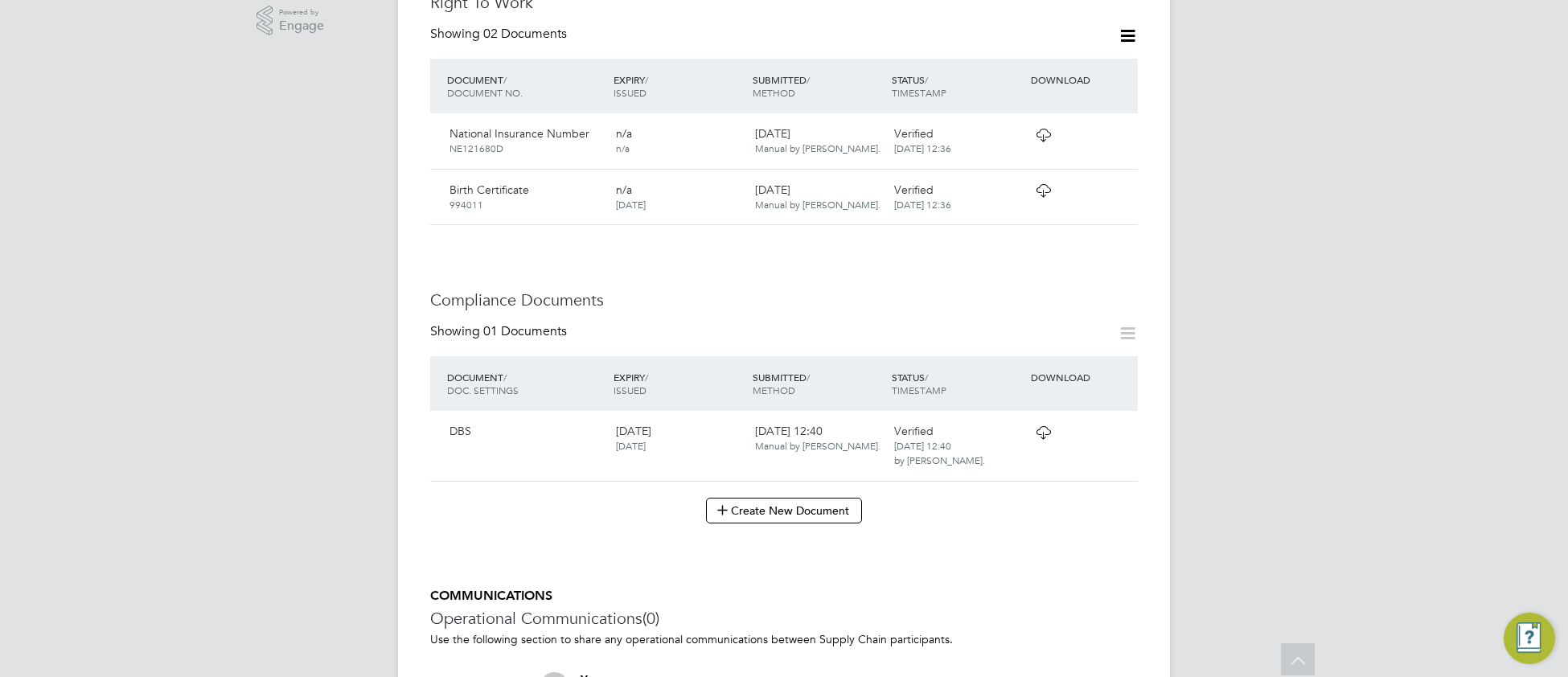
click at [1044, 426] on icon at bounding box center [1044, 433] width 20 height 13
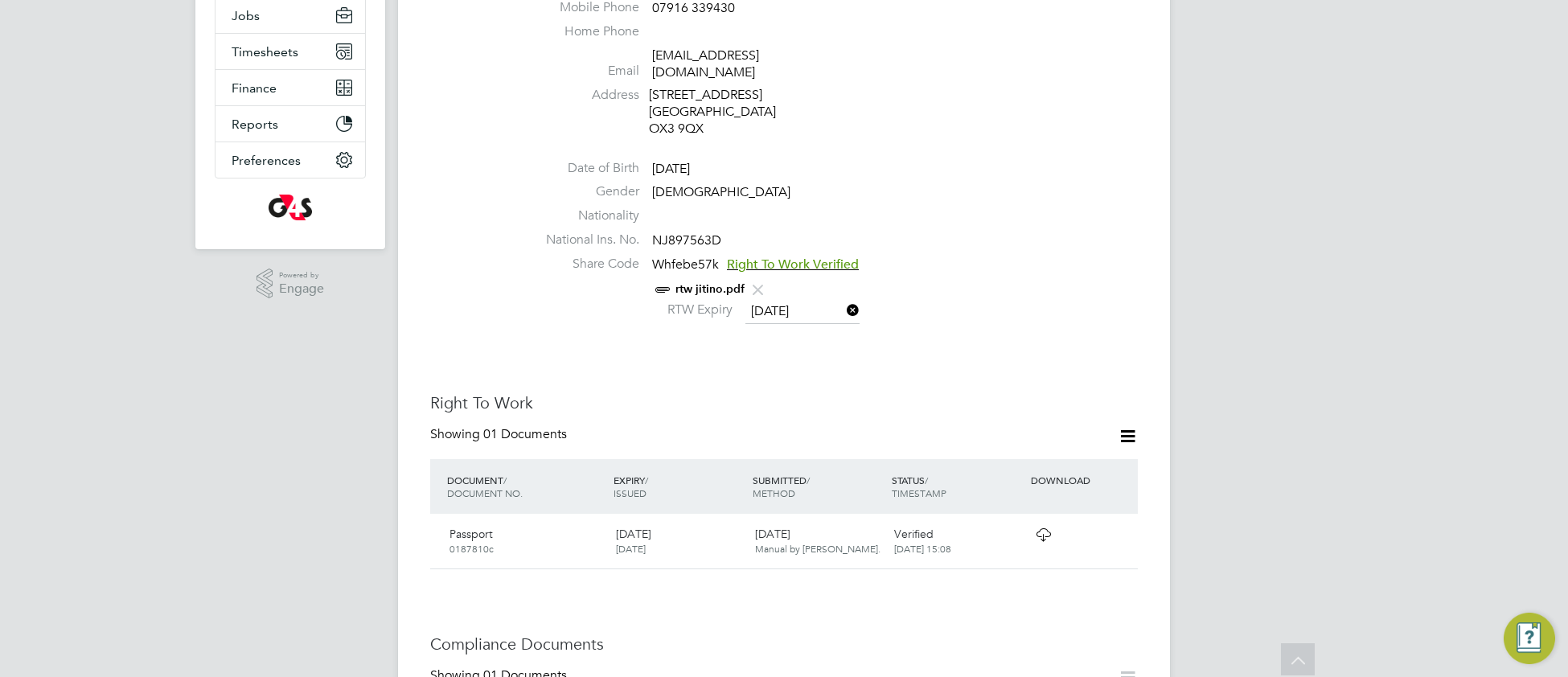
scroll to position [514, 0]
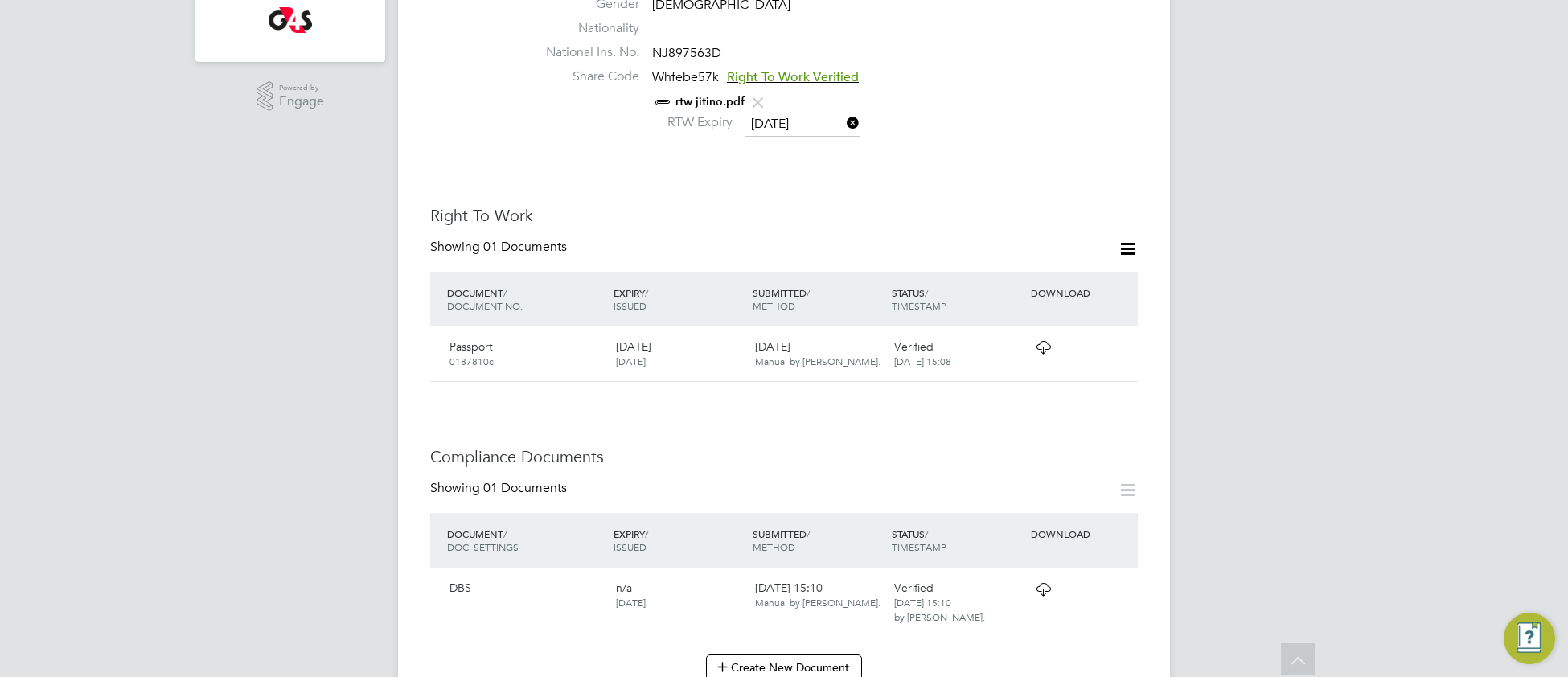
click at [1041, 583] on icon at bounding box center [1044, 590] width 20 height 13
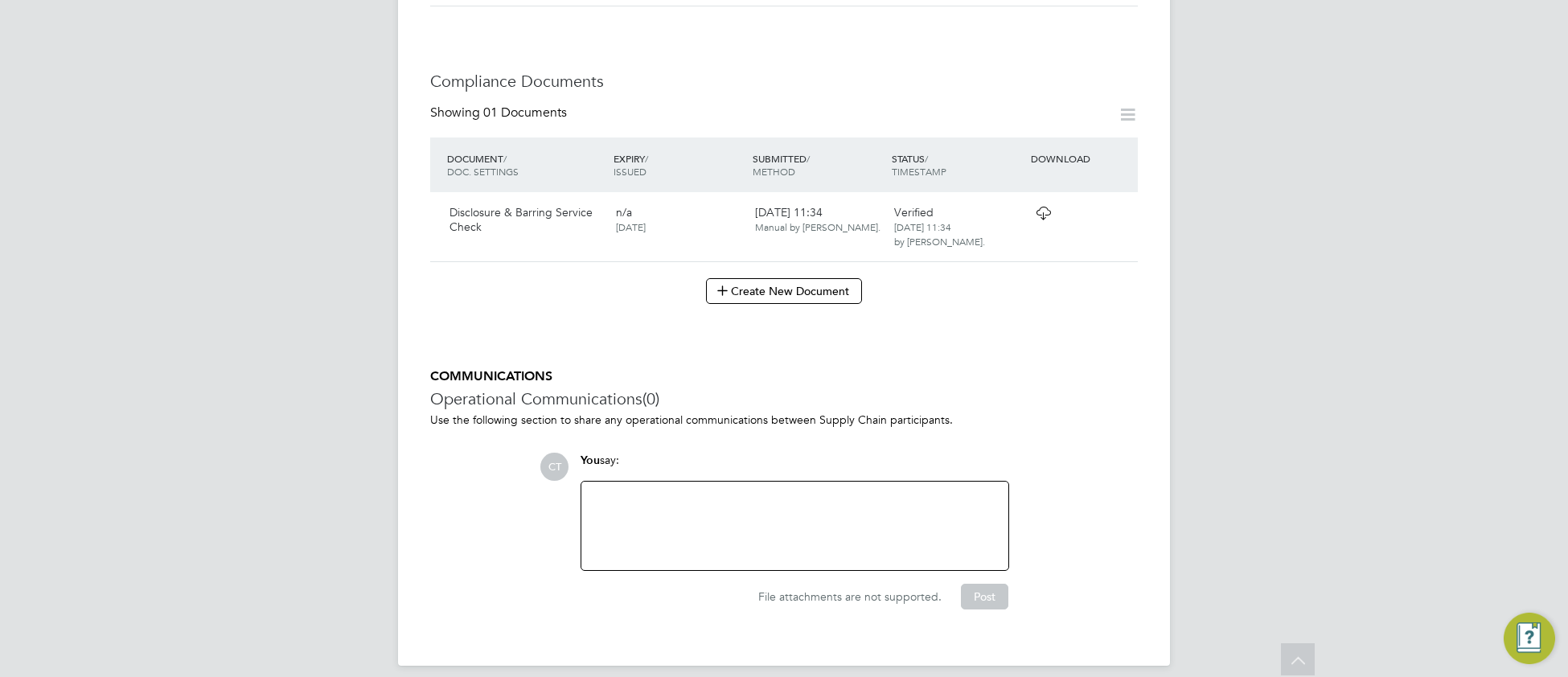
scroll to position [900, 0]
click at [1040, 217] on icon at bounding box center [1044, 211] width 20 height 13
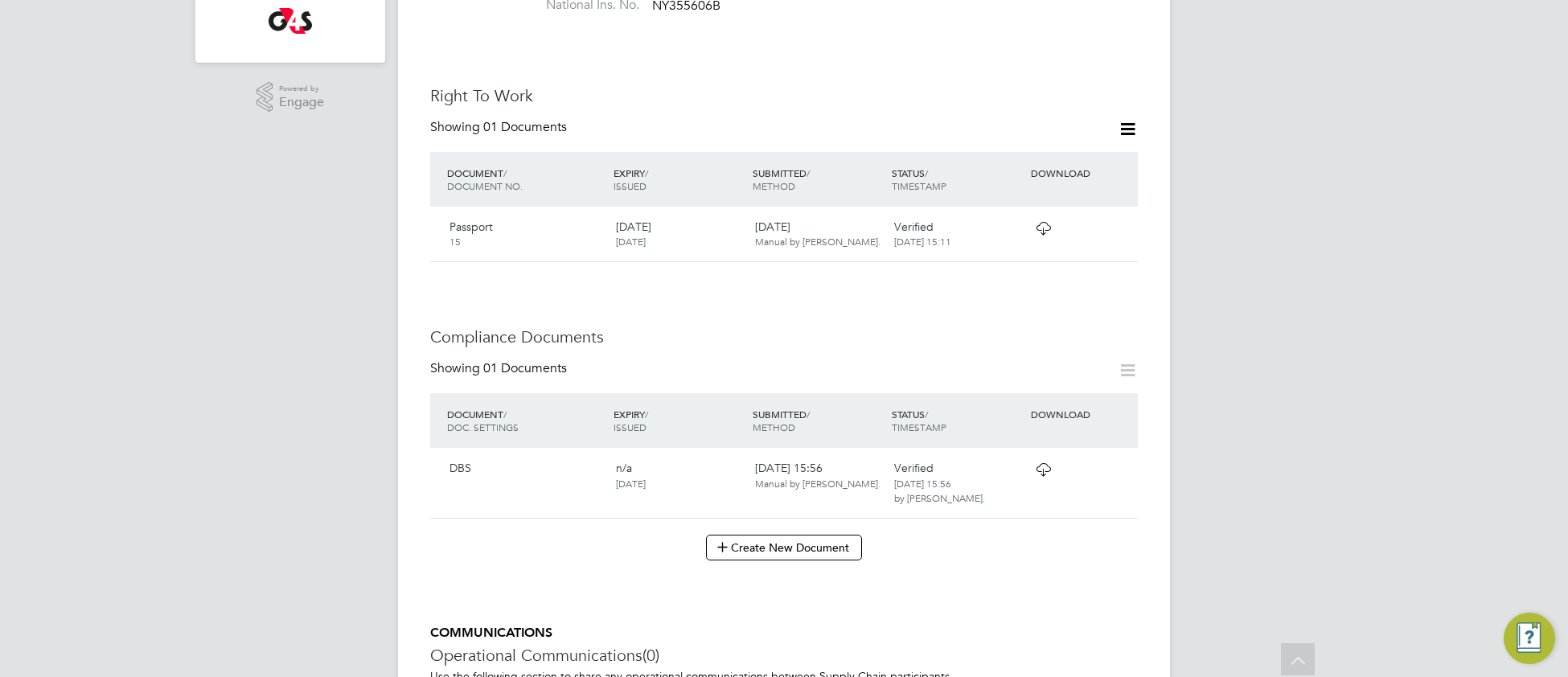
scroll to position [515, 0]
click at [1039, 462] on icon at bounding box center [1044, 468] width 20 height 13
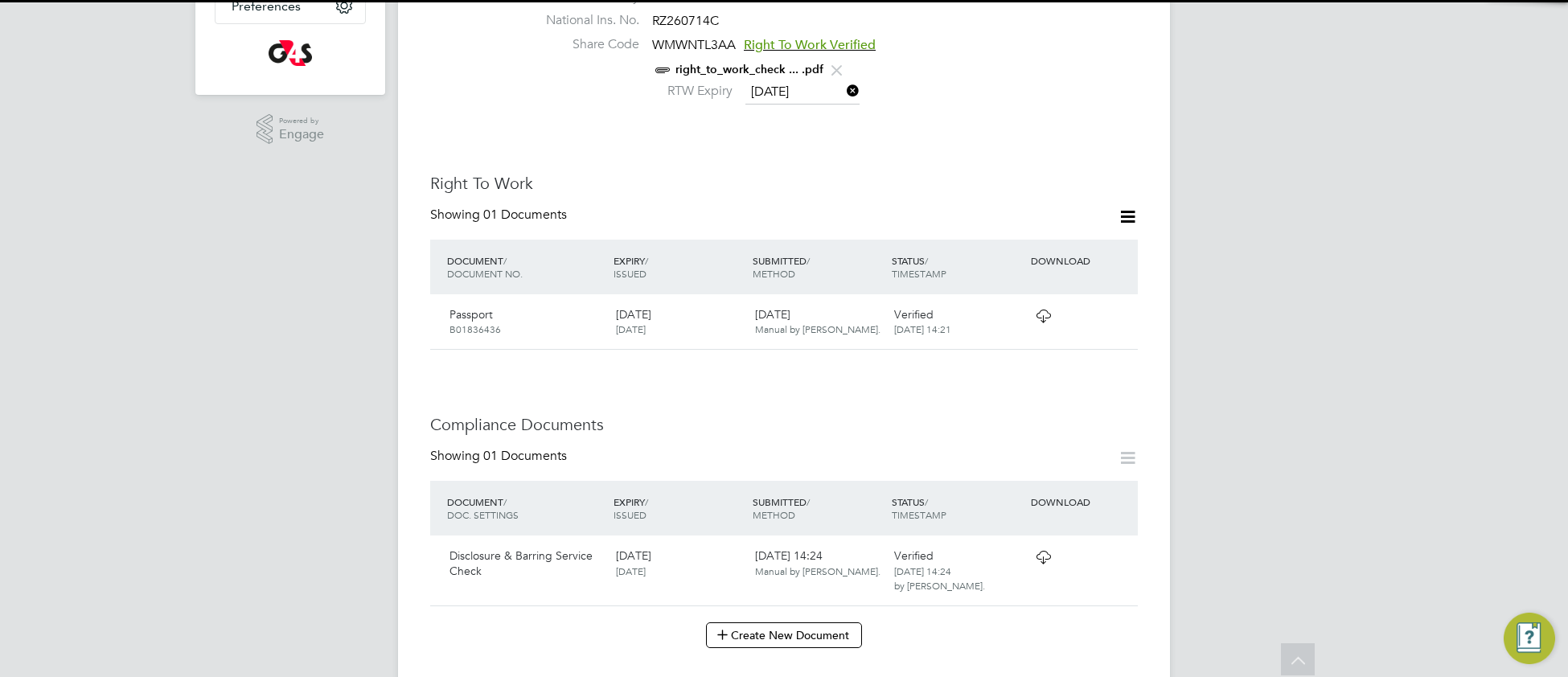
scroll to position [768, 0]
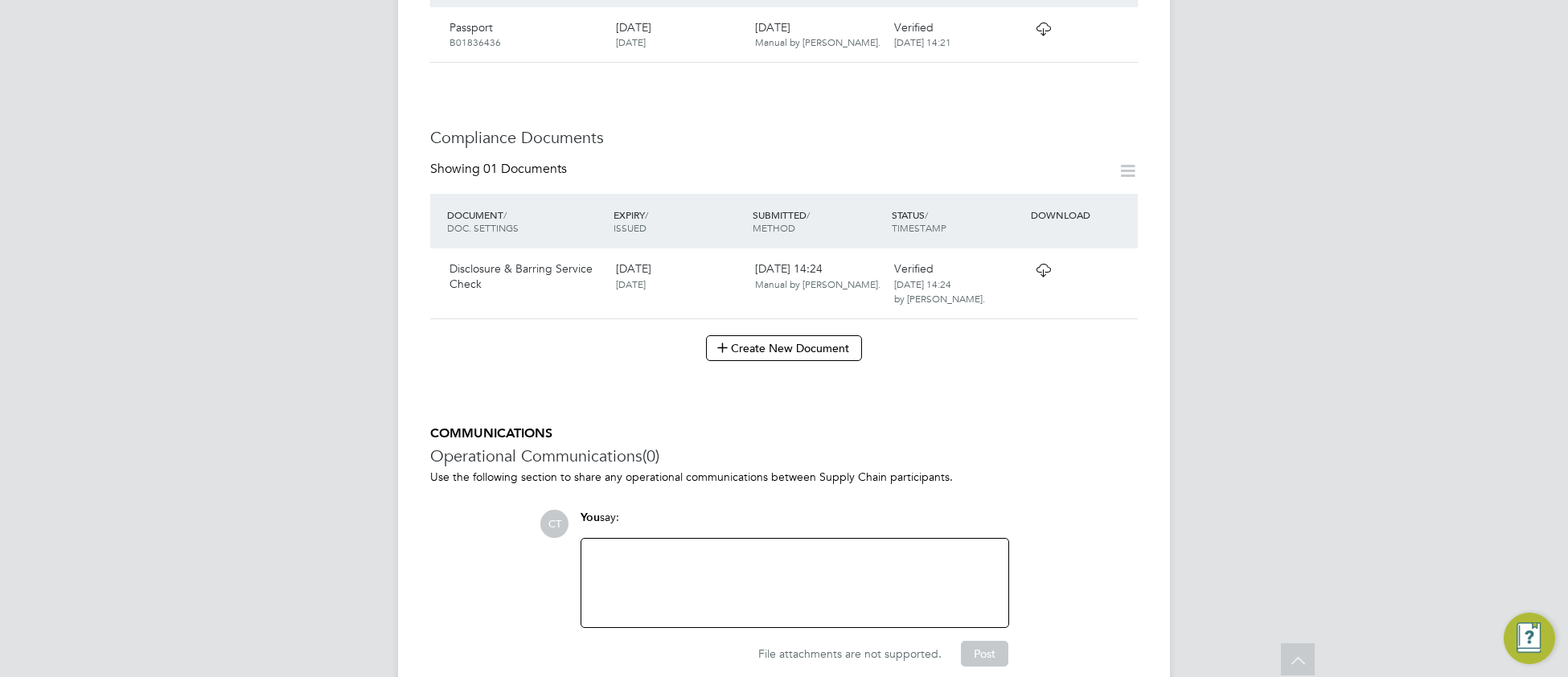
click at [1040, 277] on icon at bounding box center [1044, 270] width 20 height 13
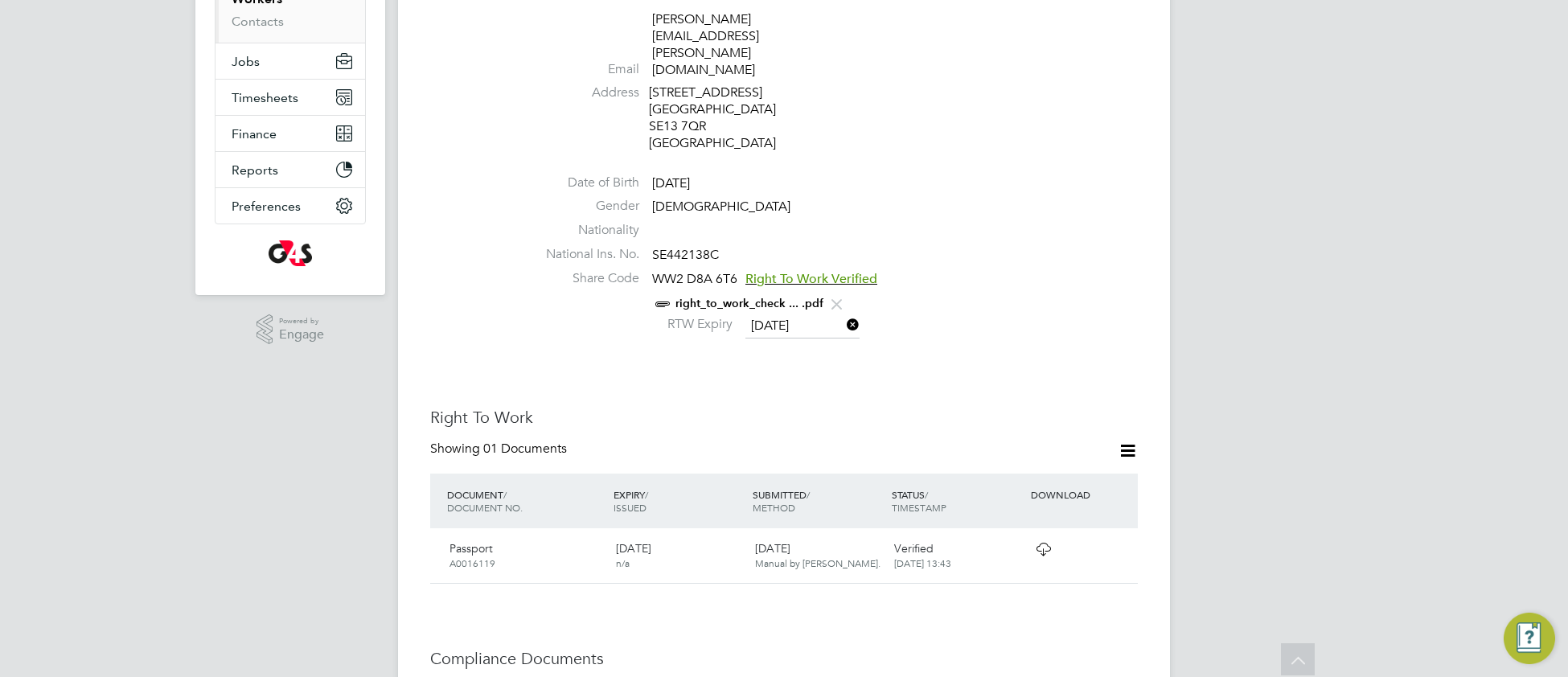
scroll to position [744, 0]
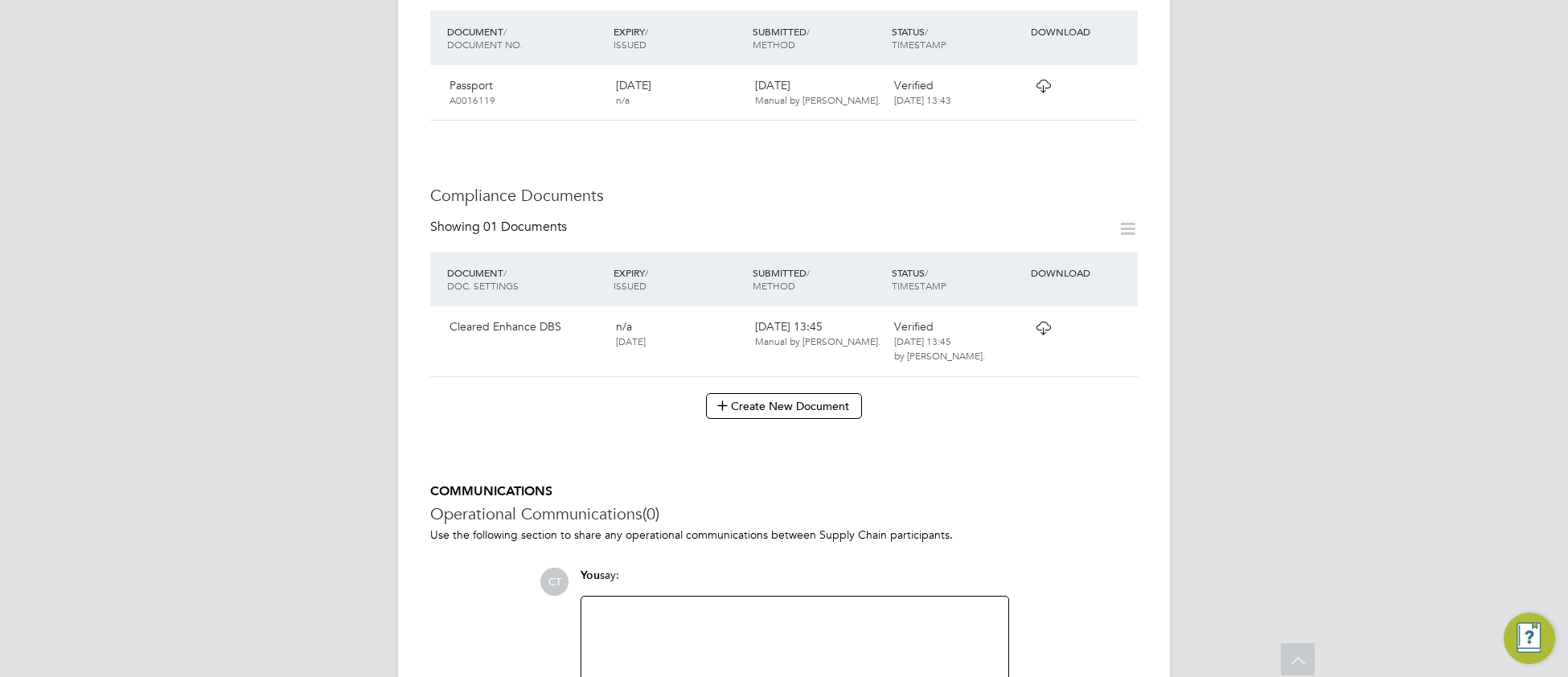
click at [1038, 322] on icon at bounding box center [1044, 328] width 20 height 13
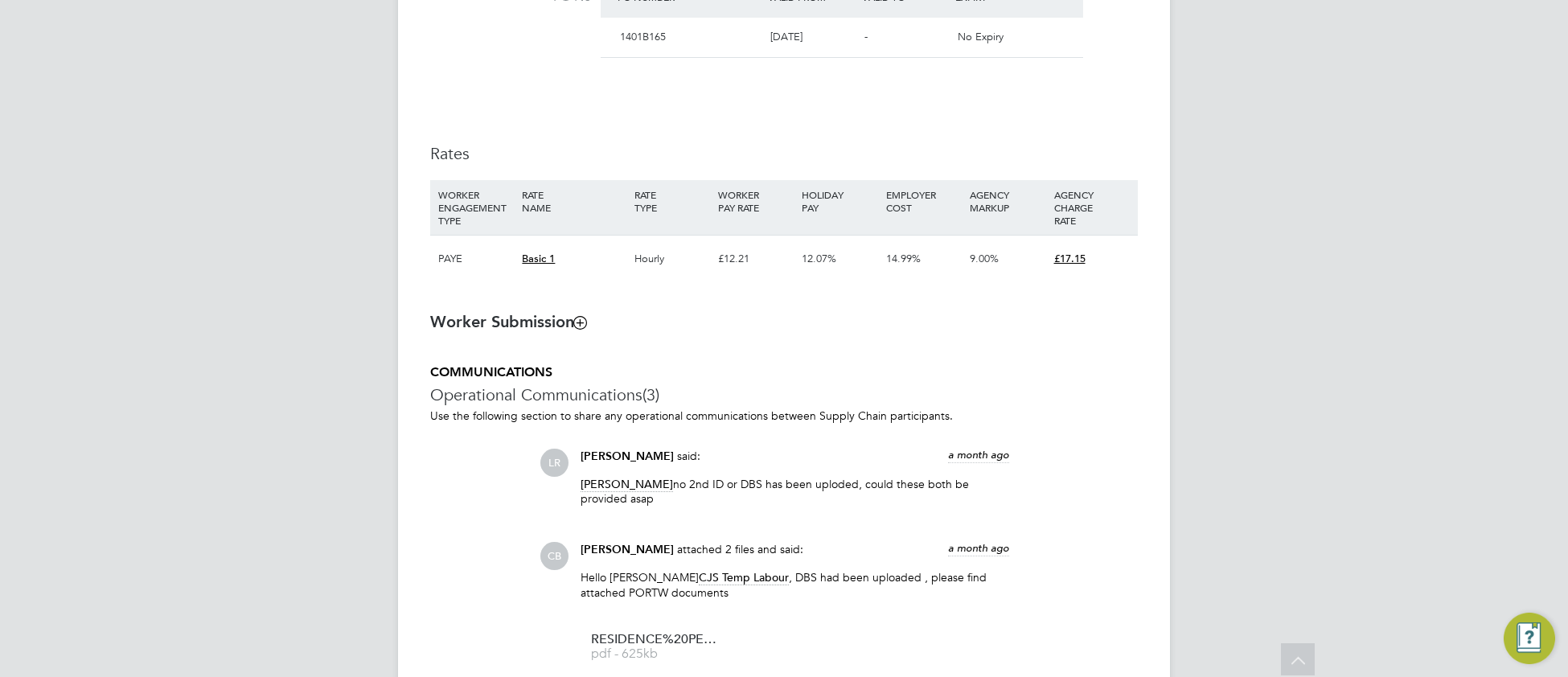
click at [580, 328] on icon at bounding box center [579, 322] width 12 height 12
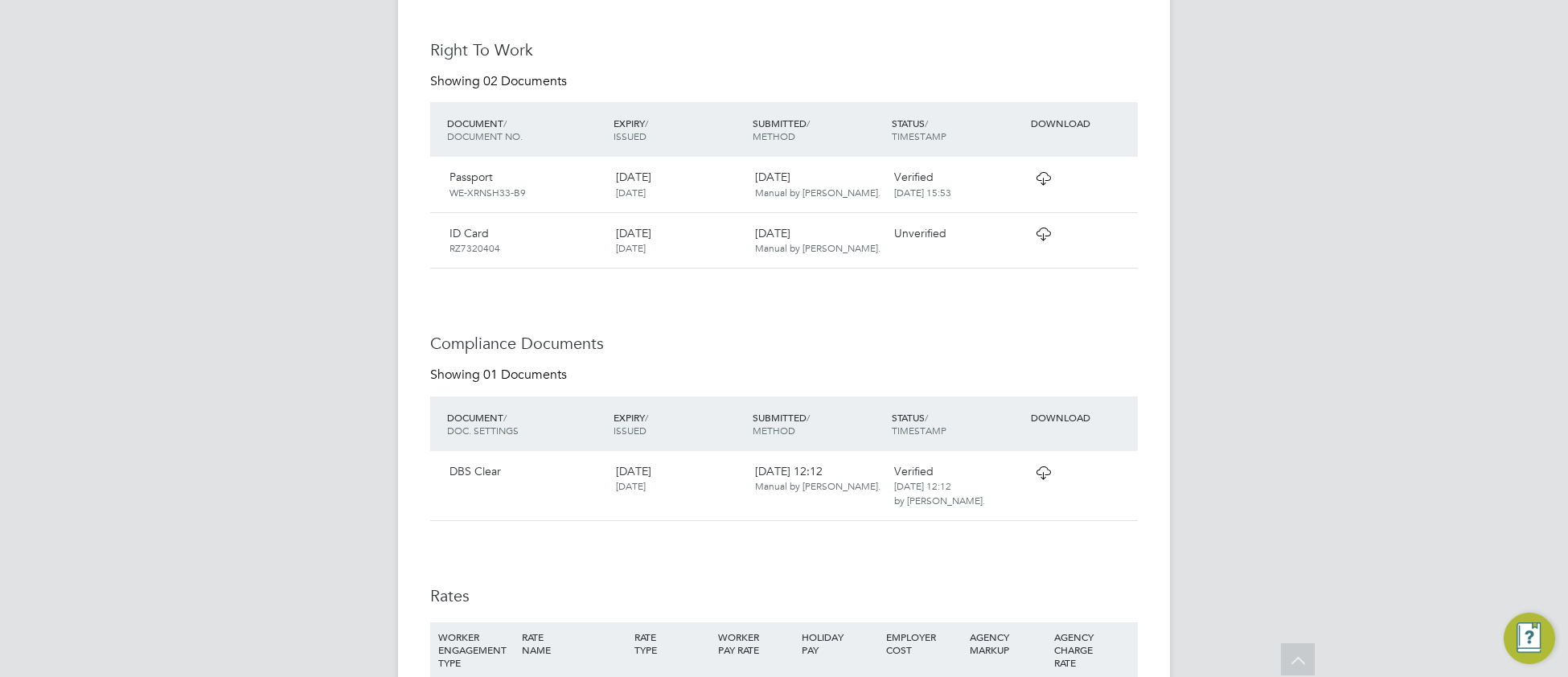
click at [1042, 480] on icon at bounding box center [1044, 473] width 20 height 13
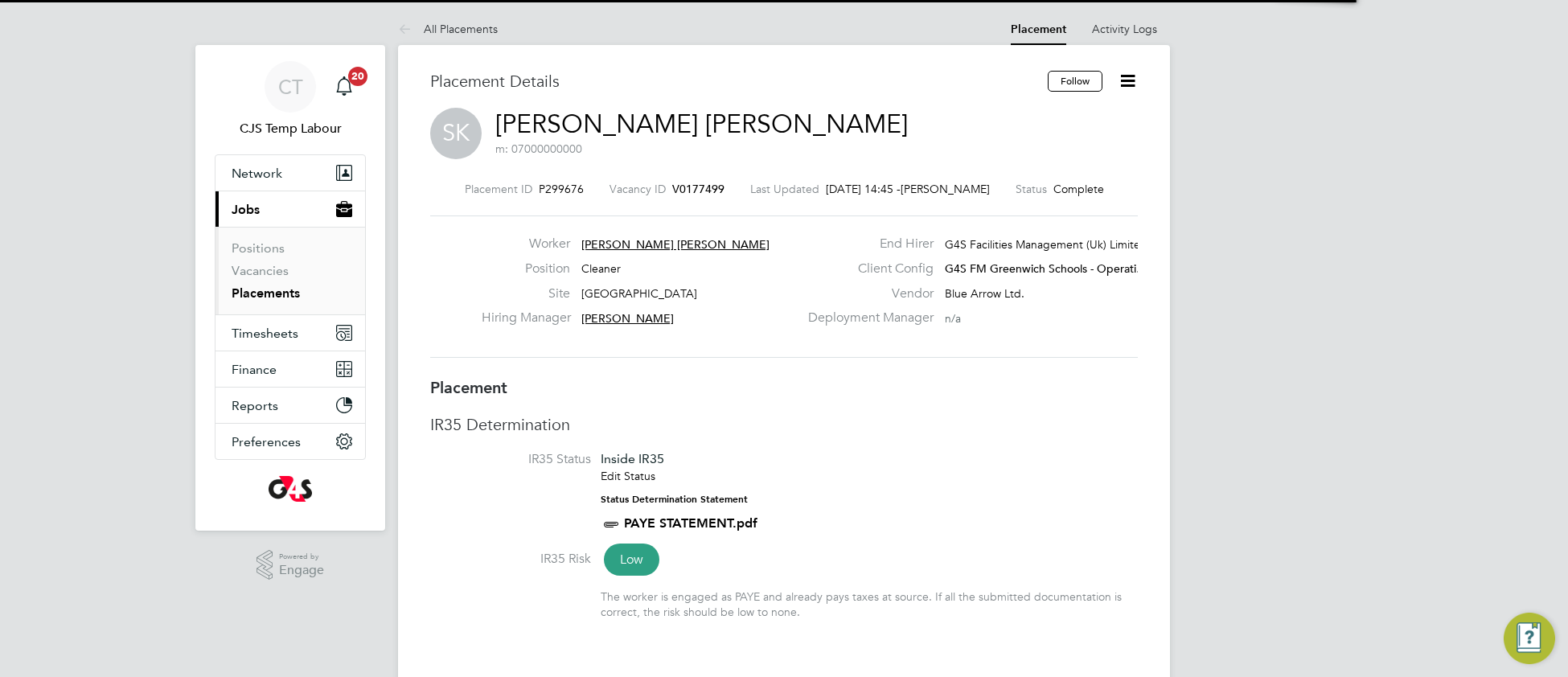
scroll to position [26, 317]
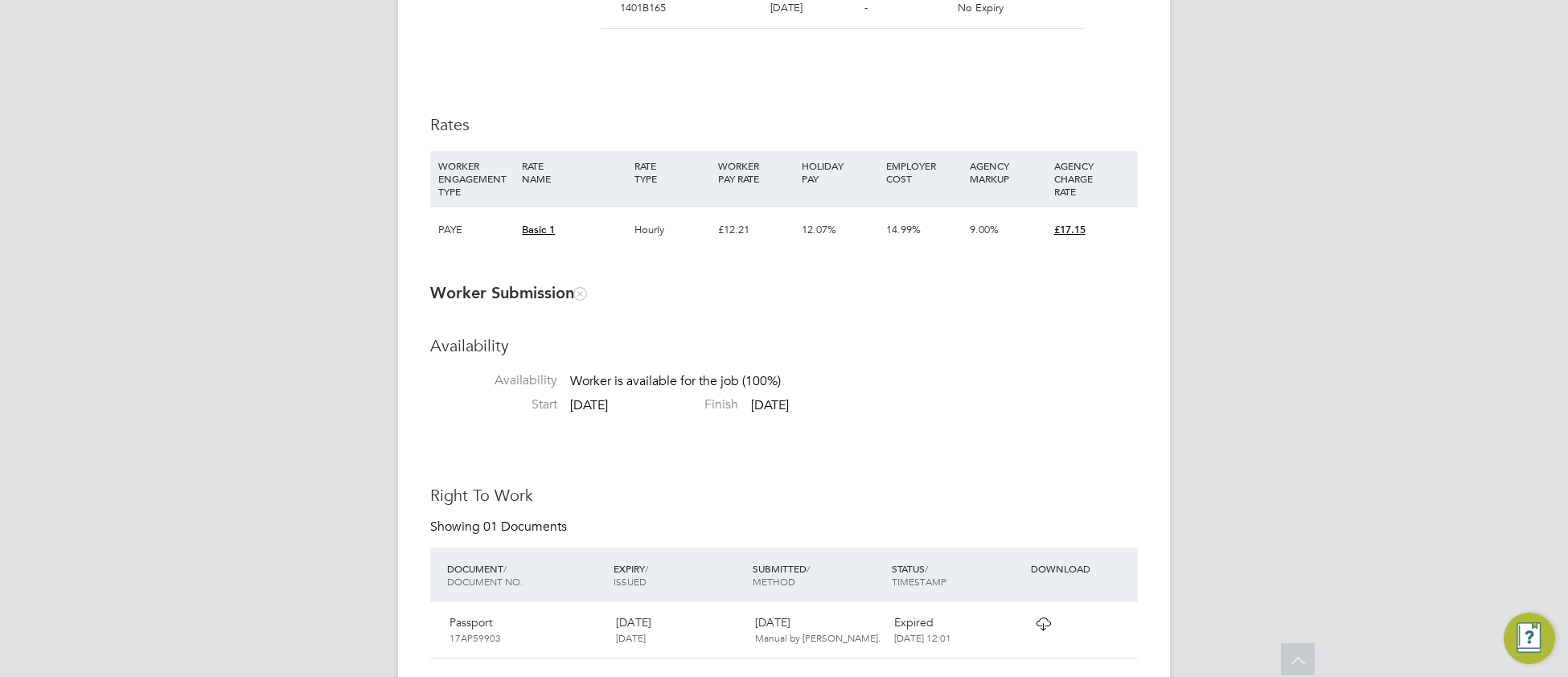
click at [586, 299] on icon at bounding box center [579, 293] width 12 height 12
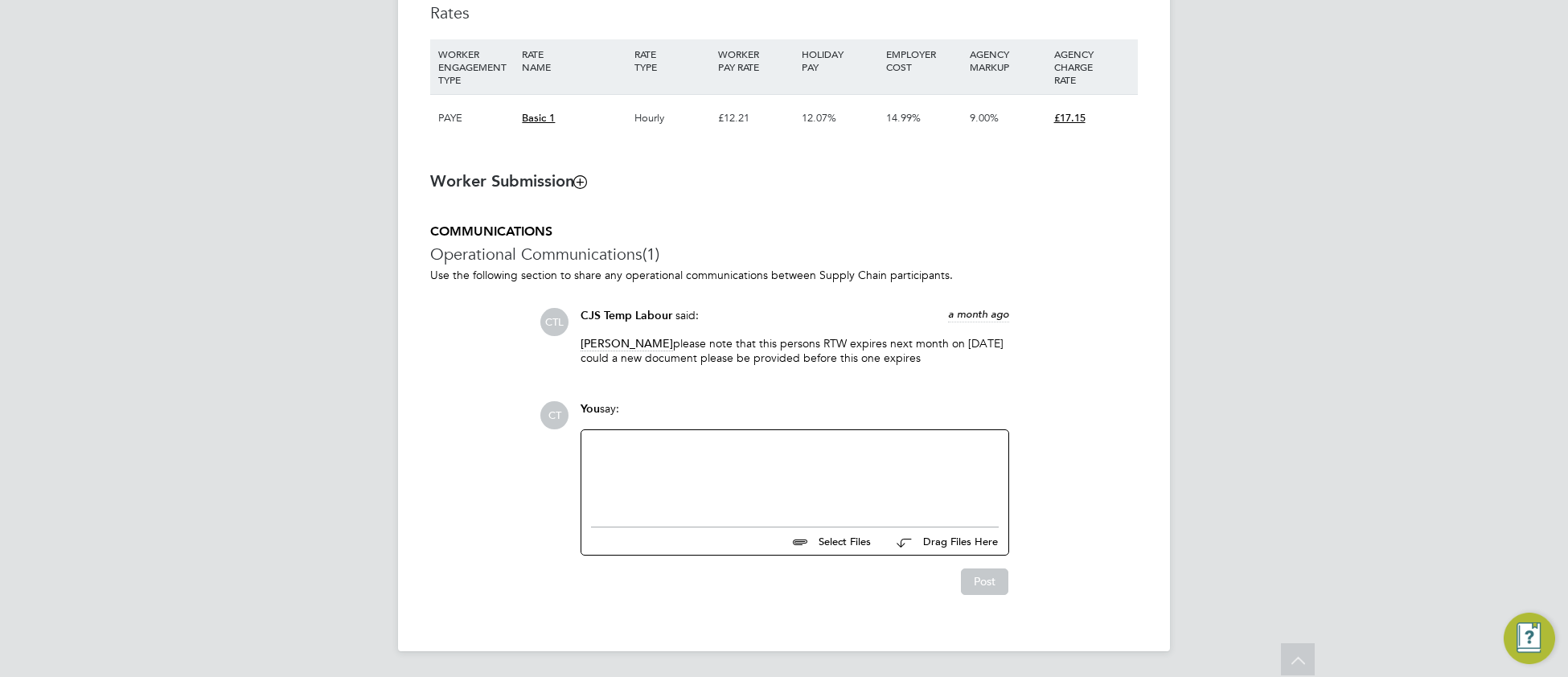
click at [579, 180] on icon at bounding box center [579, 181] width 12 height 12
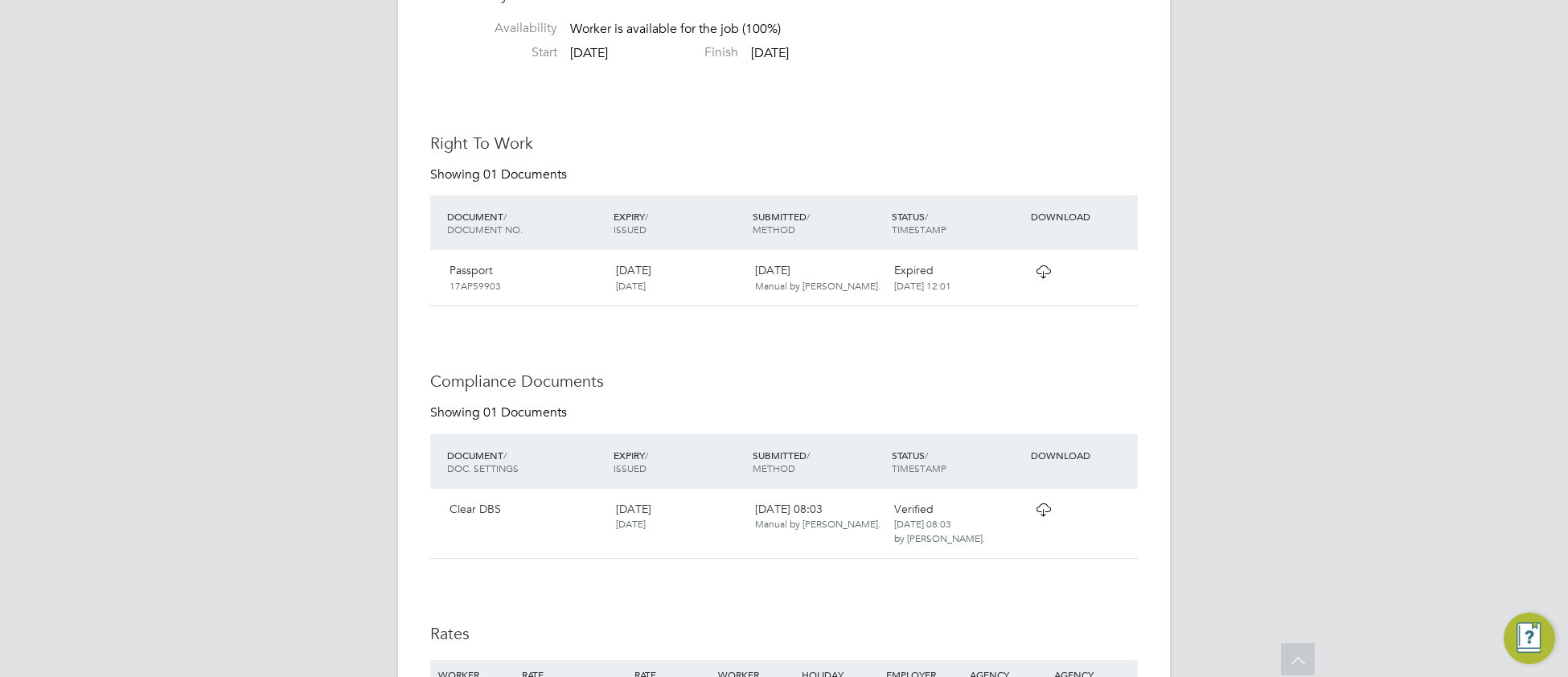
click at [1044, 517] on icon at bounding box center [1044, 510] width 20 height 13
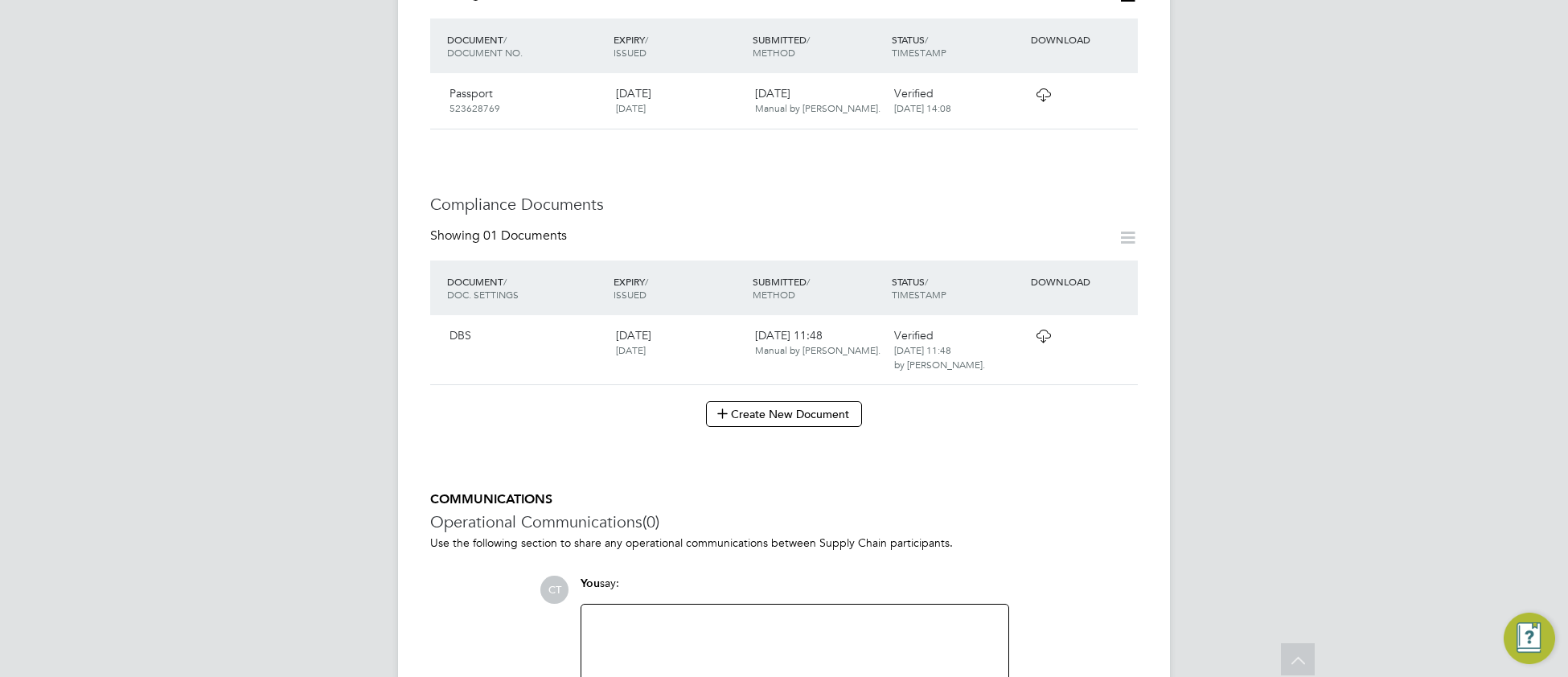
scroll to position [640, 0]
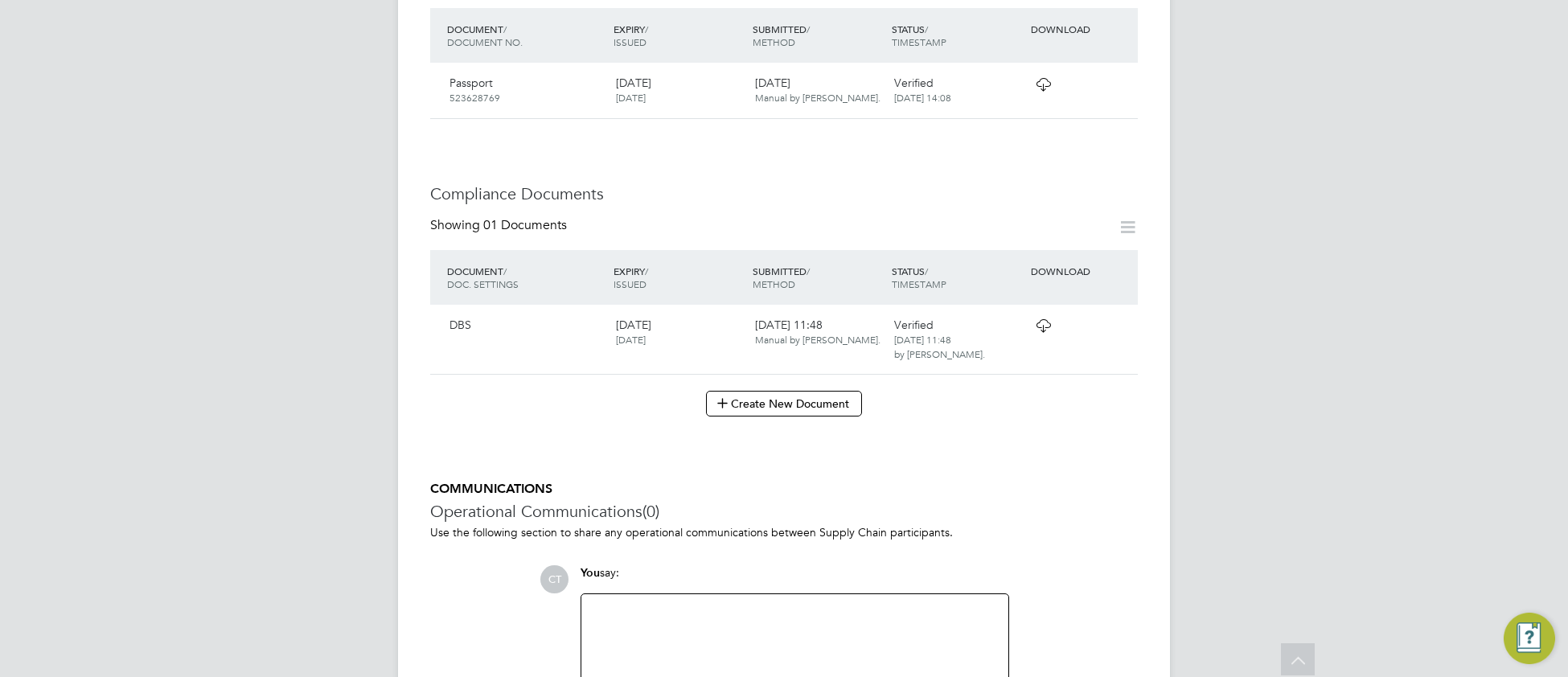
click at [1045, 319] on icon at bounding box center [1044, 325] width 20 height 13
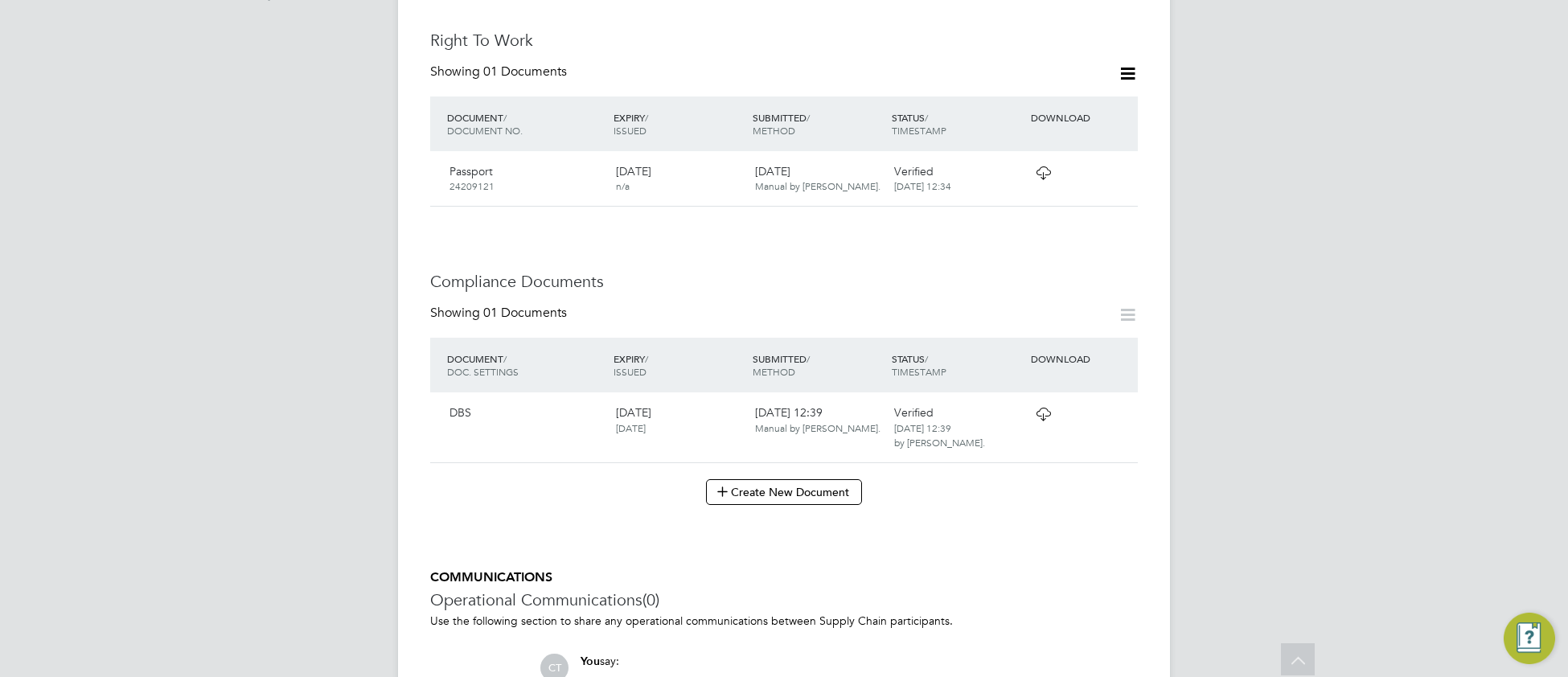
scroll to position [681, 0]
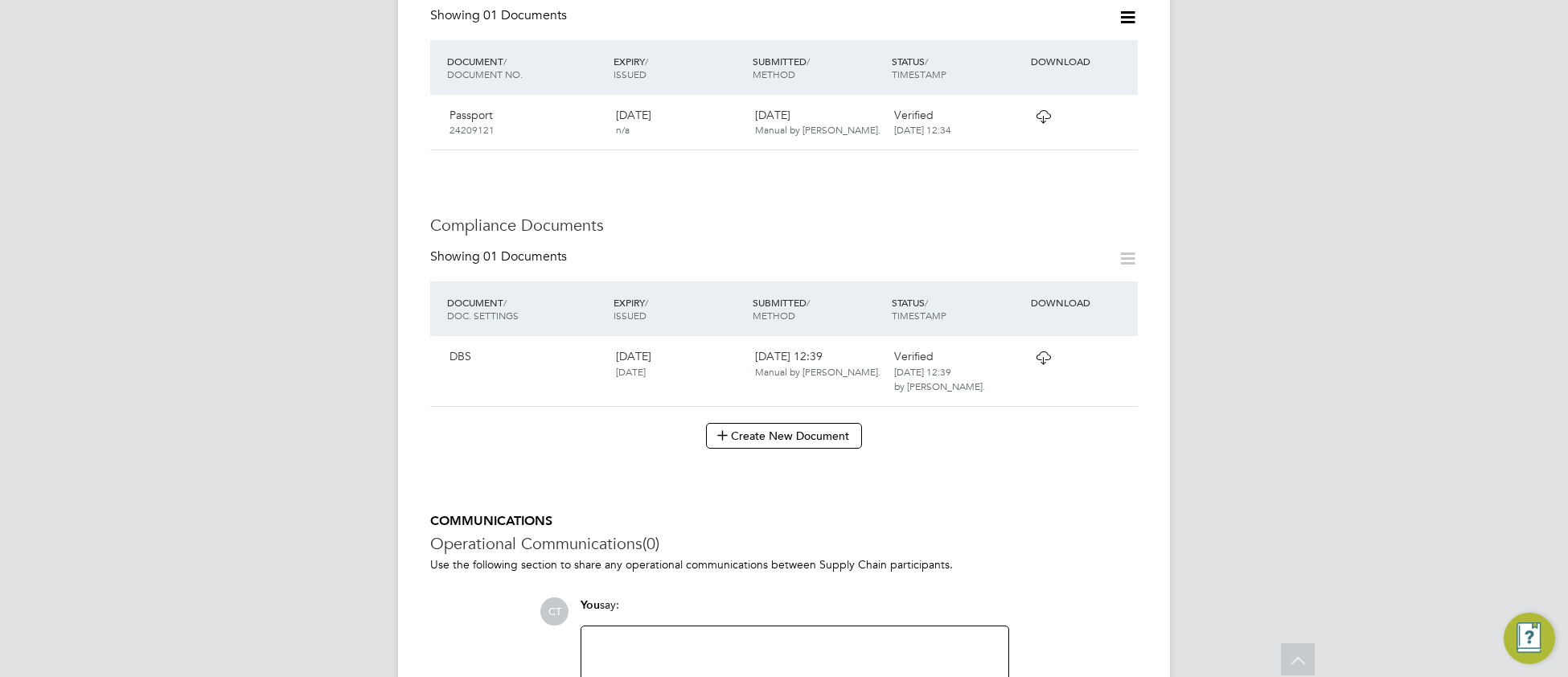
click at [1050, 352] on icon at bounding box center [1044, 358] width 20 height 13
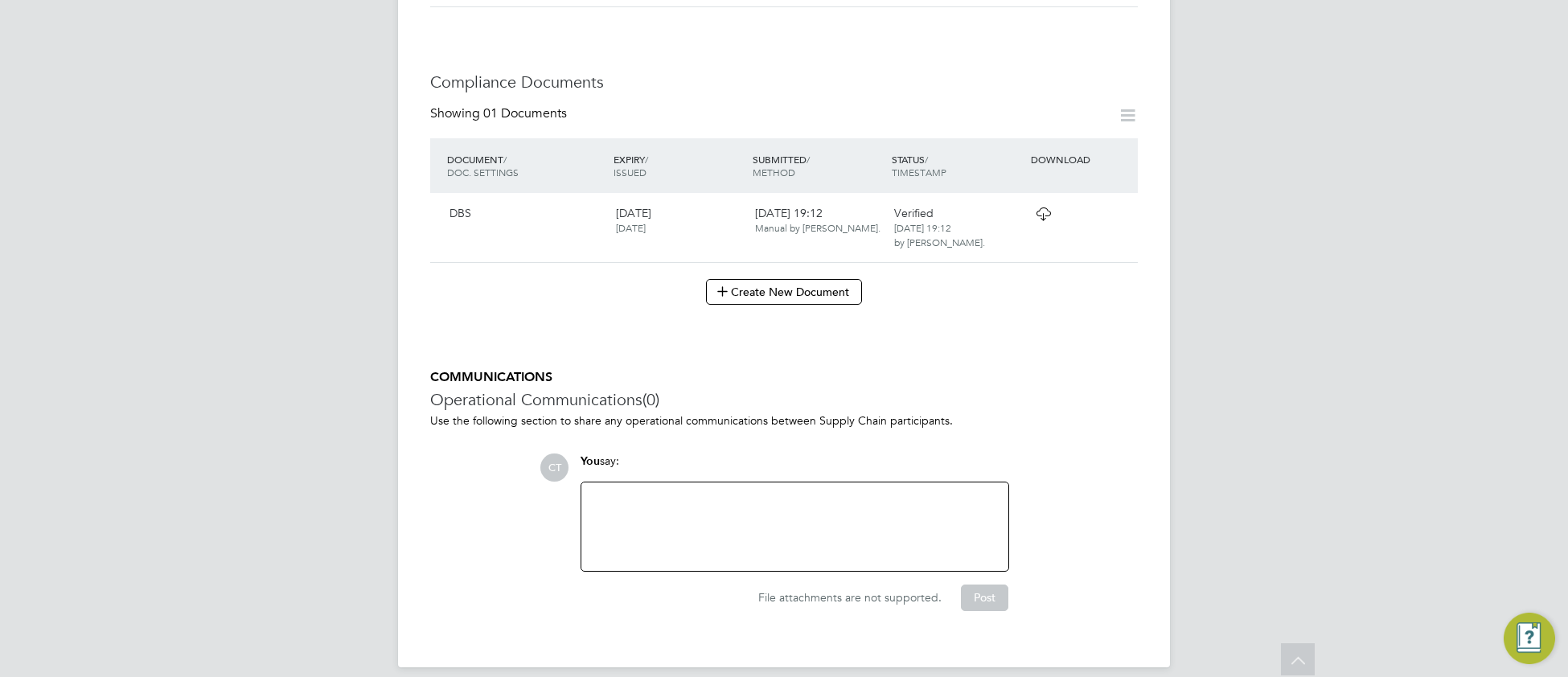
scroll to position [755, 0]
click at [1044, 205] on icon at bounding box center [1044, 211] width 20 height 13
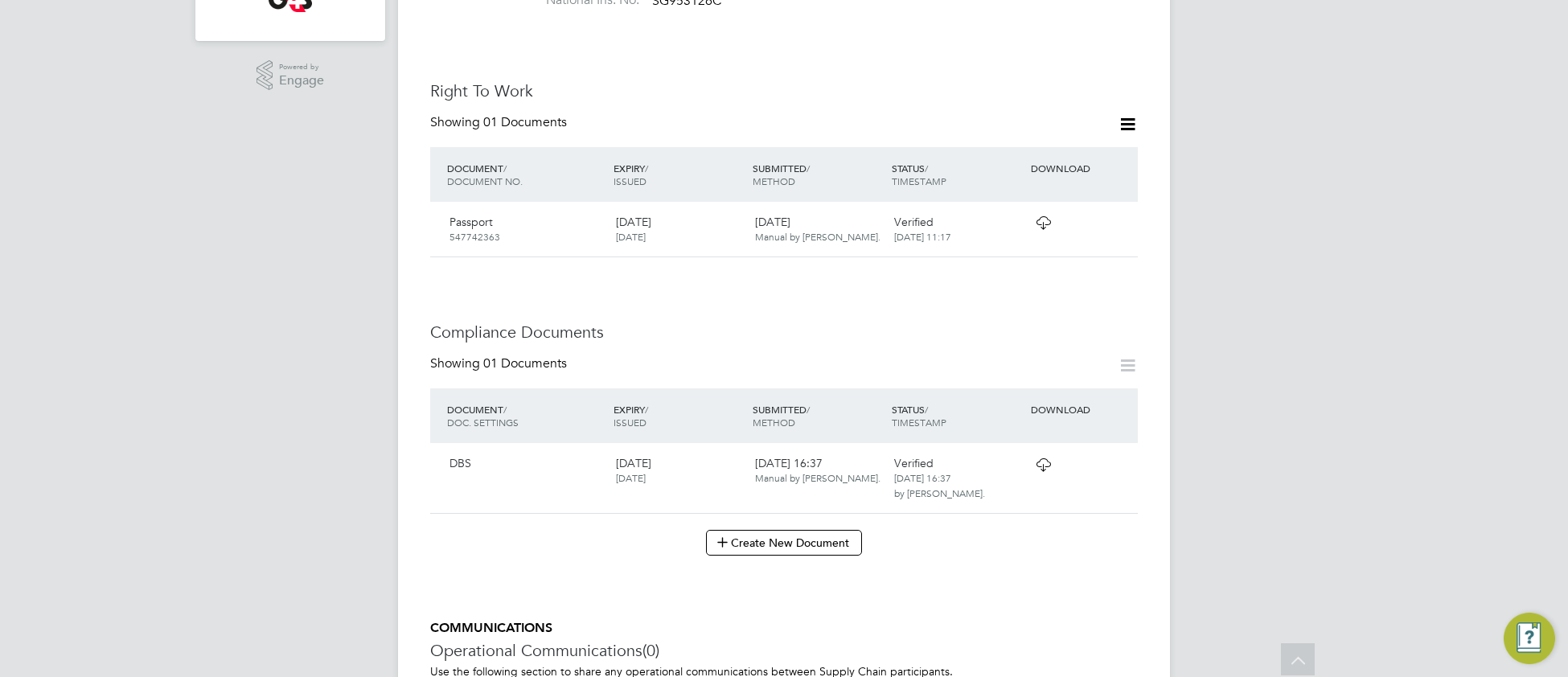
scroll to position [539, 0]
click at [1041, 454] on icon at bounding box center [1044, 461] width 20 height 13
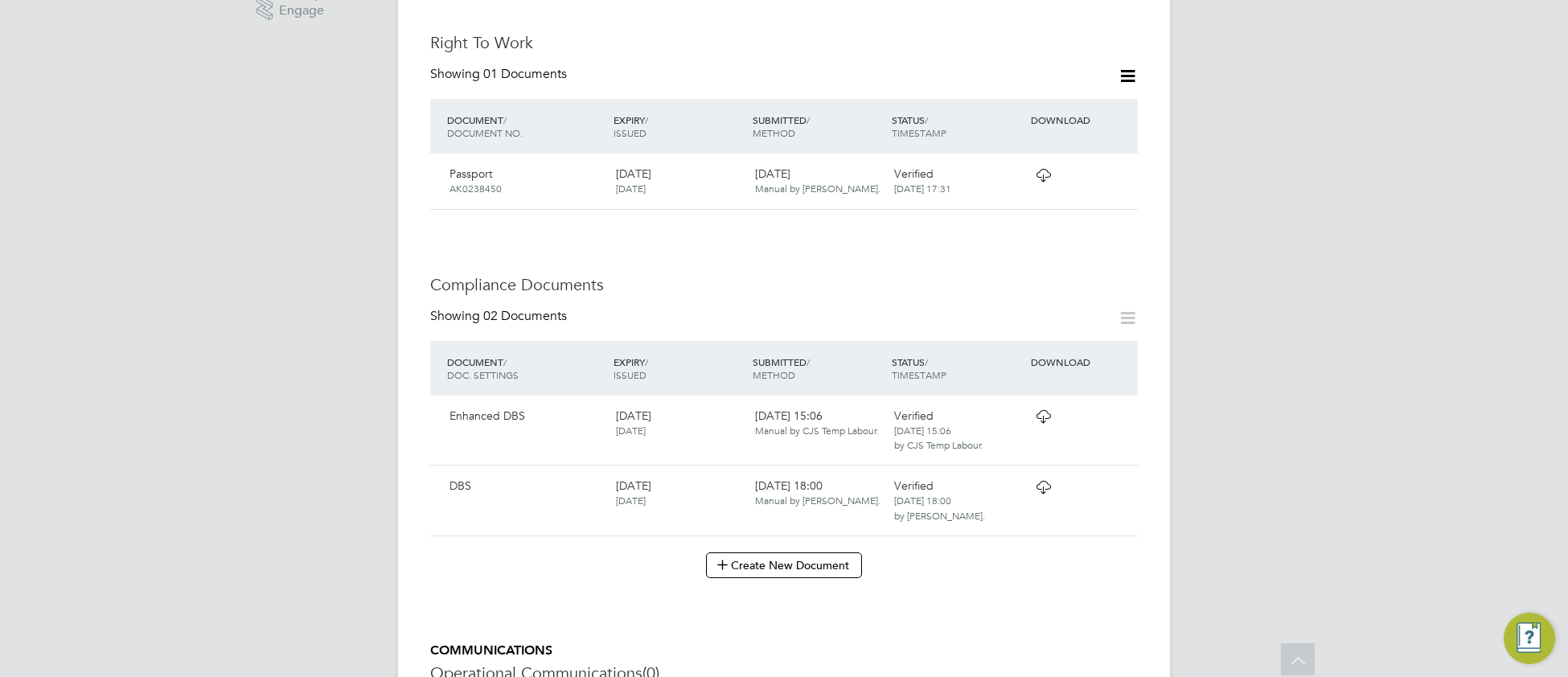
scroll to position [608, 0]
click at [1041, 479] on icon at bounding box center [1044, 485] width 20 height 13
click at [1036, 407] on icon at bounding box center [1044, 414] width 20 height 13
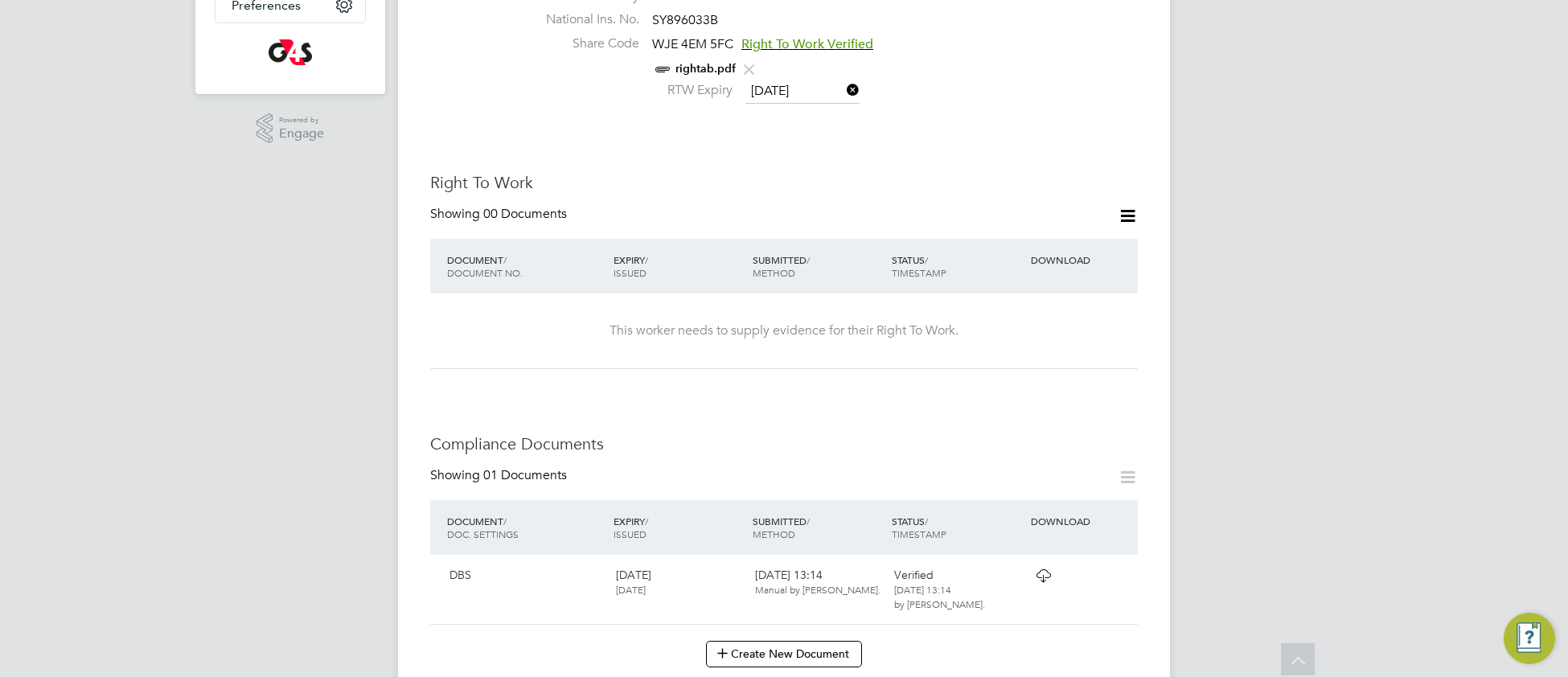
scroll to position [530, 0]
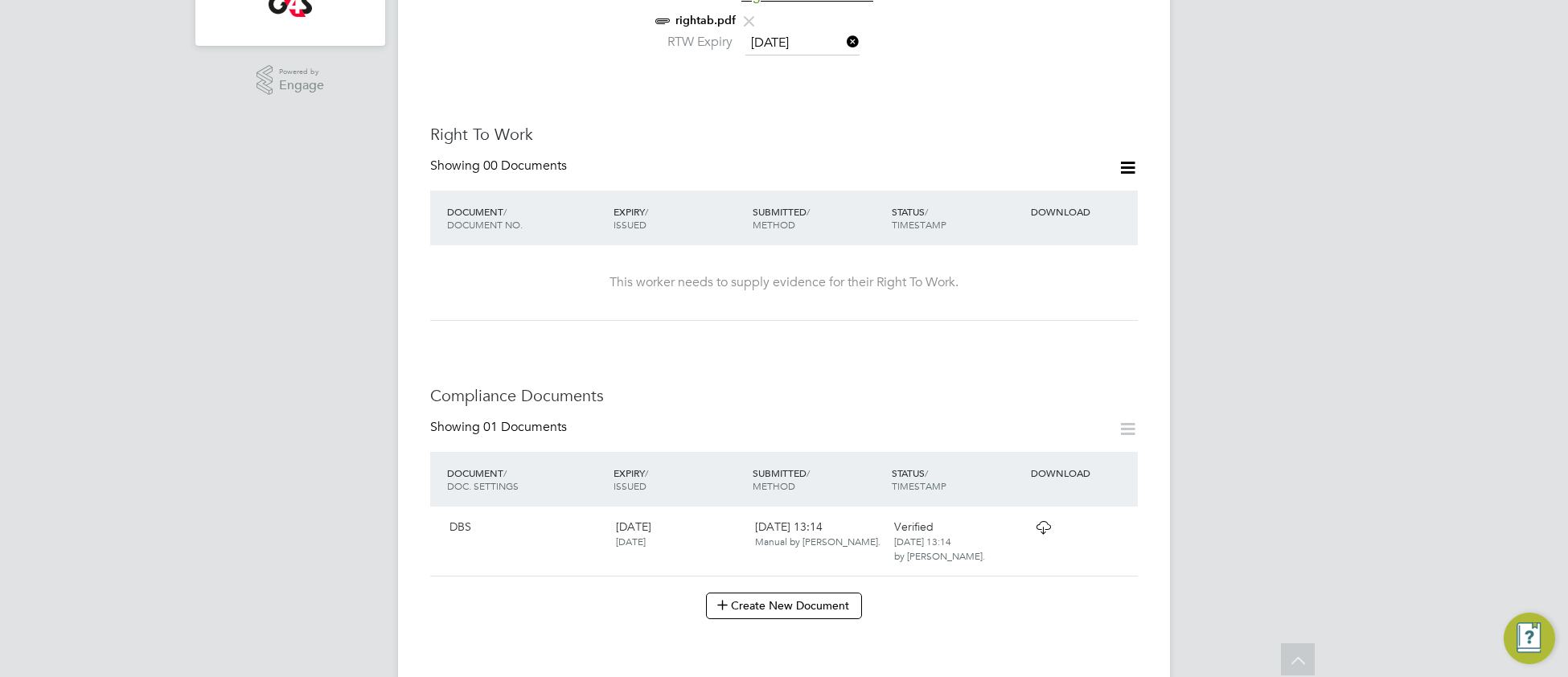
click at [1045, 521] on icon at bounding box center [1044, 527] width 20 height 13
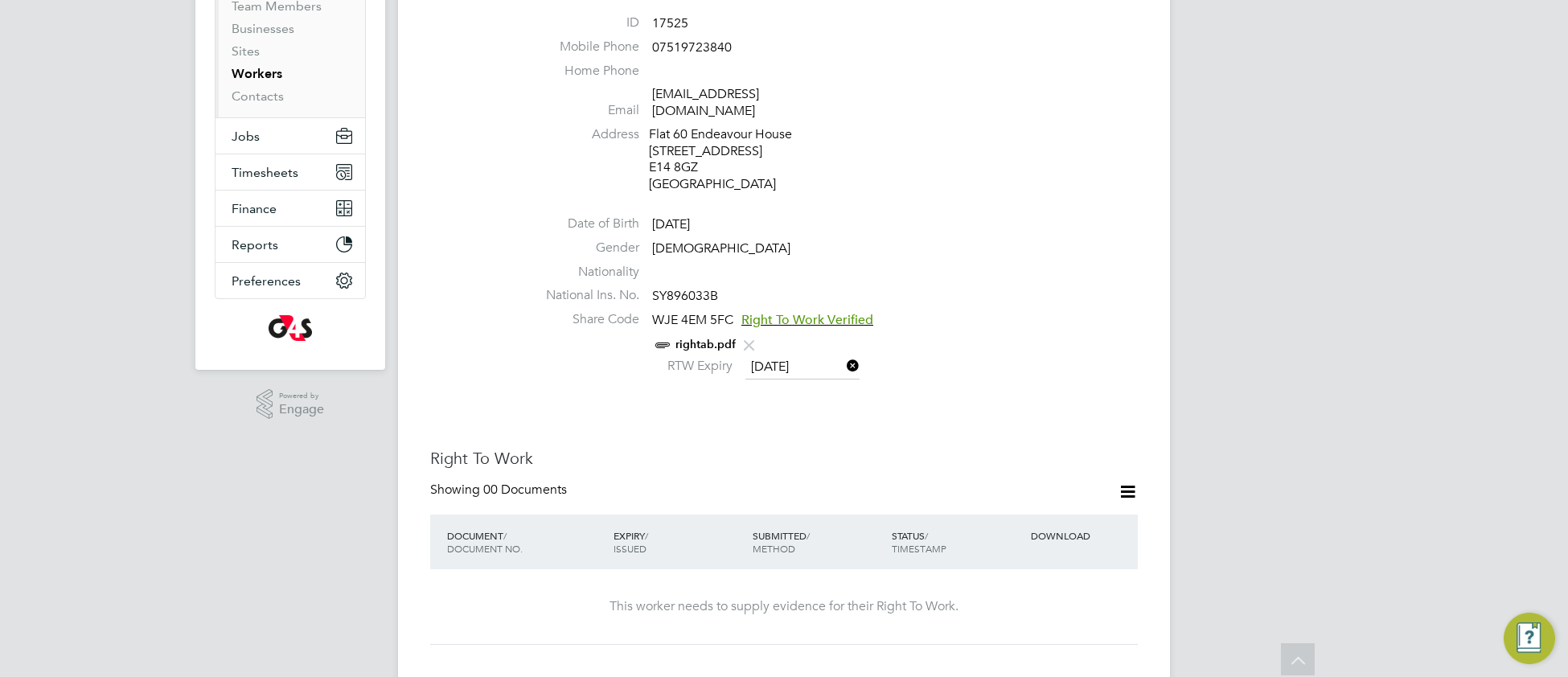
scroll to position [191, 0]
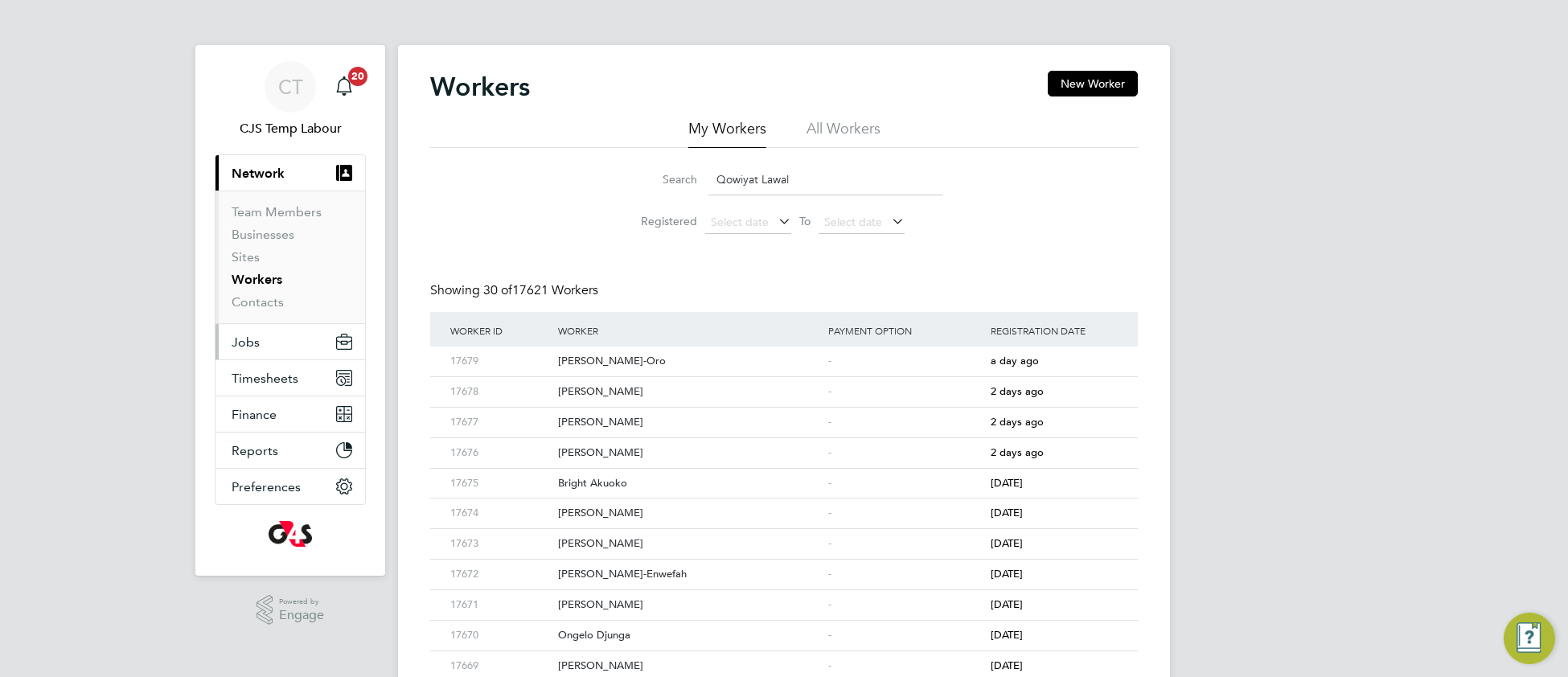
click at [248, 343] on span "Jobs" at bounding box center [245, 342] width 28 height 15
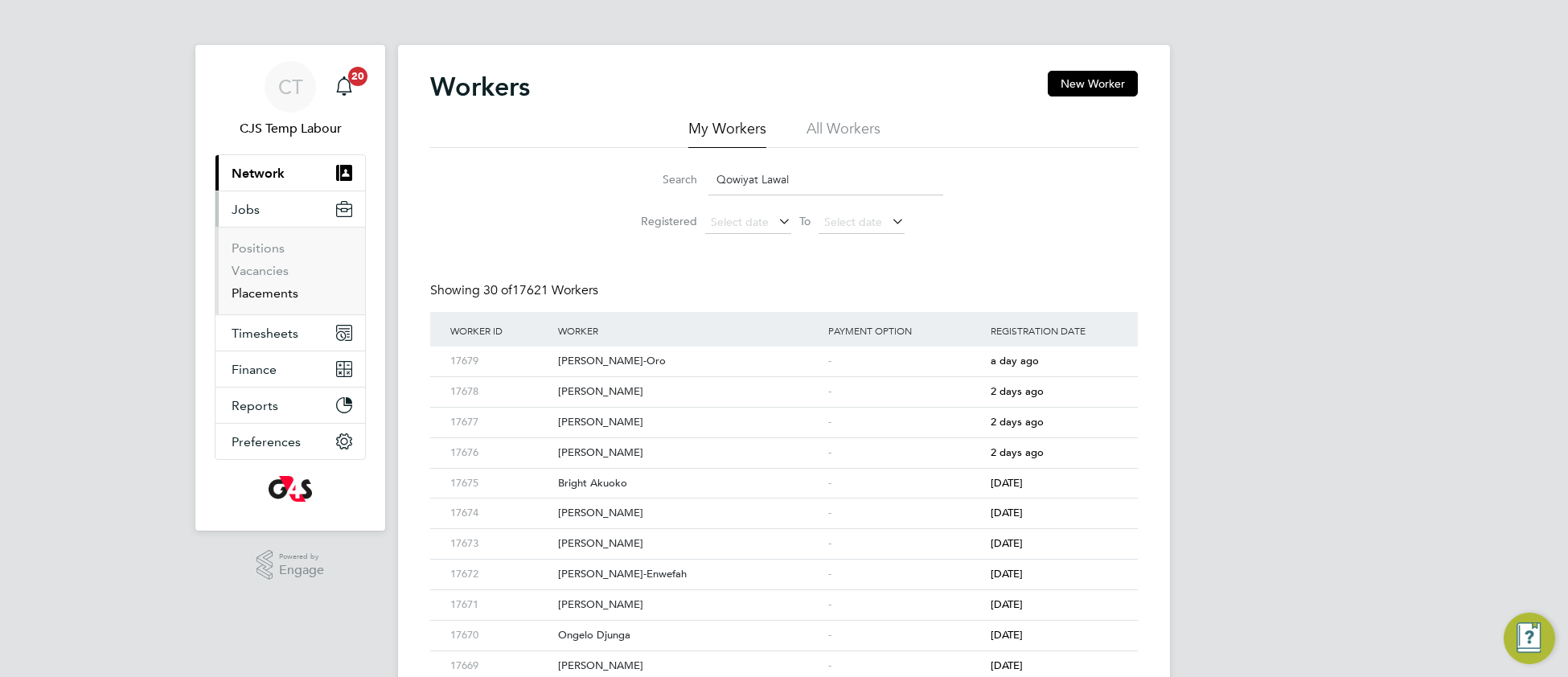
click at [272, 290] on link "Placements" at bounding box center [265, 293] width 67 height 15
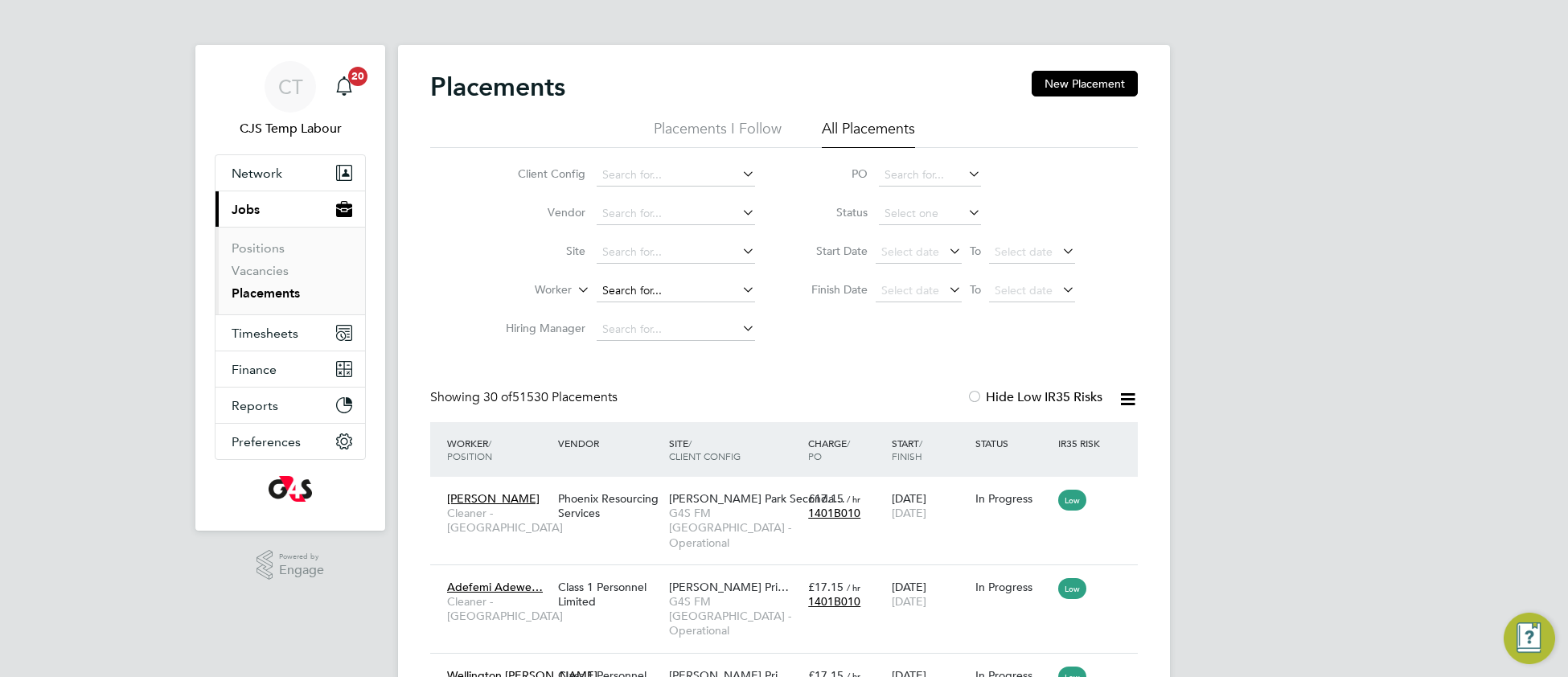
click at [650, 280] on input at bounding box center [676, 291] width 159 height 23
paste input "Harjit Kalsi"
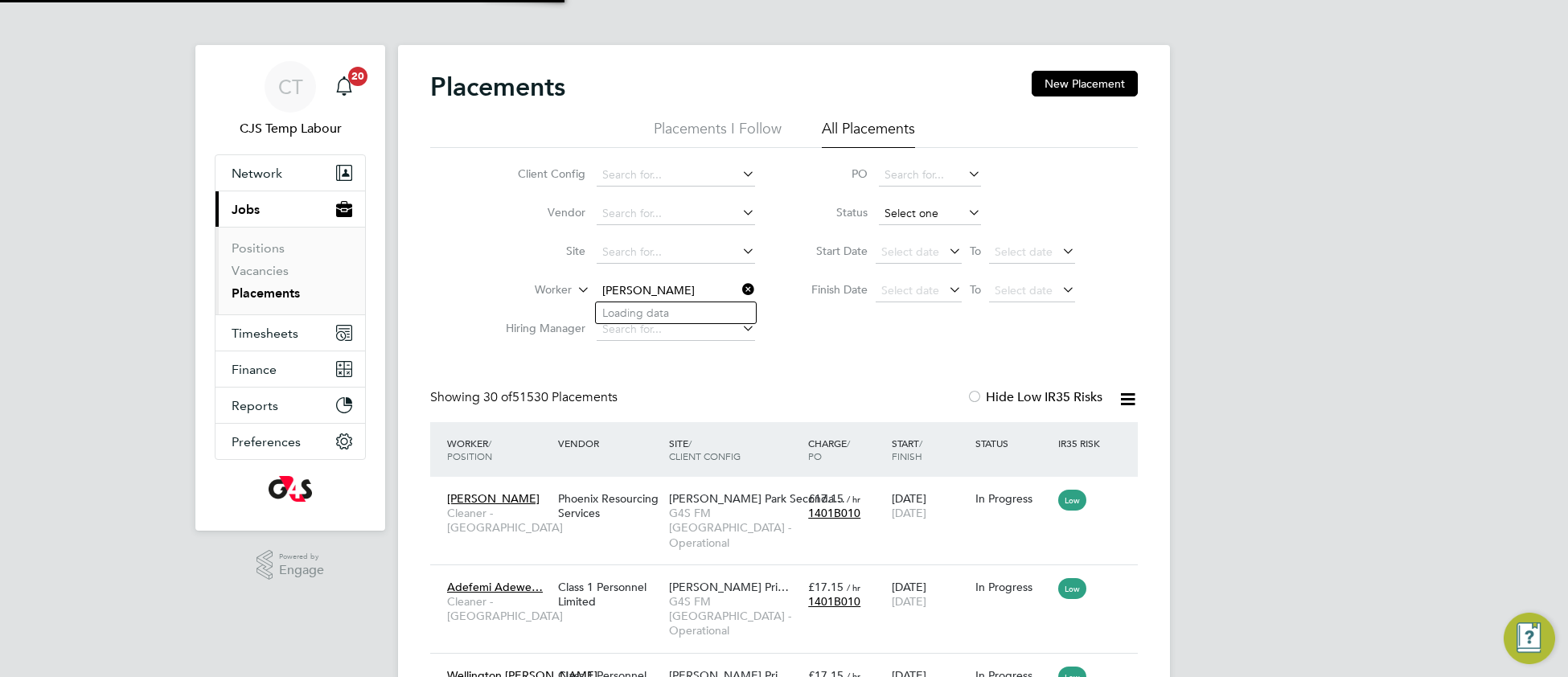
type input "Harjit Kalsi"
click at [899, 211] on input at bounding box center [929, 214] width 102 height 23
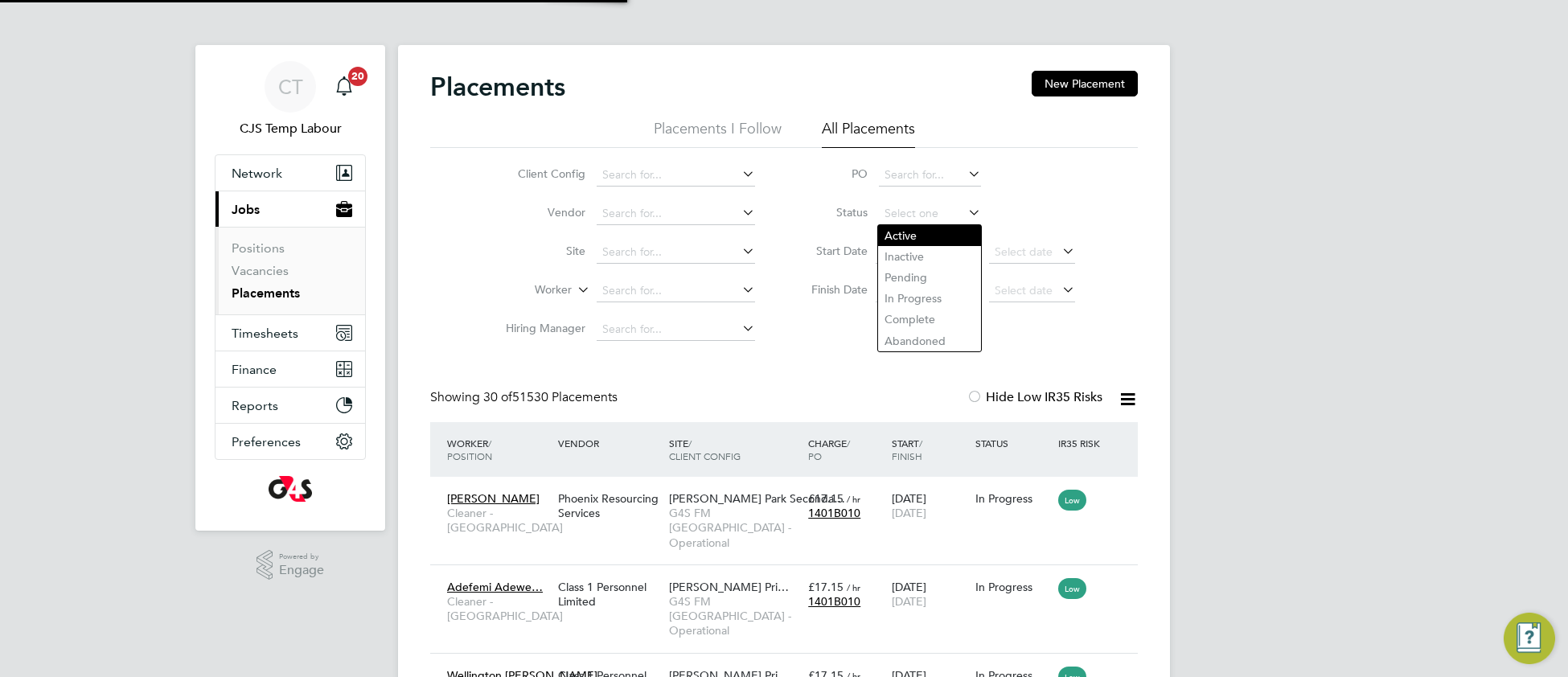
click at [916, 233] on li "Active" at bounding box center [929, 235] width 104 height 21
type input "Active"
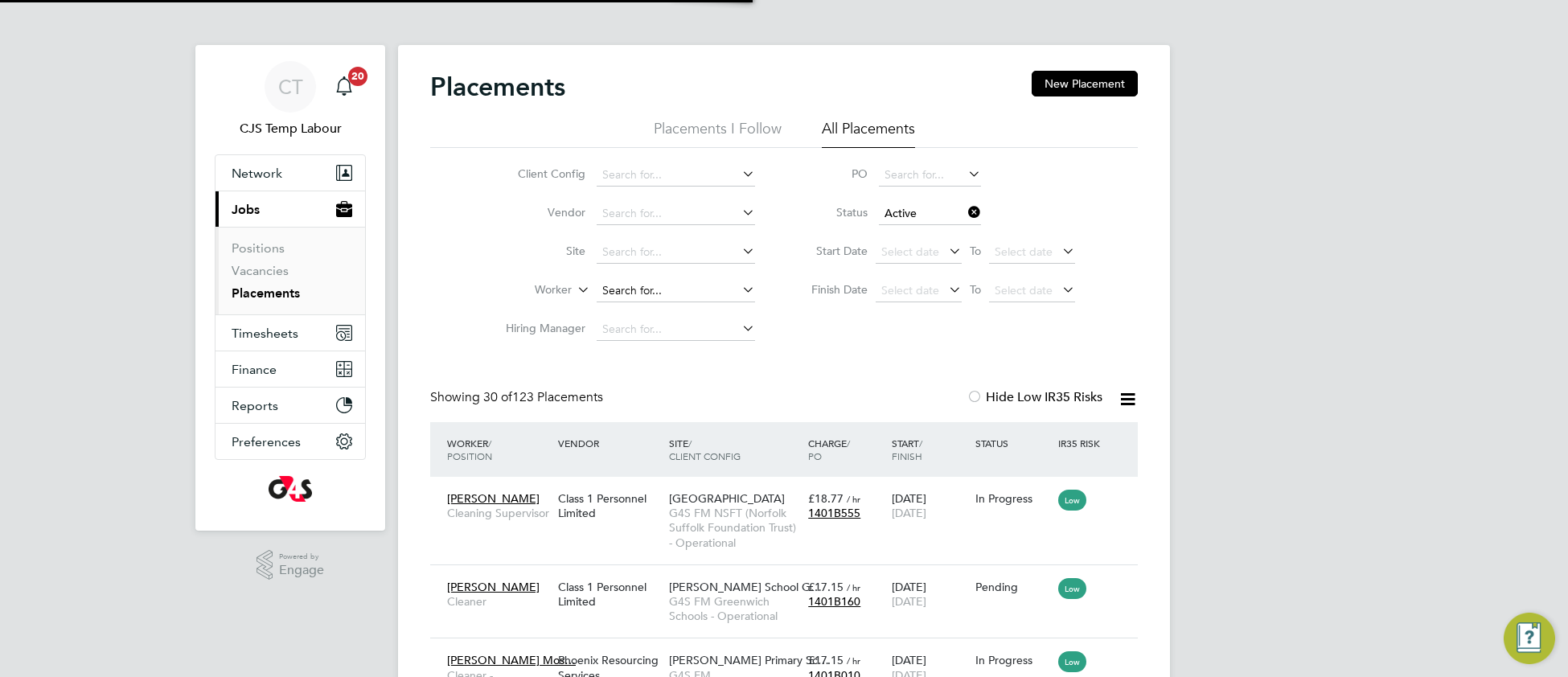
click at [686, 287] on input at bounding box center [676, 291] width 159 height 23
paste input "Harjit Kalsi"
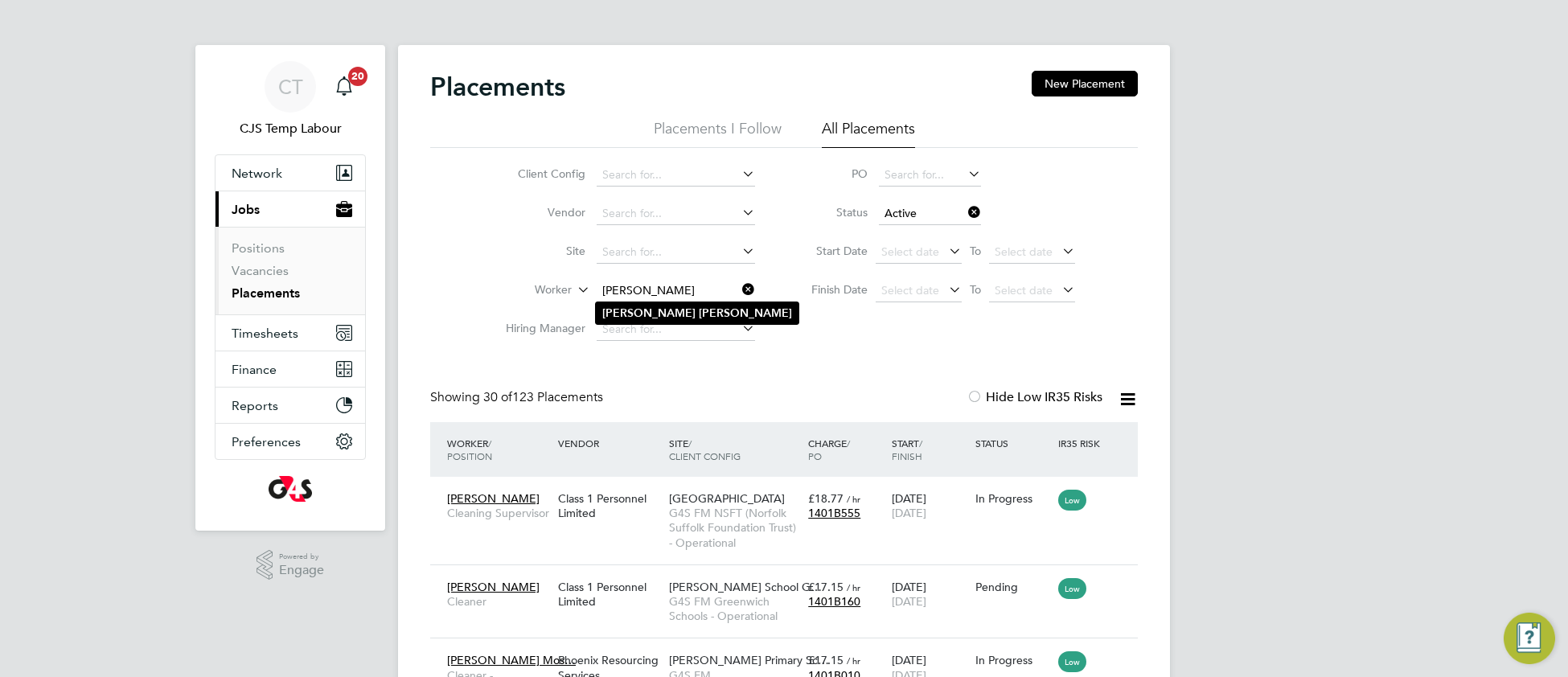
type input "Harjit Kalsi"
click at [690, 306] on li "Harjit Kalsi" at bounding box center [697, 313] width 203 height 22
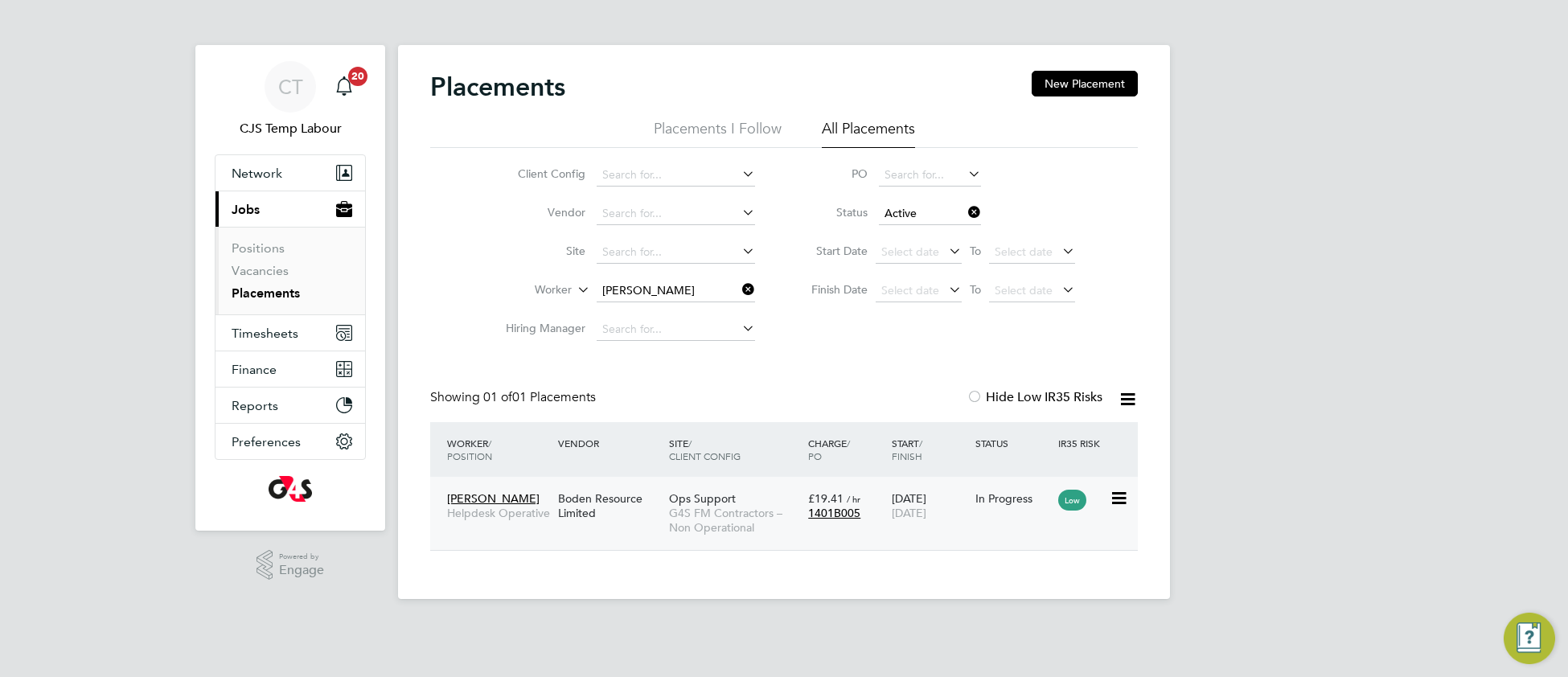
click at [735, 496] on div "Ops Support G4S FM Contractors – Non Operational" at bounding box center [734, 513] width 139 height 60
click at [757, 506] on span "G4S FM Contractors – Non Operational" at bounding box center [734, 520] width 131 height 29
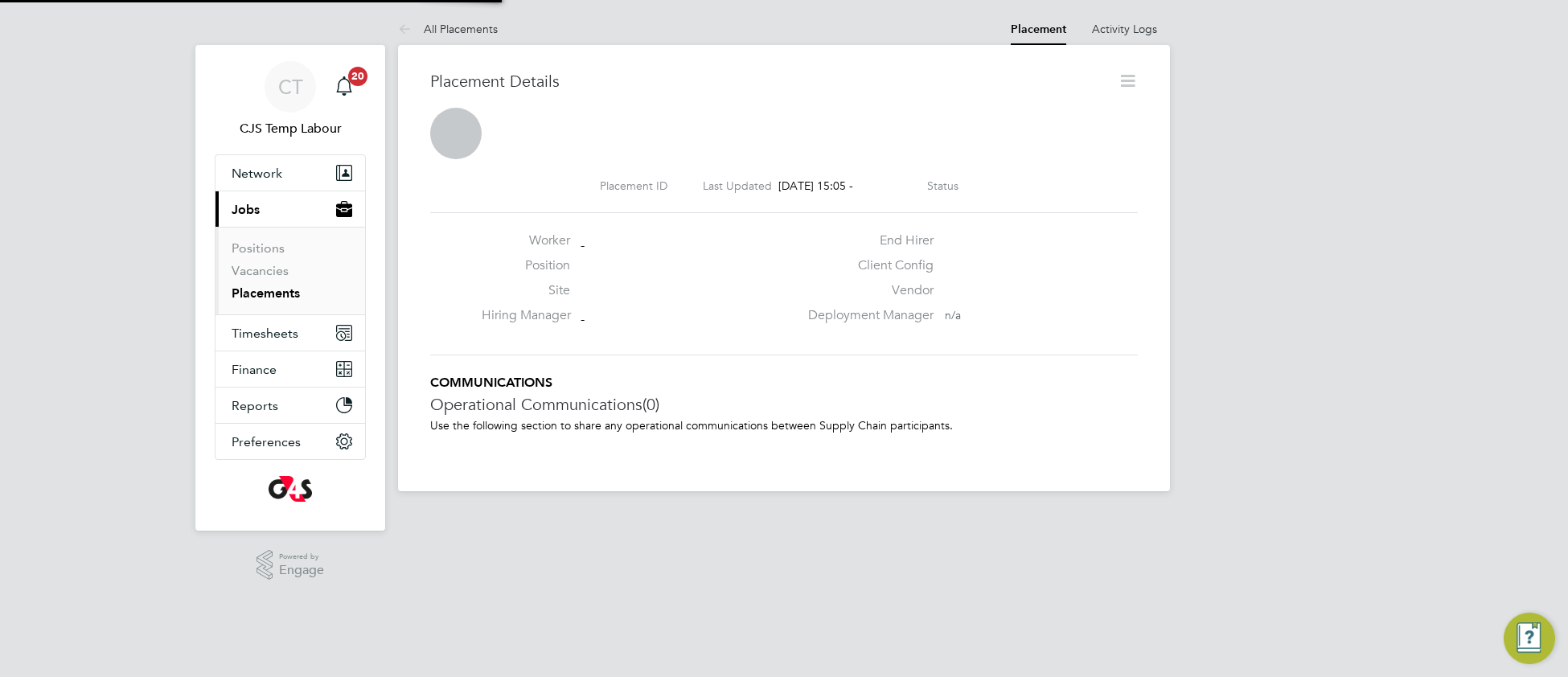
scroll to position [26, 317]
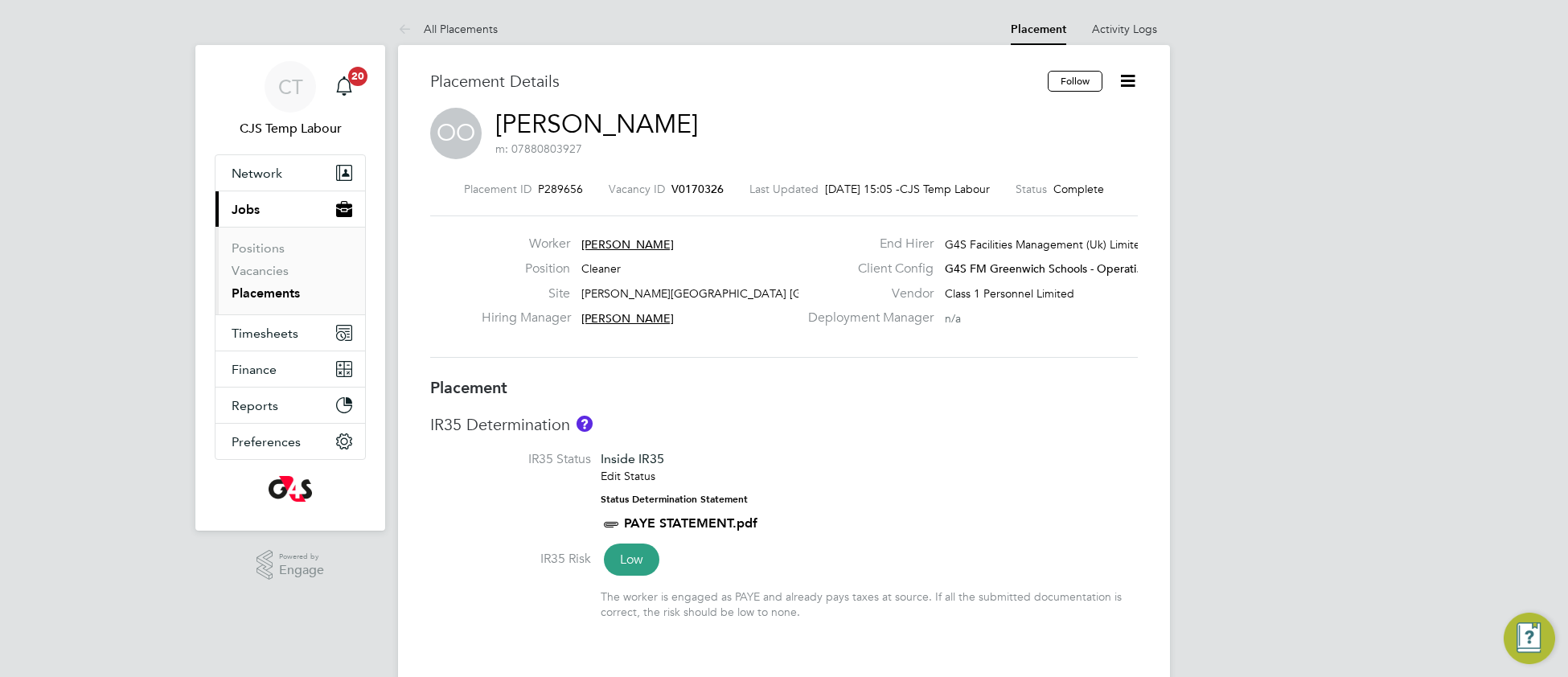
click at [608, 128] on link "Olawale Toyeeb Ojulari" at bounding box center [597, 124] width 203 height 32
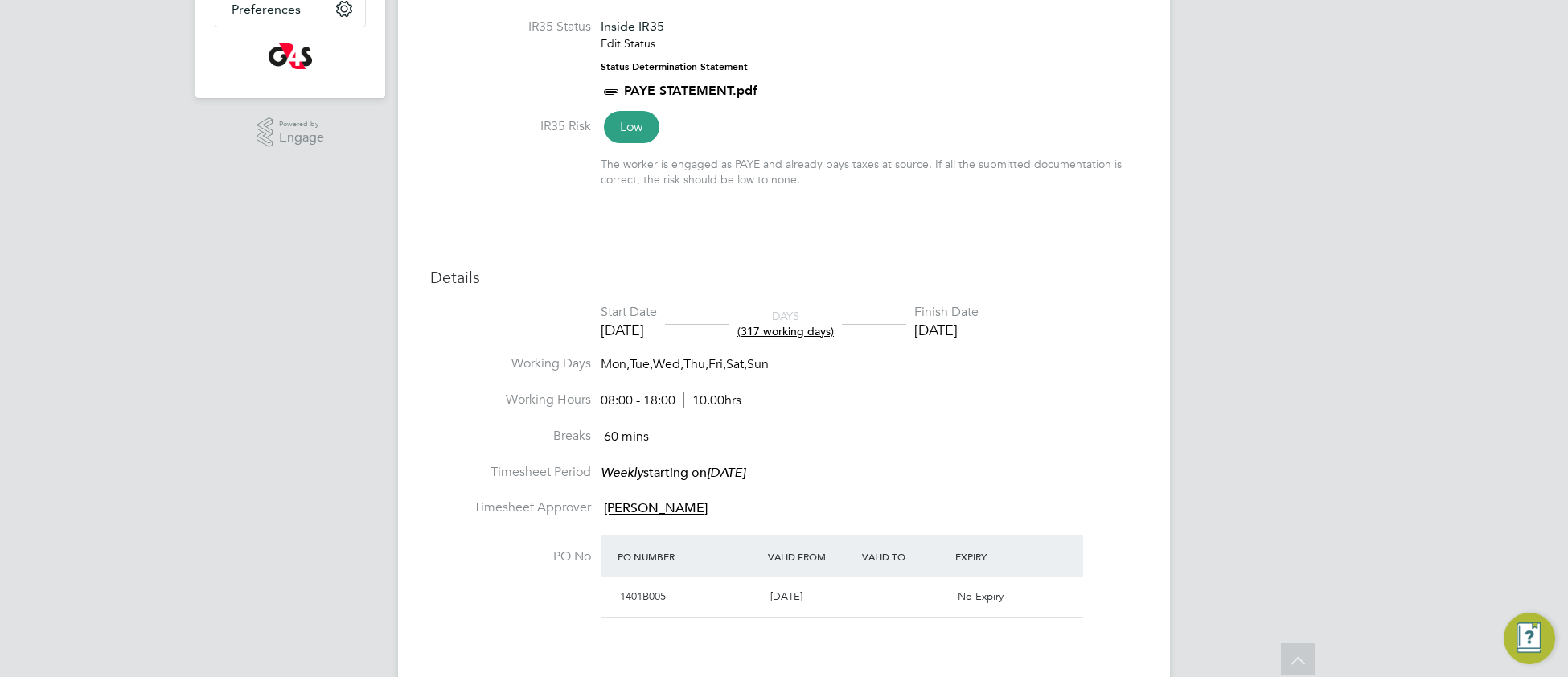
click at [959, 453] on li "Breaks 60 mins" at bounding box center [783, 446] width 707 height 36
type input "[PERSON_NAME]"
type input "[DATE]"
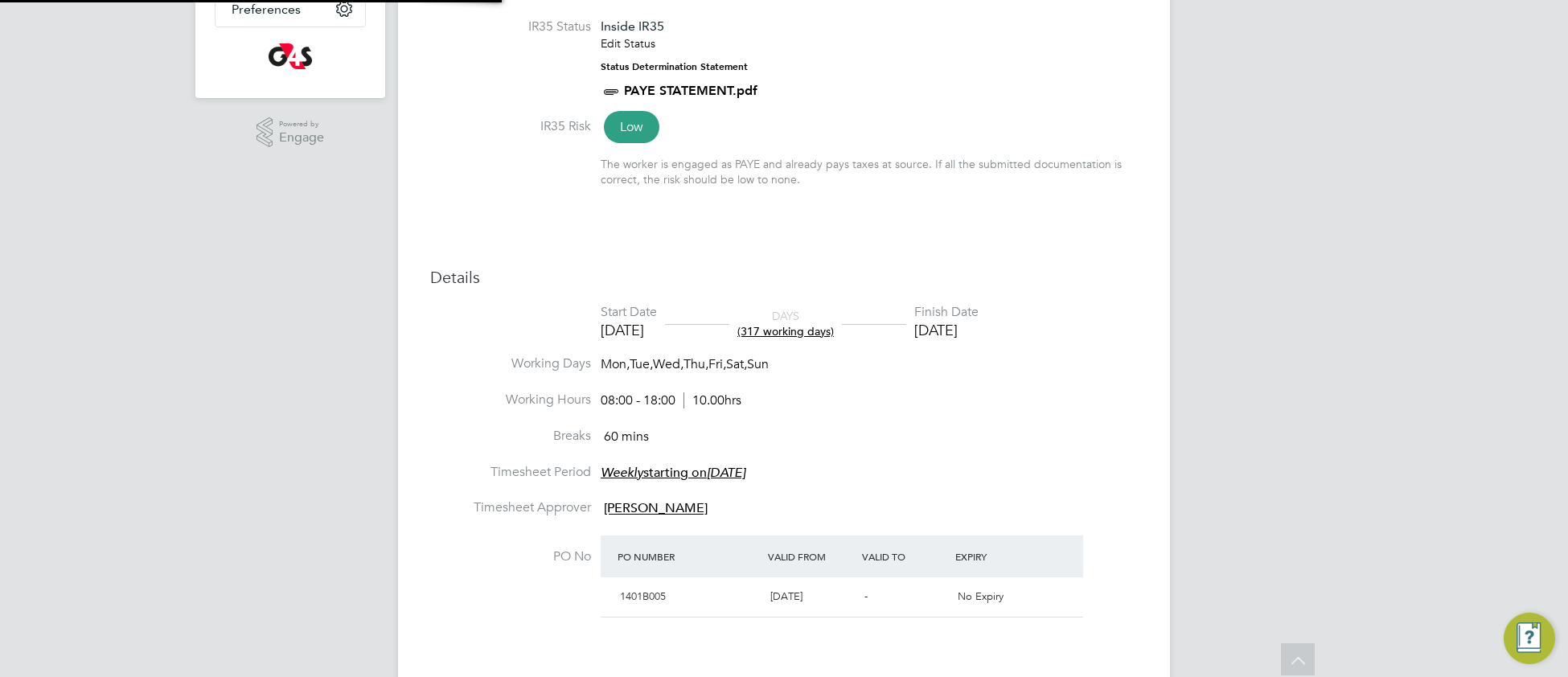
type input "08:00"
type input "18:00"
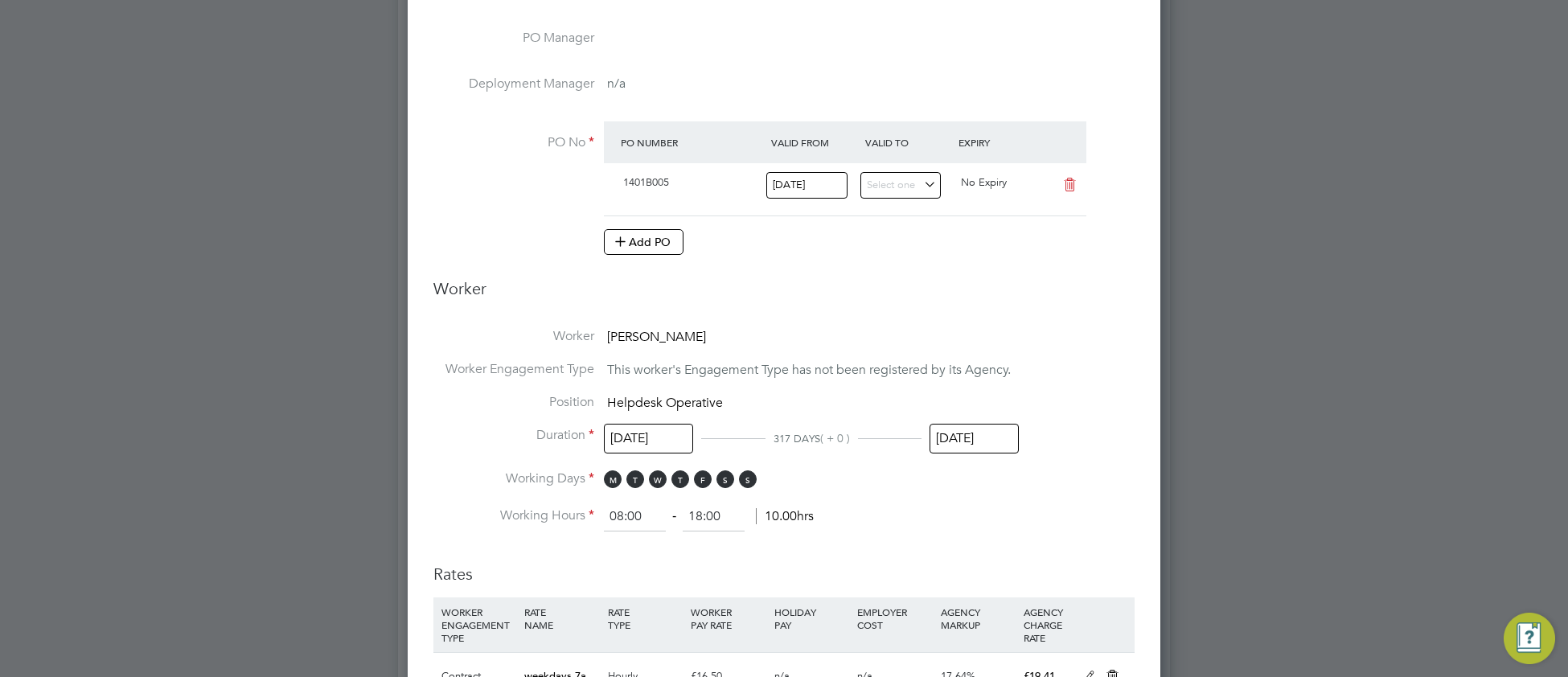
click at [974, 444] on input "[DATE]" at bounding box center [973, 438] width 89 height 30
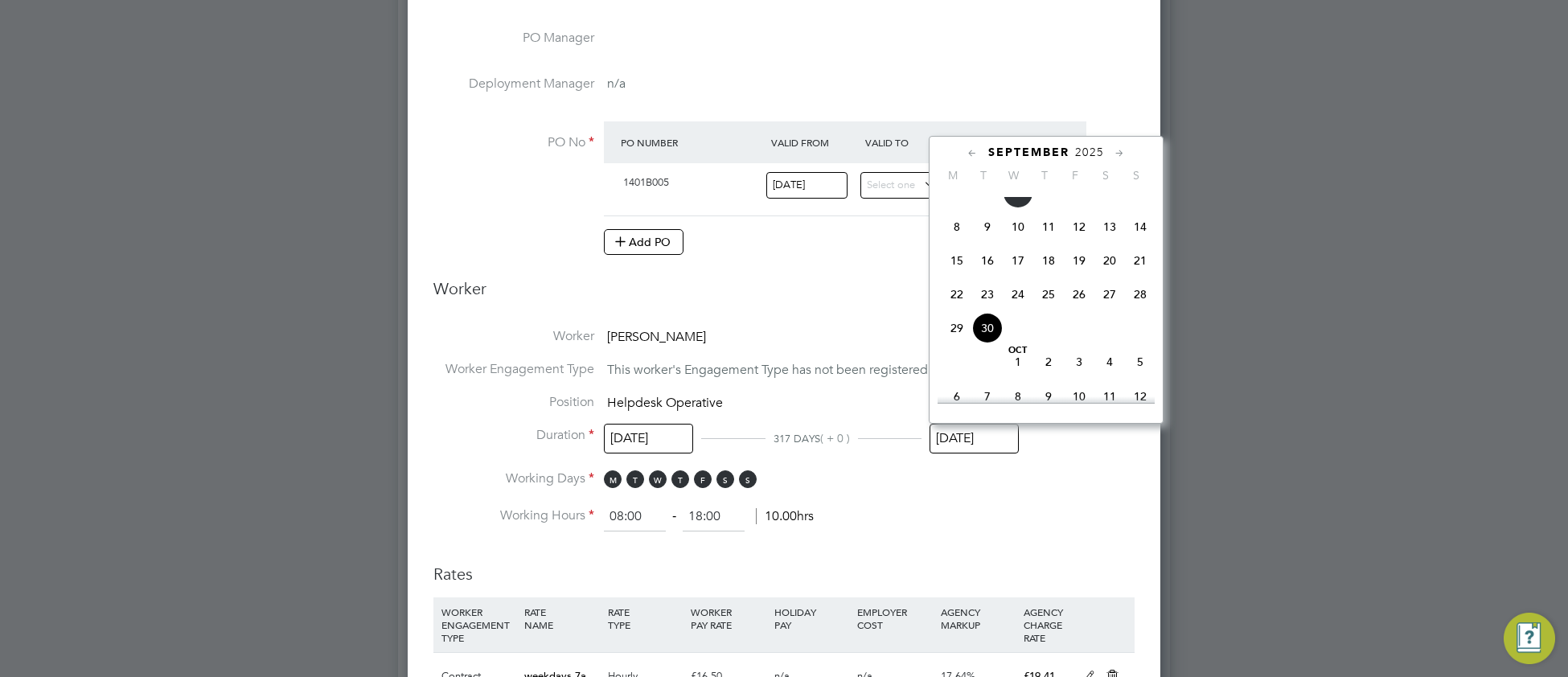
click at [1139, 206] on span "7" at bounding box center [1140, 193] width 31 height 31
type input "07 Sep 2025"
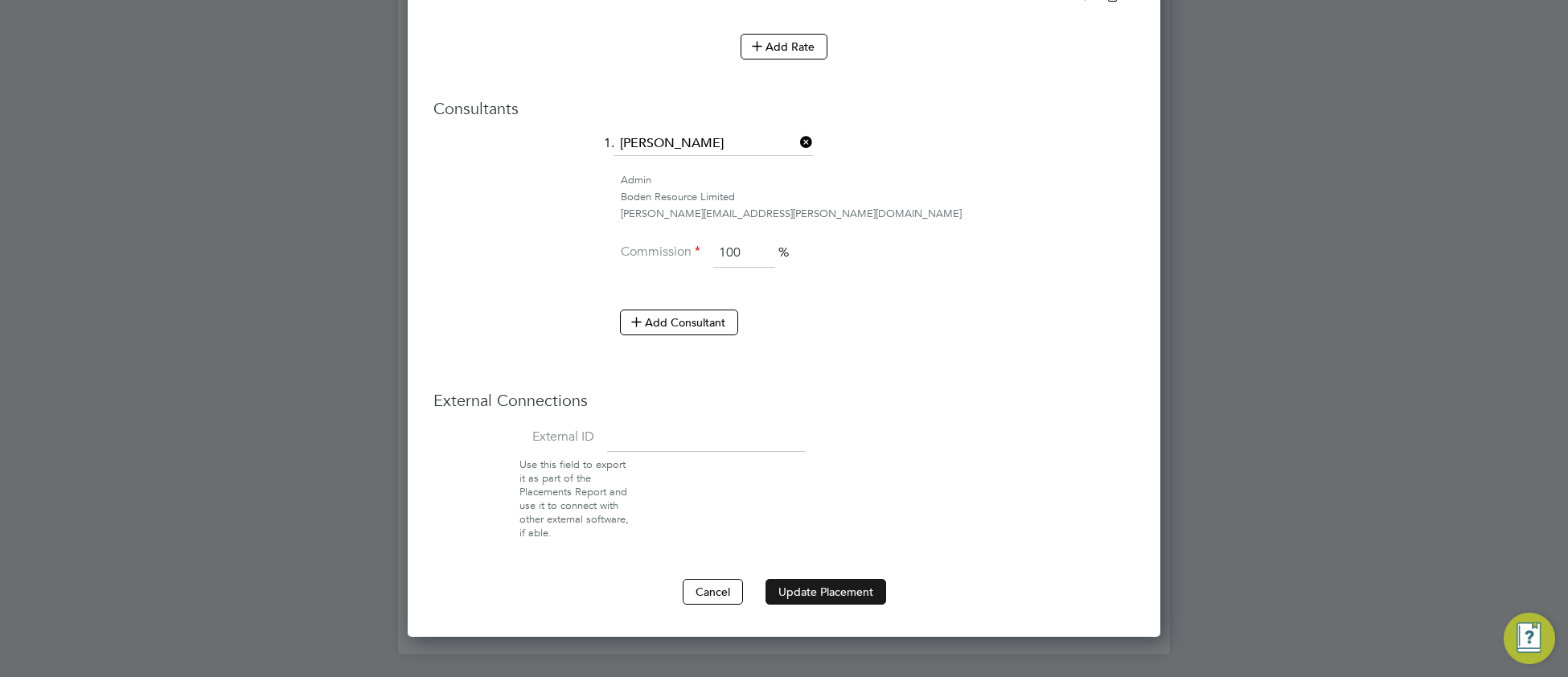
click at [795, 593] on button "Update Placement" at bounding box center [825, 591] width 121 height 26
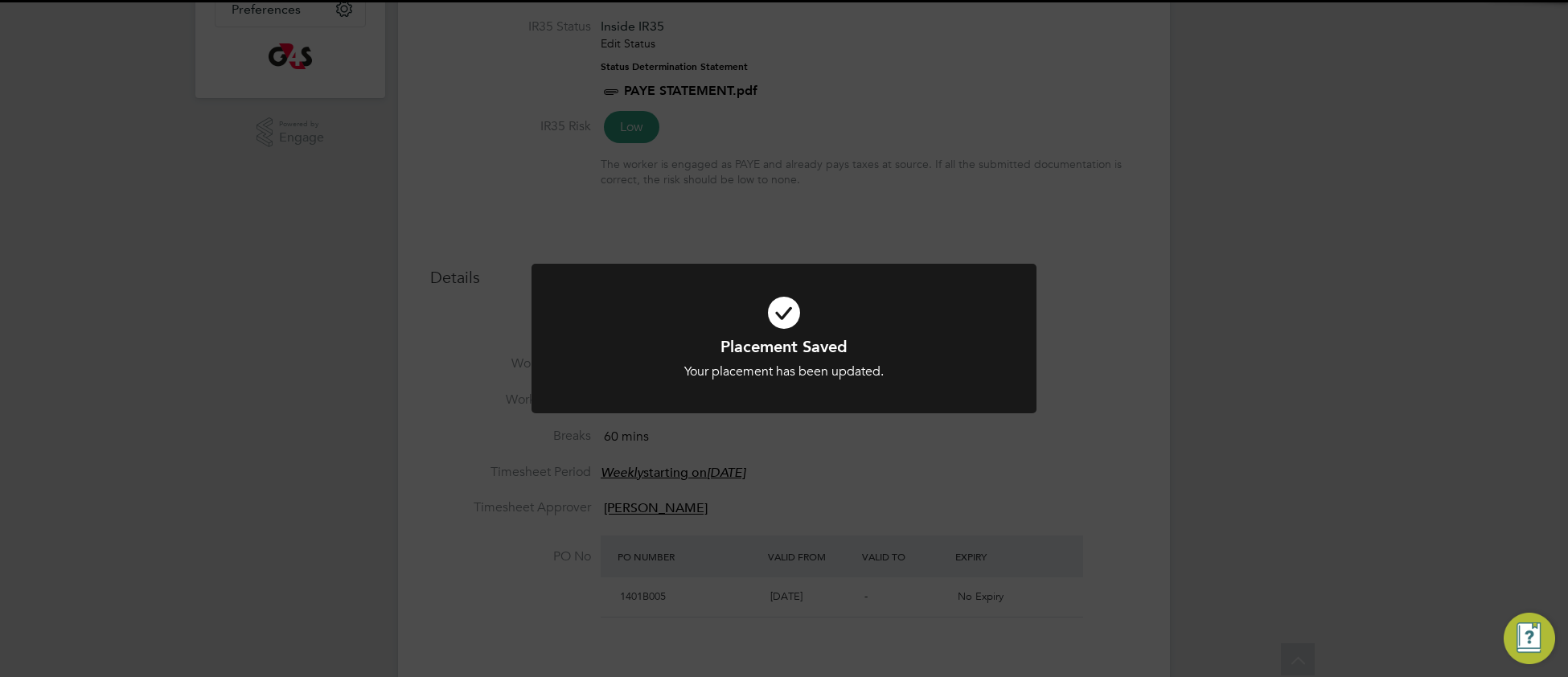
click at [588, 346] on h1 "Placement Saved" at bounding box center [784, 346] width 418 height 21
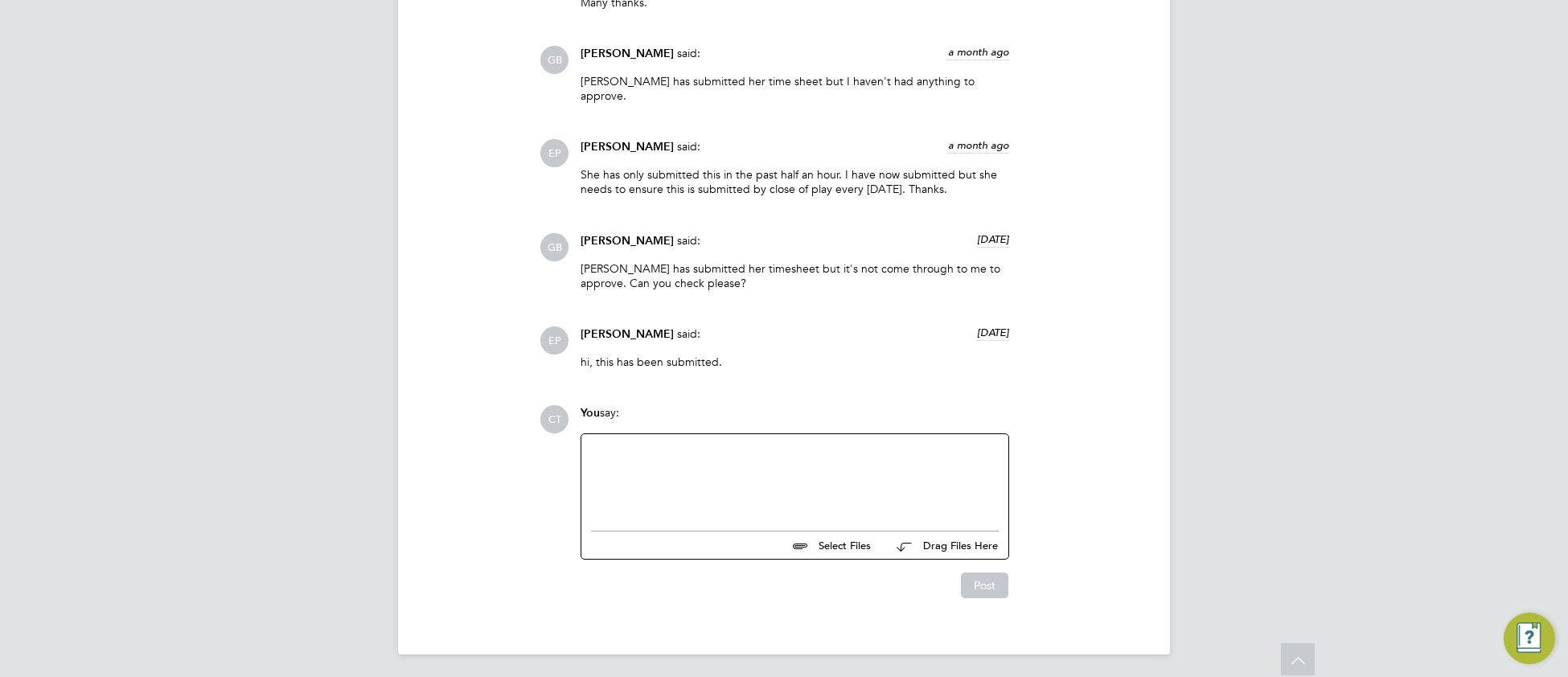
click at [661, 489] on div at bounding box center [795, 479] width 407 height 69
click at [971, 590] on button "Post" at bounding box center [984, 585] width 48 height 26
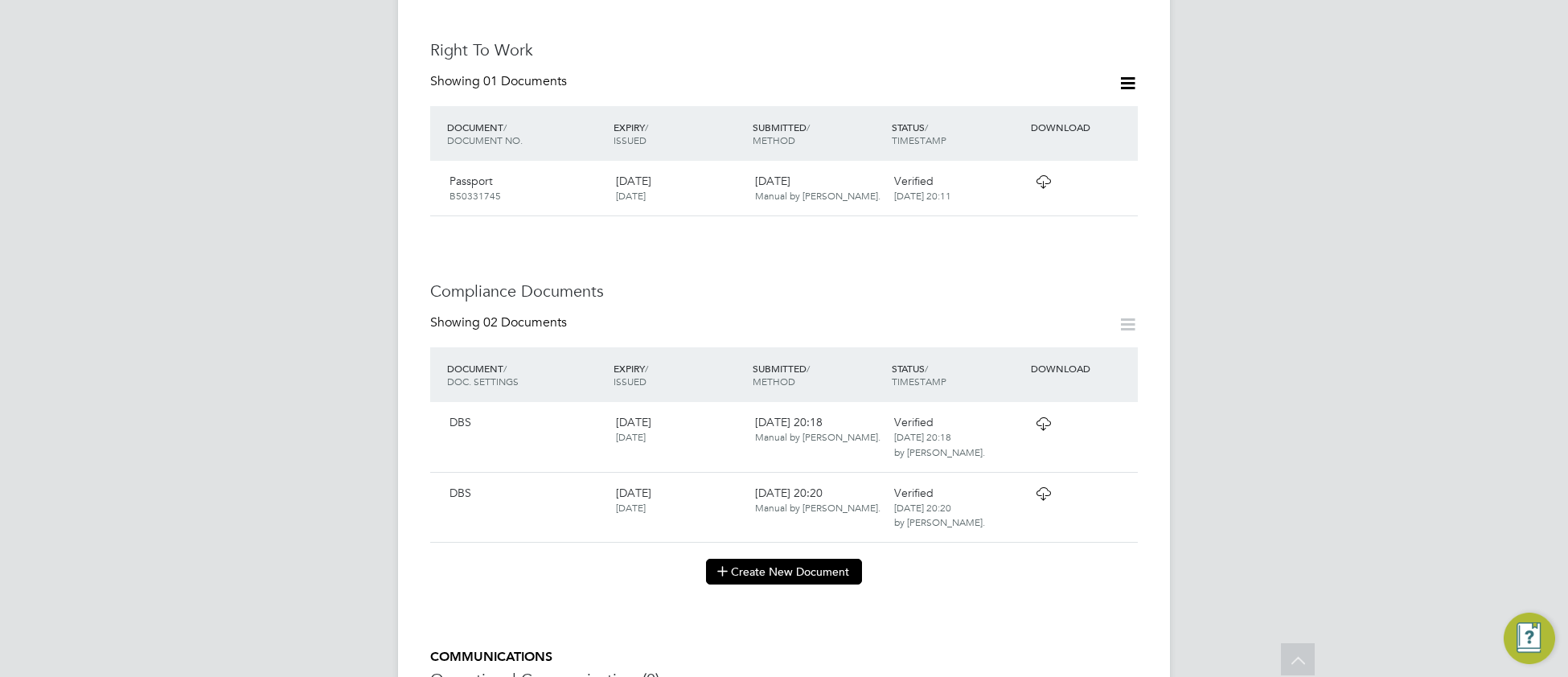
scroll to position [645, 0]
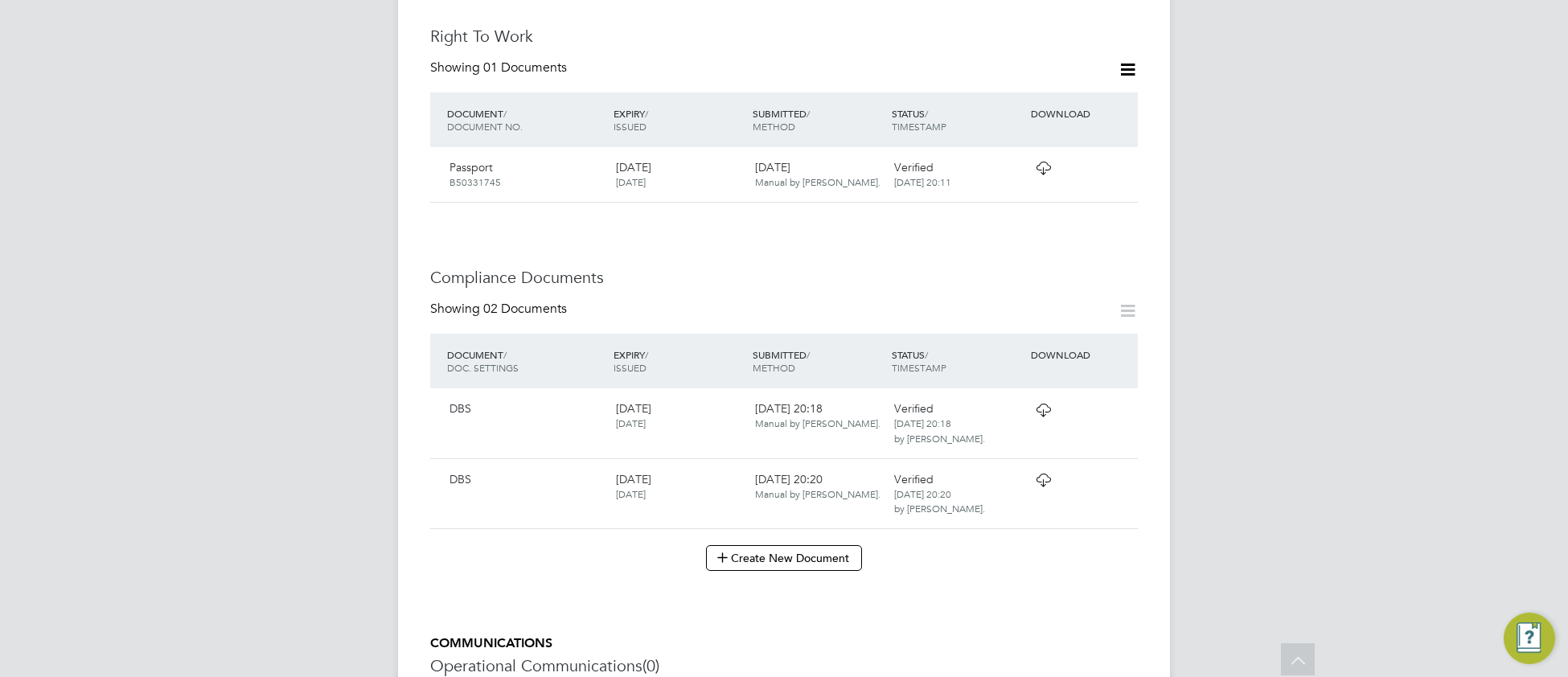
click at [1042, 474] on icon at bounding box center [1044, 480] width 20 height 13
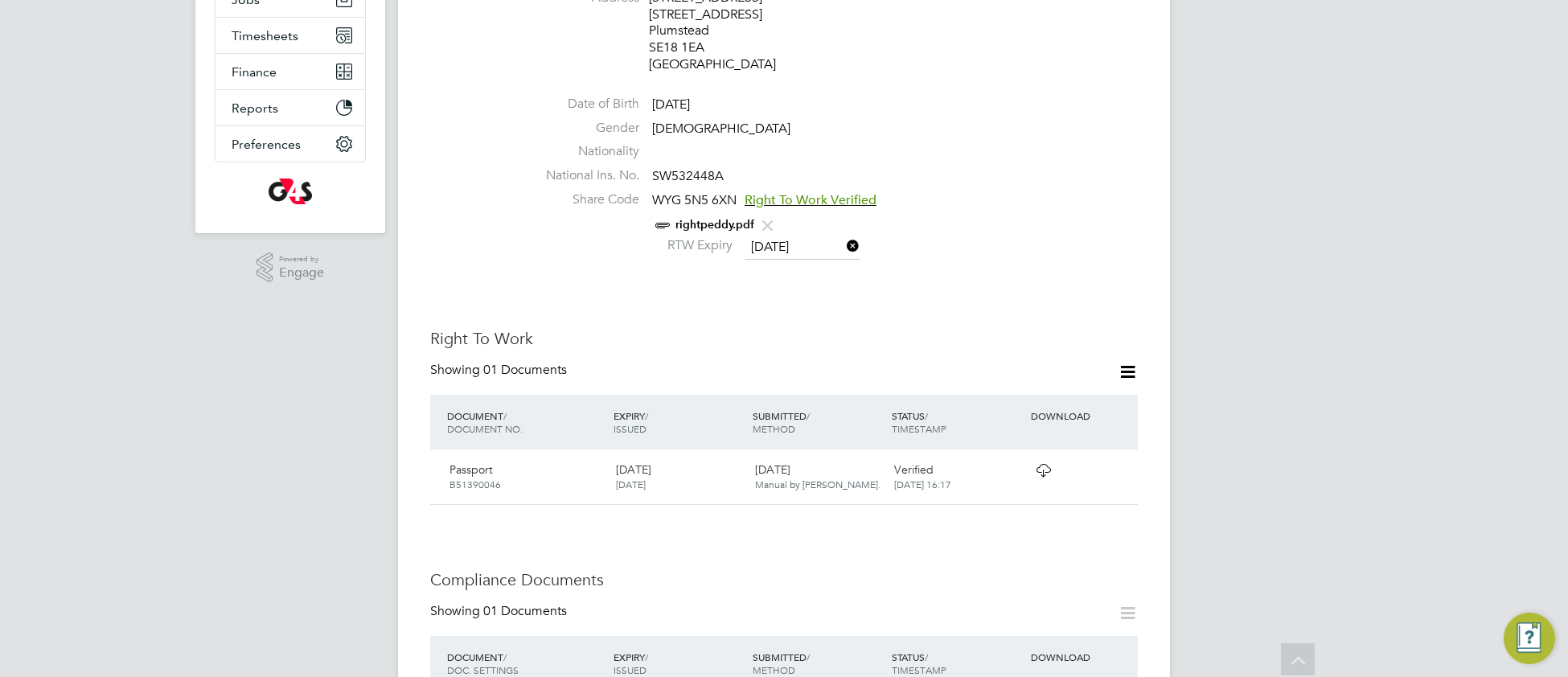
scroll to position [586, 0]
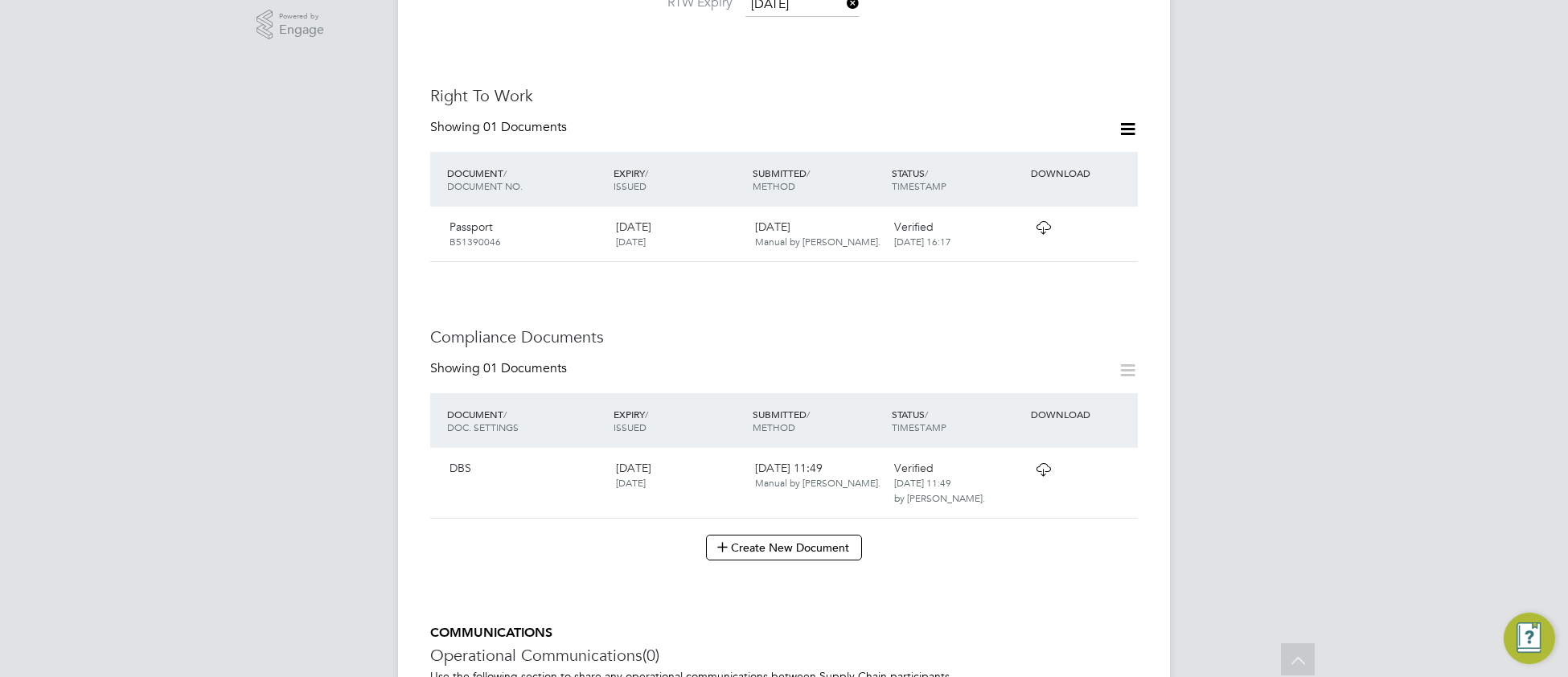
click at [1046, 463] on icon at bounding box center [1044, 470] width 20 height 13
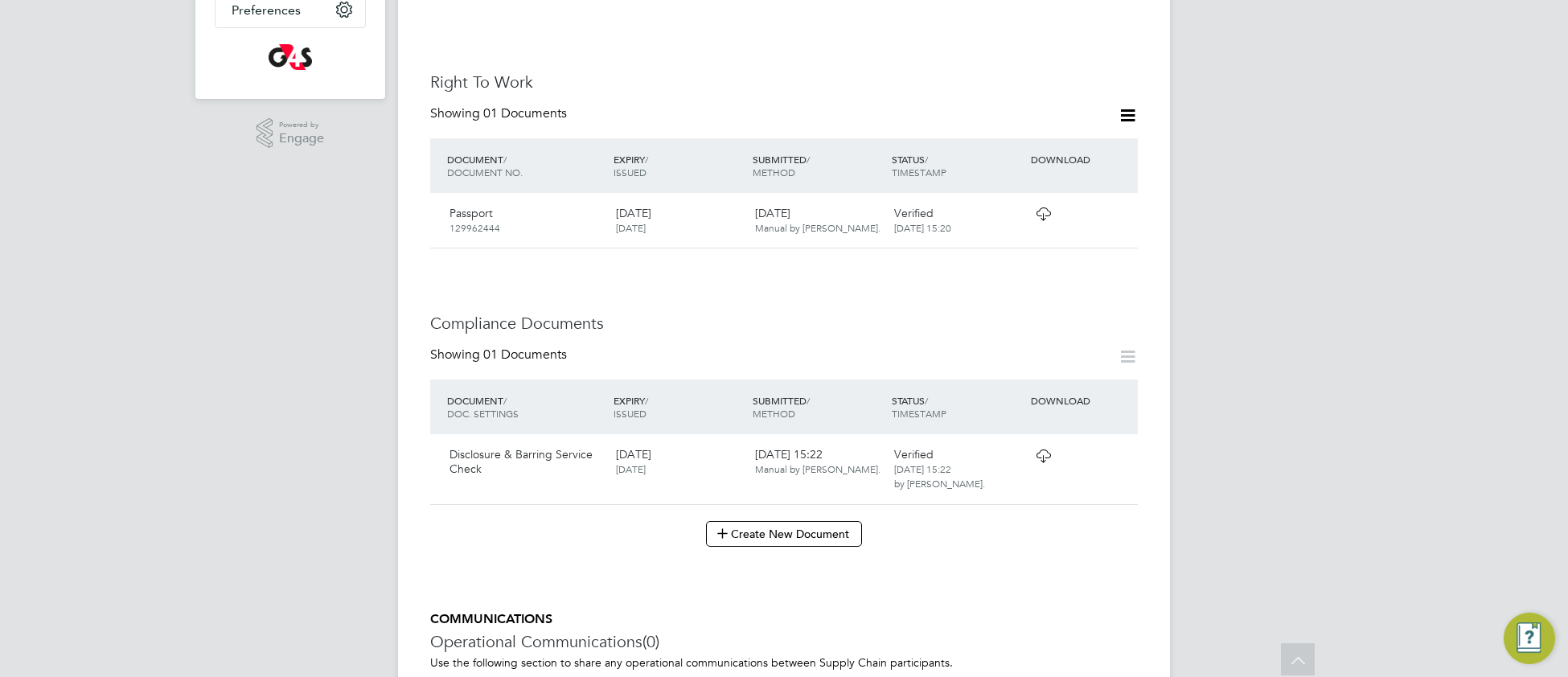
scroll to position [489, 0]
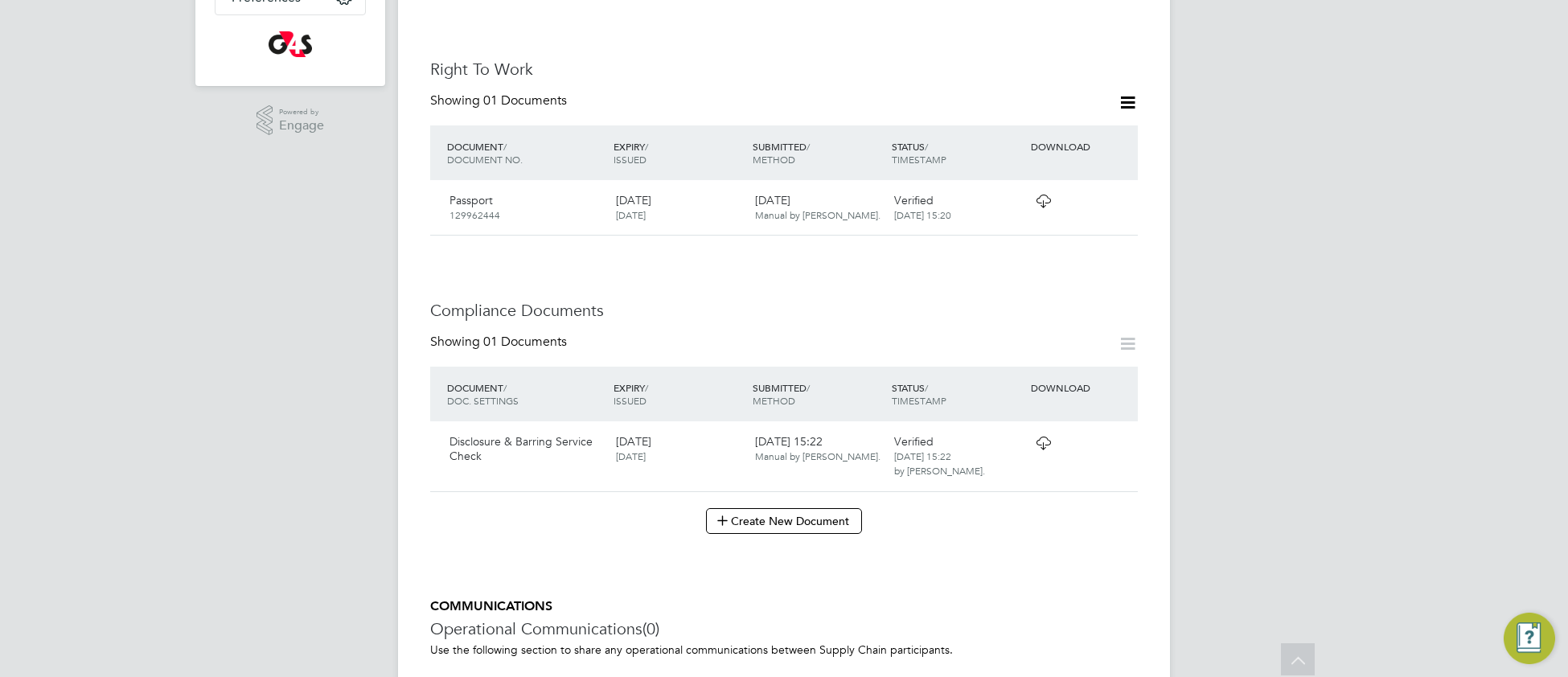
click at [1037, 437] on icon at bounding box center [1044, 444] width 20 height 13
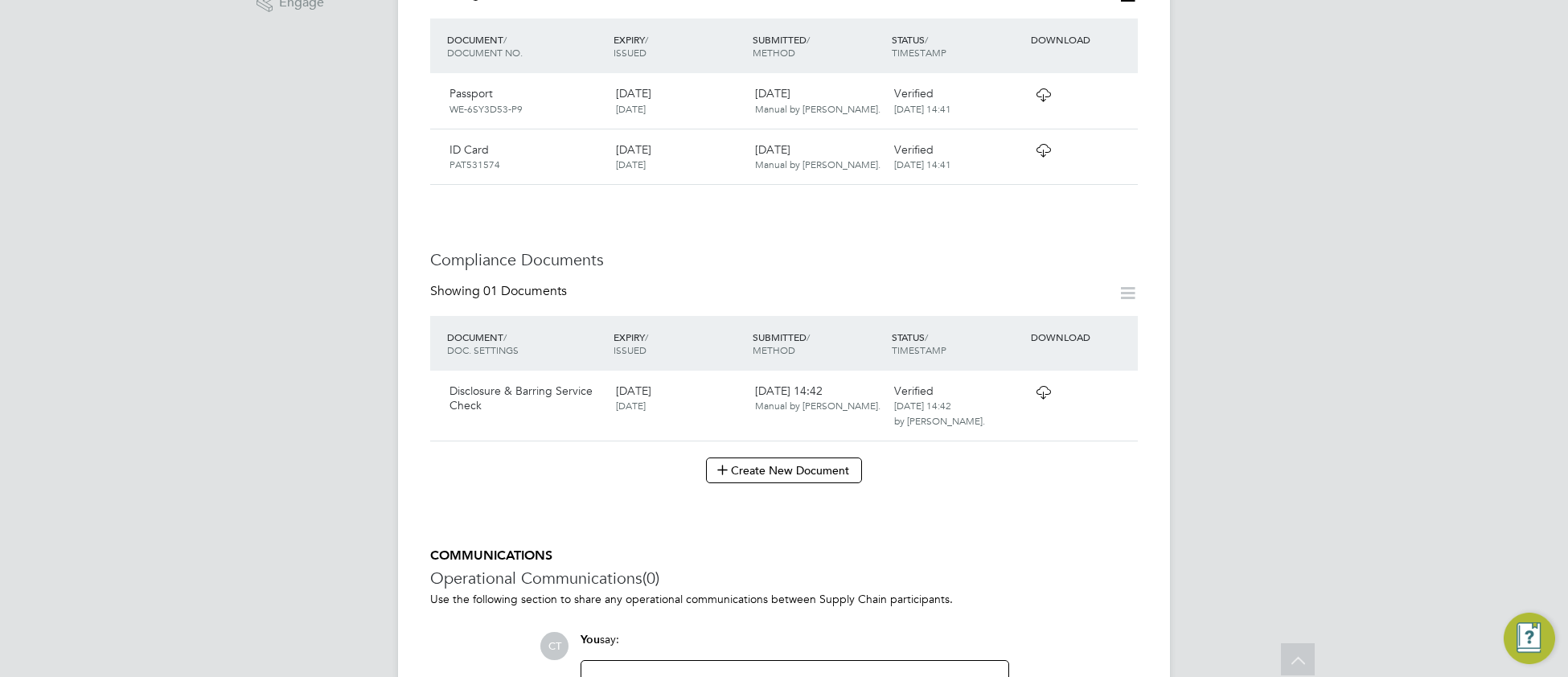
scroll to position [618, 0]
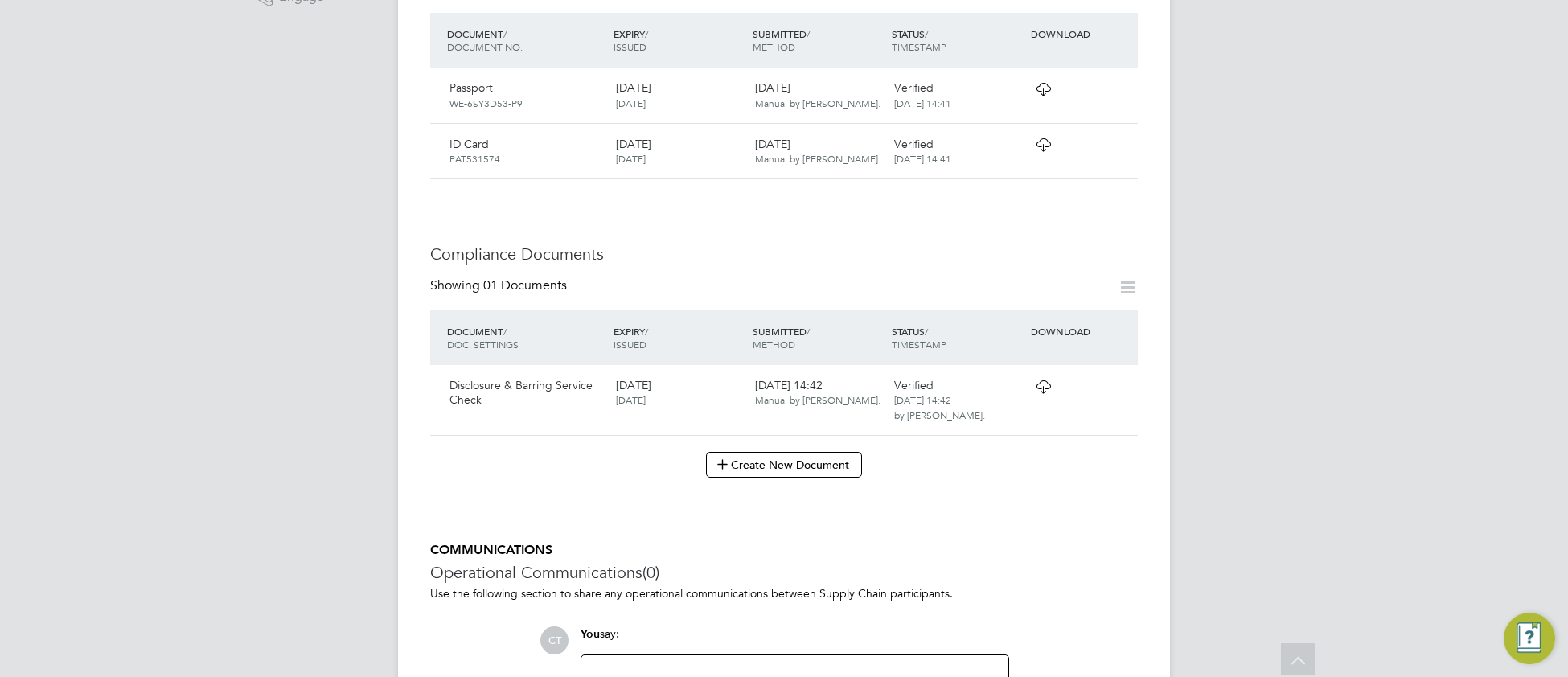
click at [1042, 389] on icon at bounding box center [1044, 387] width 20 height 13
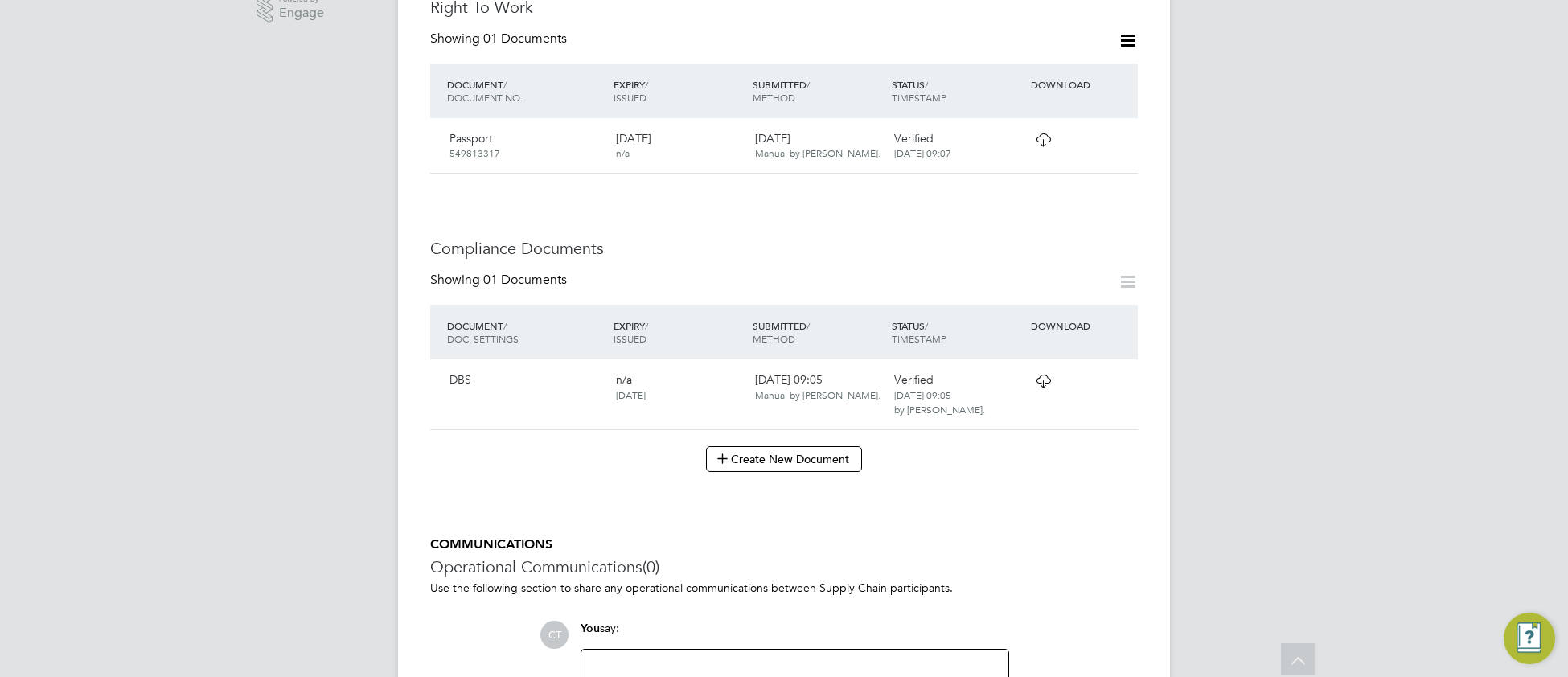
scroll to position [608, 0]
click at [1036, 380] on icon at bounding box center [1044, 376] width 20 height 13
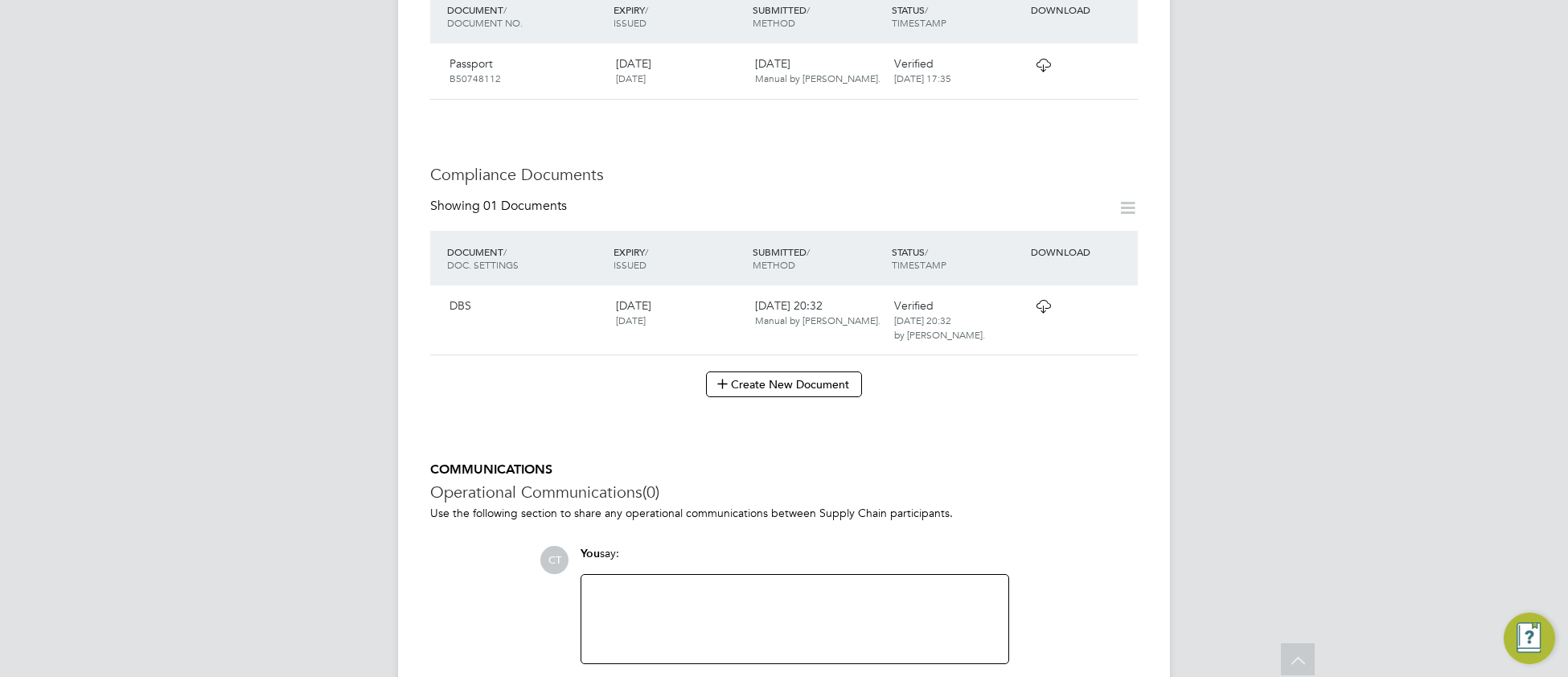
scroll to position [720, 0]
click at [1047, 295] on icon at bounding box center [1044, 301] width 20 height 13
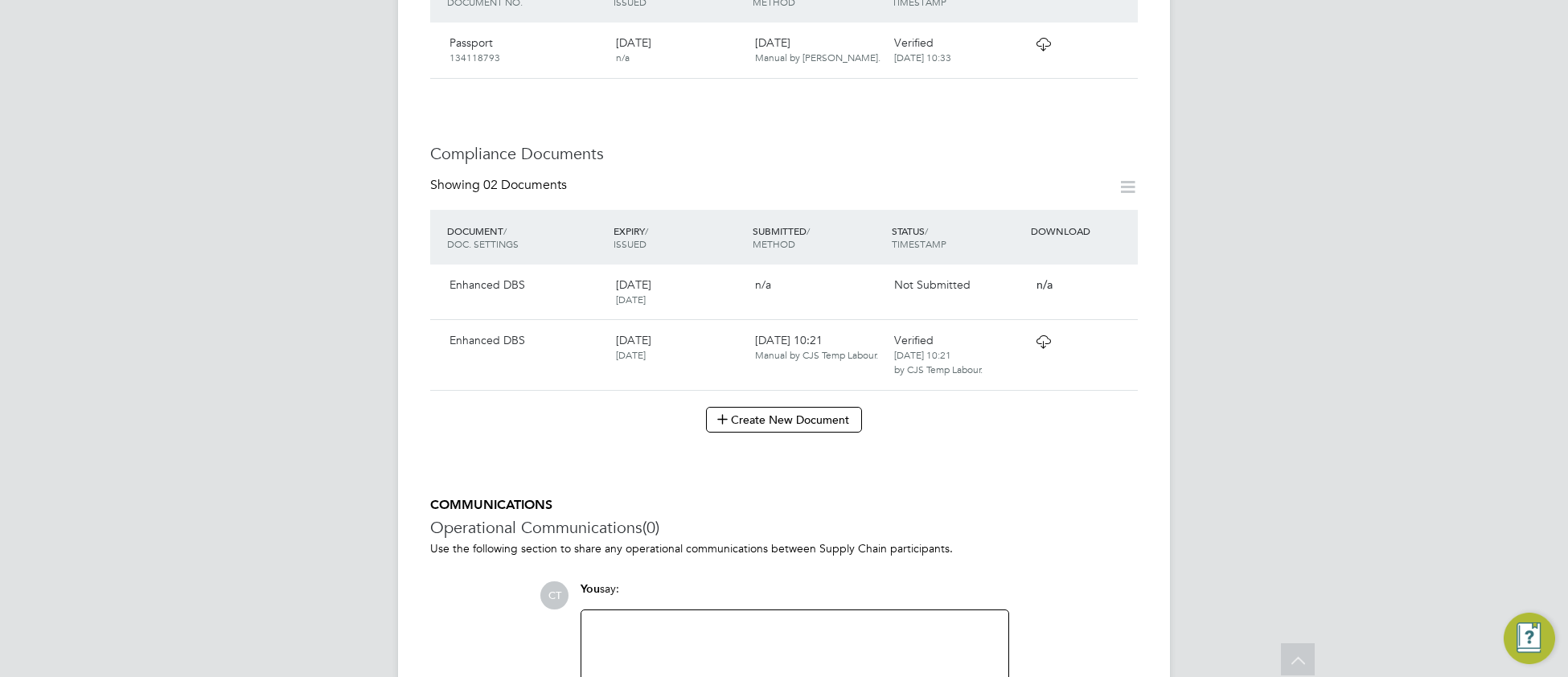
scroll to position [698, 0]
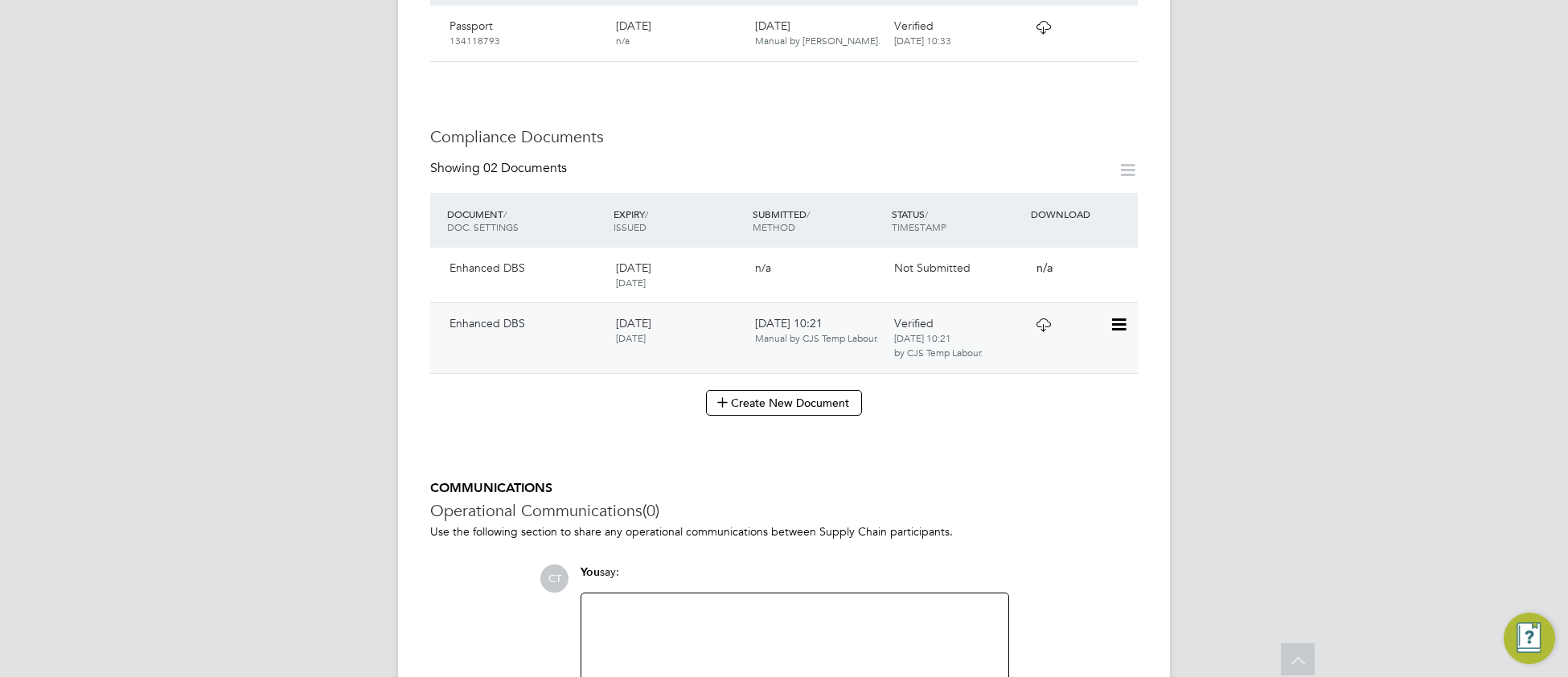
click at [1041, 318] on icon at bounding box center [1044, 325] width 20 height 13
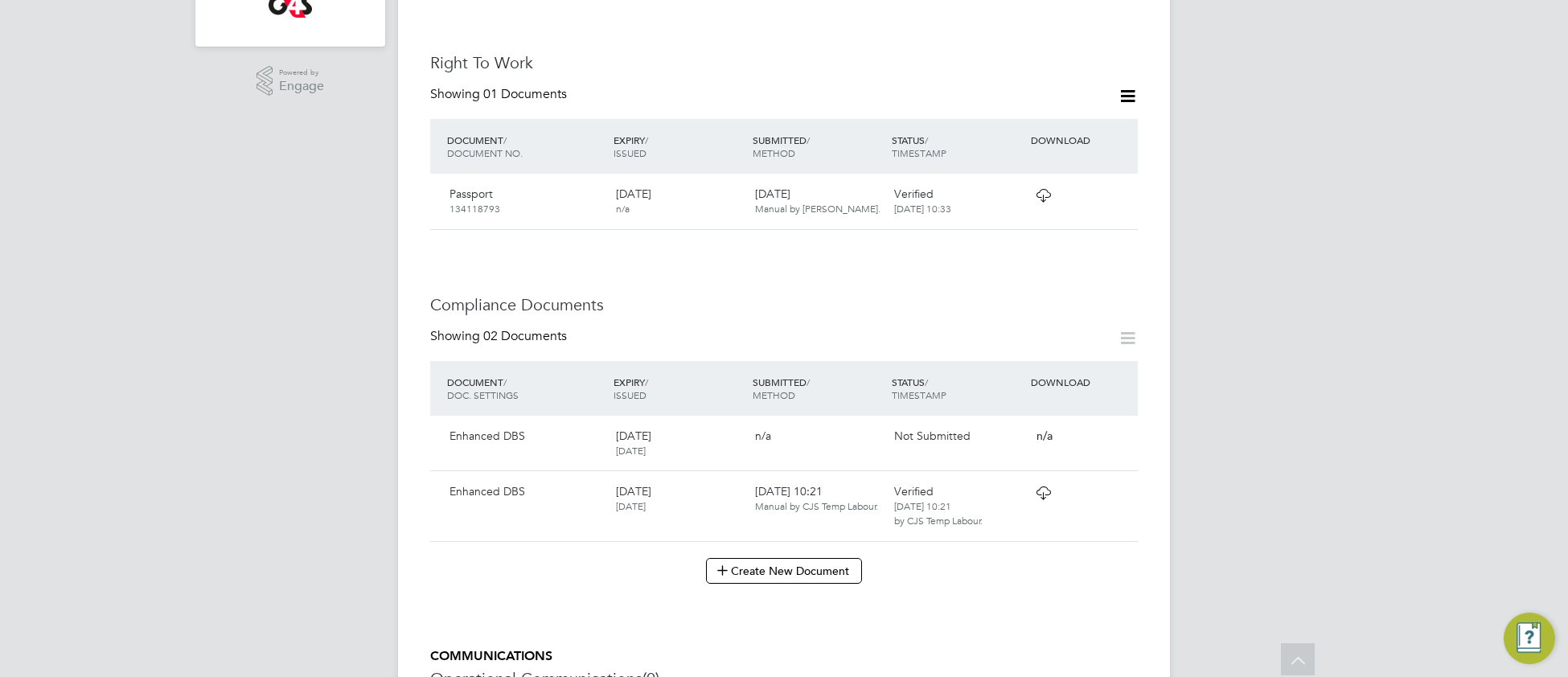
scroll to position [526, 0]
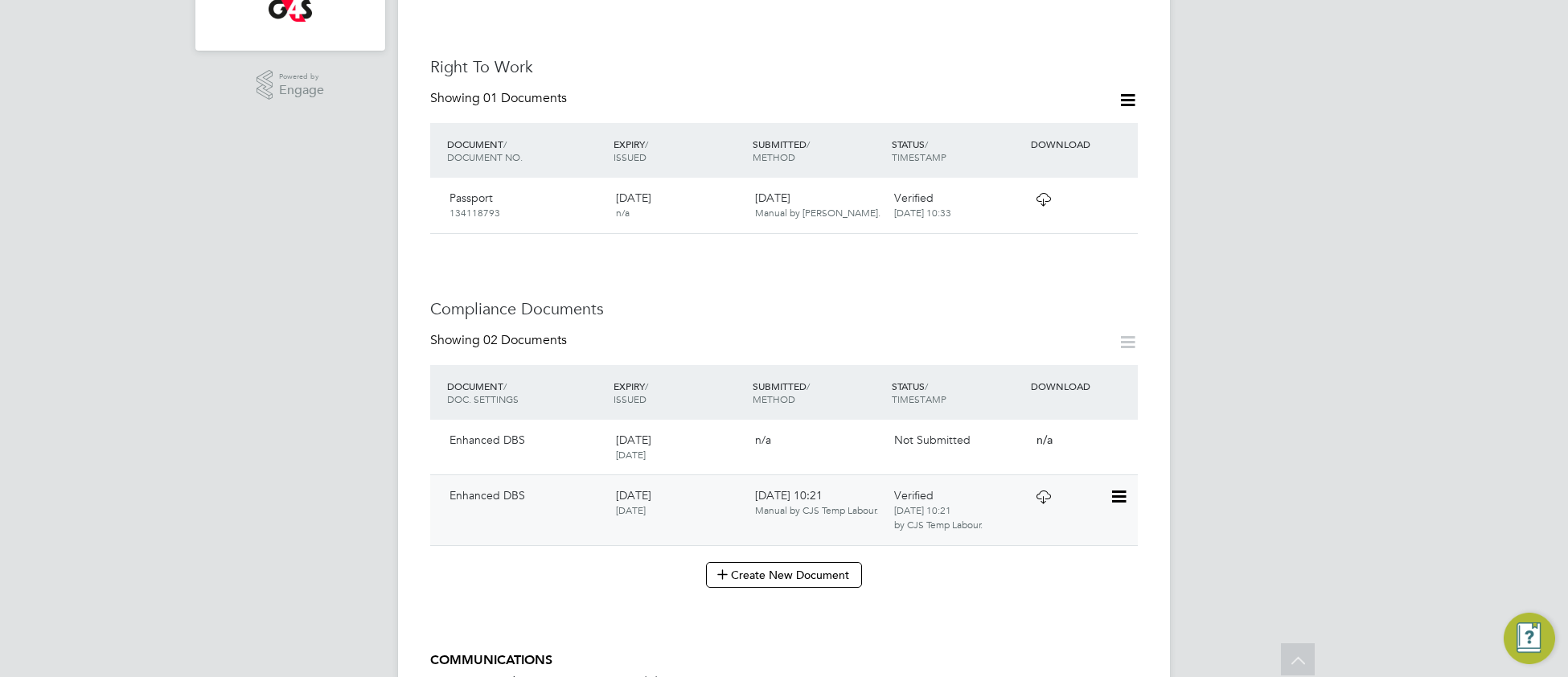
click at [1120, 488] on icon at bounding box center [1117, 497] width 16 height 19
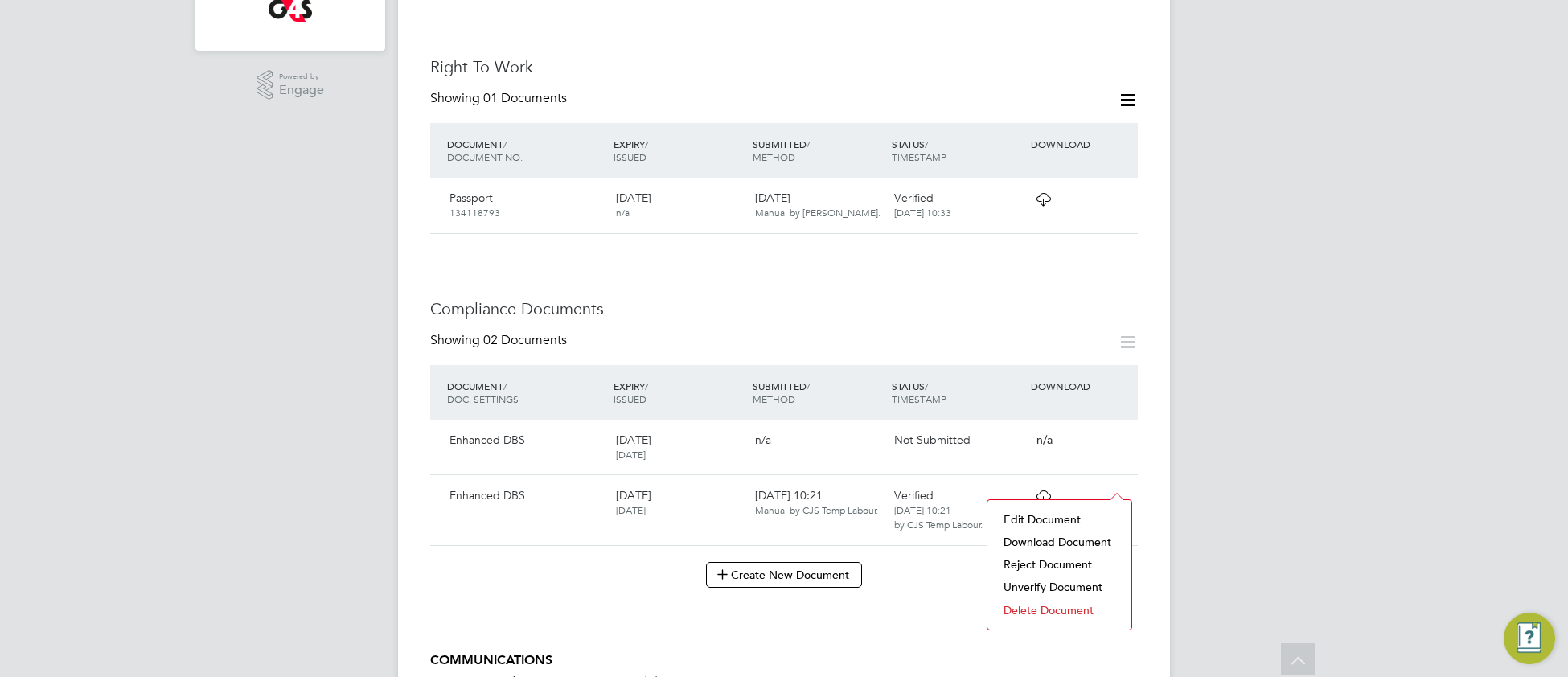
click at [1060, 519] on li "Edit Document" at bounding box center [1060, 519] width 128 height 23
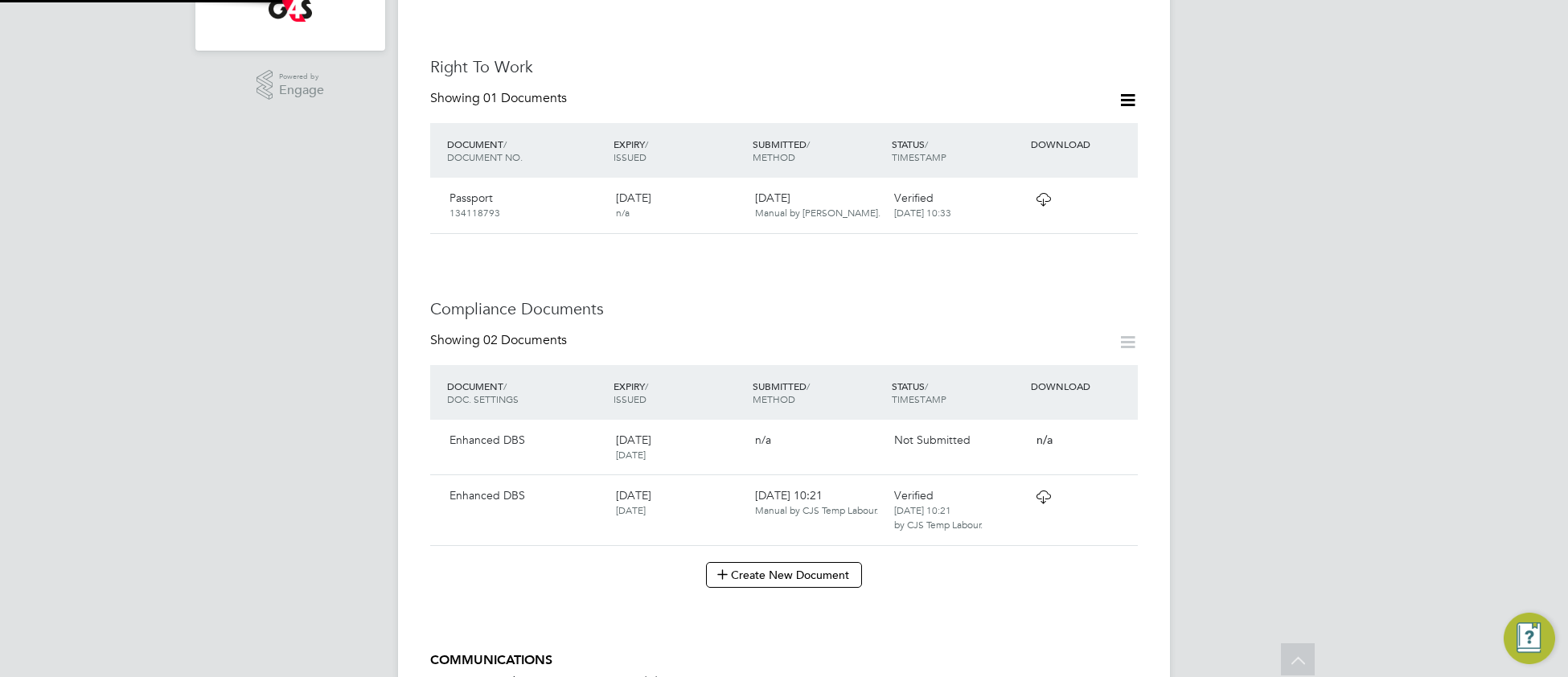
type input "Enhanced DBS"
type input "[DATE]"
type input "07 Aug 2027"
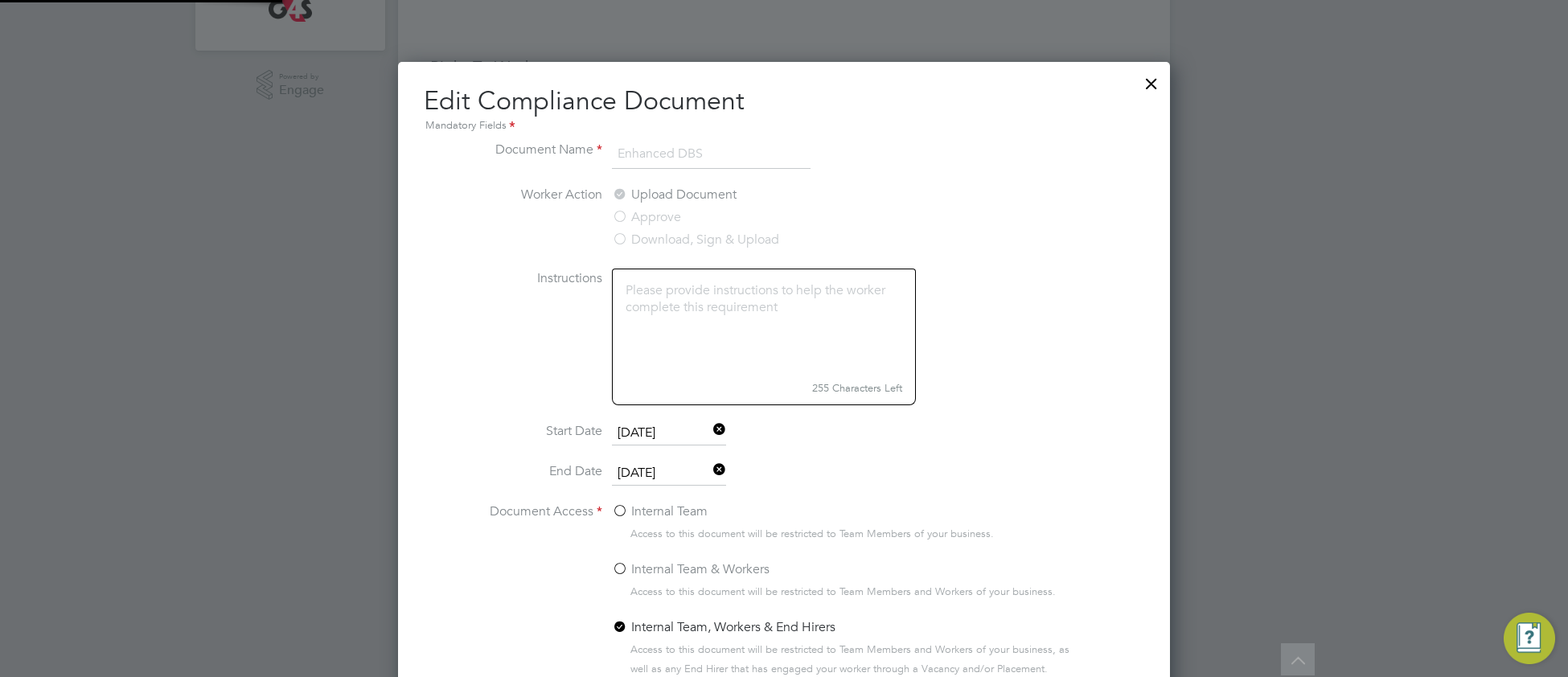
scroll to position [720, 772]
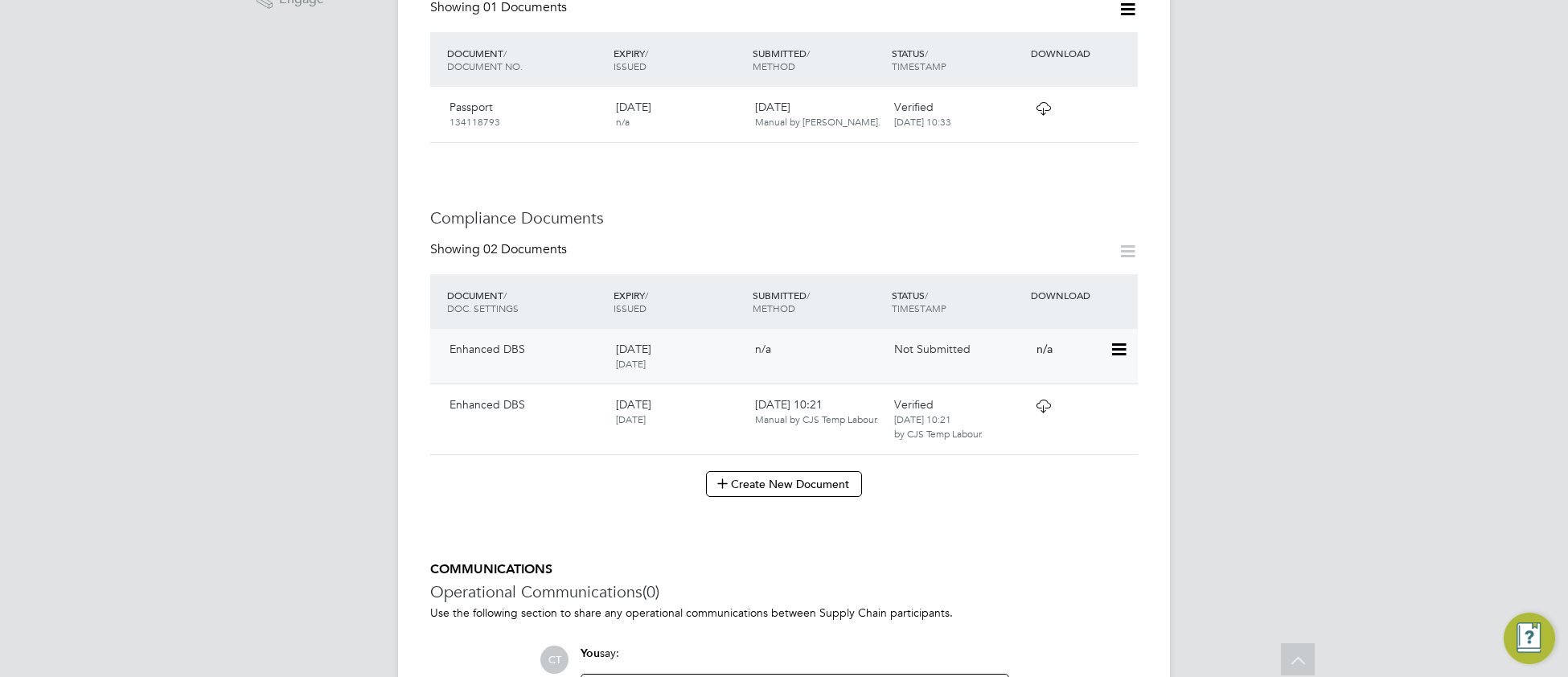
scroll to position [618, 0]
click at [1038, 398] on icon at bounding box center [1044, 405] width 20 height 13
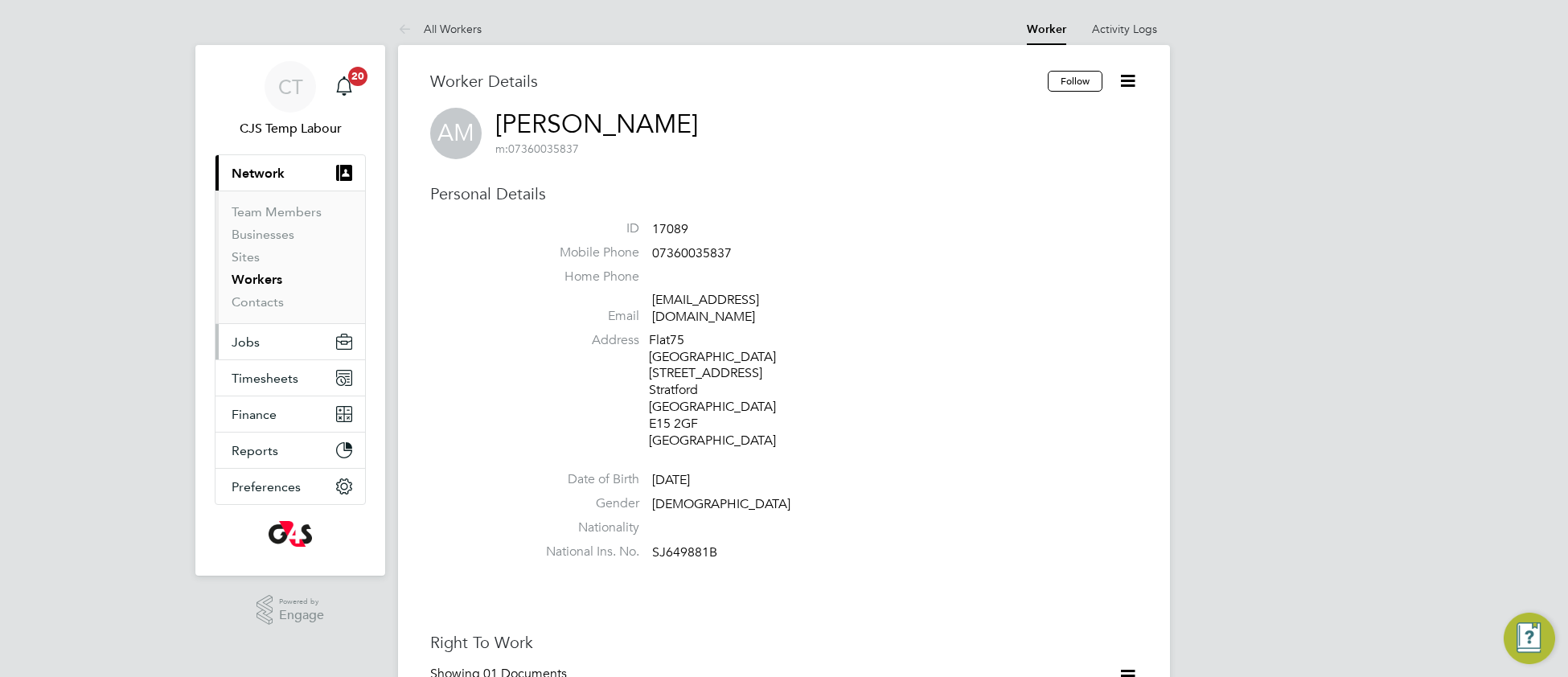
click at [246, 348] on span "Jobs" at bounding box center [245, 342] width 28 height 15
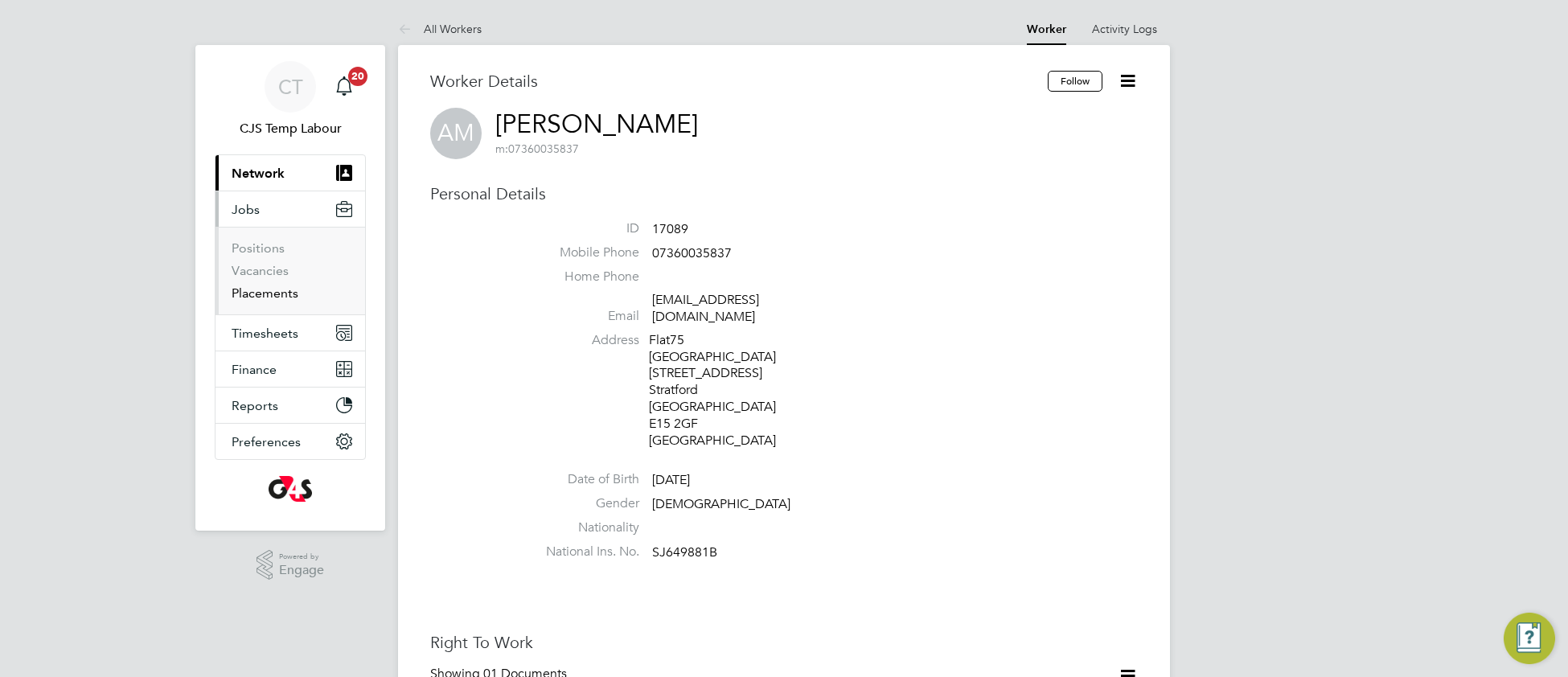
click at [271, 292] on link "Placements" at bounding box center [265, 293] width 67 height 15
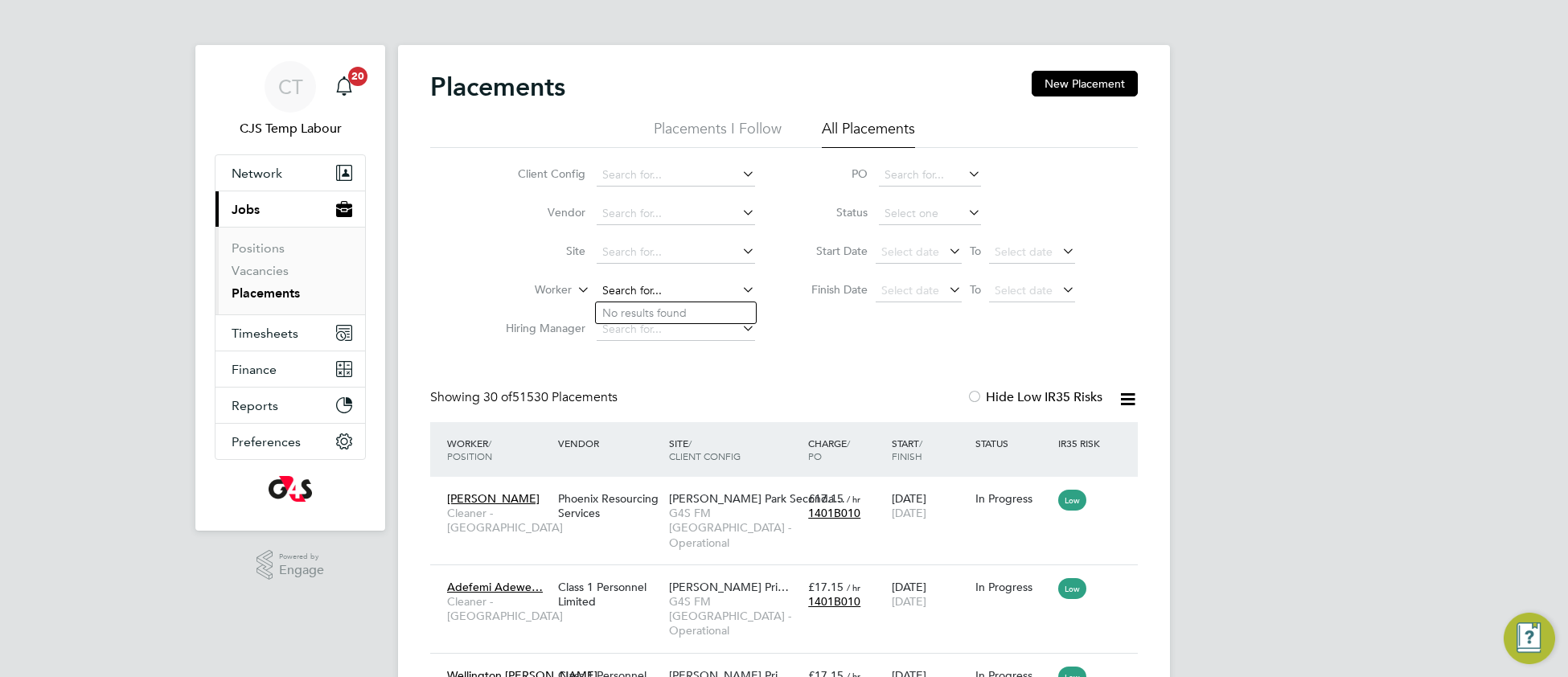
click at [653, 280] on input at bounding box center [676, 291] width 159 height 23
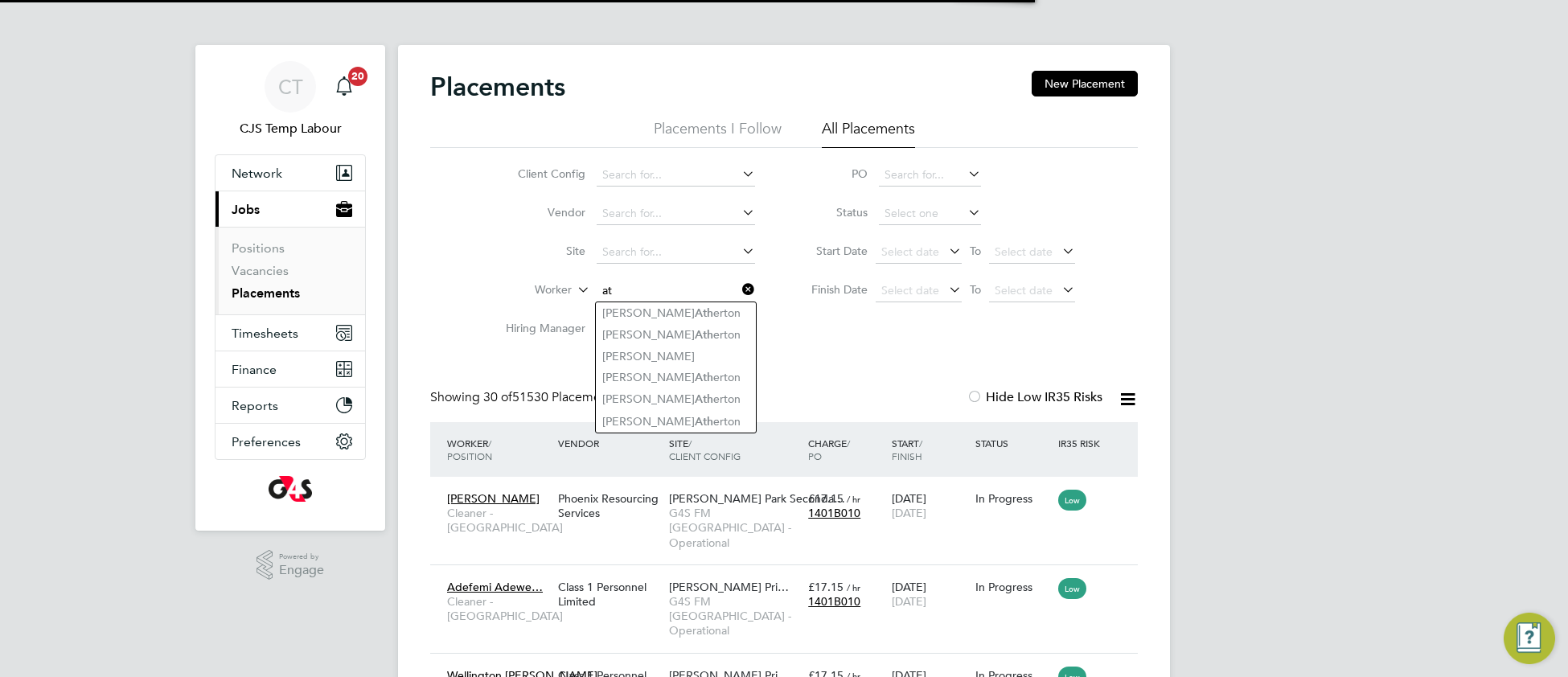
type input "a"
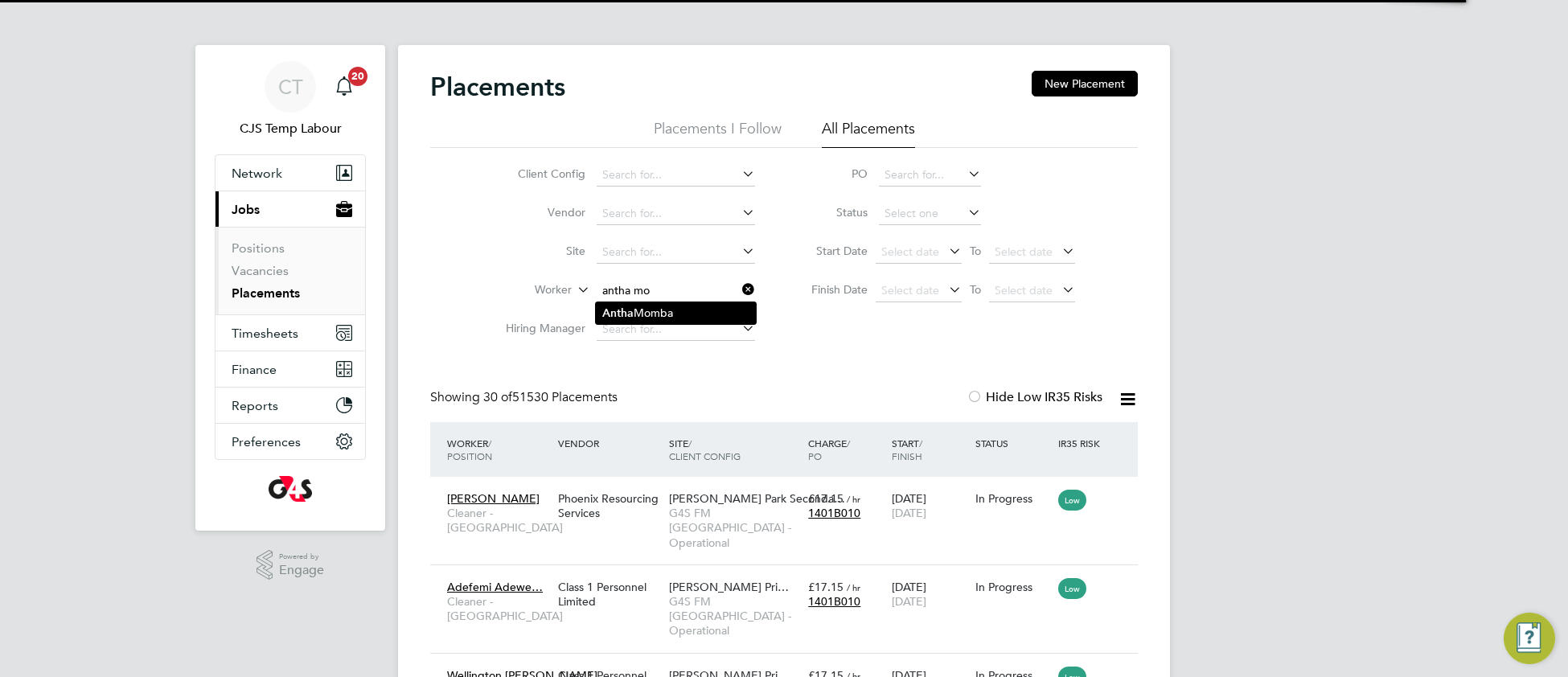
click at [676, 308] on li "Antha Momba" at bounding box center [676, 313] width 160 height 22
type input "Antha Momba"
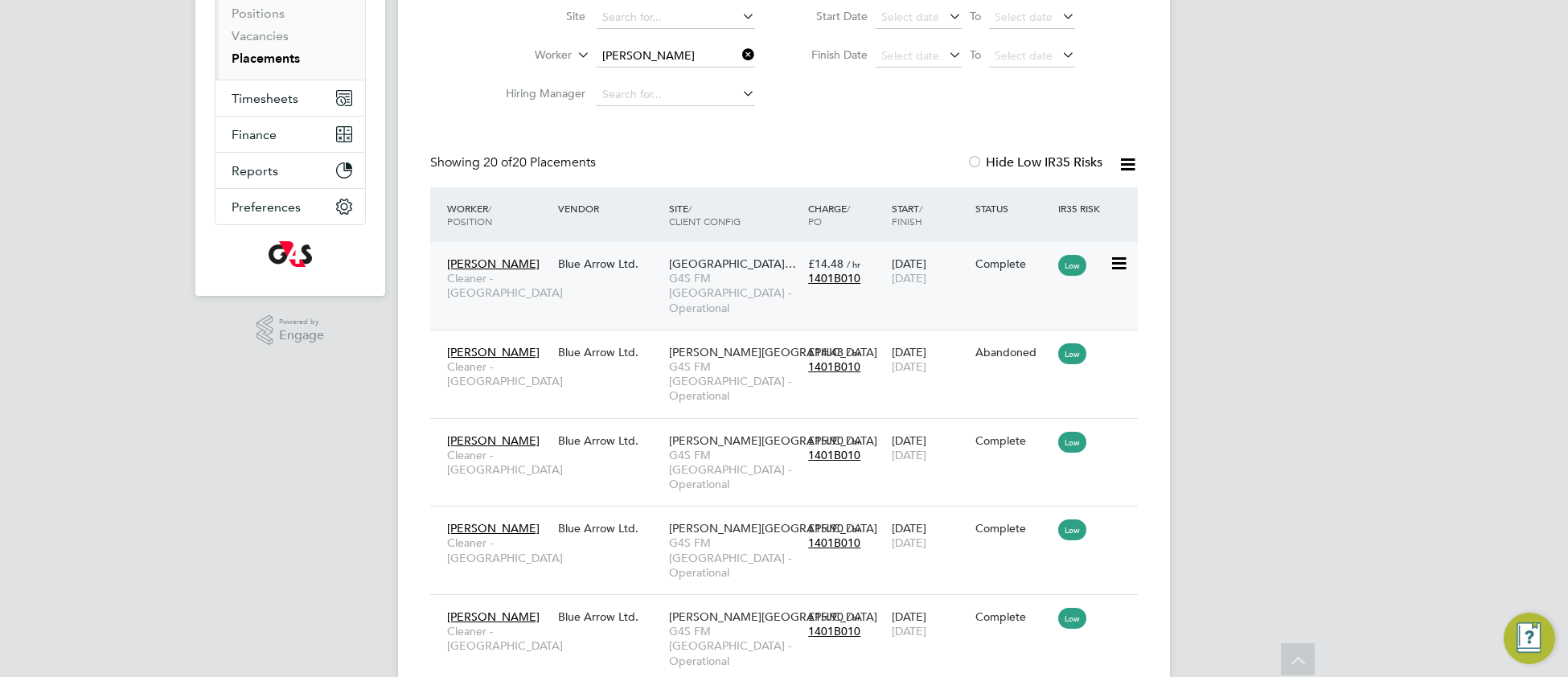
click at [635, 280] on div "Antha Momba Cleaner - Tower Hamlet Blue Arrow Ltd. Osmani Primary School… G4S F…" at bounding box center [783, 286] width 707 height 87
click at [704, 281] on span "G4S FM Tower Hamlets - Operational" at bounding box center [734, 293] width 131 height 44
click at [599, 352] on div "Antha Momba Cleaner - Tower Hamlet Blue Arrow Ltd. Bonner Primary School G4S FM…" at bounding box center [783, 374] width 707 height 88
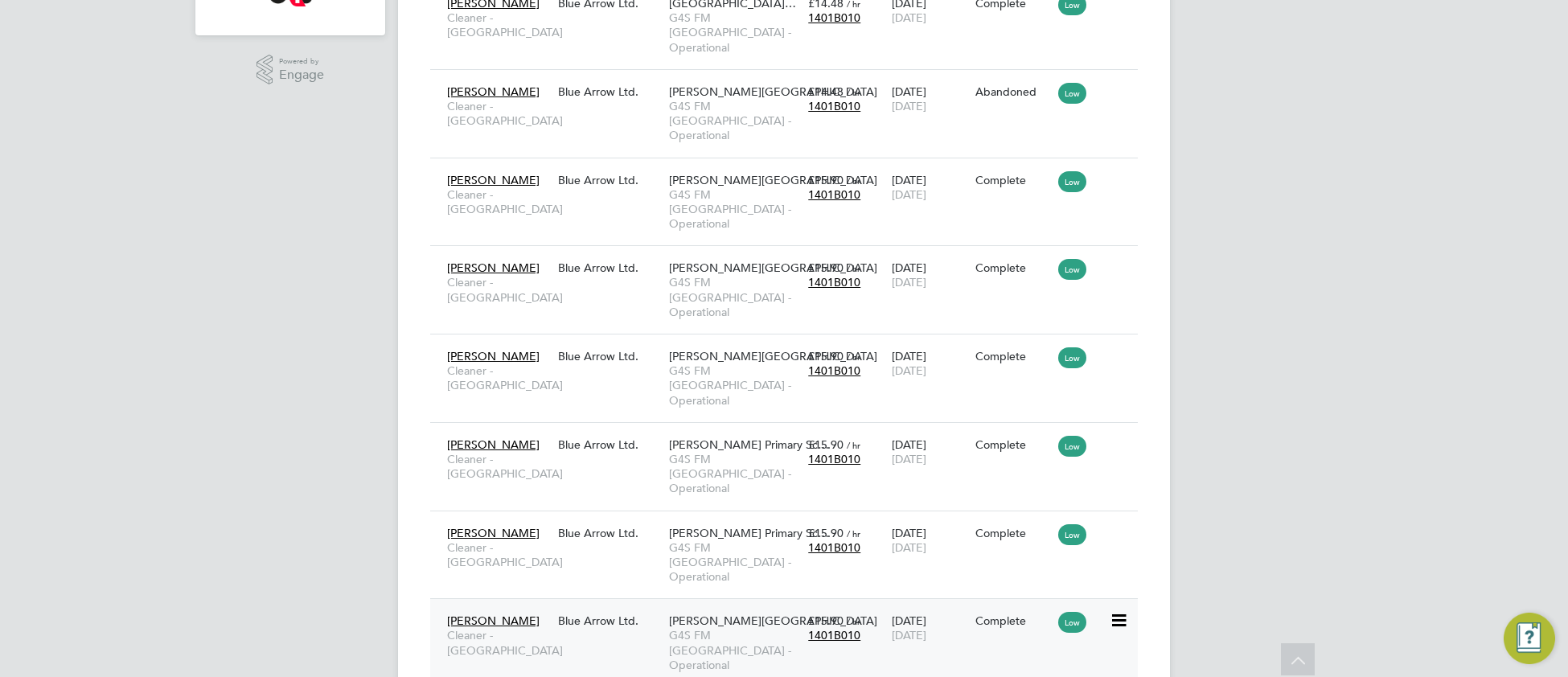
scroll to position [529, 0]
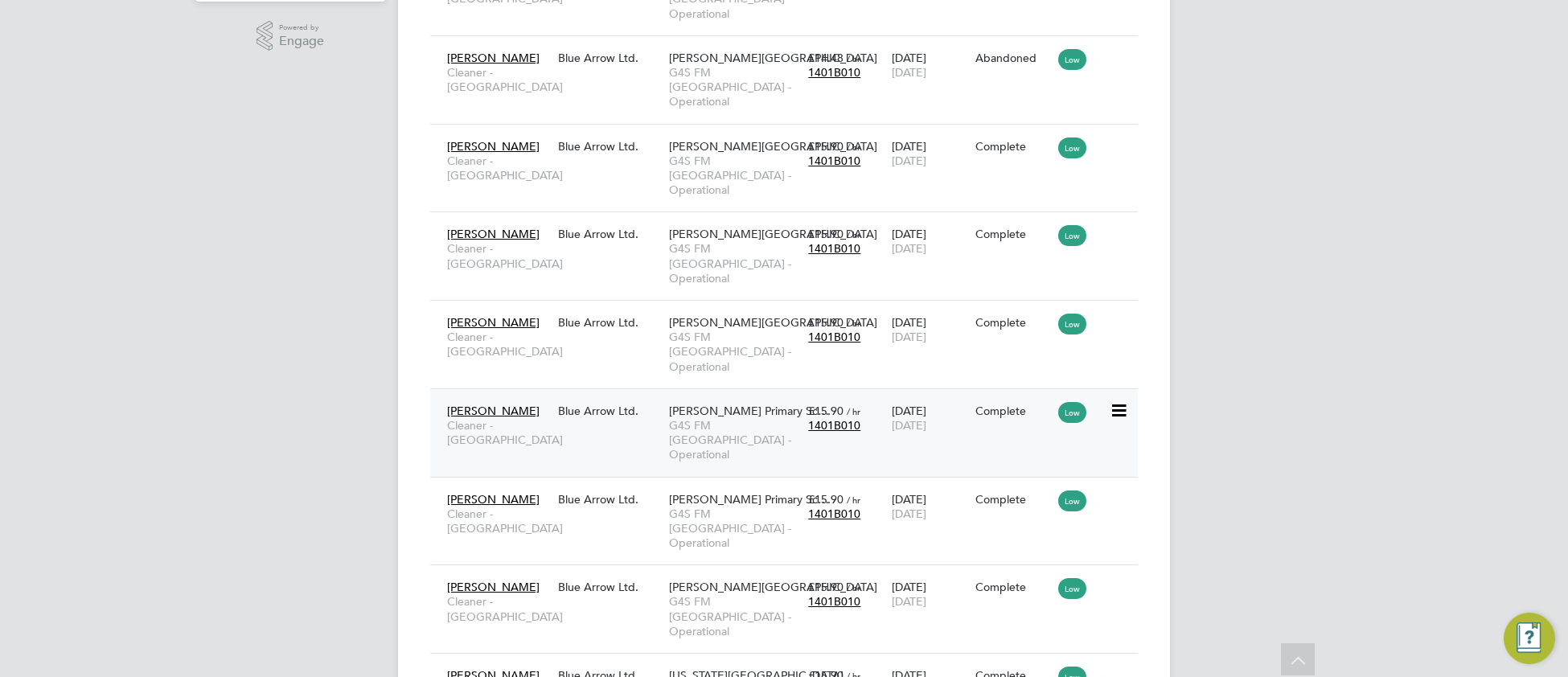
click at [588, 389] on div "Antha Momba Cleaner - Tower Hamlet Blue Arrow Ltd. Ben Jonson Primary Sc… G4S F…" at bounding box center [783, 433] width 707 height 88
click at [744, 418] on span "G4S FM Tower Hamlets - Operational" at bounding box center [734, 440] width 131 height 44
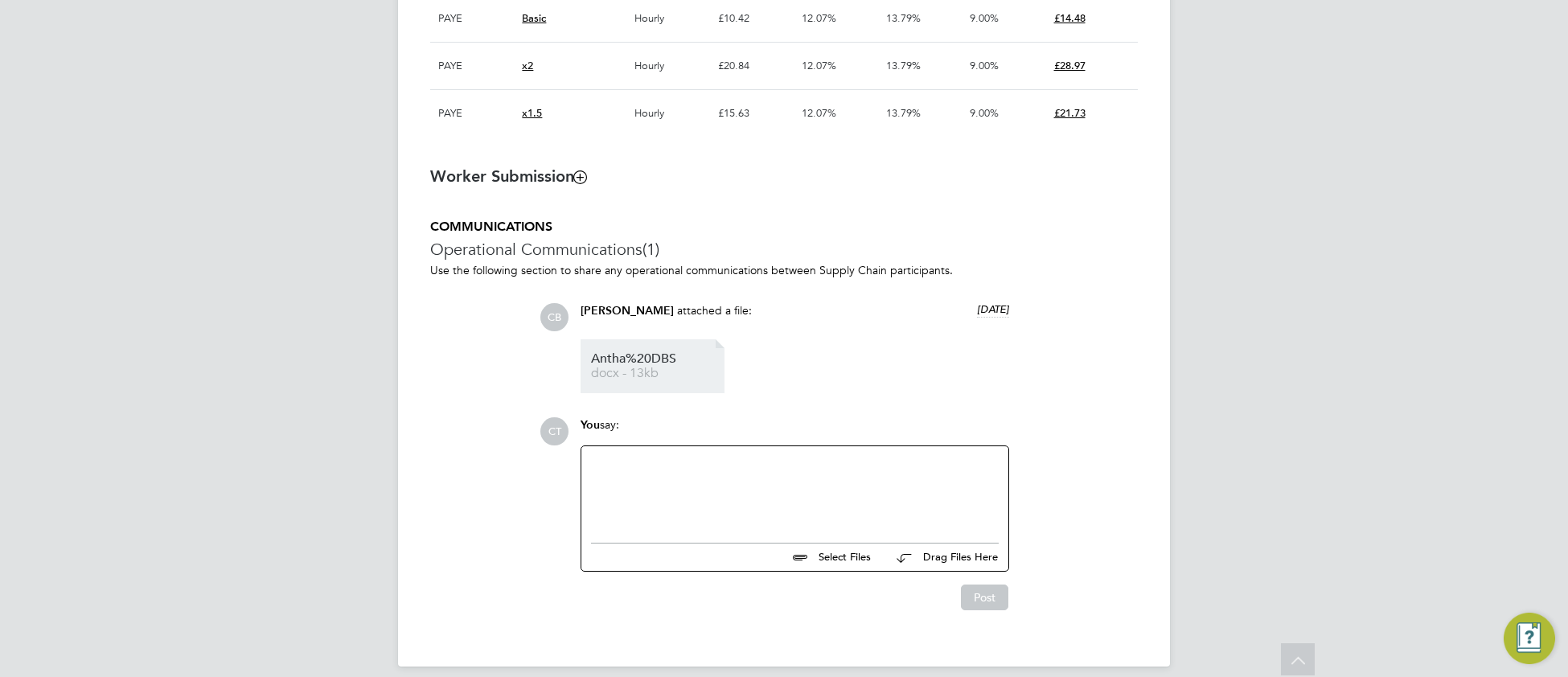
click at [652, 380] on span "docx - 13kb" at bounding box center [655, 373] width 129 height 12
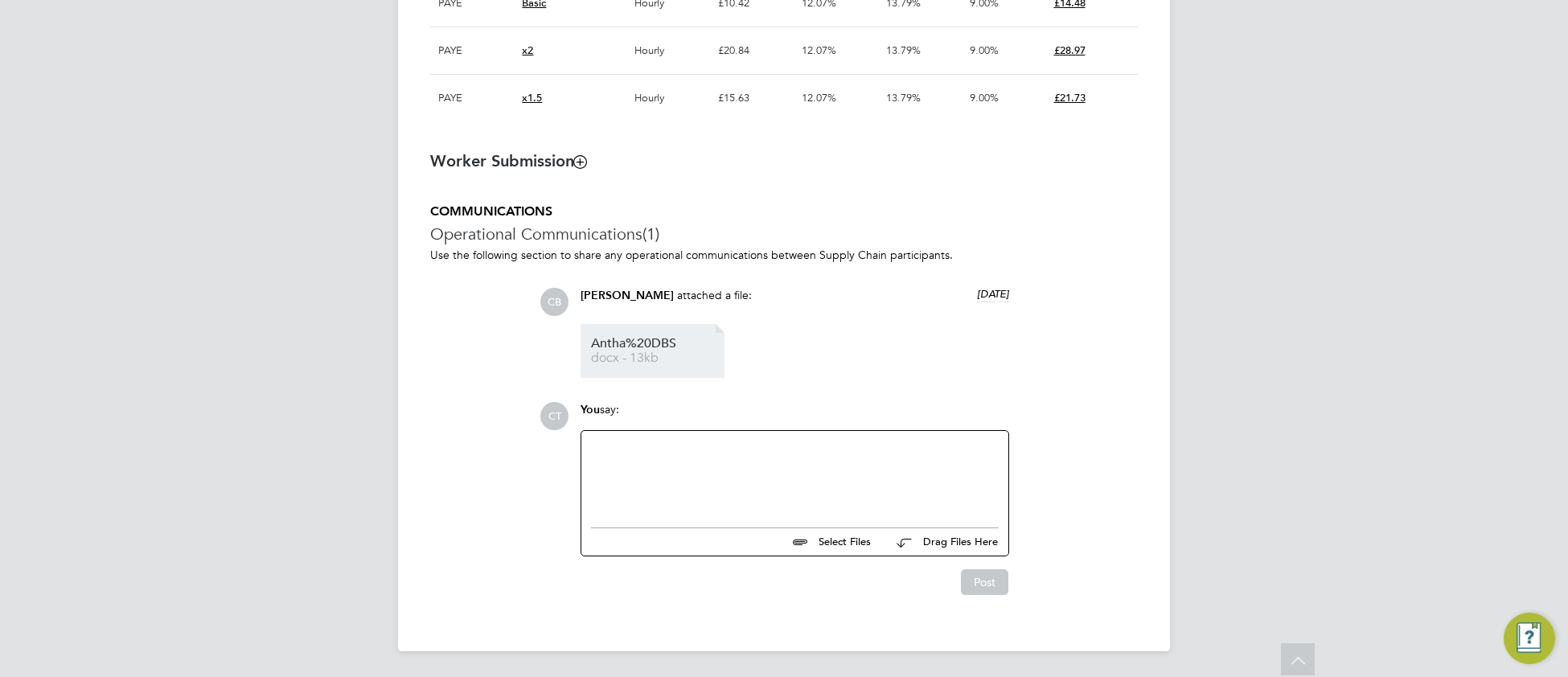
click at [631, 341] on span "Antha%20DBS" at bounding box center [655, 343] width 129 height 12
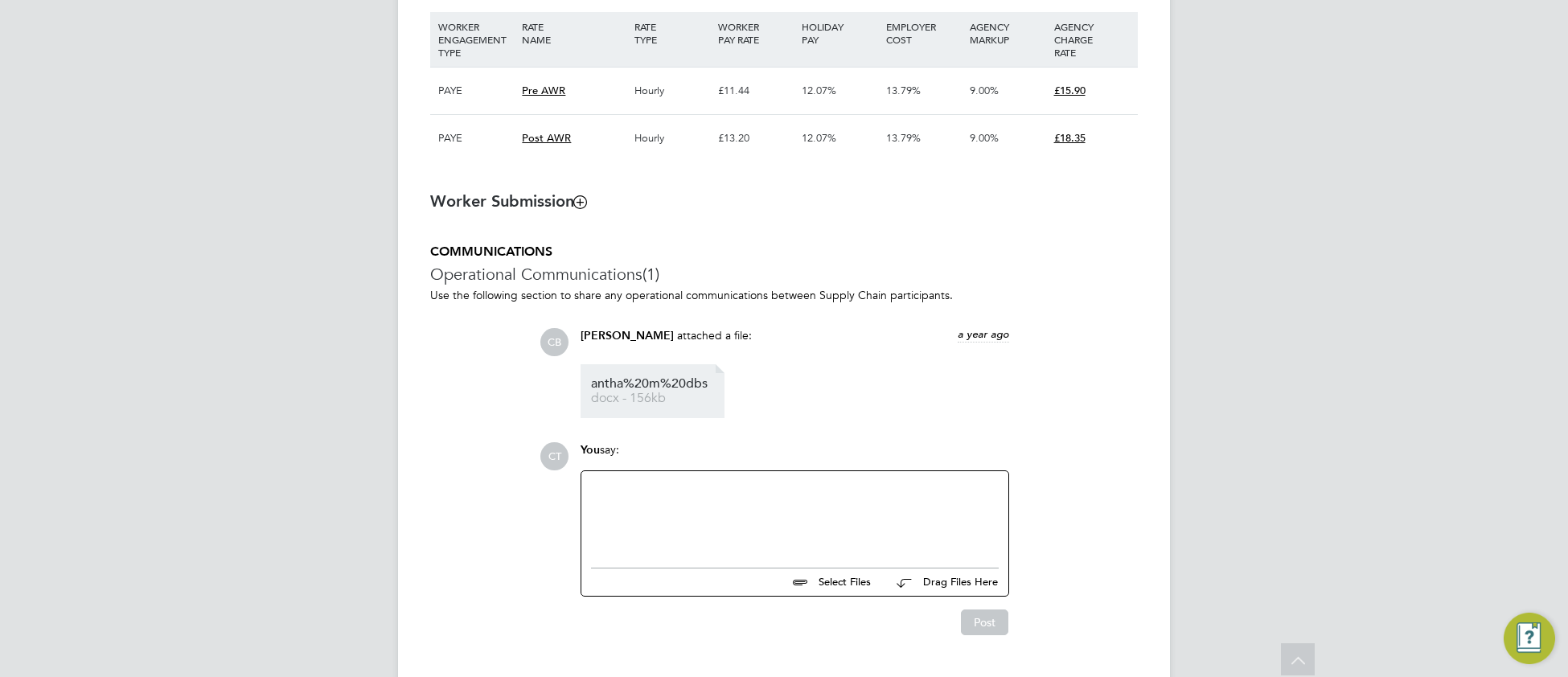
click at [679, 405] on span "docx - 156kb" at bounding box center [655, 398] width 129 height 12
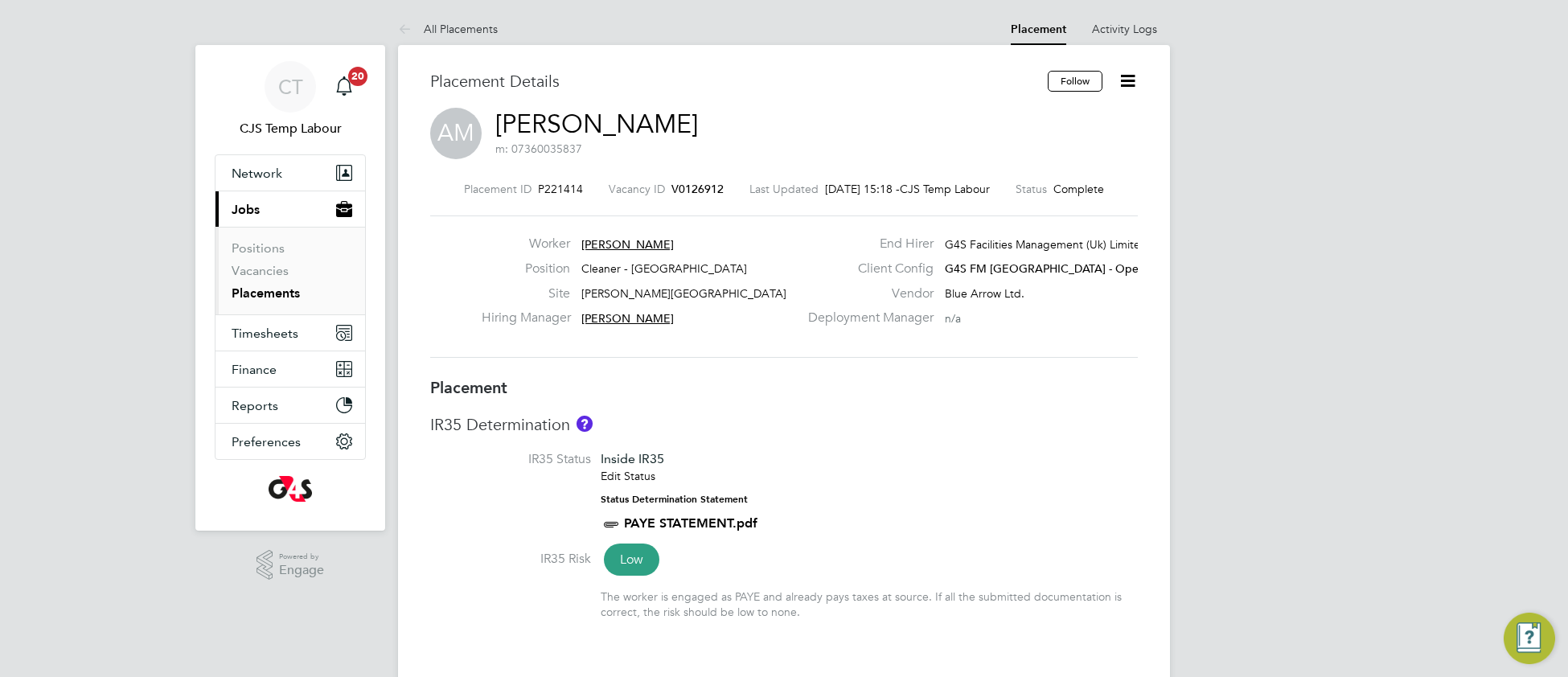
click at [548, 133] on link "[PERSON_NAME]" at bounding box center [597, 124] width 203 height 32
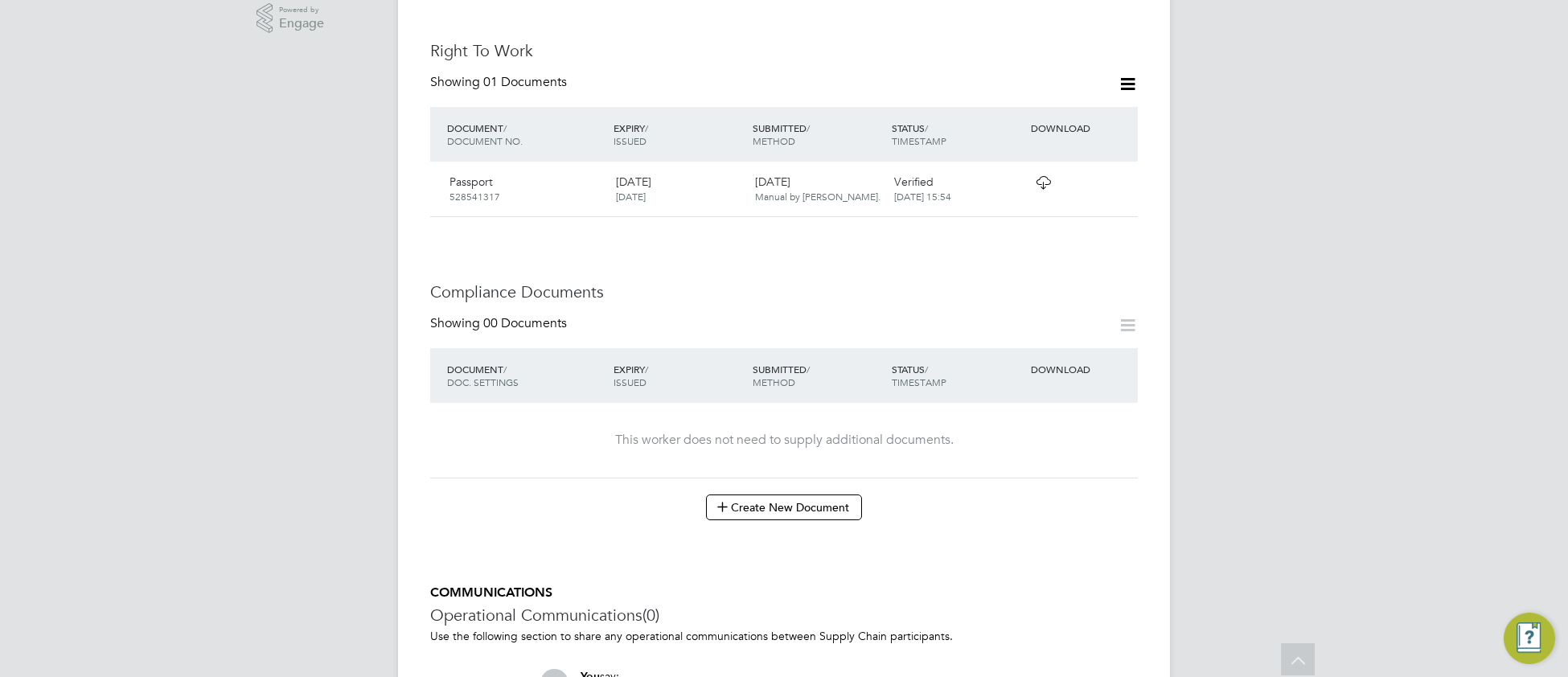
scroll to position [776, 0]
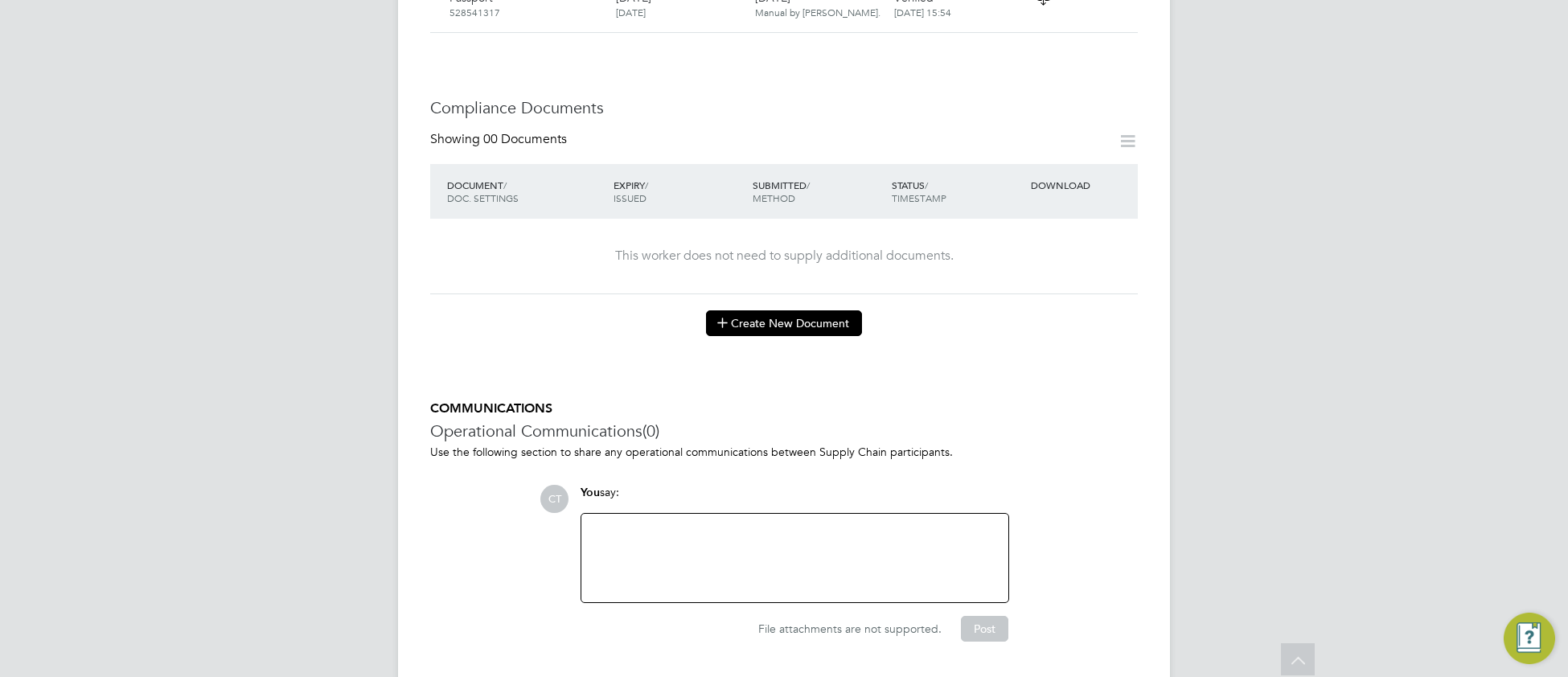
click at [833, 310] on button "Create New Document" at bounding box center [783, 323] width 156 height 26
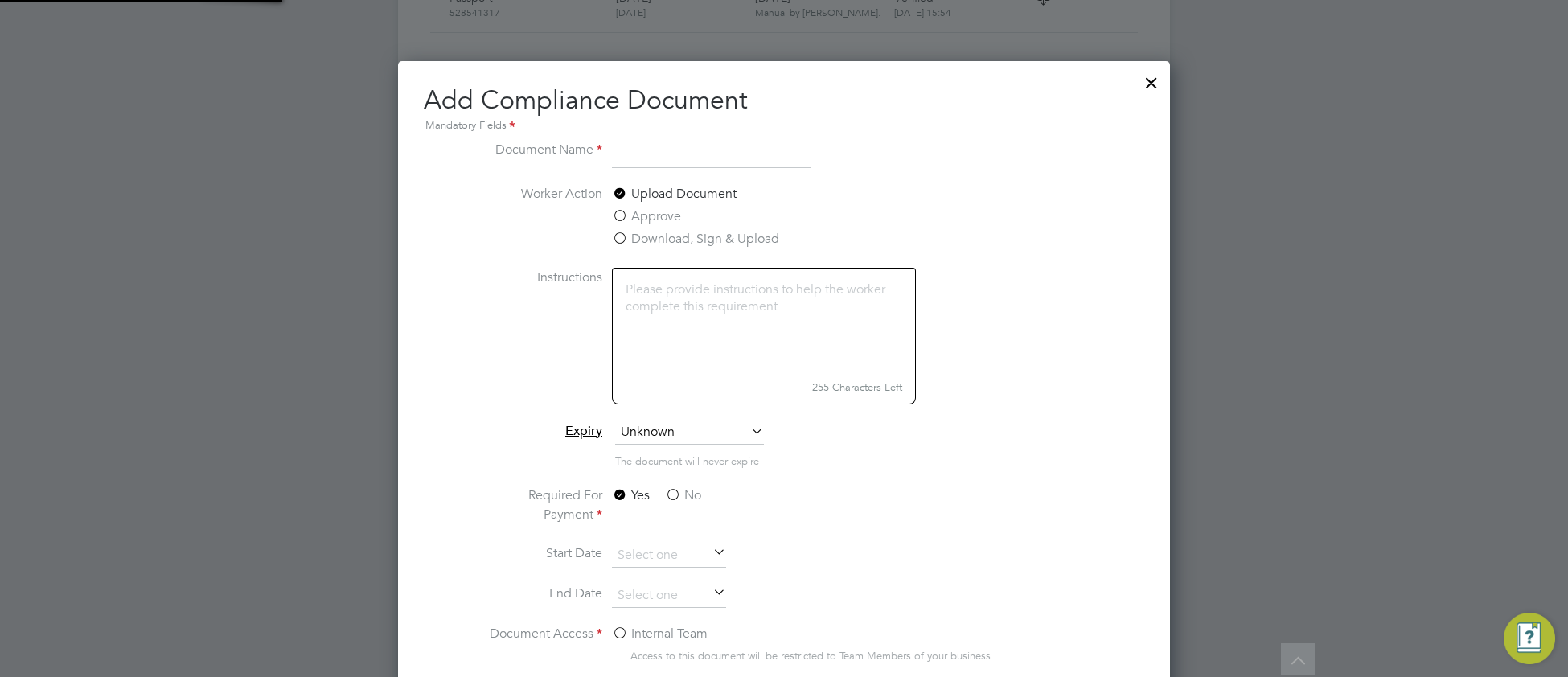
scroll to position [844, 772]
click at [717, 153] on input at bounding box center [711, 154] width 198 height 29
type input "Enhanced DBS"
click at [639, 440] on span "Unknown" at bounding box center [689, 433] width 149 height 24
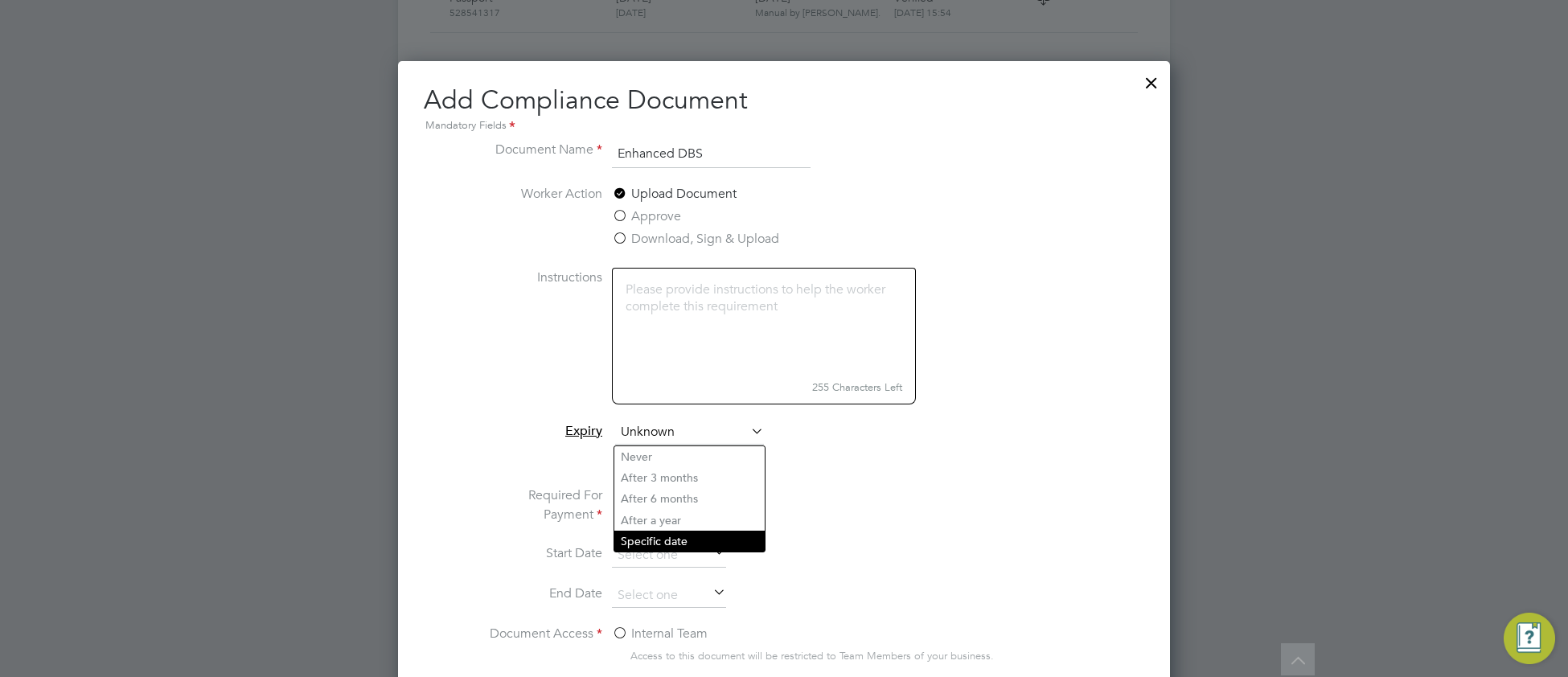
click at [651, 537] on li "Specific date" at bounding box center [689, 541] width 150 height 21
click at [670, 493] on label "No" at bounding box center [683, 495] width 36 height 19
click at [0, 0] on input "No" at bounding box center [0, 0] width 0 height 0
click at [638, 552] on input at bounding box center [669, 555] width 114 height 24
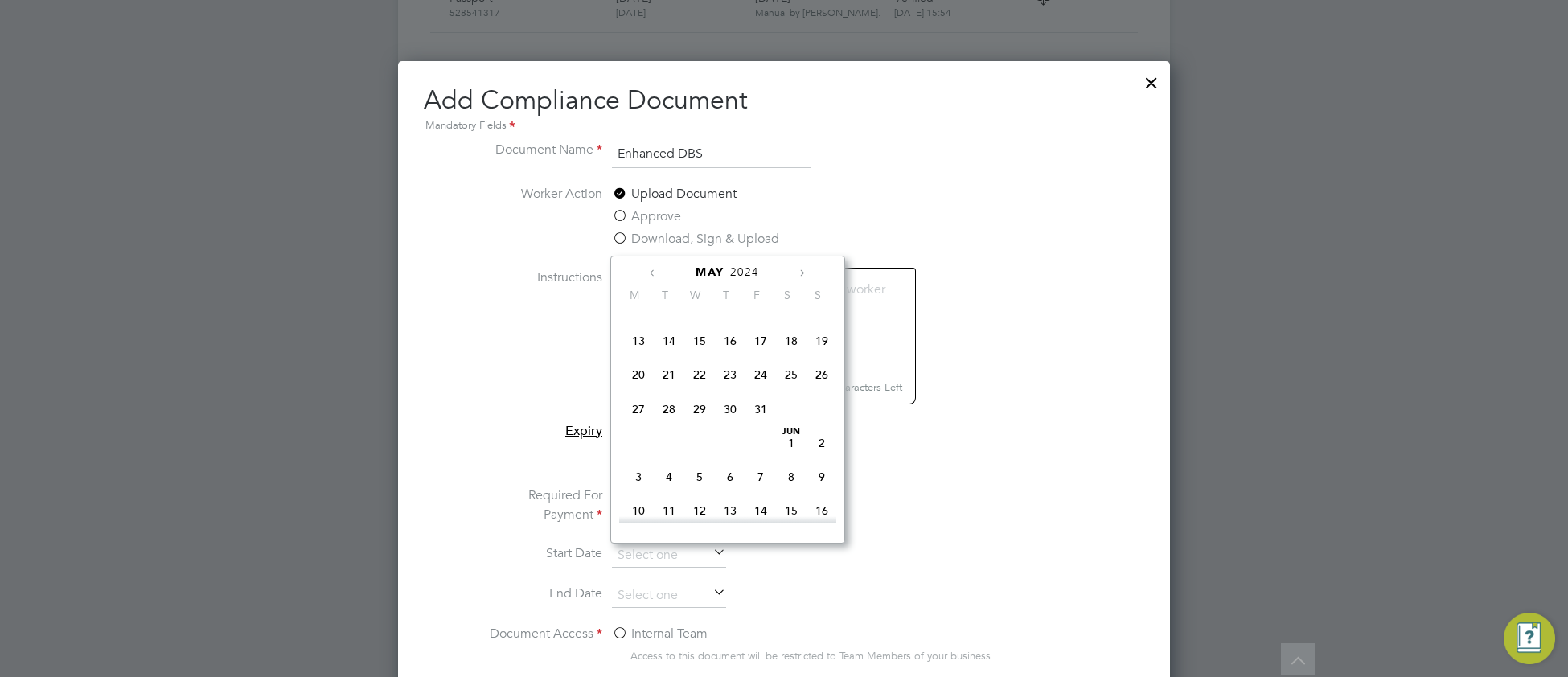
scroll to position [224, 0]
click at [762, 382] on span "24" at bounding box center [761, 379] width 31 height 31
type input "24 May 2024"
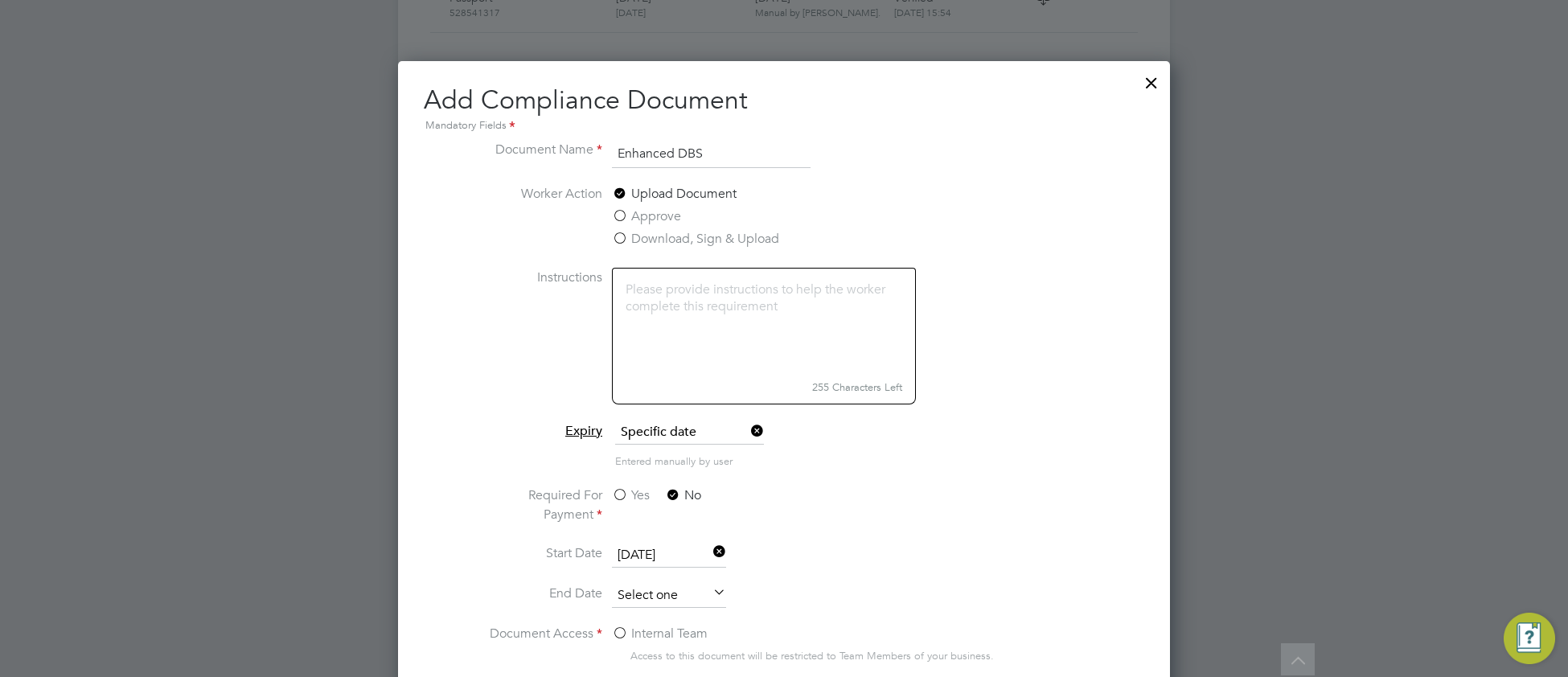
click at [664, 596] on input at bounding box center [669, 596] width 114 height 24
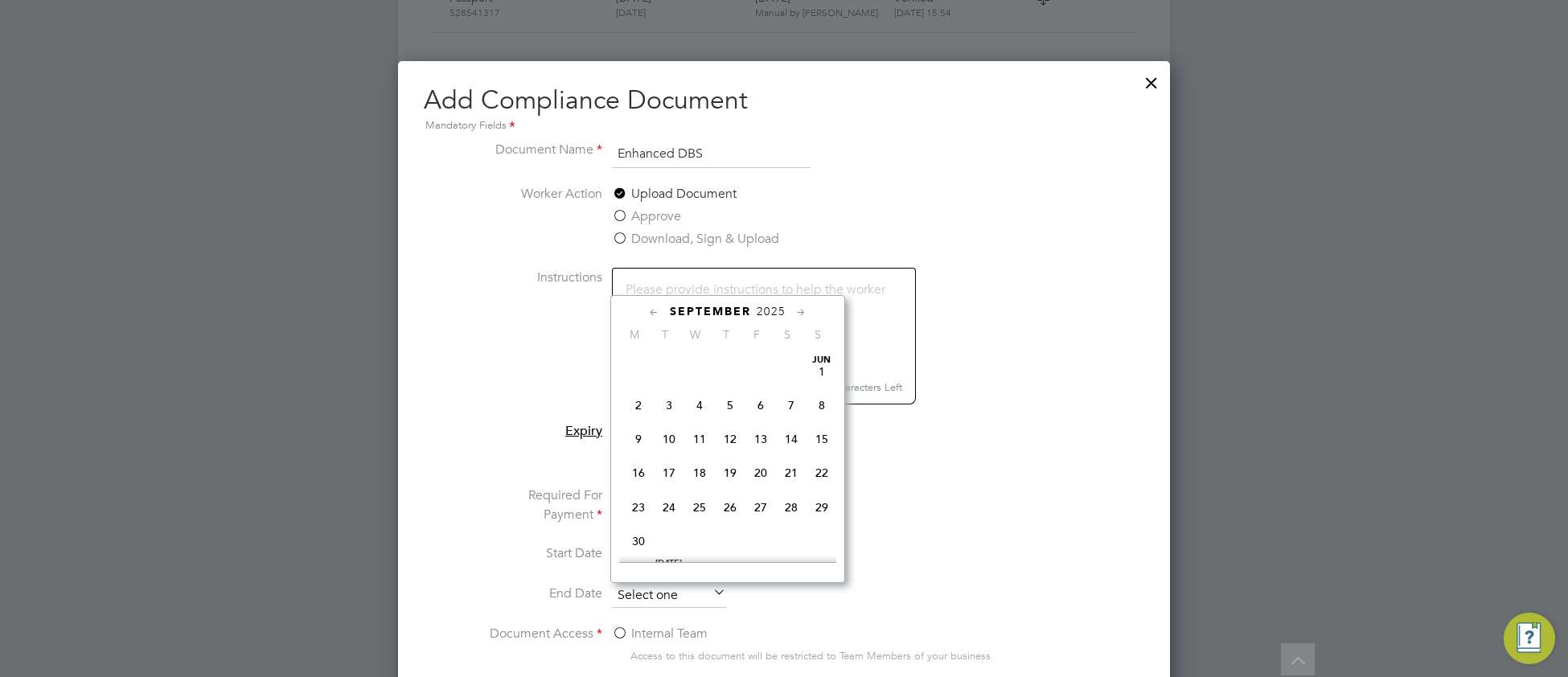
scroll to position [489, 0]
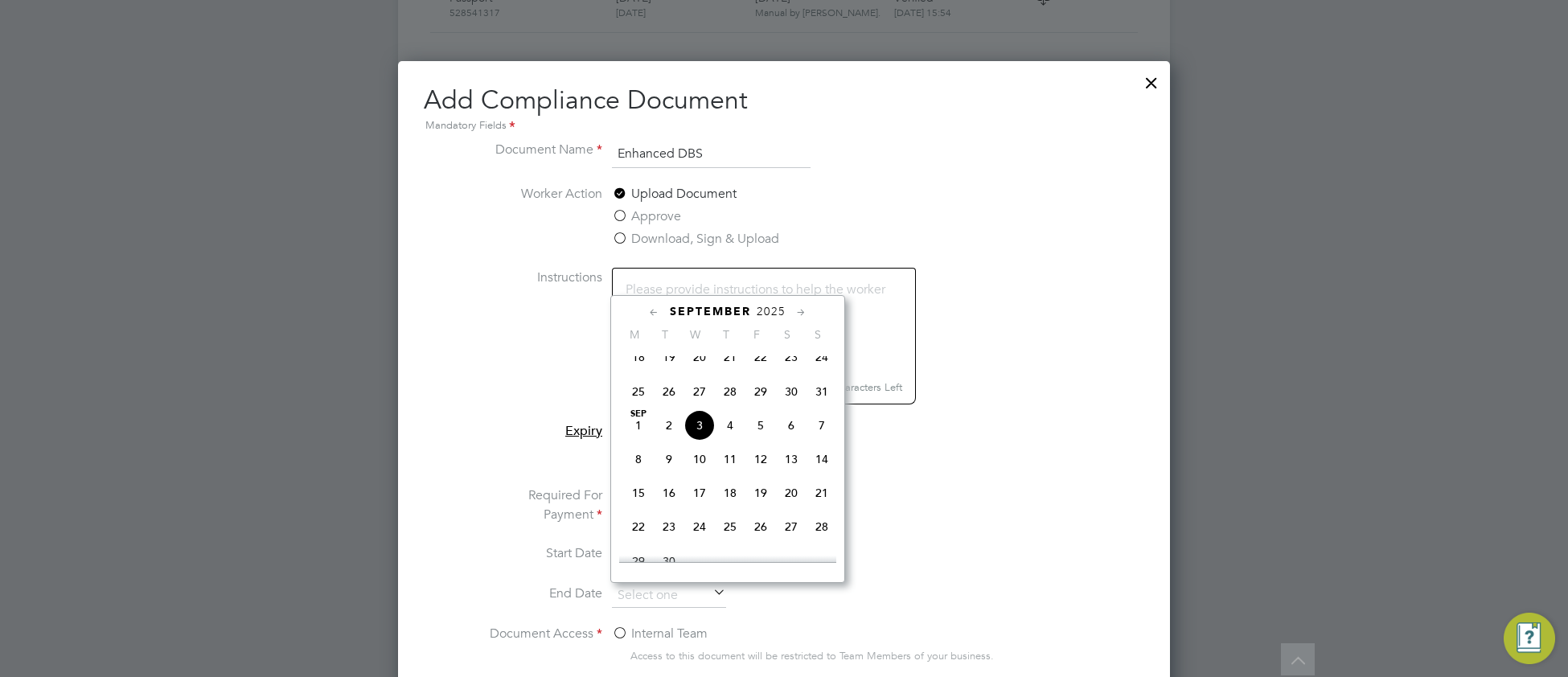
click at [768, 310] on span "2025" at bounding box center [771, 311] width 29 height 14
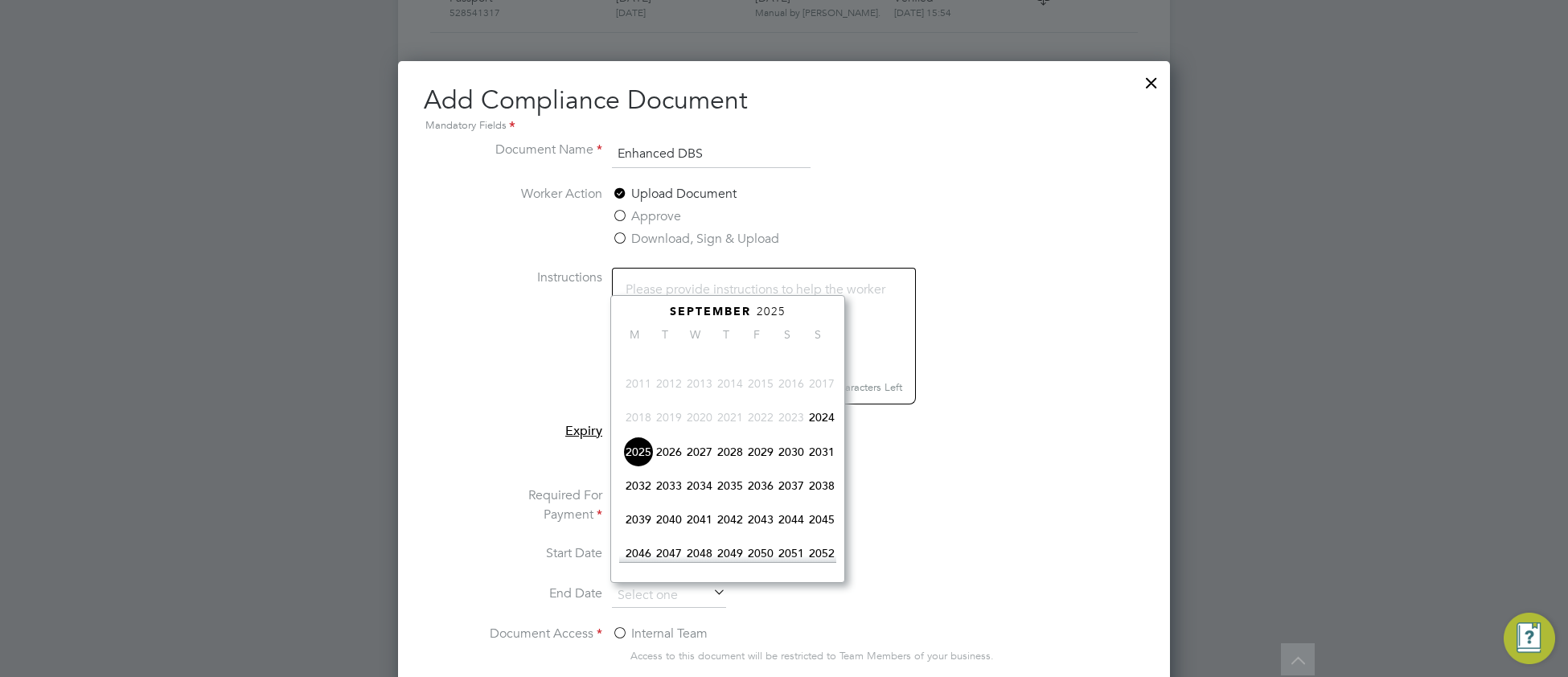
click at [697, 460] on span "2027" at bounding box center [699, 453] width 31 height 31
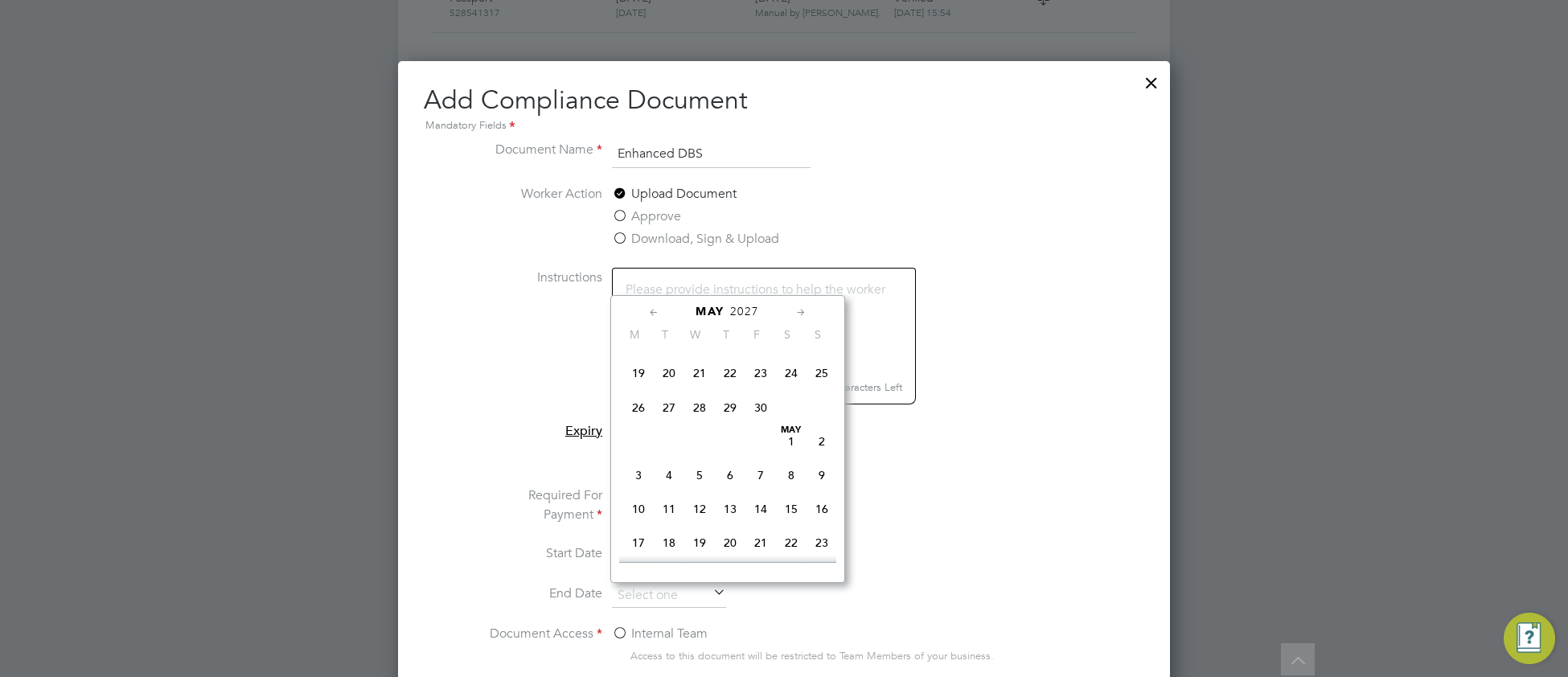
scroll to position [269, 0]
click at [788, 382] on span "24" at bounding box center [791, 374] width 31 height 31
type input "24 Apr 2027"
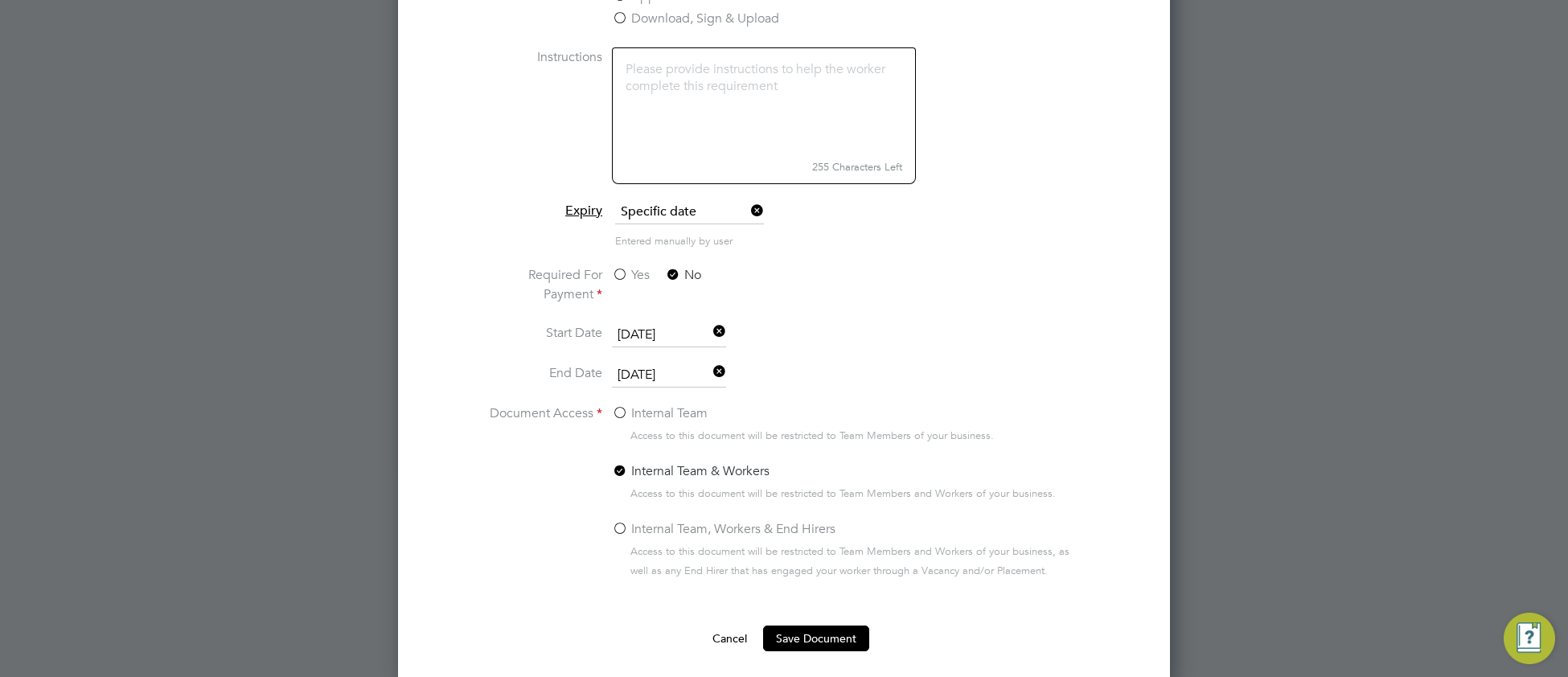
scroll to position [1003, 0]
click at [616, 523] on label "Internal Team, Workers & End Hirers" at bounding box center [724, 522] width 223 height 19
click at [0, 0] on input "Internal Team, Workers & End Hirers" at bounding box center [0, 0] width 0 height 0
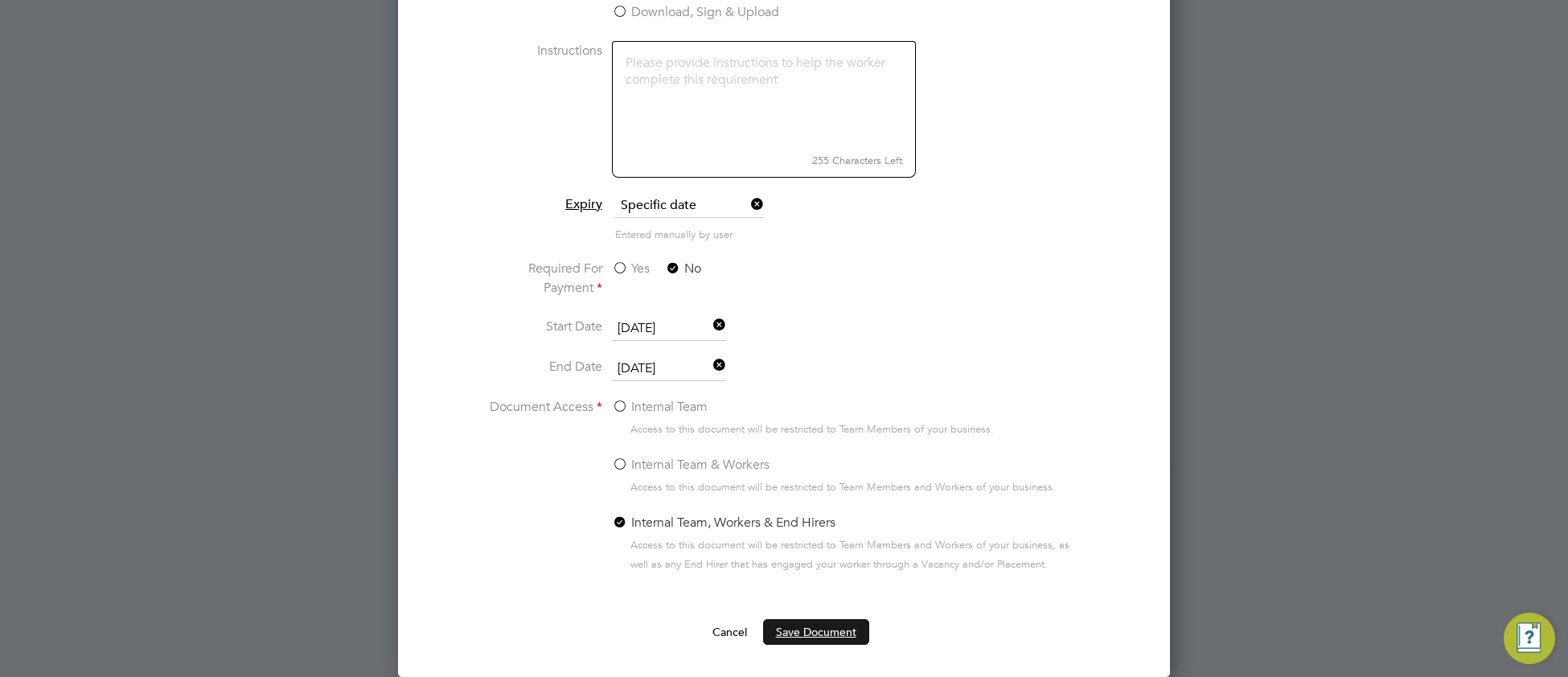
click at [843, 637] on button "Save Document" at bounding box center [816, 632] width 106 height 26
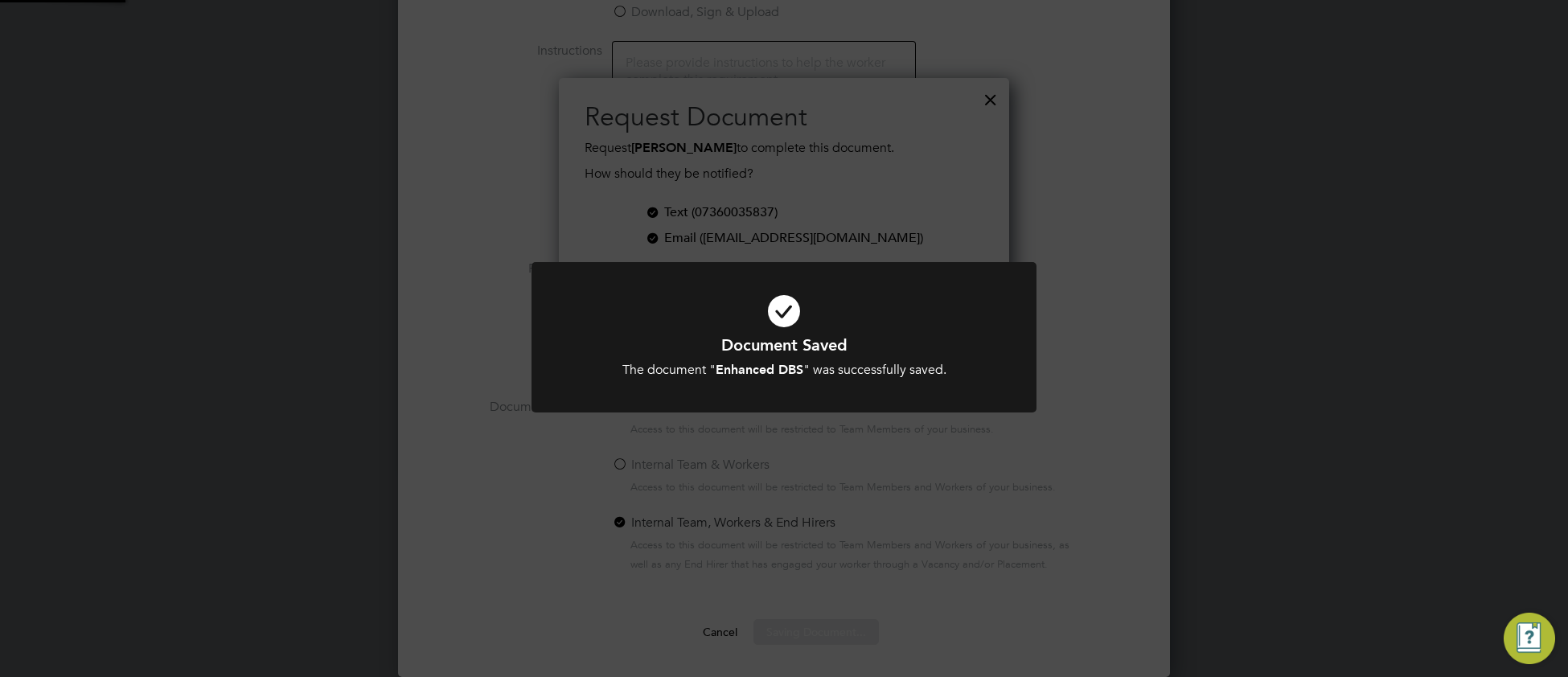
scroll to position [261, 451]
click at [991, 342] on h1 "Document Saved" at bounding box center [784, 344] width 418 height 21
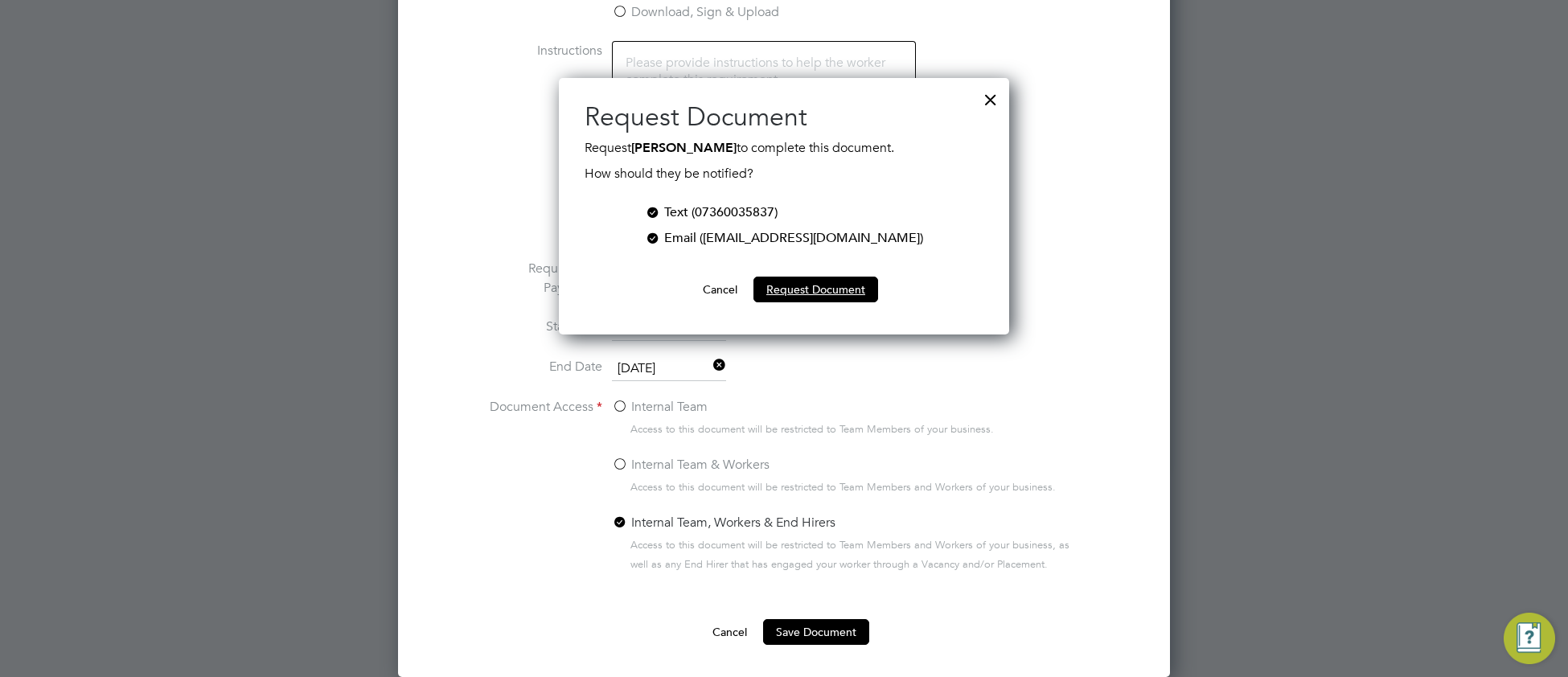
drag, startPoint x: 854, startPoint y: 300, endPoint x: 862, endPoint y: 305, distance: 9.4
click at [855, 300] on button "Request Document" at bounding box center [816, 289] width 124 height 26
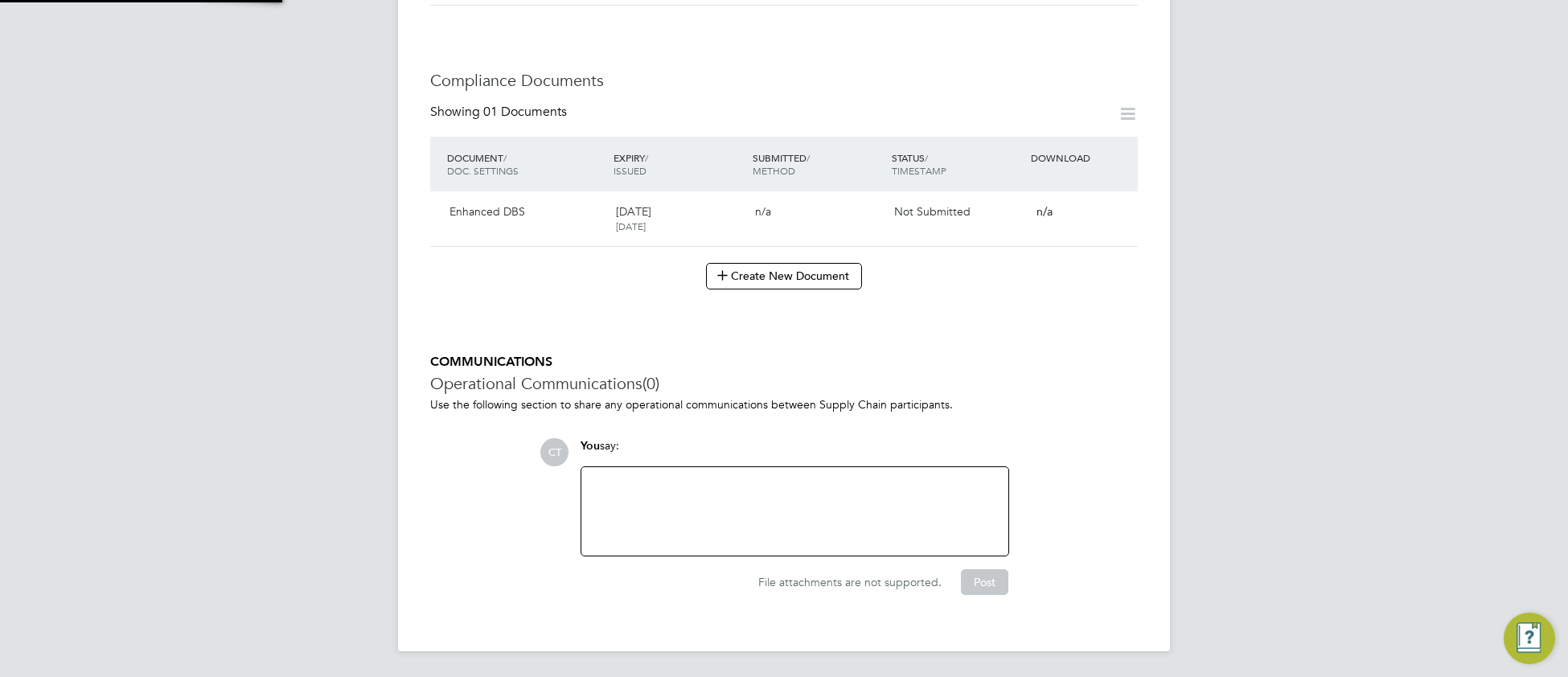
scroll to position [756, 0]
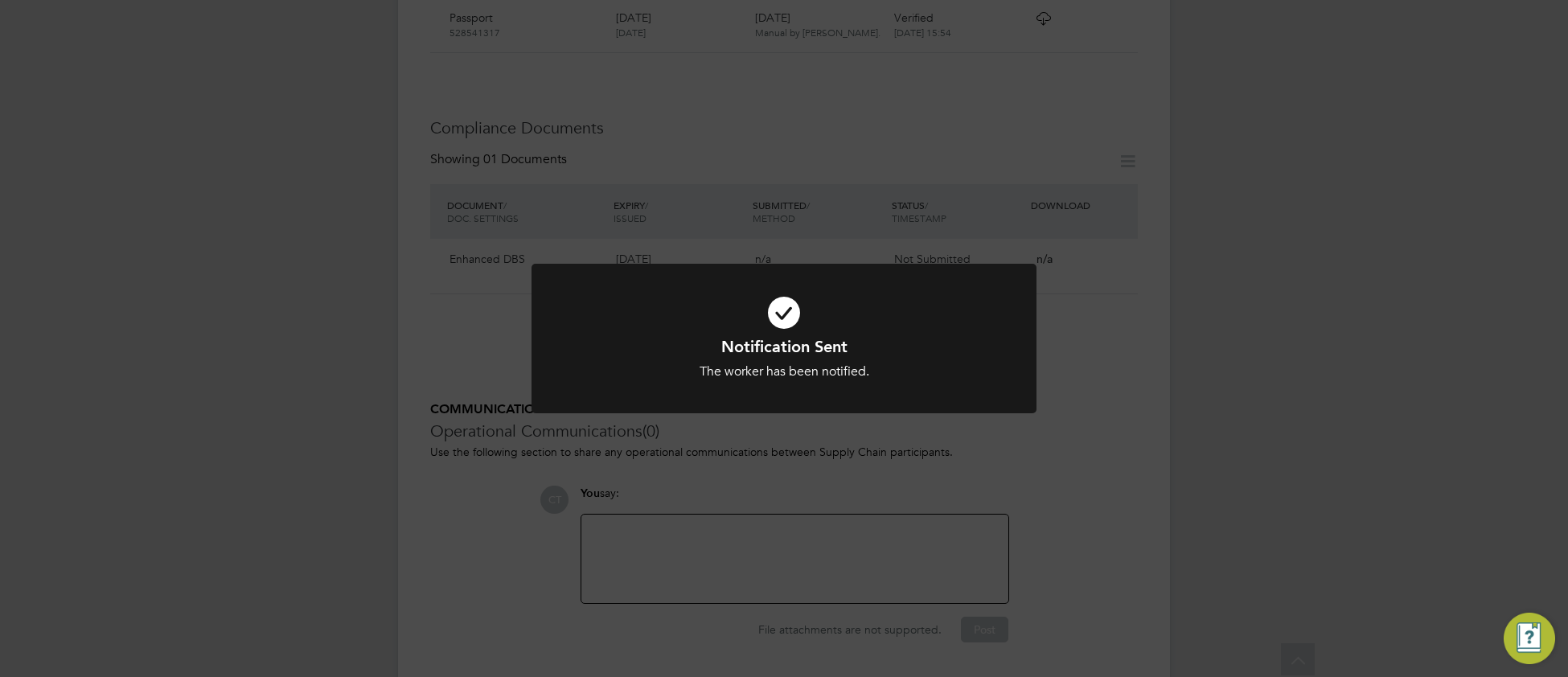
click at [977, 368] on div "The worker has been notified." at bounding box center [784, 371] width 418 height 17
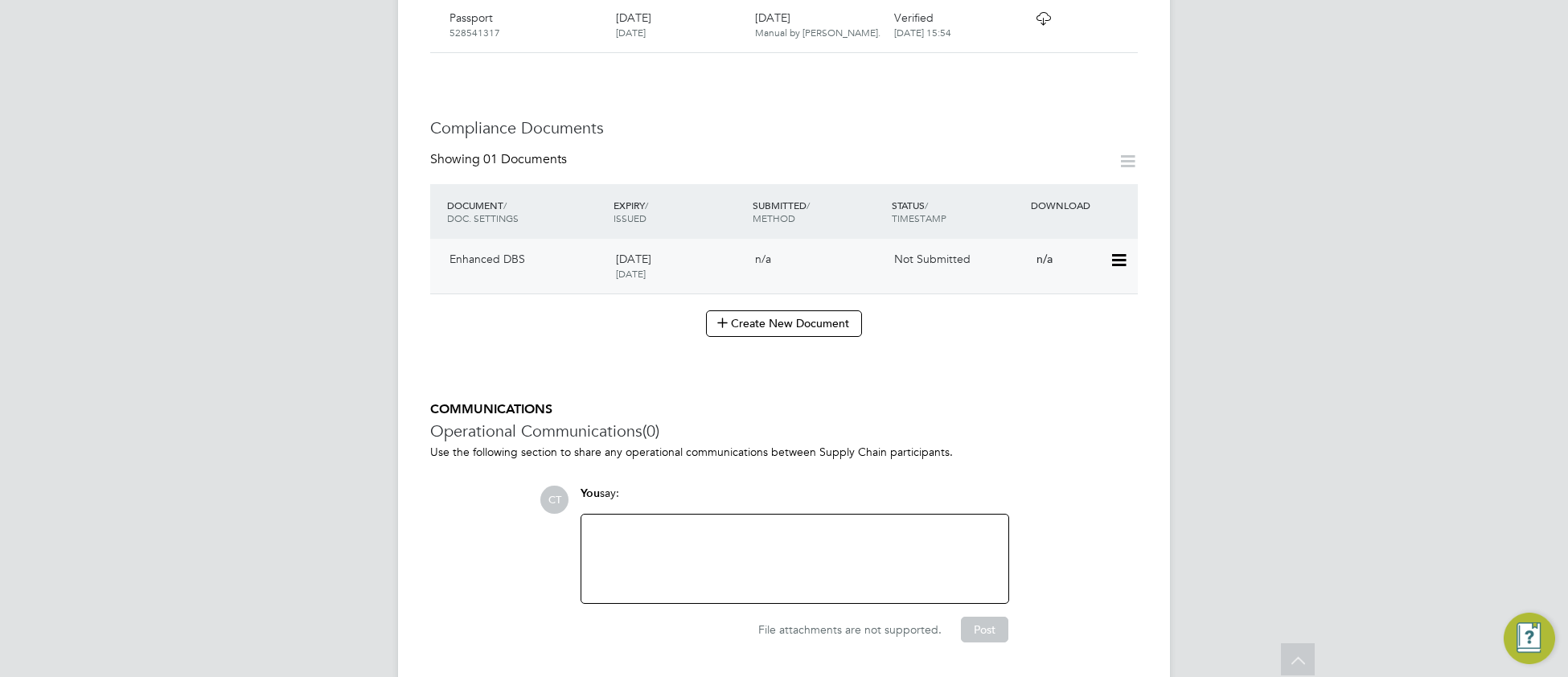
click at [1117, 251] on icon at bounding box center [1117, 260] width 16 height 19
click at [1063, 272] on li "Submit Document" at bounding box center [1065, 271] width 119 height 23
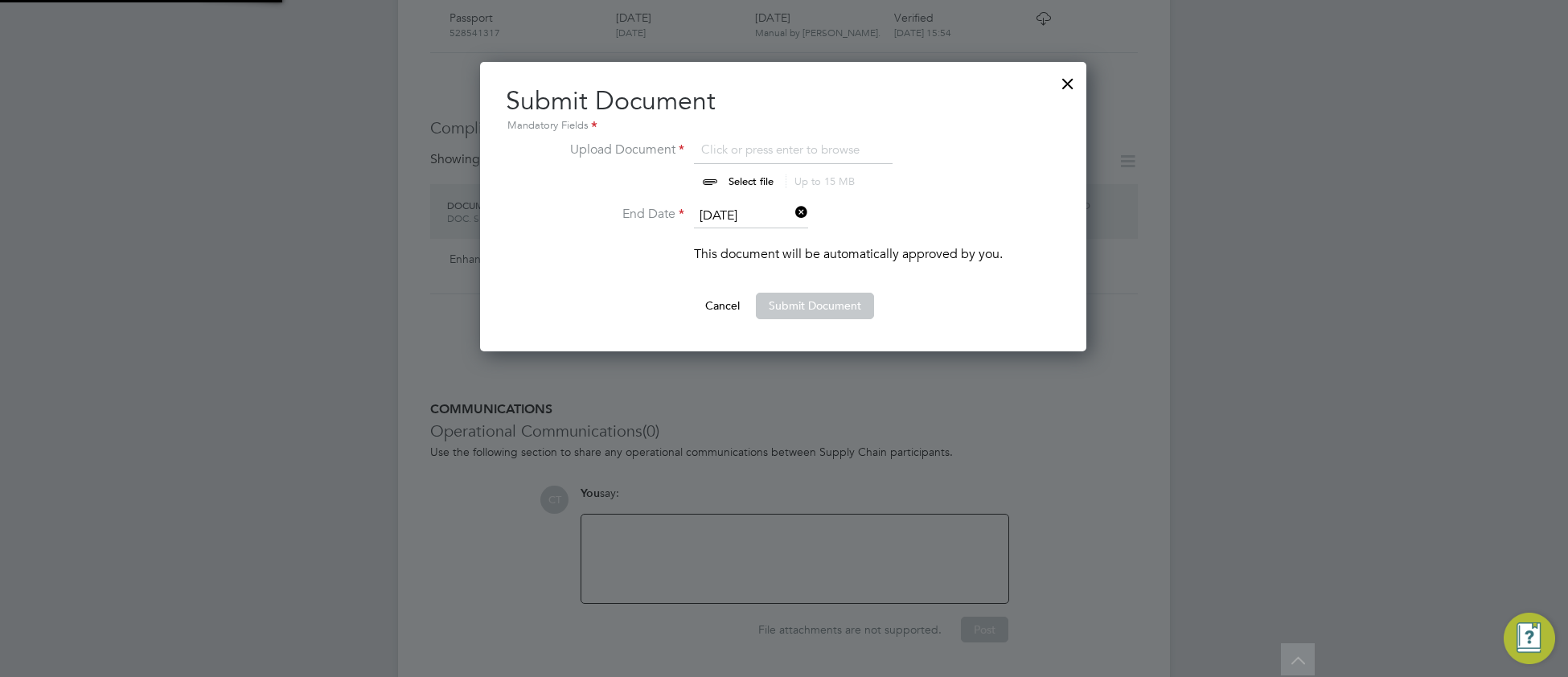
scroll to position [288, 608]
click at [803, 302] on button "Submit Document" at bounding box center [815, 306] width 118 height 26
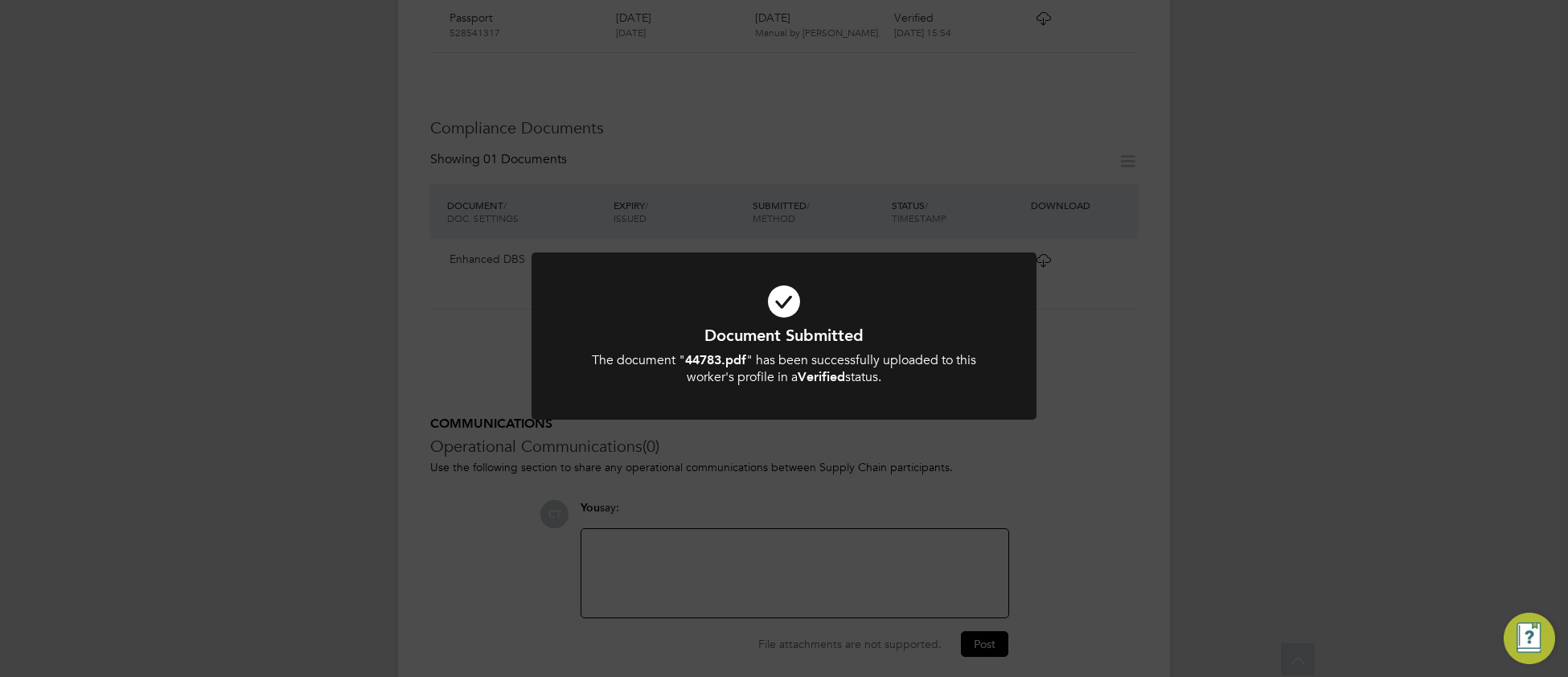
click at [918, 311] on icon at bounding box center [784, 302] width 418 height 63
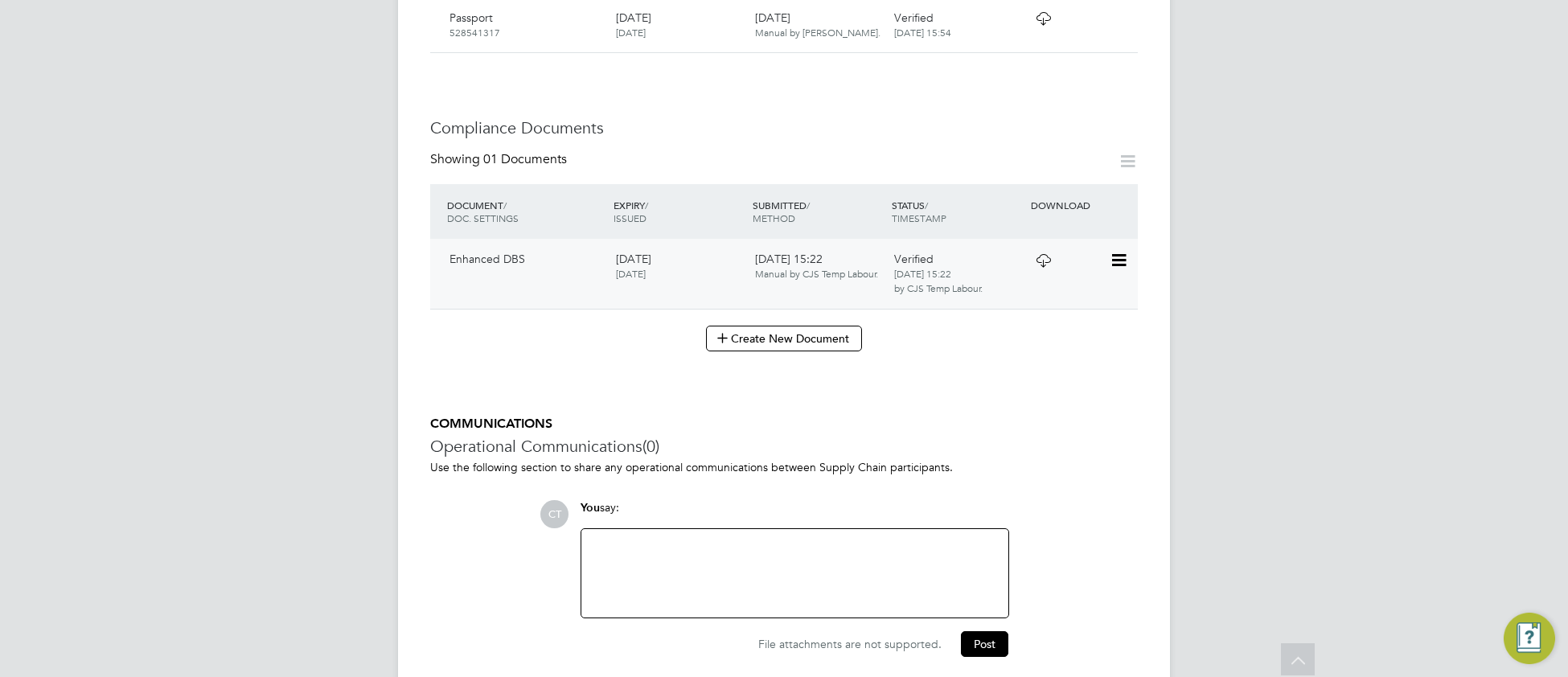
click at [1045, 254] on icon at bounding box center [1044, 261] width 20 height 13
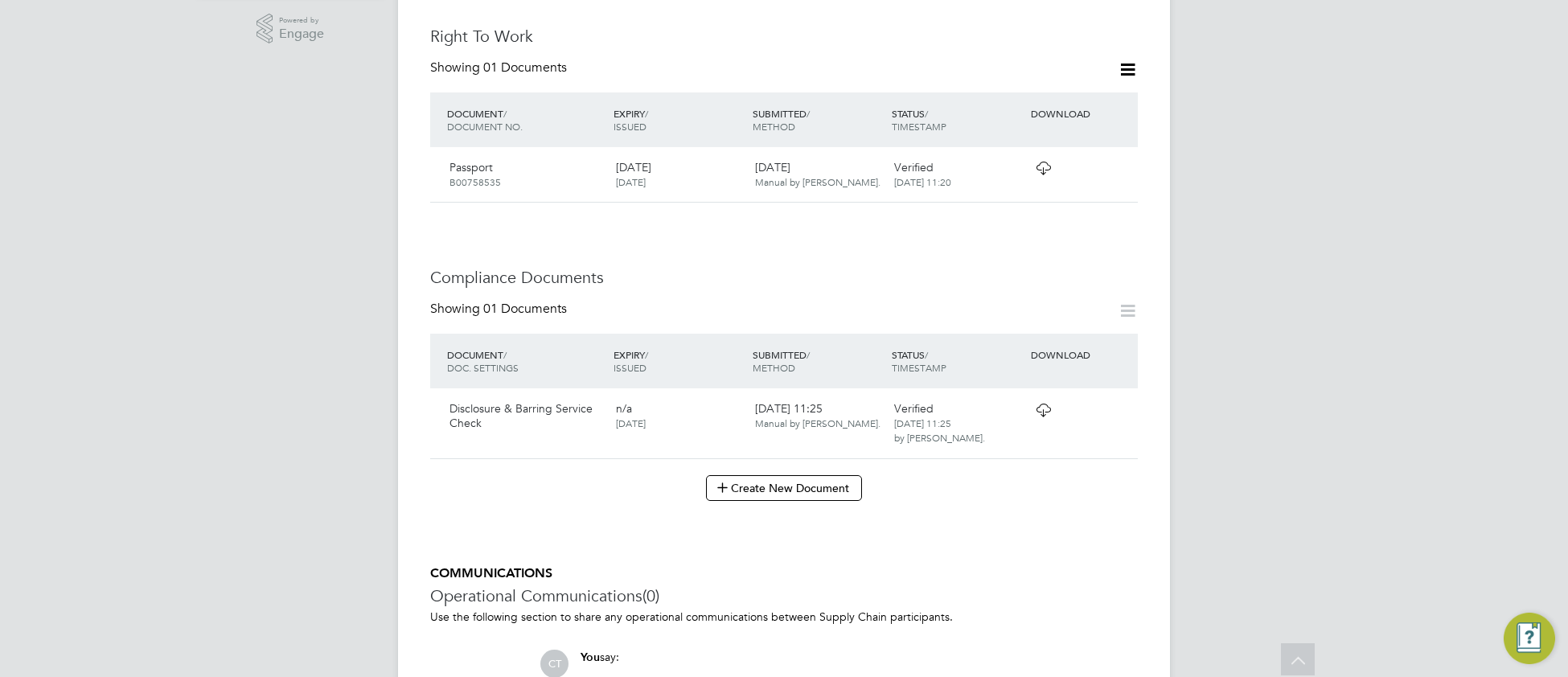
scroll to position [598, 0]
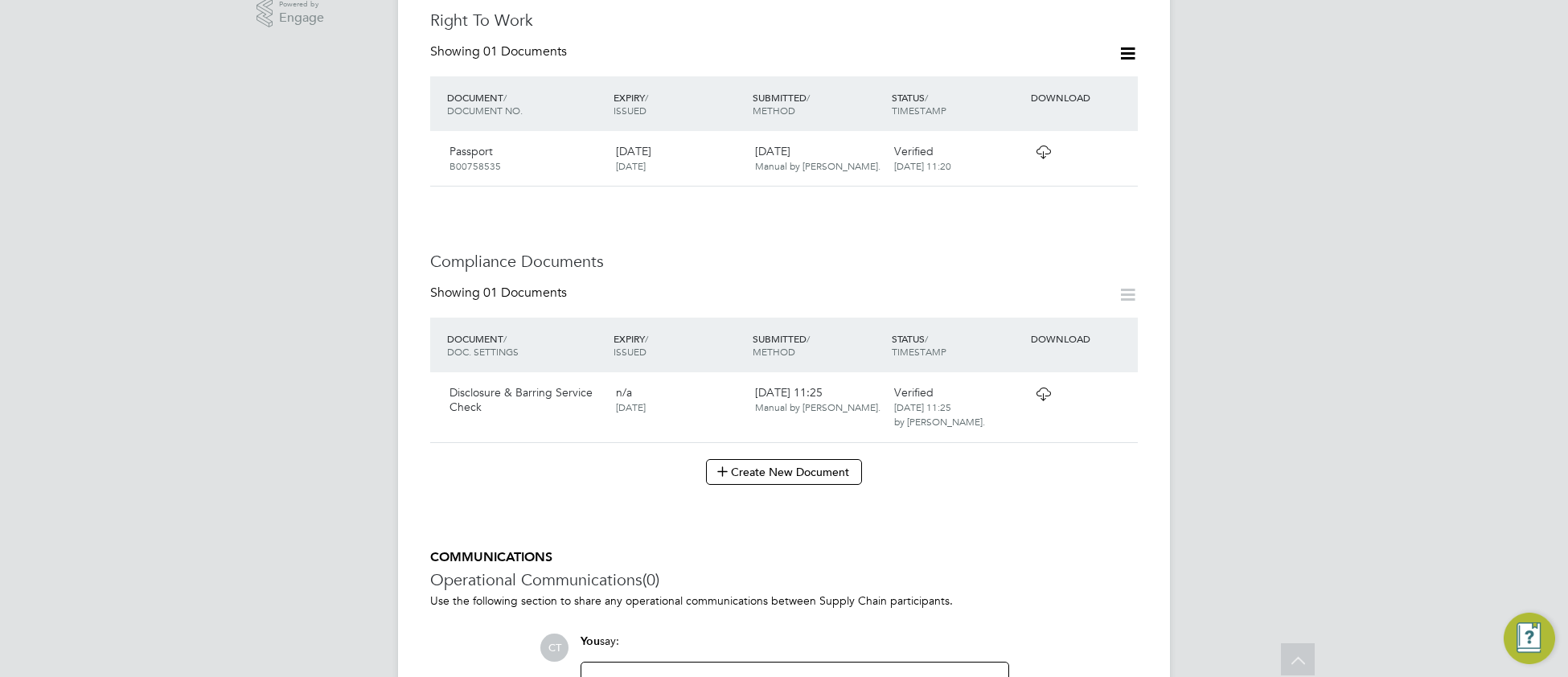
click at [1035, 398] on icon at bounding box center [1044, 394] width 20 height 13
